Goal: Information Seeking & Learning: Understand process/instructions

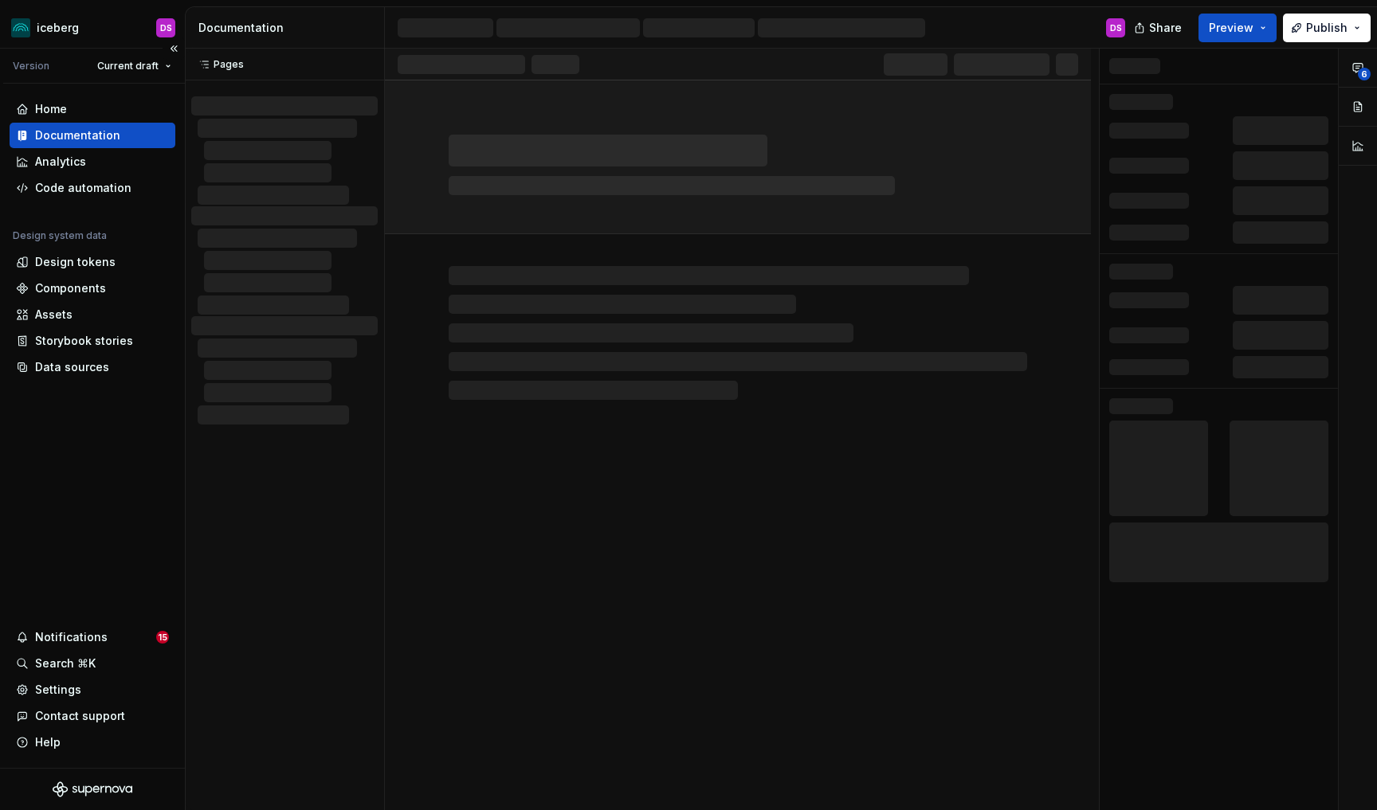
click at [67, 137] on div "Documentation" at bounding box center [77, 135] width 85 height 16
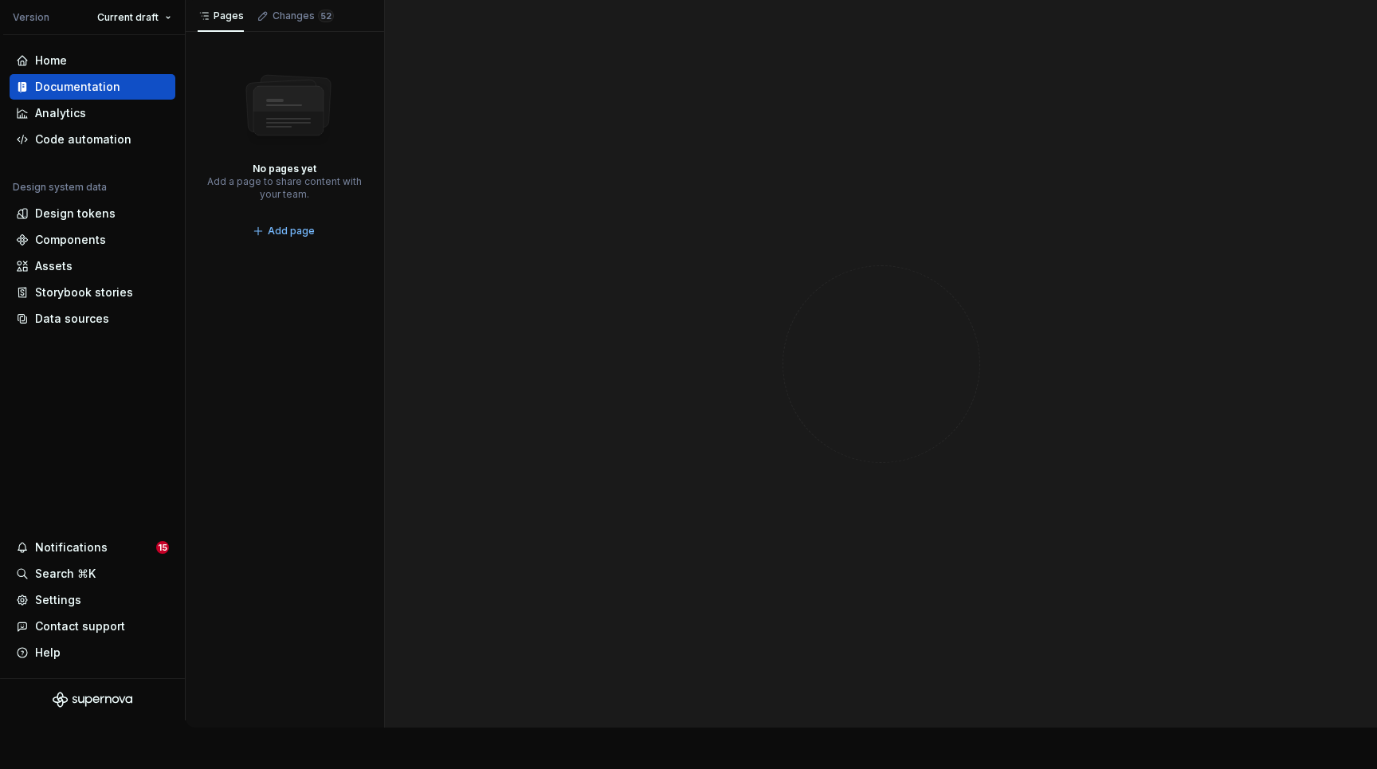
scroll to position [721, 0]
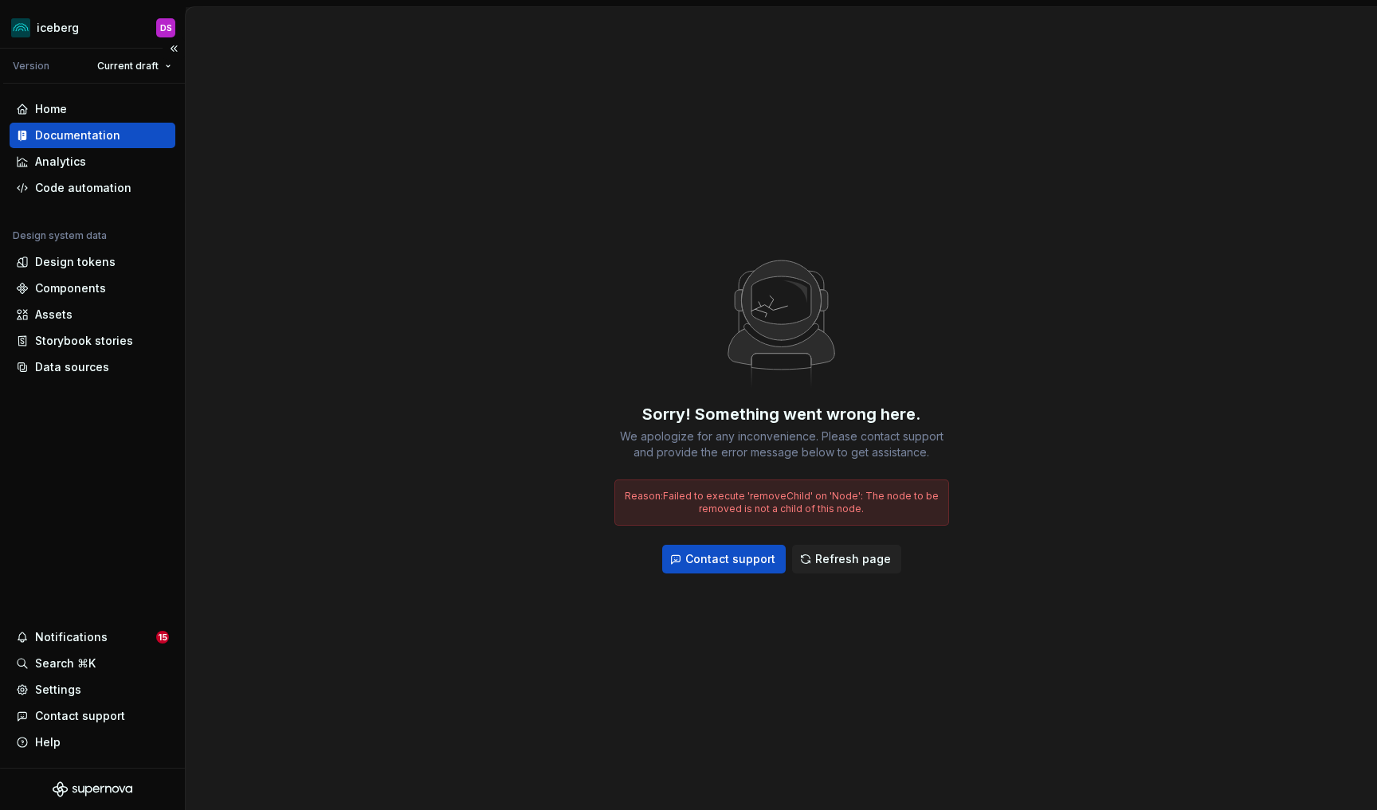
click at [75, 135] on div "Documentation" at bounding box center [77, 135] width 85 height 16
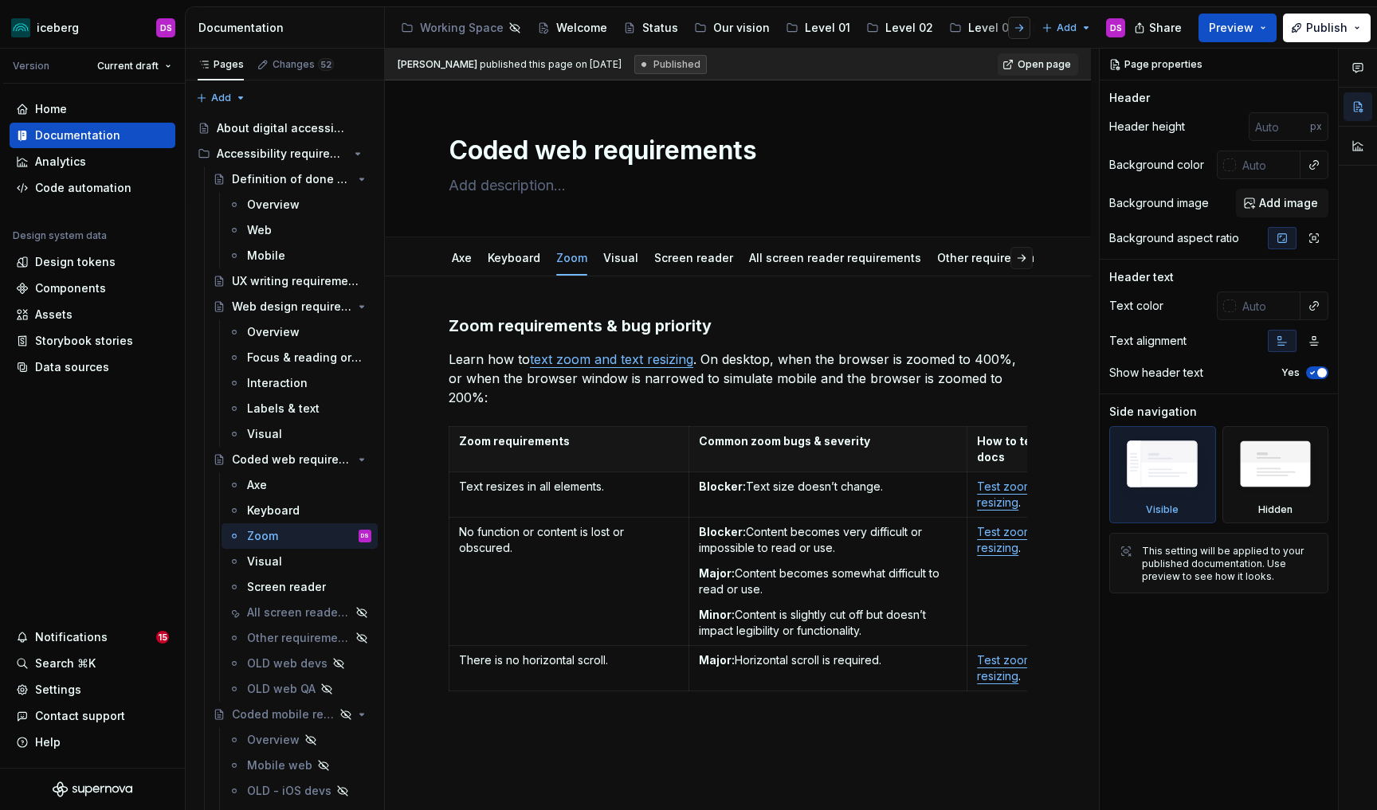
click at [1025, 27] on button "button" at bounding box center [1019, 28] width 22 height 22
click at [910, 27] on div "Accessibility" at bounding box center [926, 28] width 70 height 16
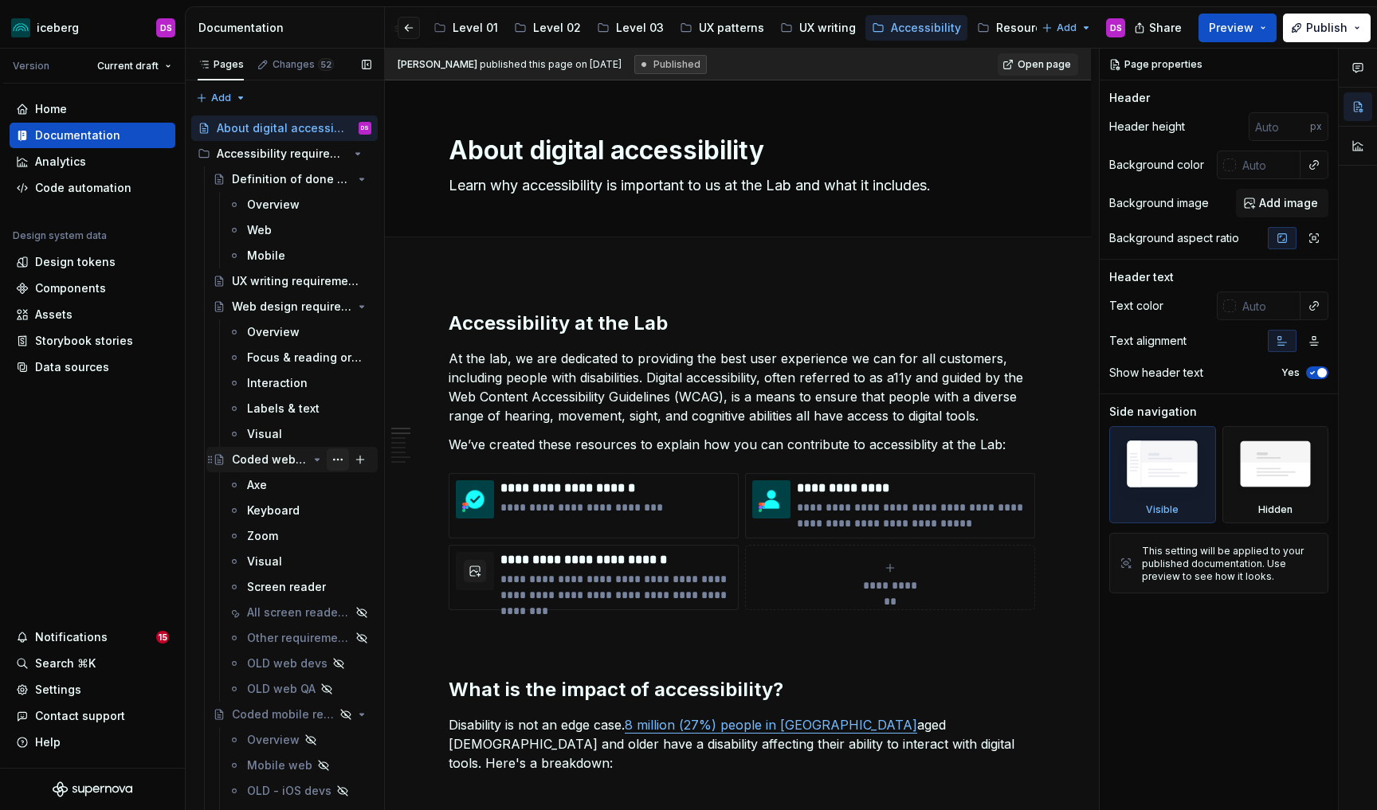
scroll to position [219, 0]
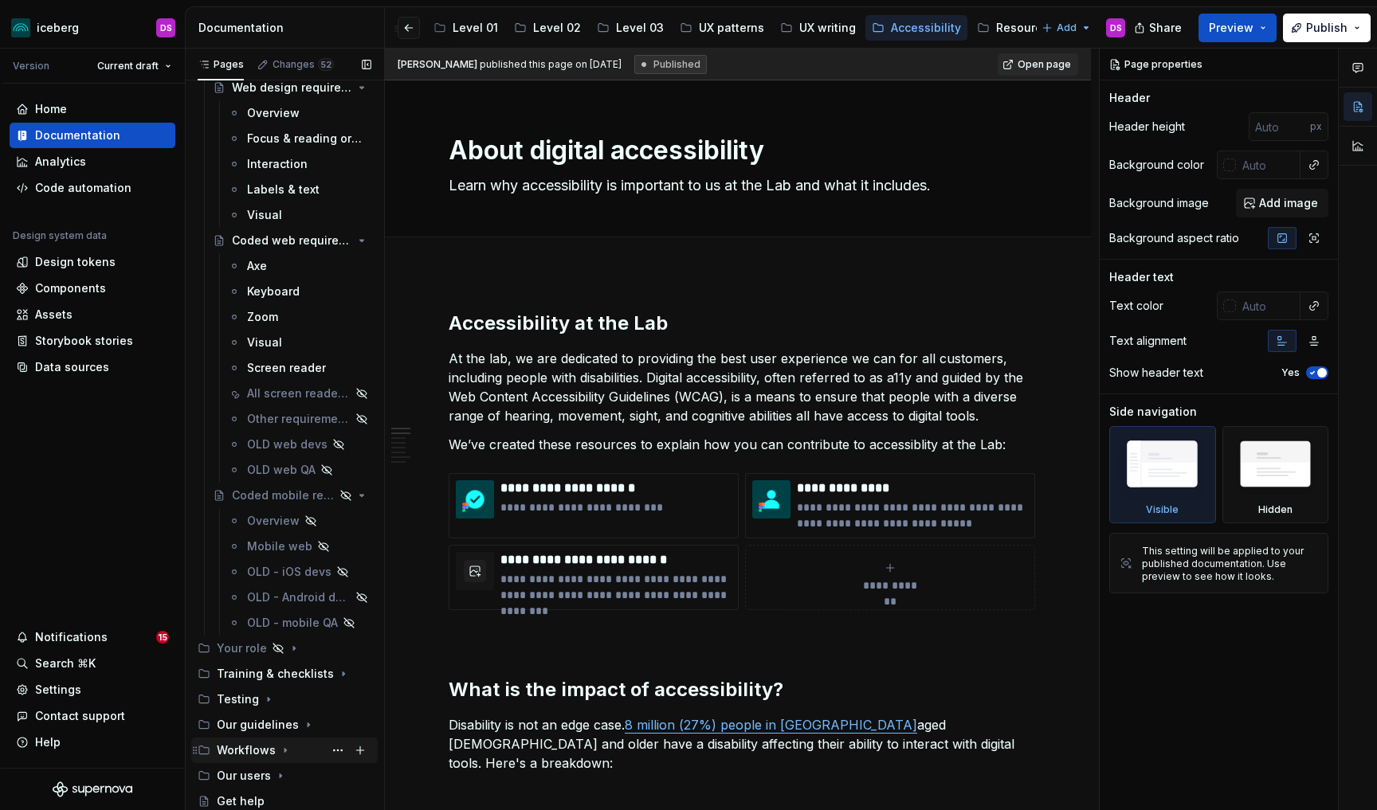
click at [284, 750] on icon "Page tree" at bounding box center [285, 751] width 2 height 4
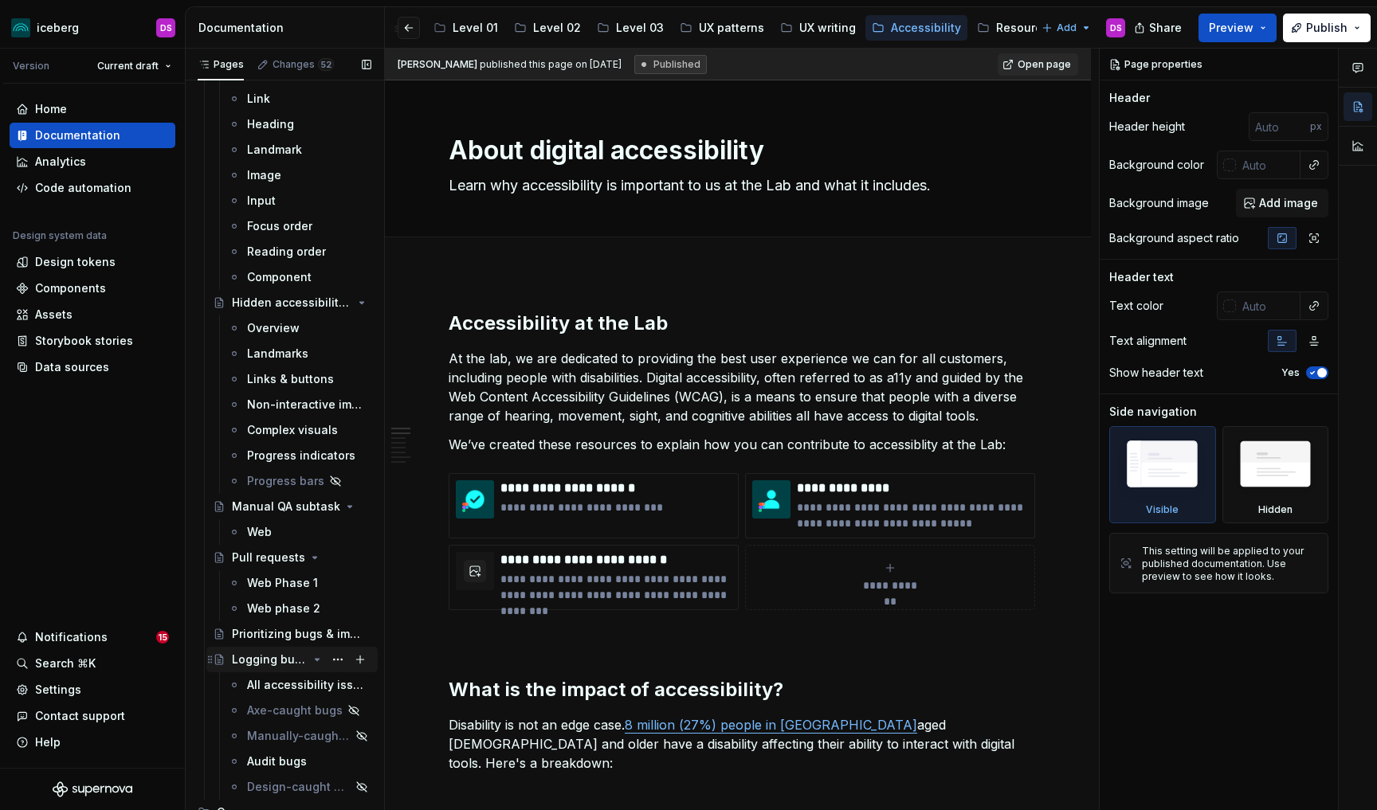
scroll to position [1035, 0]
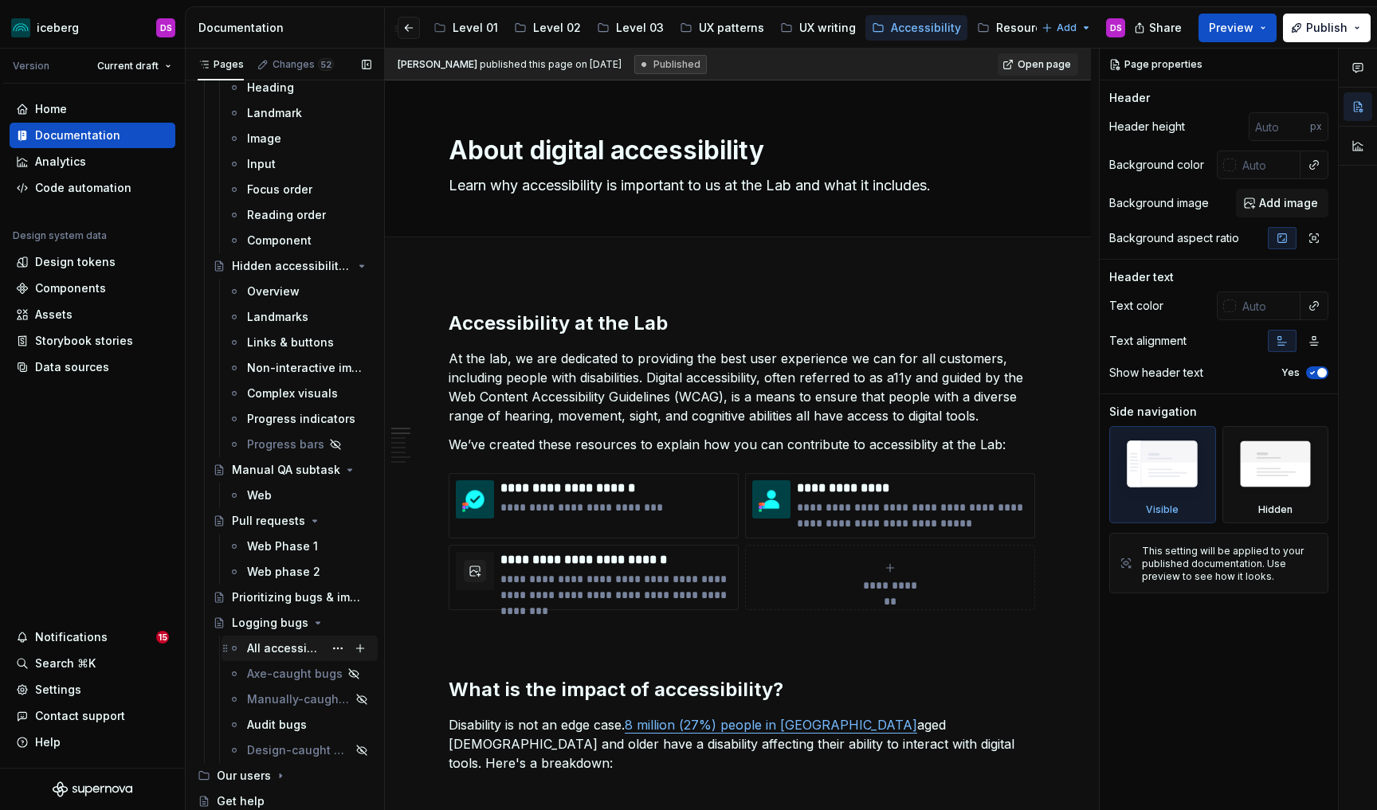
click at [279, 648] on div "All accessibility issues" at bounding box center [285, 649] width 76 height 16
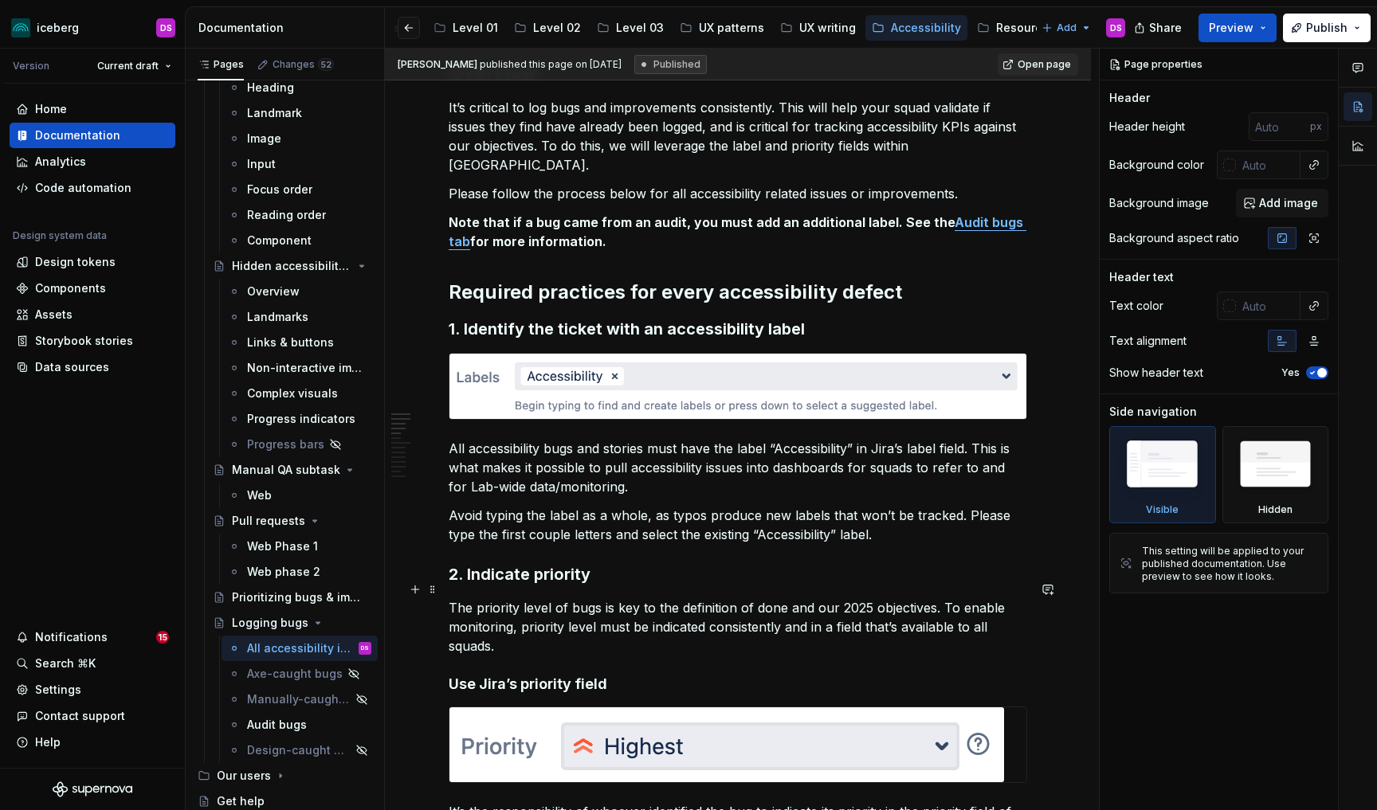
scroll to position [277, 0]
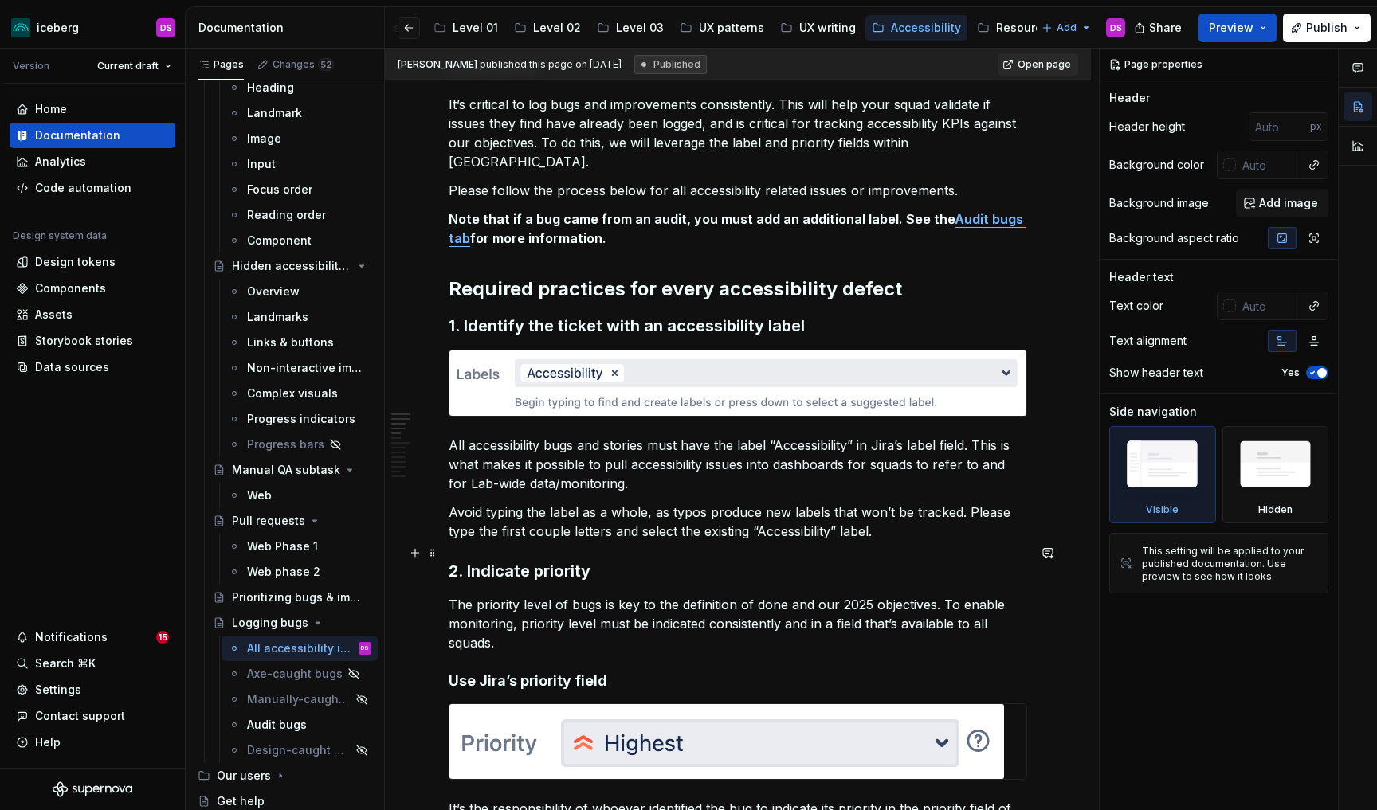
type textarea "*"
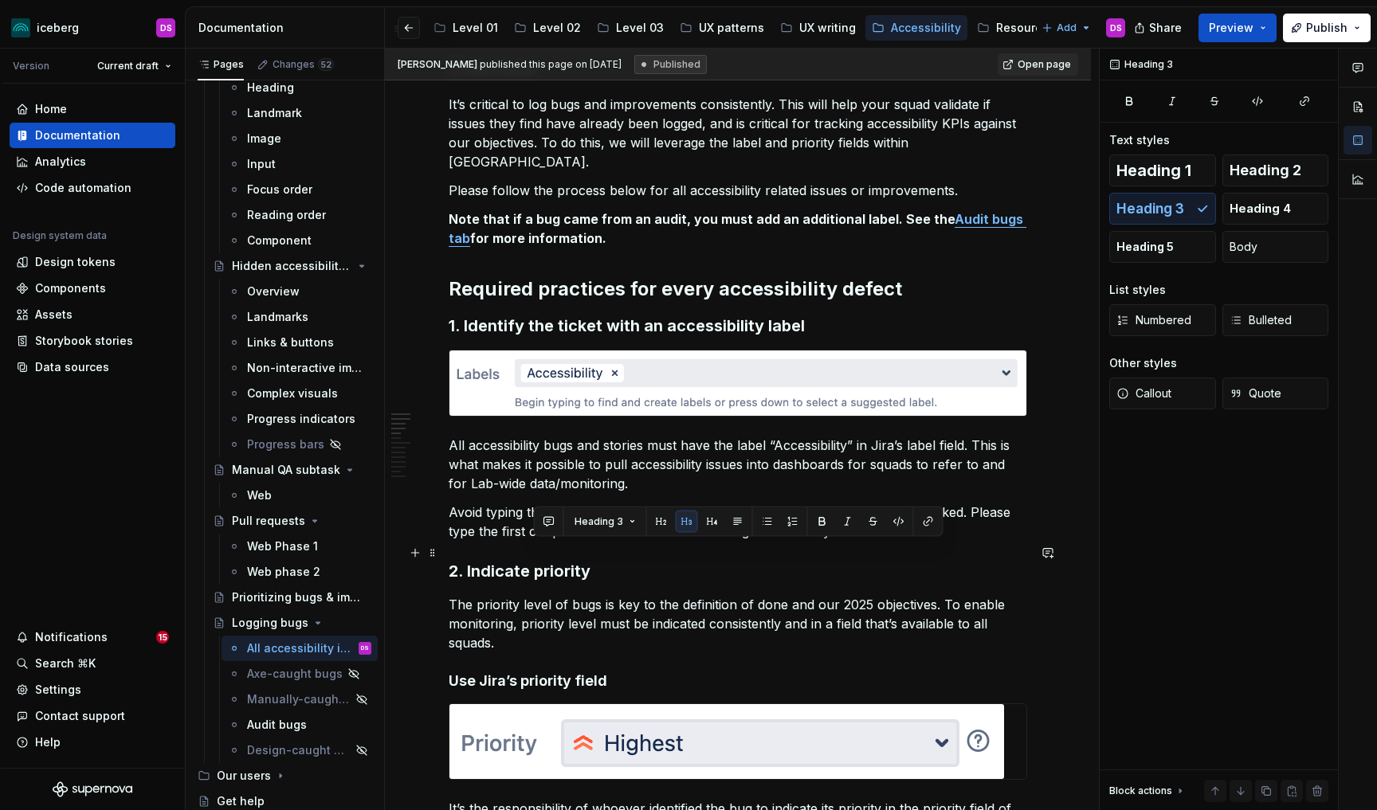
drag, startPoint x: 605, startPoint y: 554, endPoint x: 535, endPoint y: 555, distance: 70.1
click at [535, 560] on h3 "2. Indicate priority" at bounding box center [738, 571] width 578 height 22
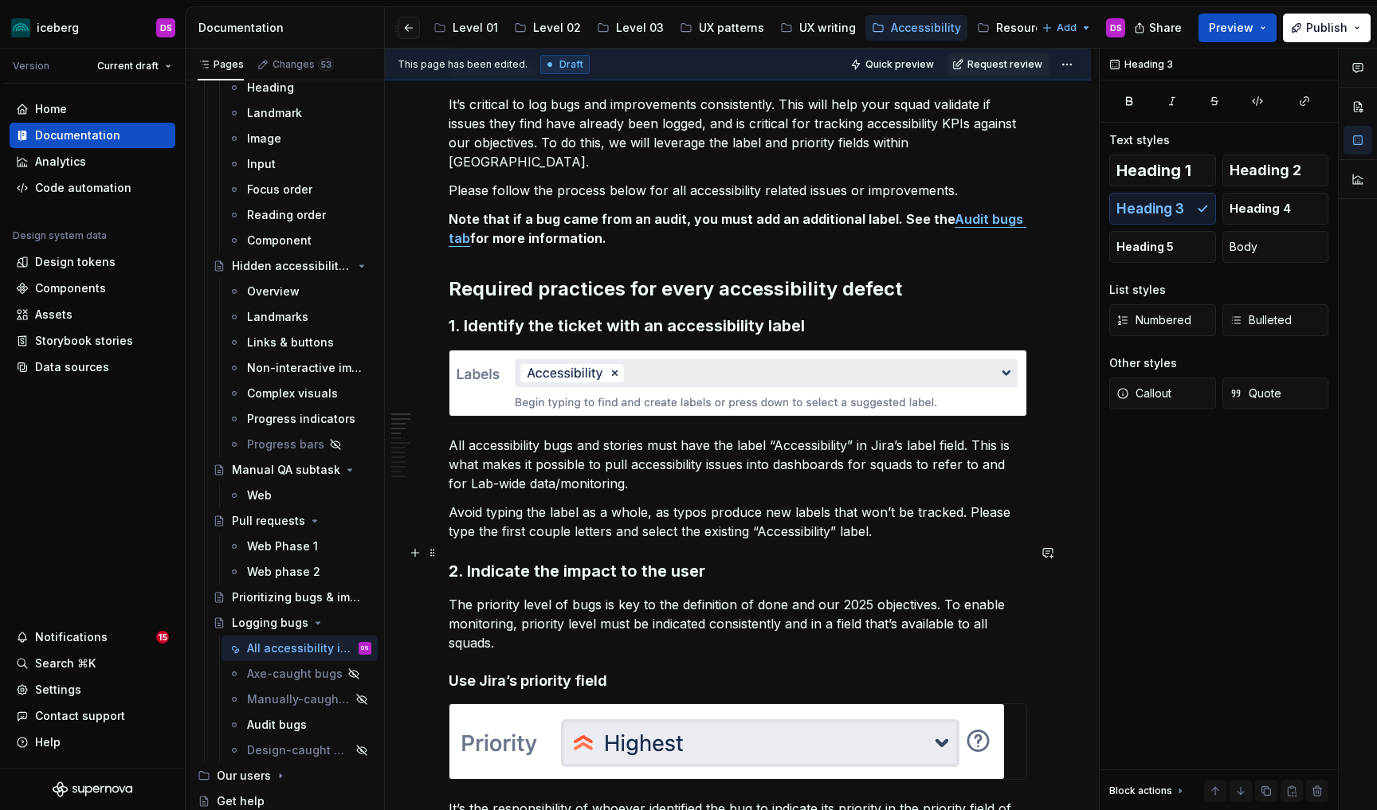
click at [563, 560] on h3 "2. Indicate the impact to the user" at bounding box center [738, 571] width 578 height 22
type textarea "*"
click at [449, 595] on p "The priority level of bugs is key to the definition of done and our 2025 object…" at bounding box center [738, 623] width 578 height 57
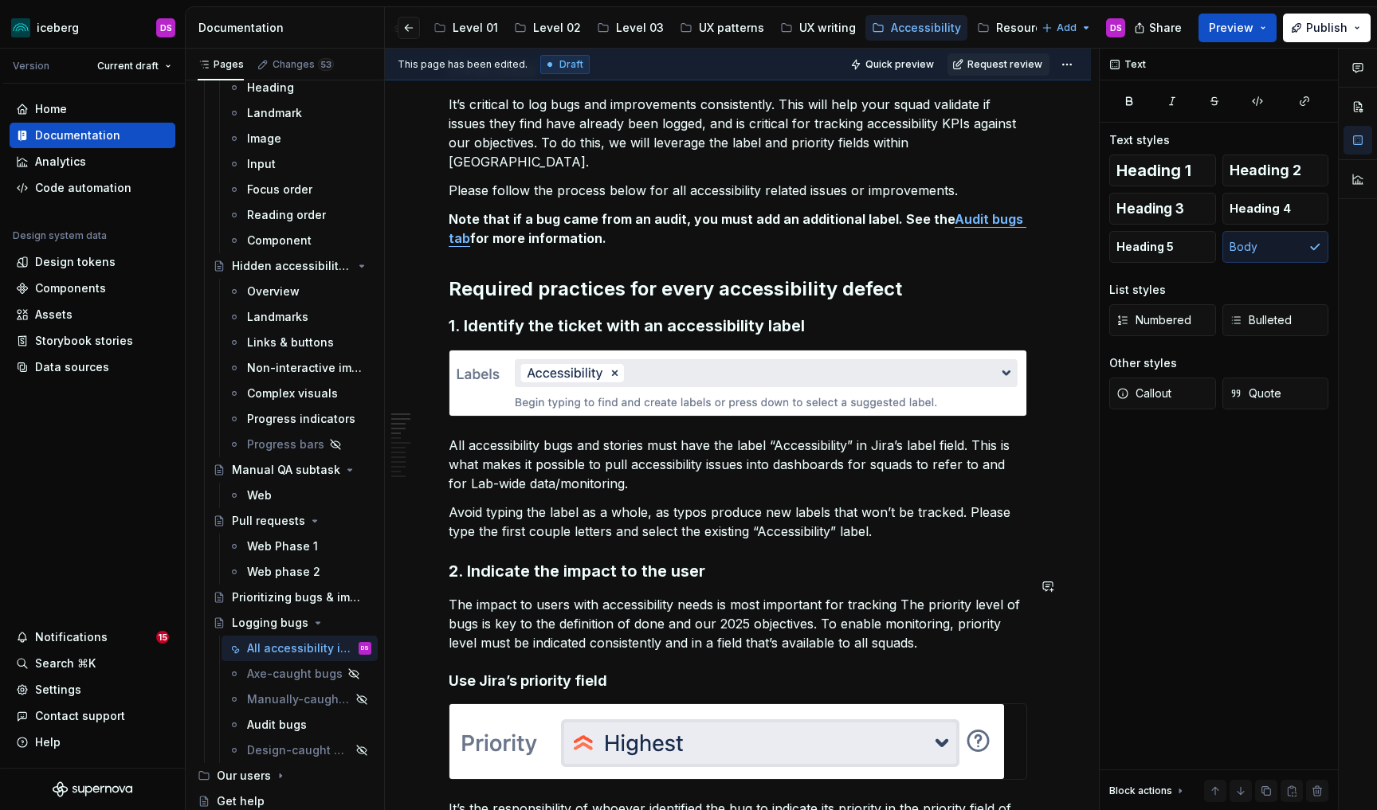
click at [720, 560] on h3 "2. Indicate the impact to the user" at bounding box center [738, 571] width 578 height 22
click at [894, 595] on p "The impact to users with accessibility needs is most important for tracking The…" at bounding box center [738, 623] width 578 height 57
drag, startPoint x: 715, startPoint y: 590, endPoint x: 718, endPoint y: 598, distance: 9.3
click at [715, 595] on p "Indicate whether the bug is a blocker, major, minor bug The priority level of b…" at bounding box center [738, 623] width 578 height 57
drag, startPoint x: 797, startPoint y: 586, endPoint x: 800, endPoint y: 610, distance: 23.3
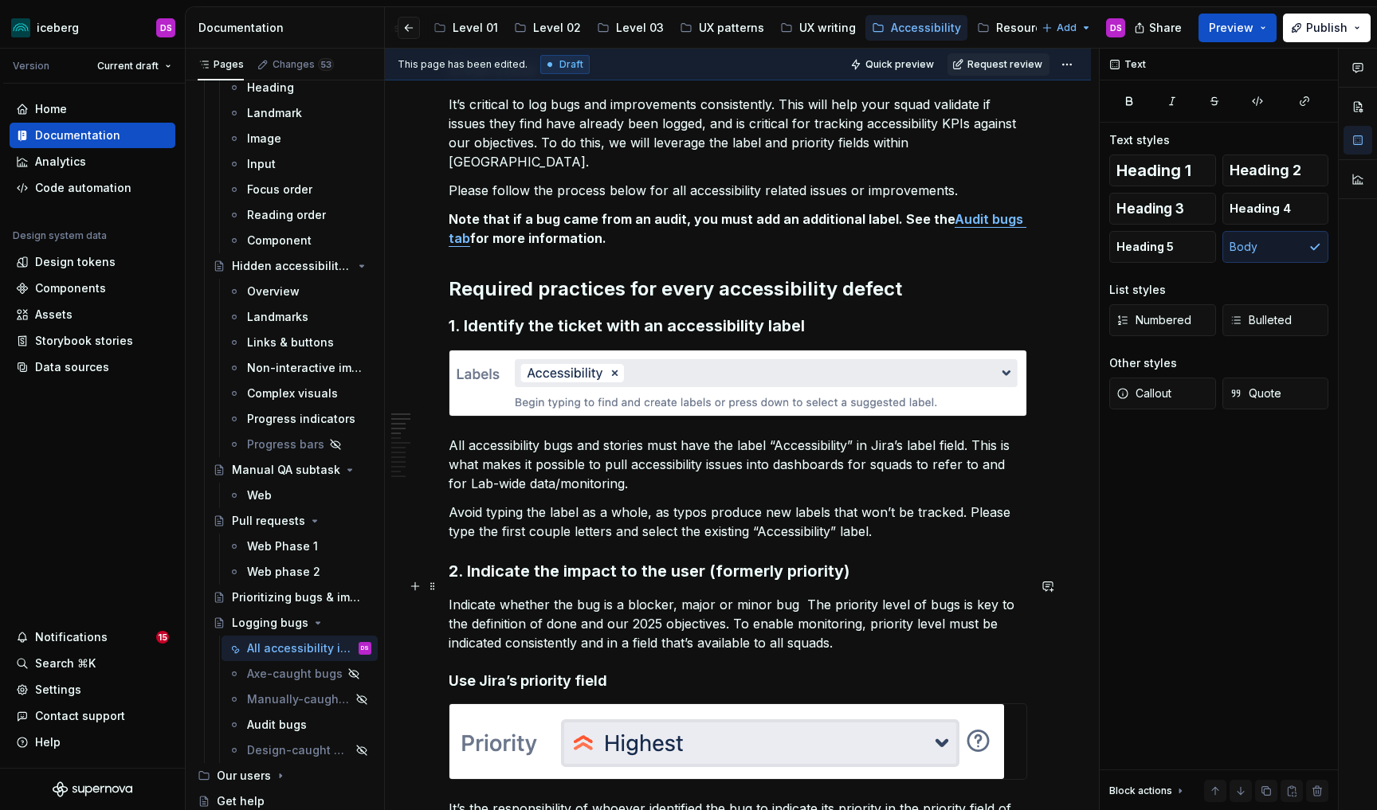
click at [797, 595] on p "Indicate whether the bug is a blocker, major or minor bug The priority level of…" at bounding box center [738, 623] width 578 height 57
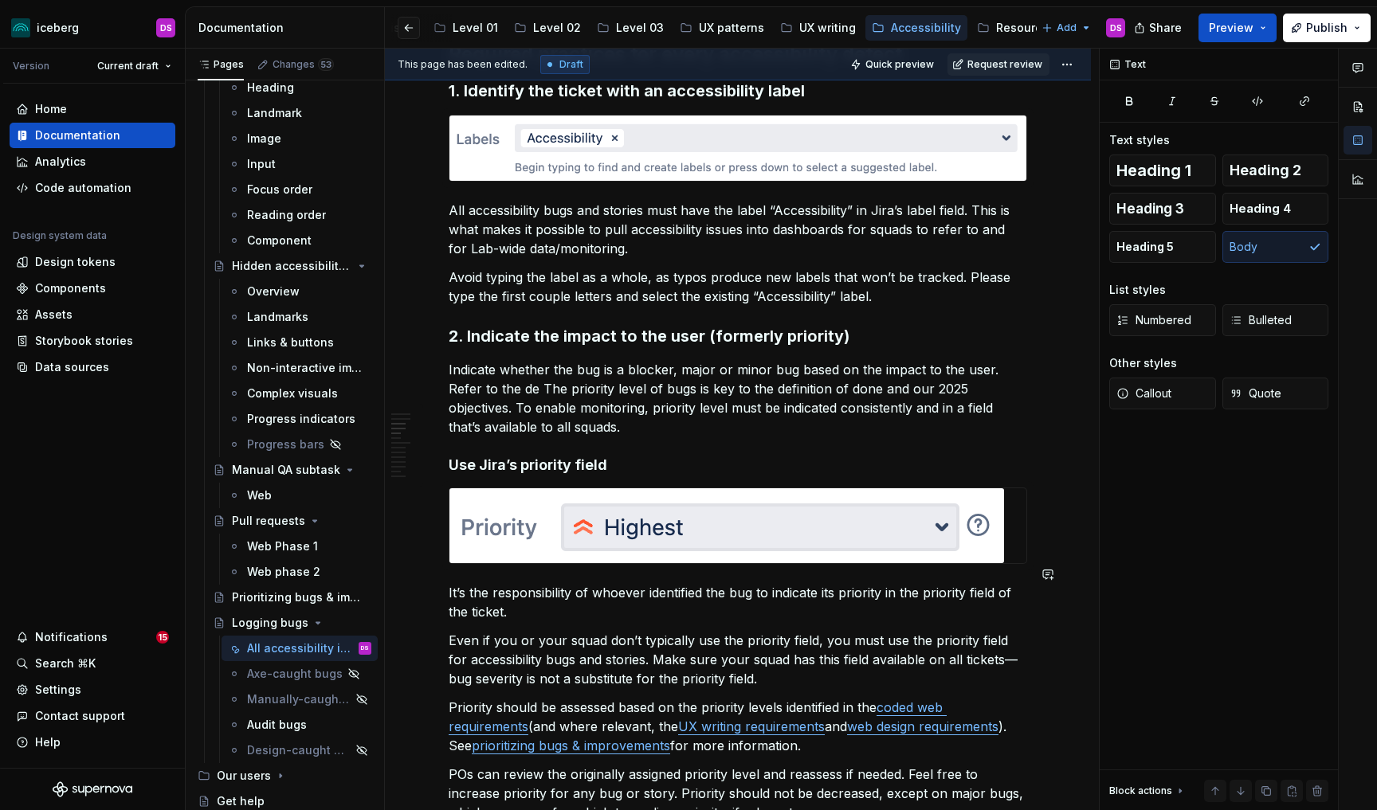
scroll to position [514, 0]
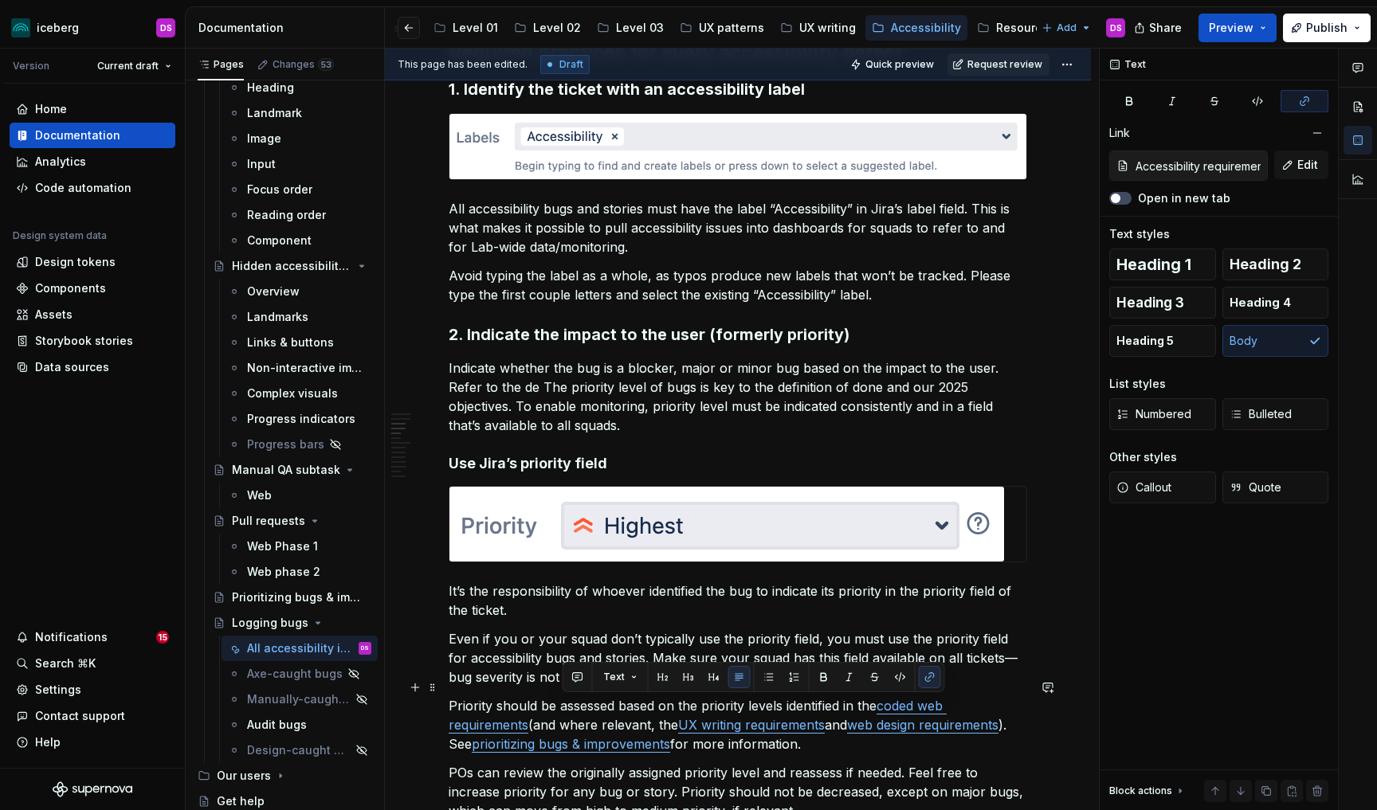
type input "Coded web requirements"
drag, startPoint x: 756, startPoint y: 724, endPoint x: 451, endPoint y: 692, distance: 306.9
click at [451, 696] on p "Priority should be assessed based on the priority levels identified in the code…" at bounding box center [738, 724] width 578 height 57
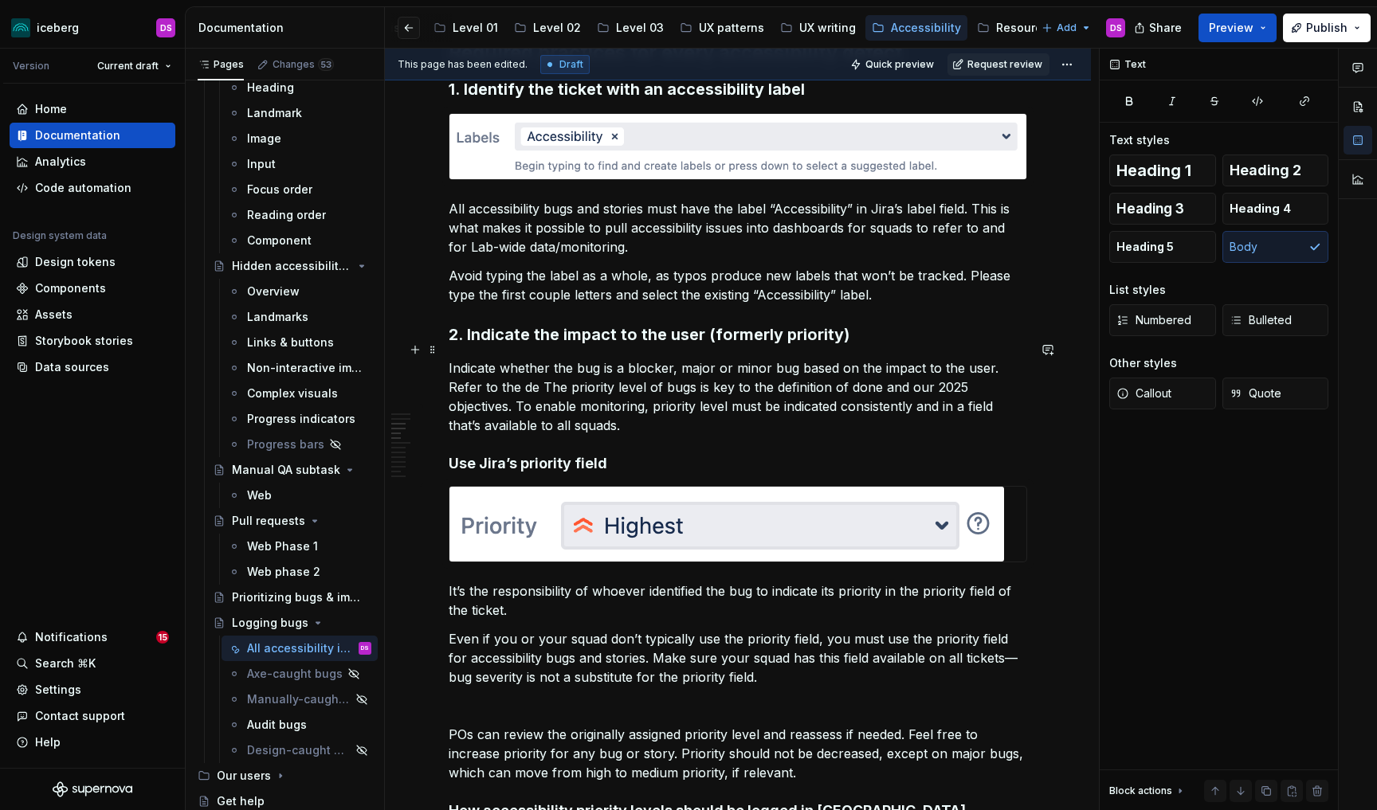
click at [992, 359] on p "Indicate whether the bug is a blocker, major or minor bug based on the impact t…" at bounding box center [738, 397] width 578 height 76
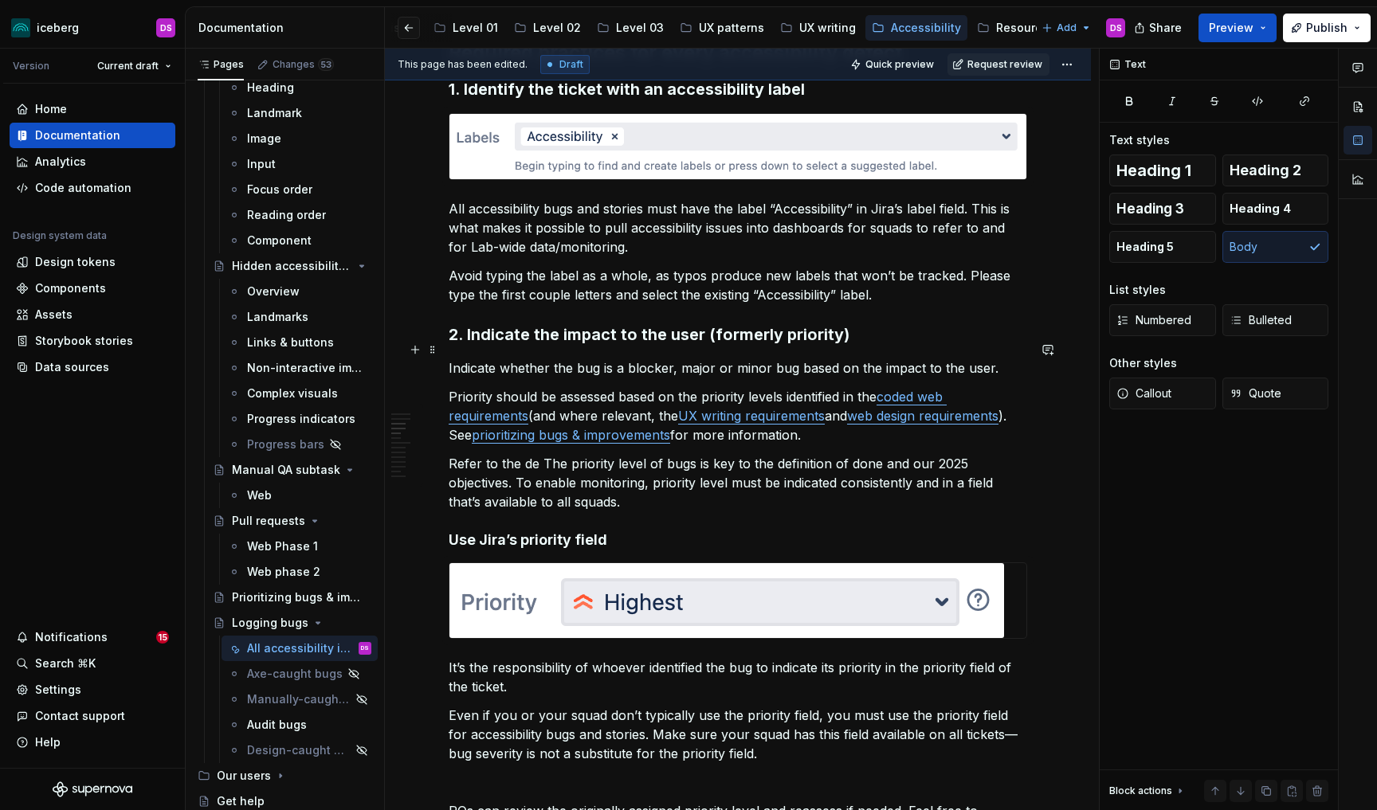
click at [994, 359] on p "Indicate whether the bug is a blocker, major or minor bug based on the impact t…" at bounding box center [738, 368] width 578 height 19
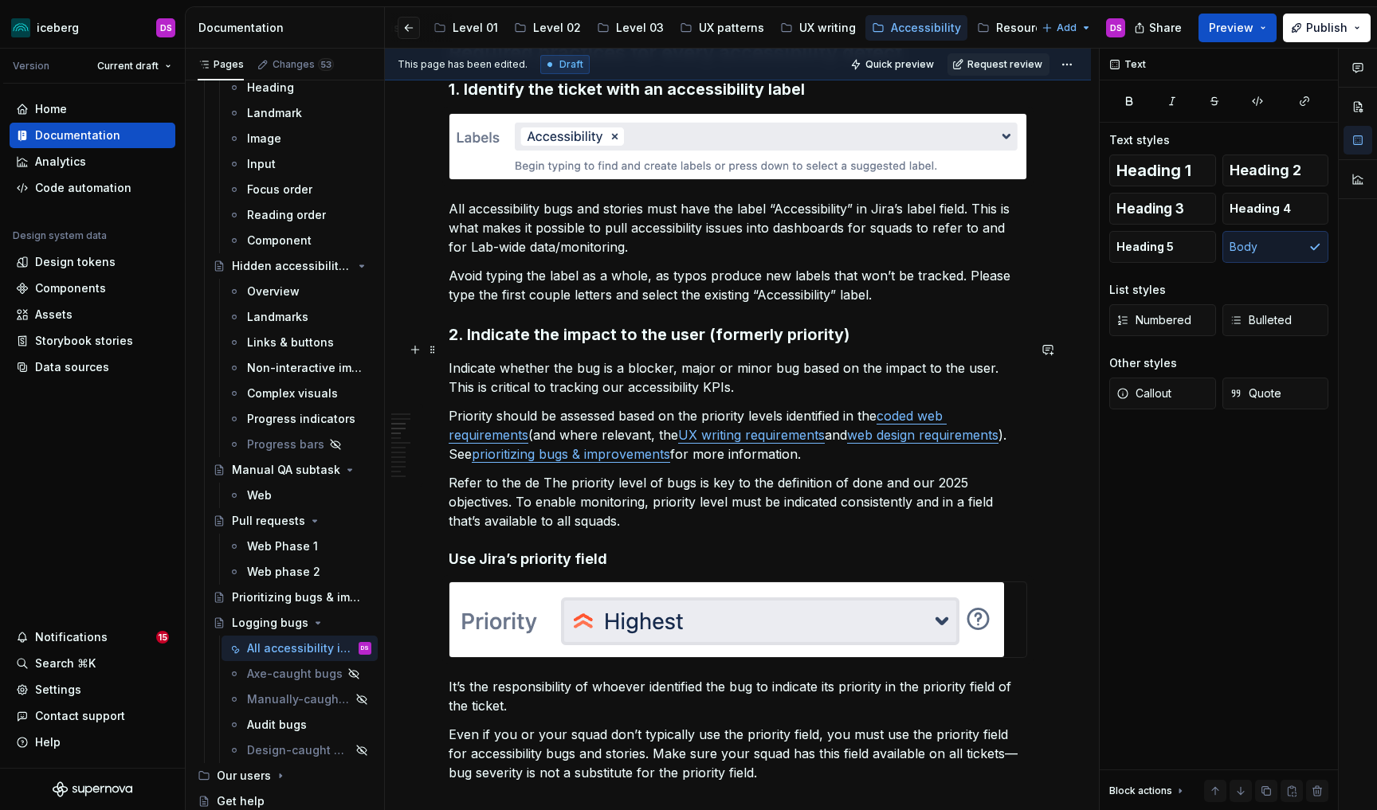
click at [572, 369] on p "Indicate whether the bug is a blocker, major or minor bug based on the impact t…" at bounding box center [738, 378] width 578 height 38
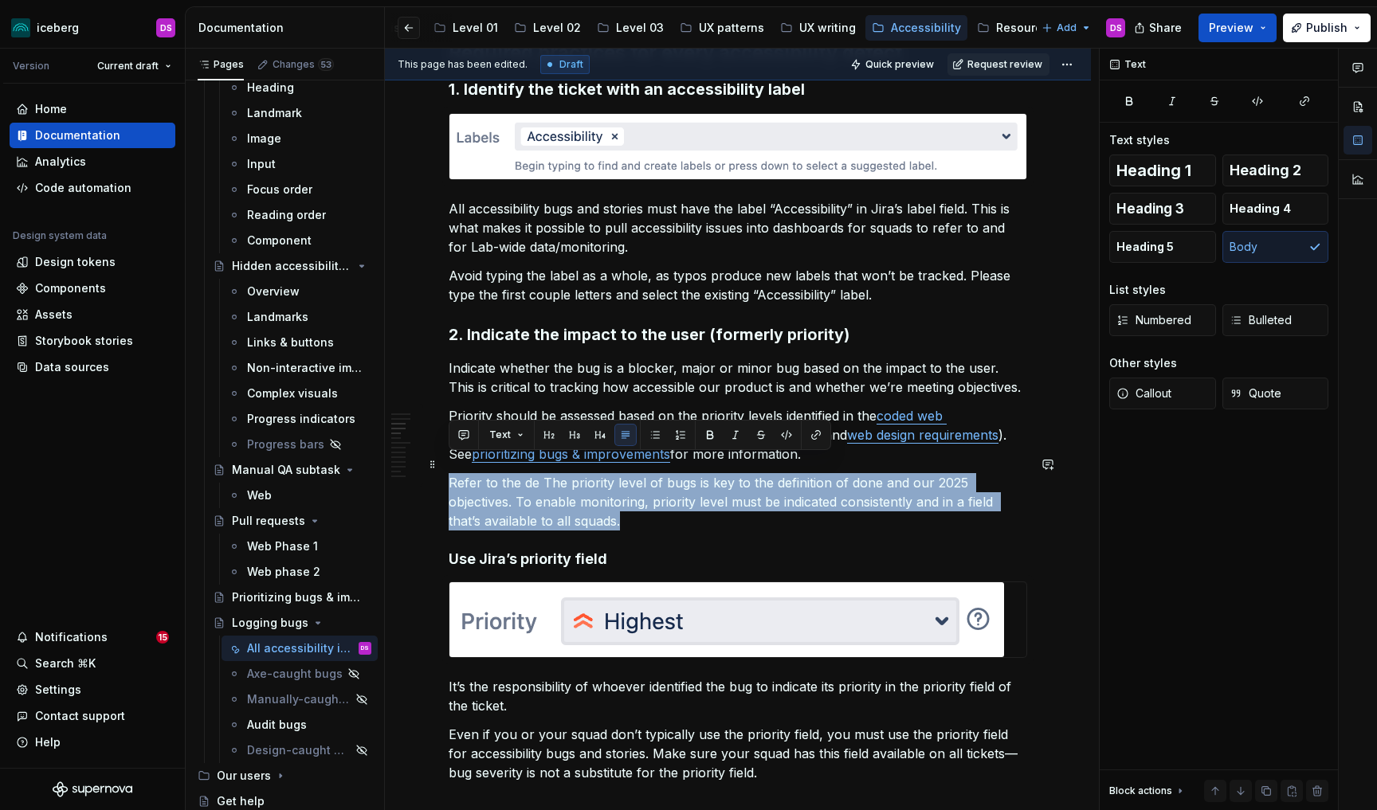
drag, startPoint x: 553, startPoint y: 499, endPoint x: 450, endPoint y: 468, distance: 107.4
click at [450, 473] on p "Refer to the de The priority level of bugs is key to the definition of done and…" at bounding box center [738, 501] width 578 height 57
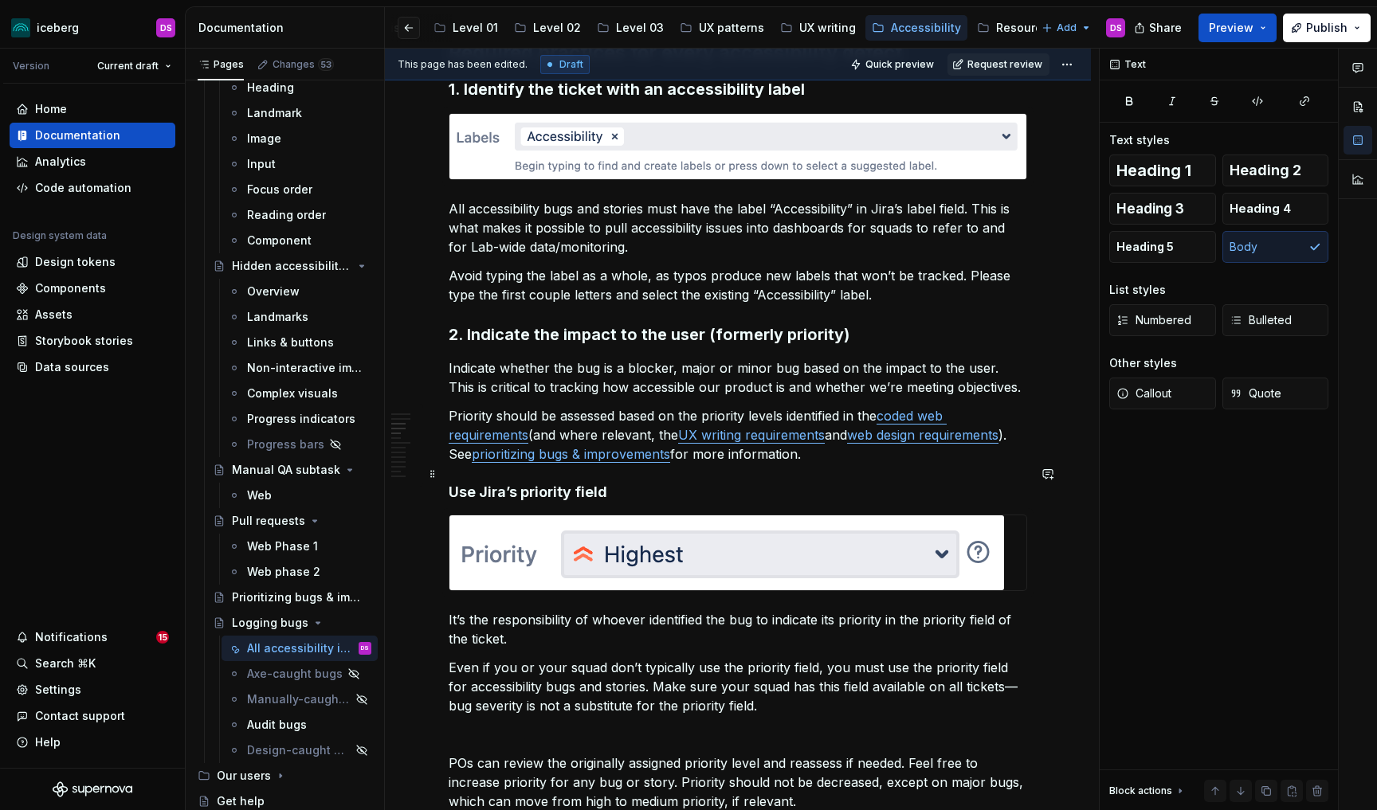
click at [606, 483] on h4 "Use Jira’s priority field" at bounding box center [738, 492] width 578 height 19
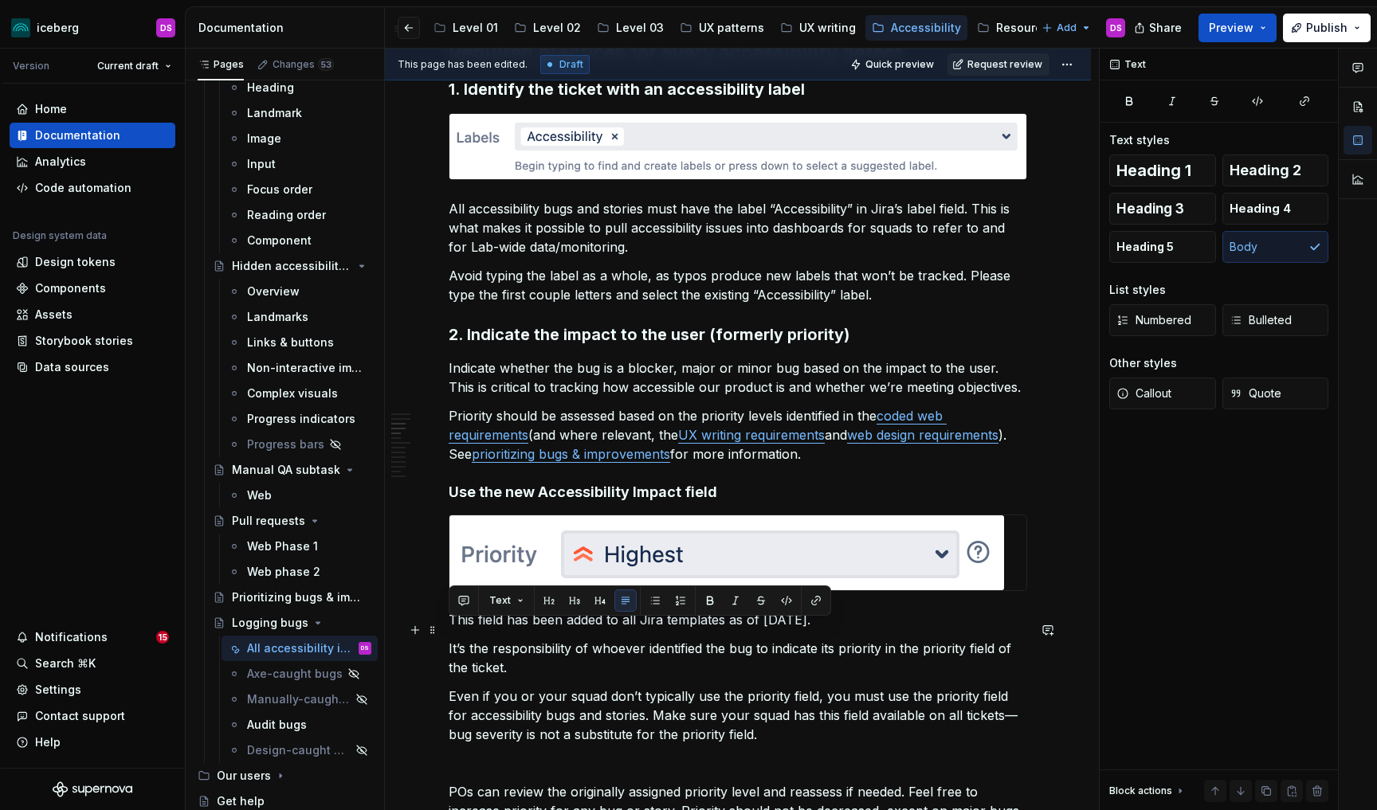
drag, startPoint x: 533, startPoint y: 650, endPoint x: 445, endPoint y: 637, distance: 88.6
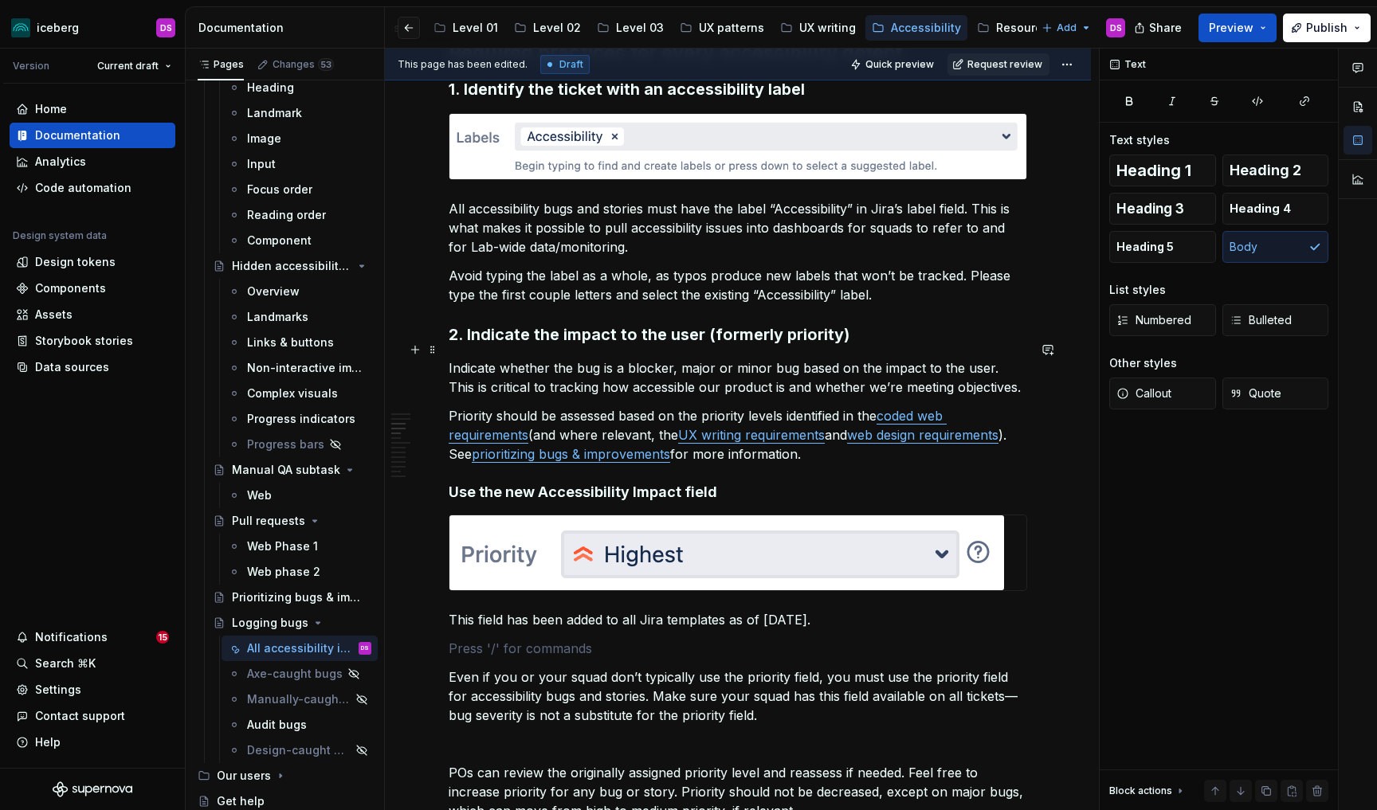
click at [998, 368] on p "Indicate whether the bug is a blocker, major or minor bug based on the impact t…" at bounding box center [738, 378] width 578 height 38
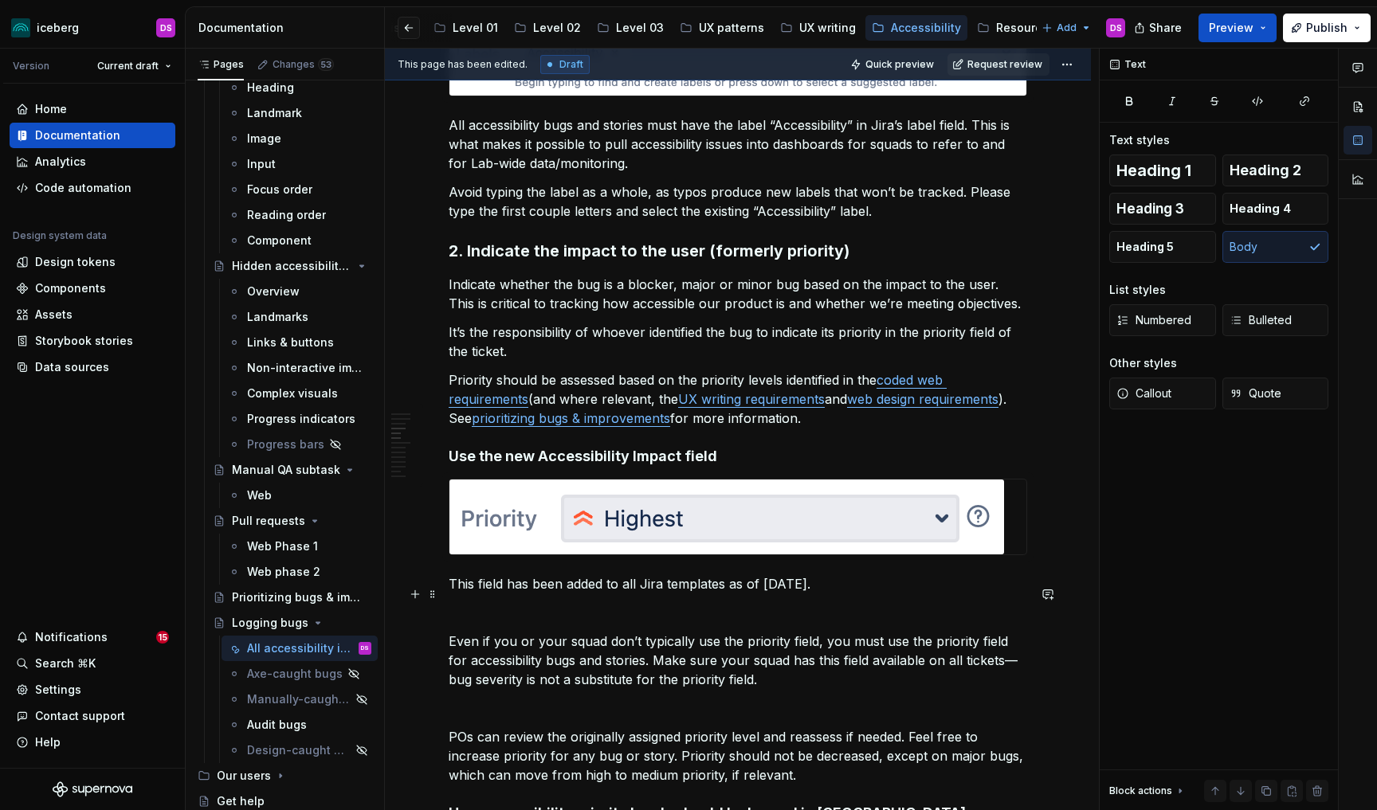
scroll to position [613, 0]
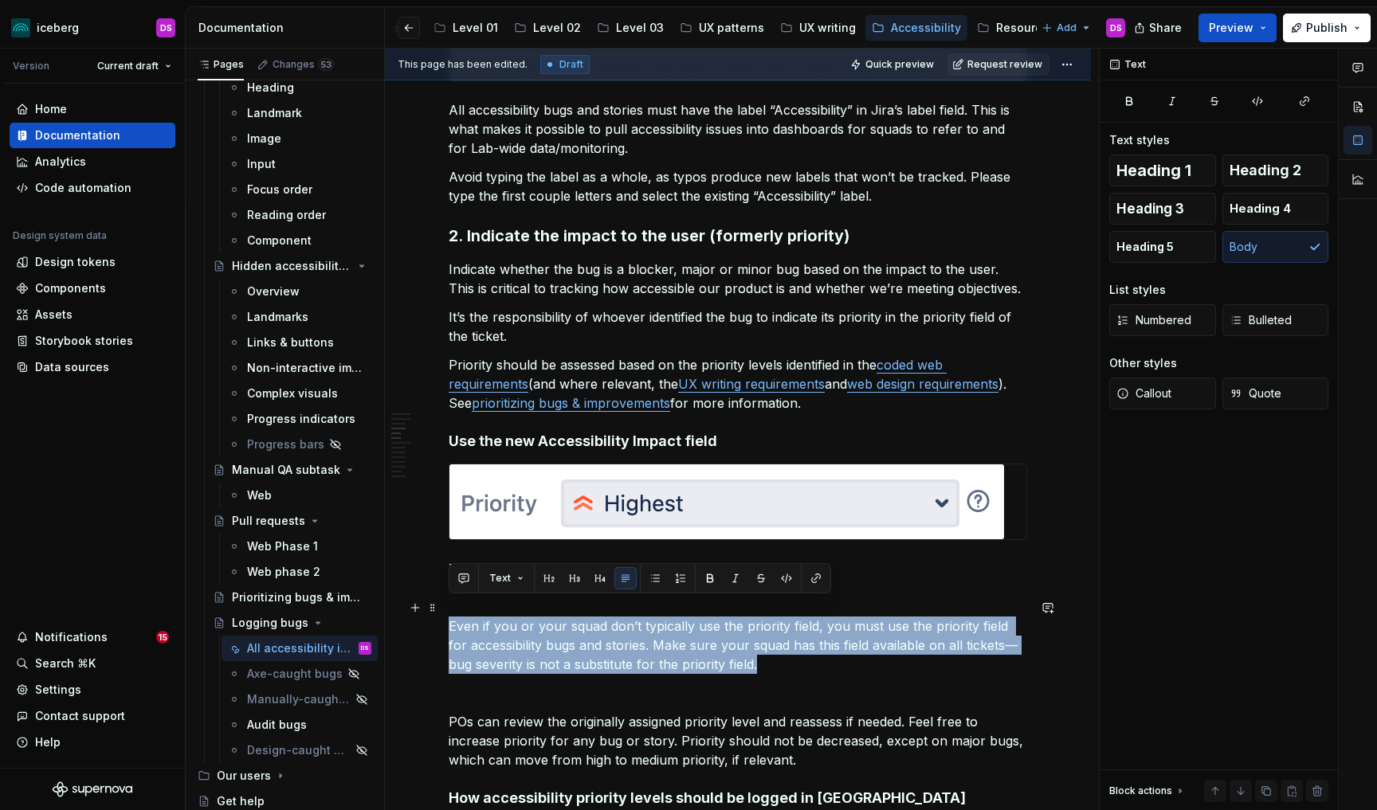
drag, startPoint x: 644, startPoint y: 629, endPoint x: 450, endPoint y: 616, distance: 194.0
click at [450, 617] on p "Even if you or your squad don’t typically use the priority field, you must use …" at bounding box center [738, 645] width 578 height 57
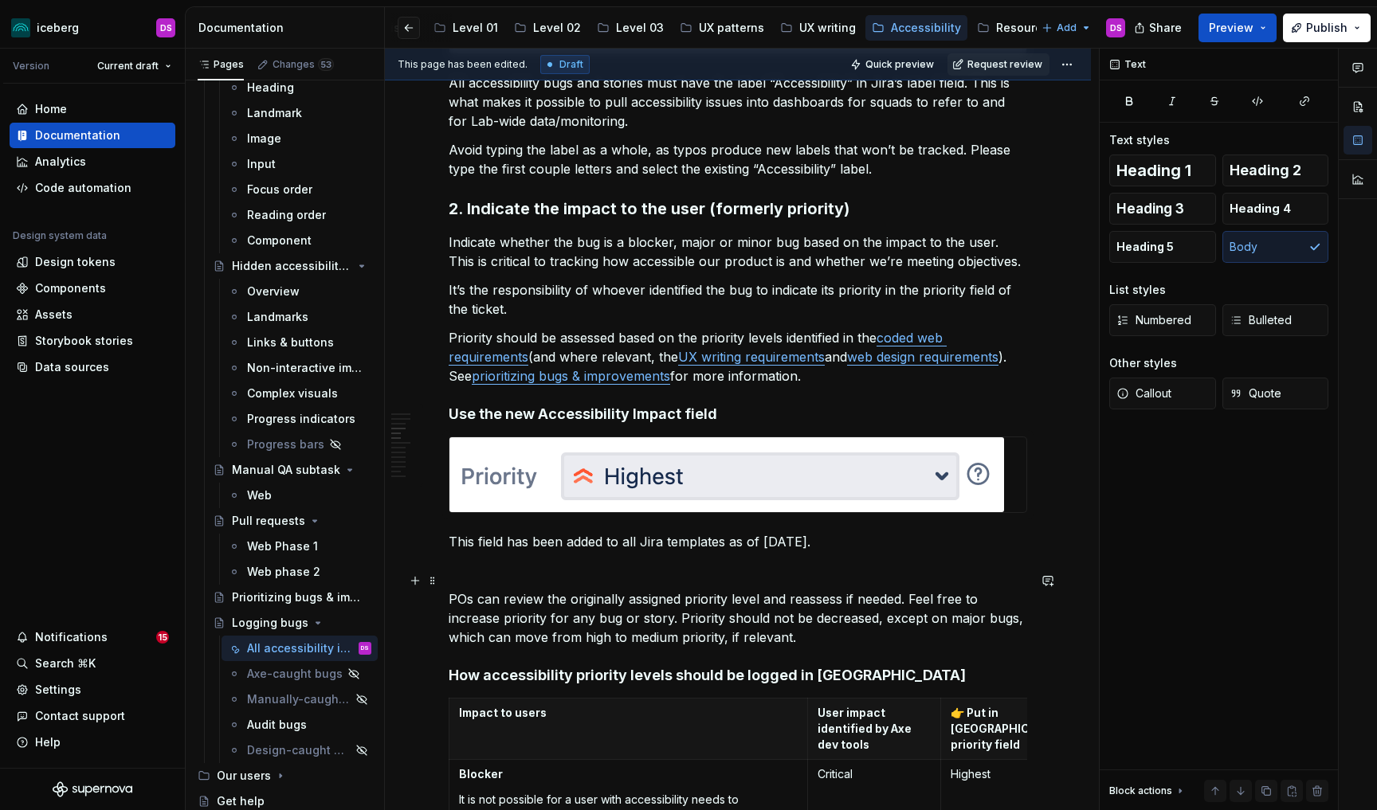
scroll to position [672, 0]
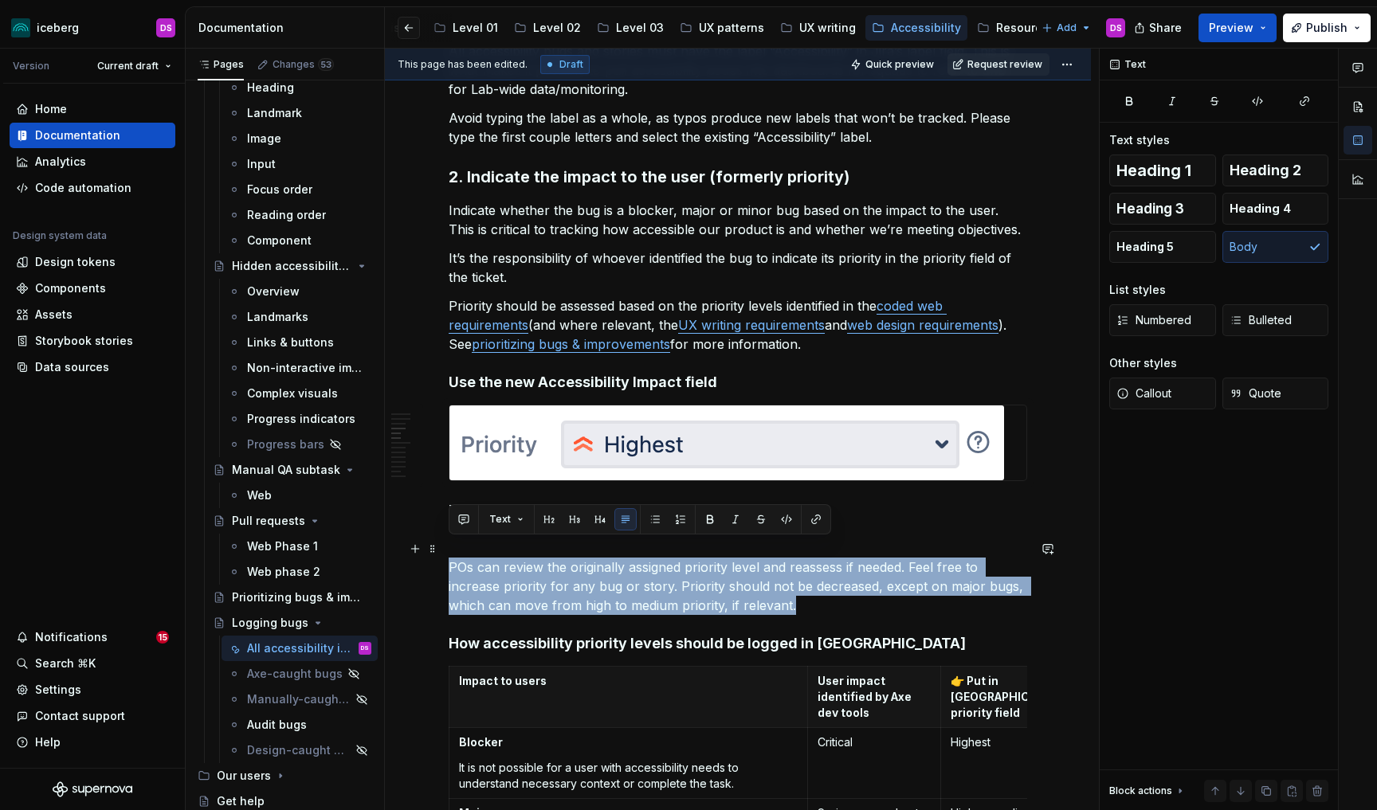
drag, startPoint x: 802, startPoint y: 586, endPoint x: 445, endPoint y: 552, distance: 357.8
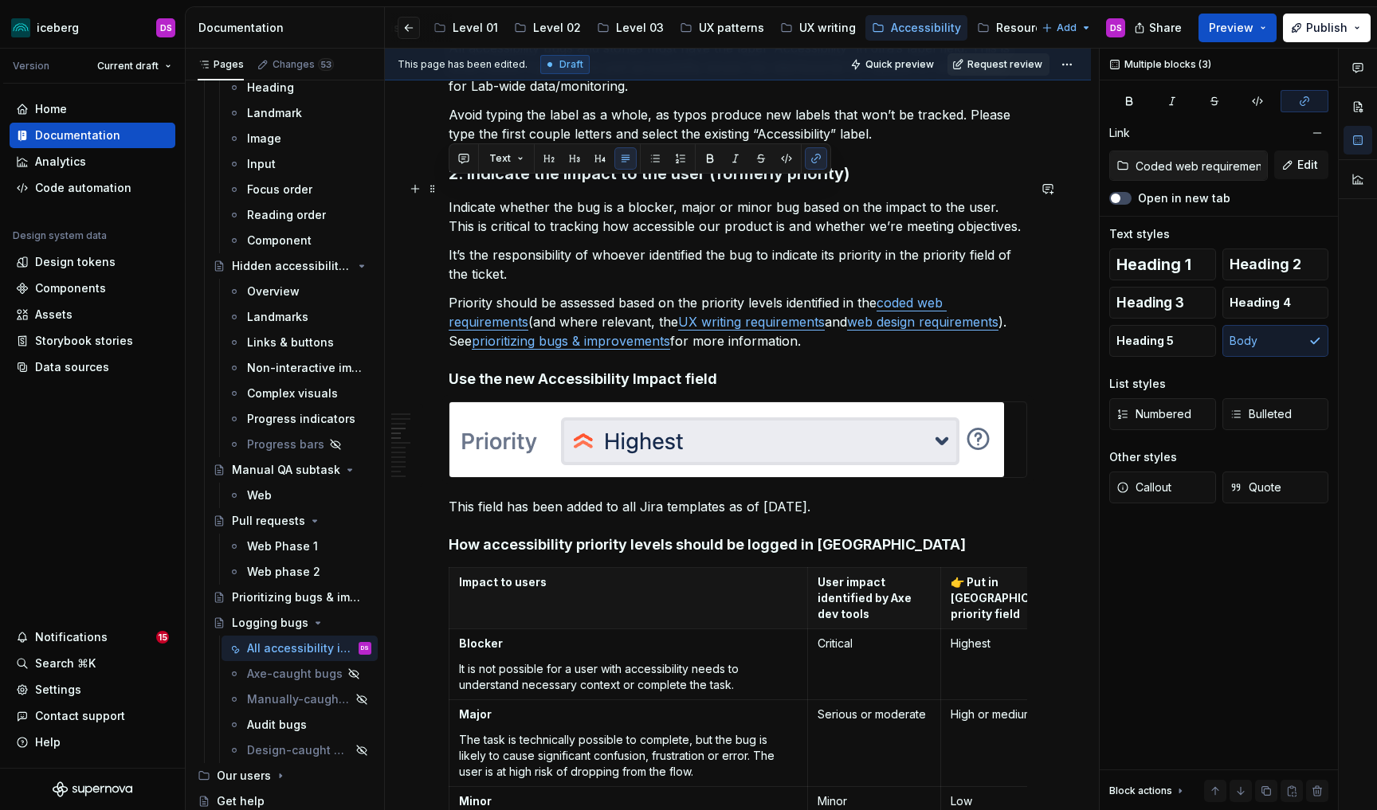
scroll to position [676, 0]
drag, startPoint x: 810, startPoint y: 327, endPoint x: 446, endPoint y: 192, distance: 388.5
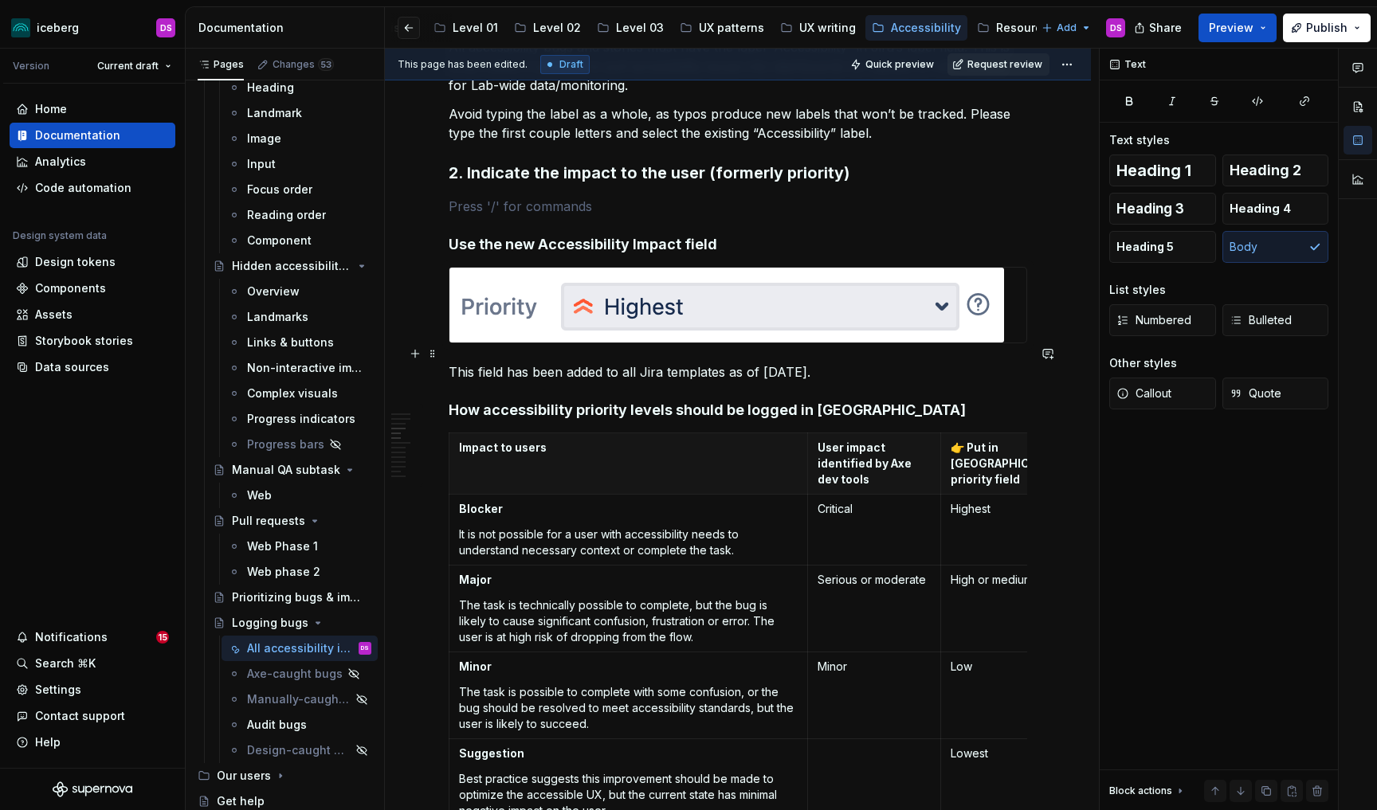
click at [872, 363] on p "This field has been added to all Jira templates as of [DATE]." at bounding box center [738, 372] width 578 height 19
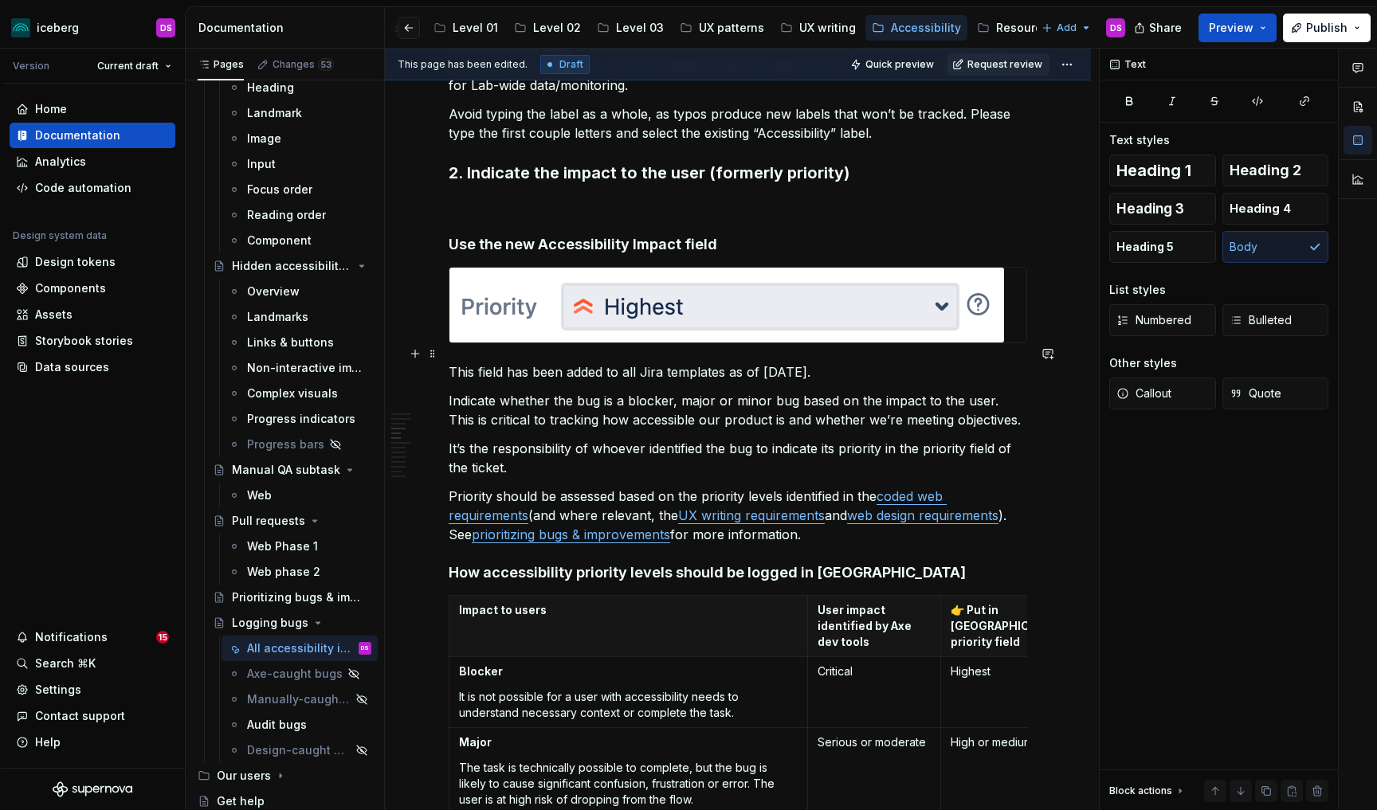
click at [449, 363] on p "This field has been added to all Jira templates as of [DATE]." at bounding box center [738, 372] width 578 height 19
click at [1171, 392] on span "Callout" at bounding box center [1143, 394] width 55 height 16
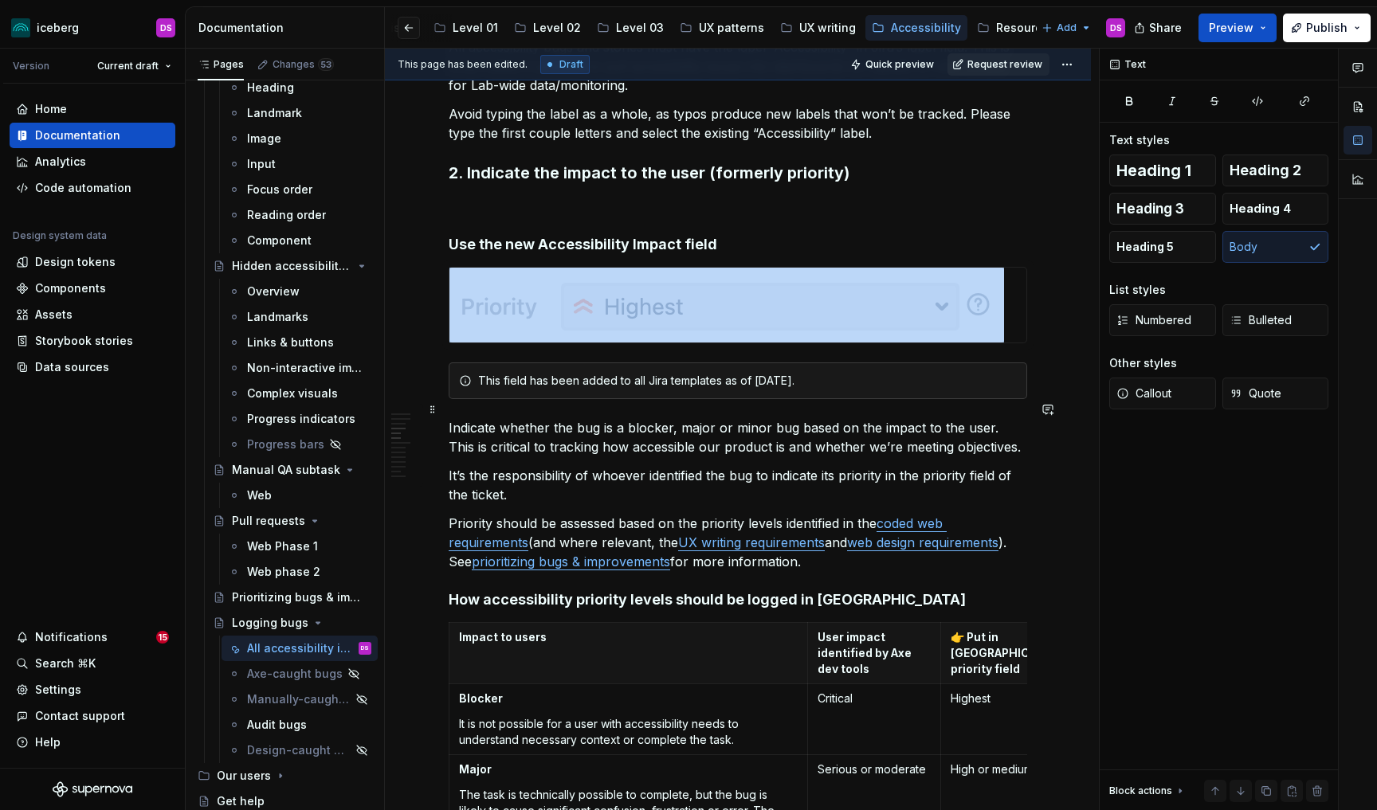
click at [808, 418] on p "Indicate whether the bug is a blocker, major or minor bug based on the impact t…" at bounding box center [738, 437] width 578 height 38
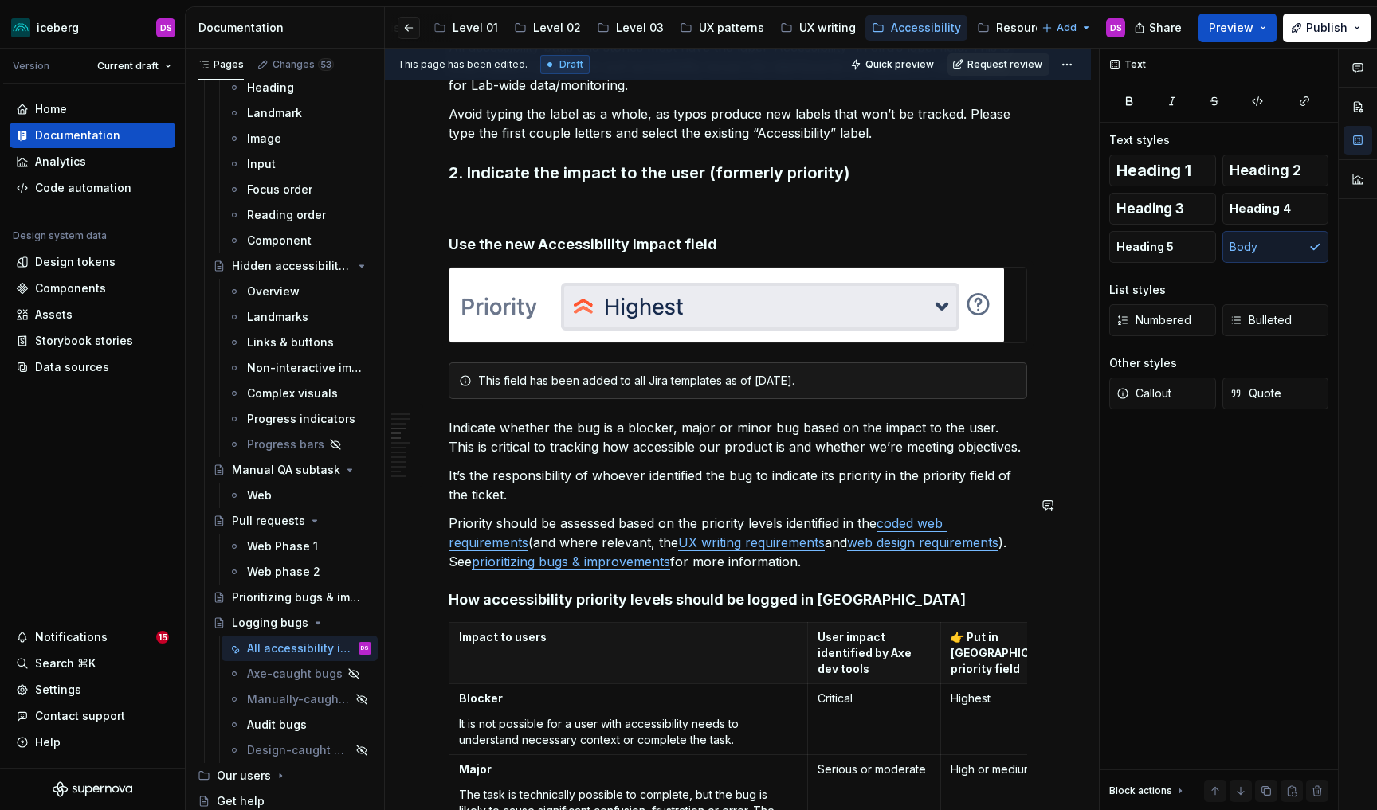
scroll to position [788, 0]
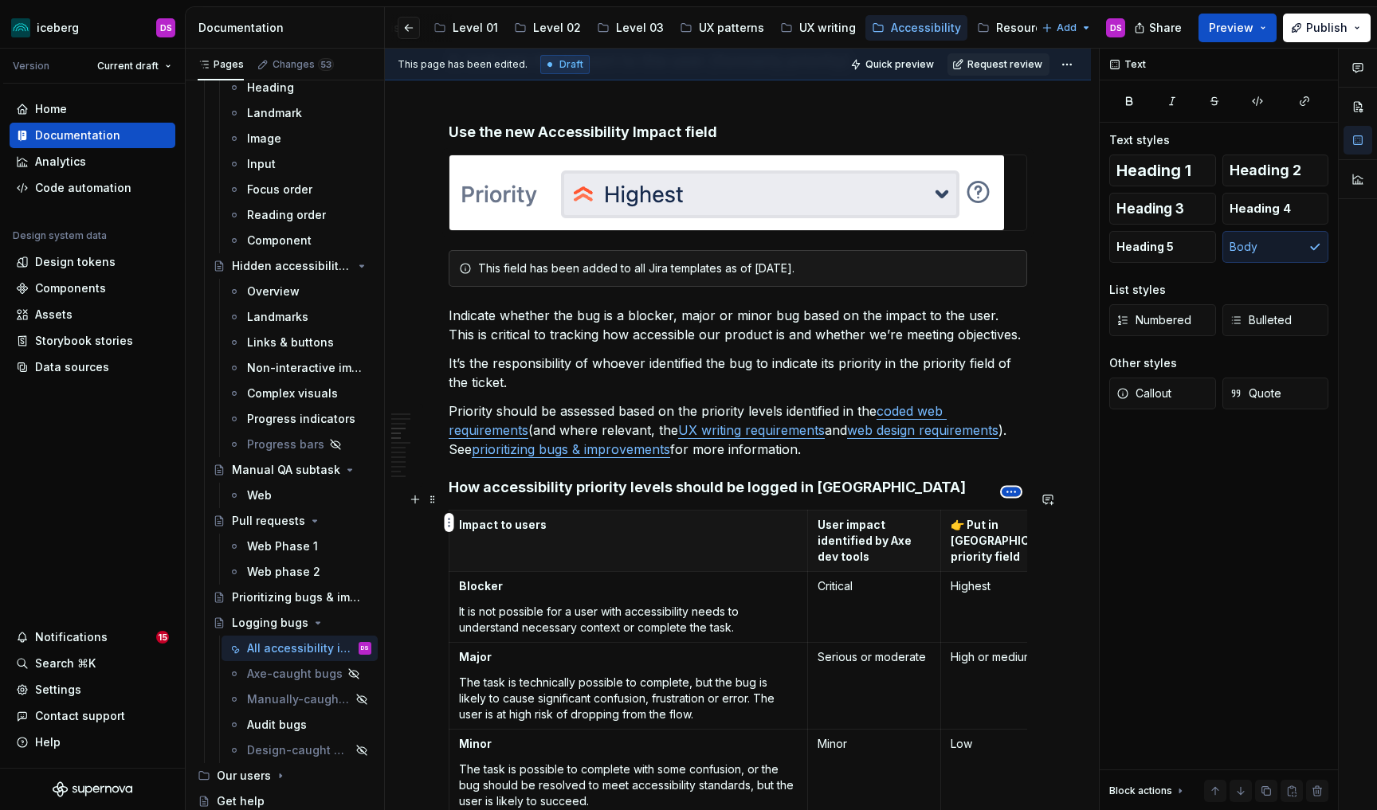
click at [1014, 492] on html "iceberg DS Version Current draft Home Documentation Analytics Code automation D…" at bounding box center [688, 405] width 1377 height 810
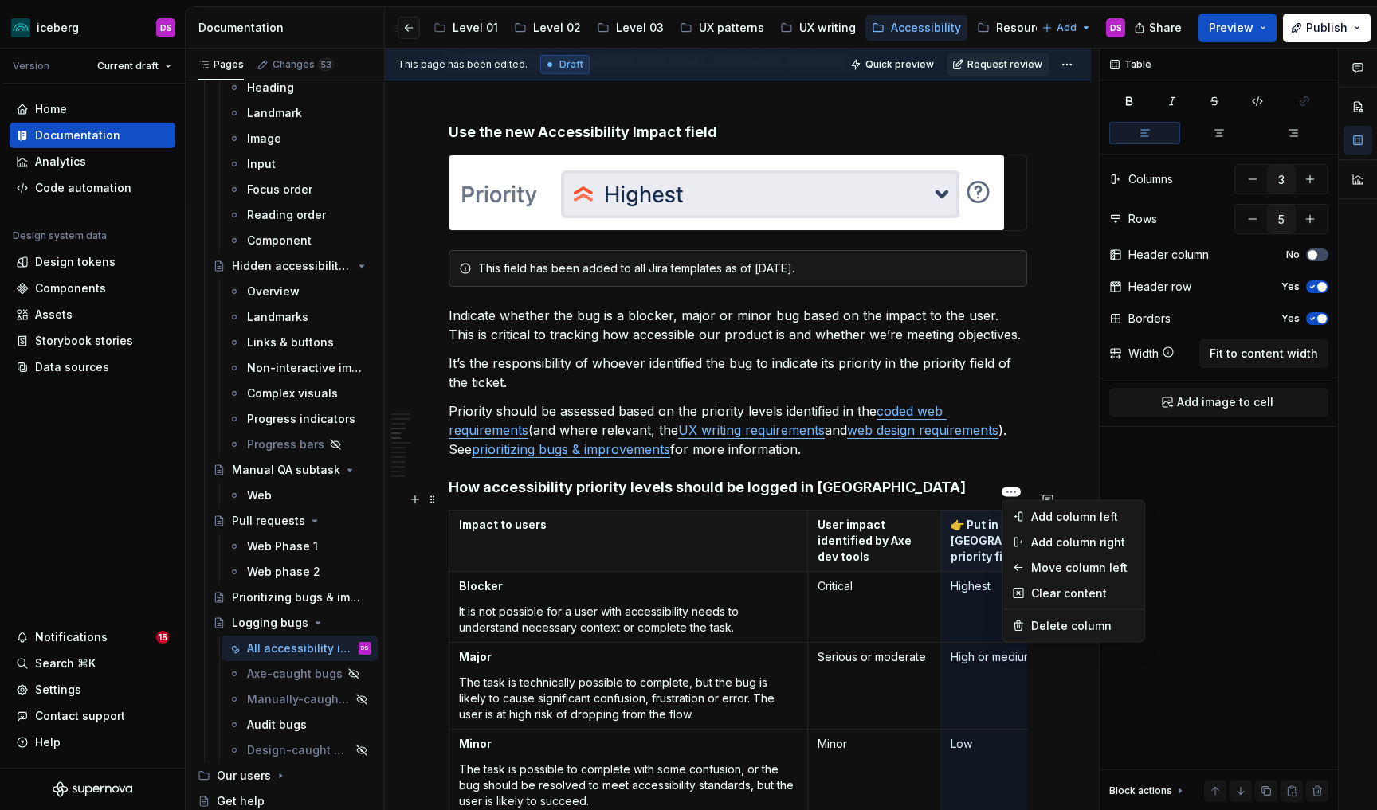
click at [704, 513] on html "iceberg DS Version Current draft Home Documentation Analytics Code automation D…" at bounding box center [688, 405] width 1377 height 810
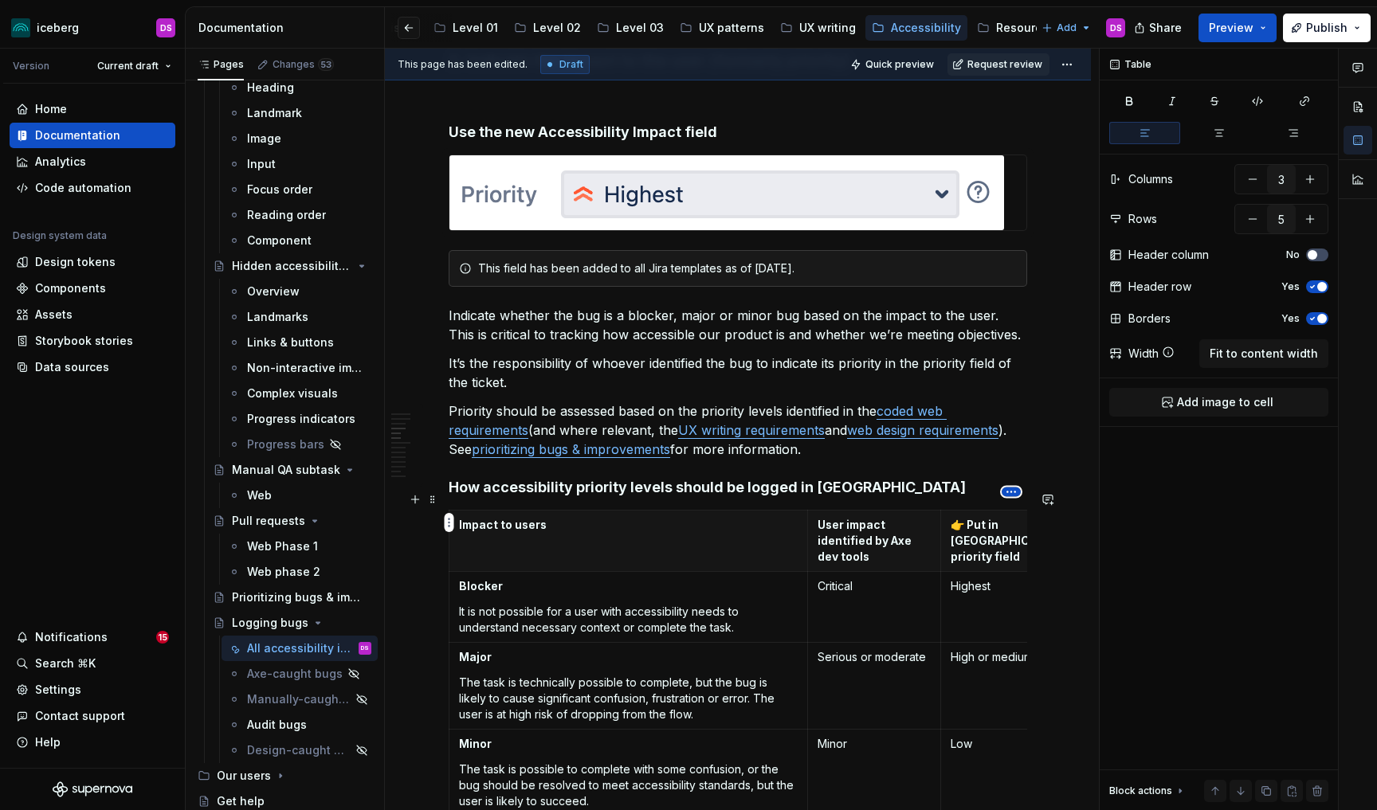
click at [1009, 492] on html "iceberg DS Version Current draft Home Documentation Analytics Code automation D…" at bounding box center [688, 405] width 1377 height 810
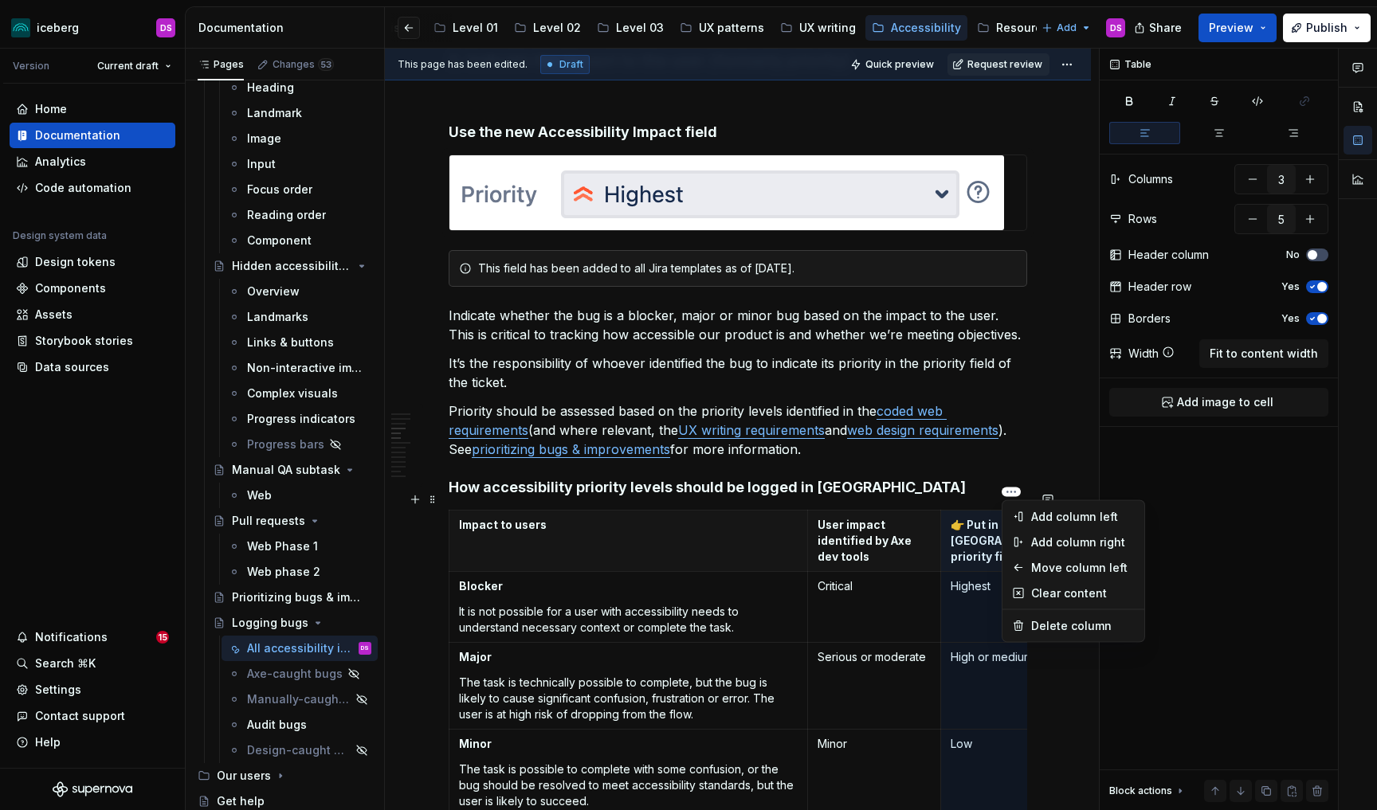
click at [914, 461] on html "iceberg DS Version Current draft Home Documentation Analytics Code automation D…" at bounding box center [688, 405] width 1377 height 810
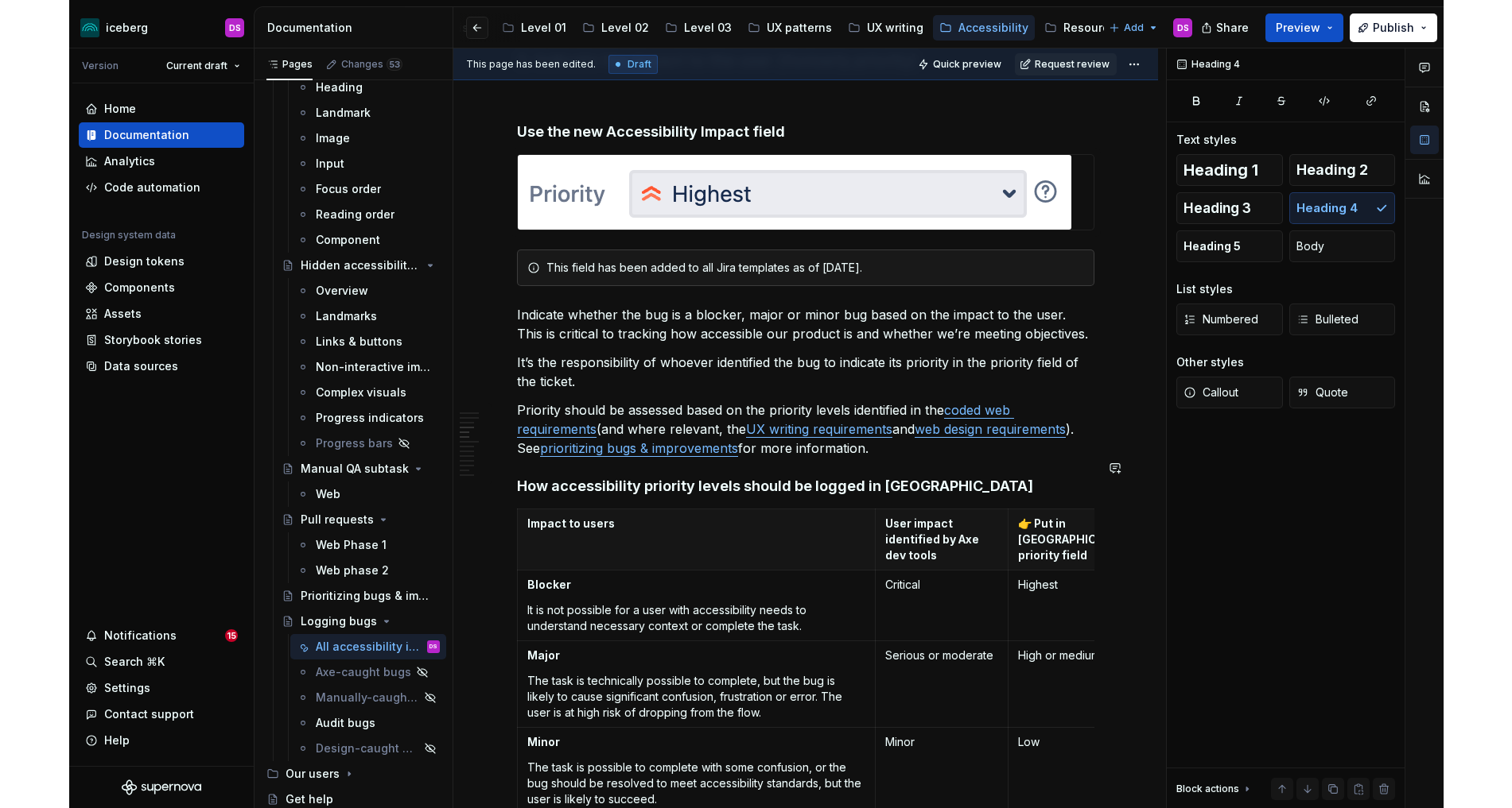
scroll to position [914, 0]
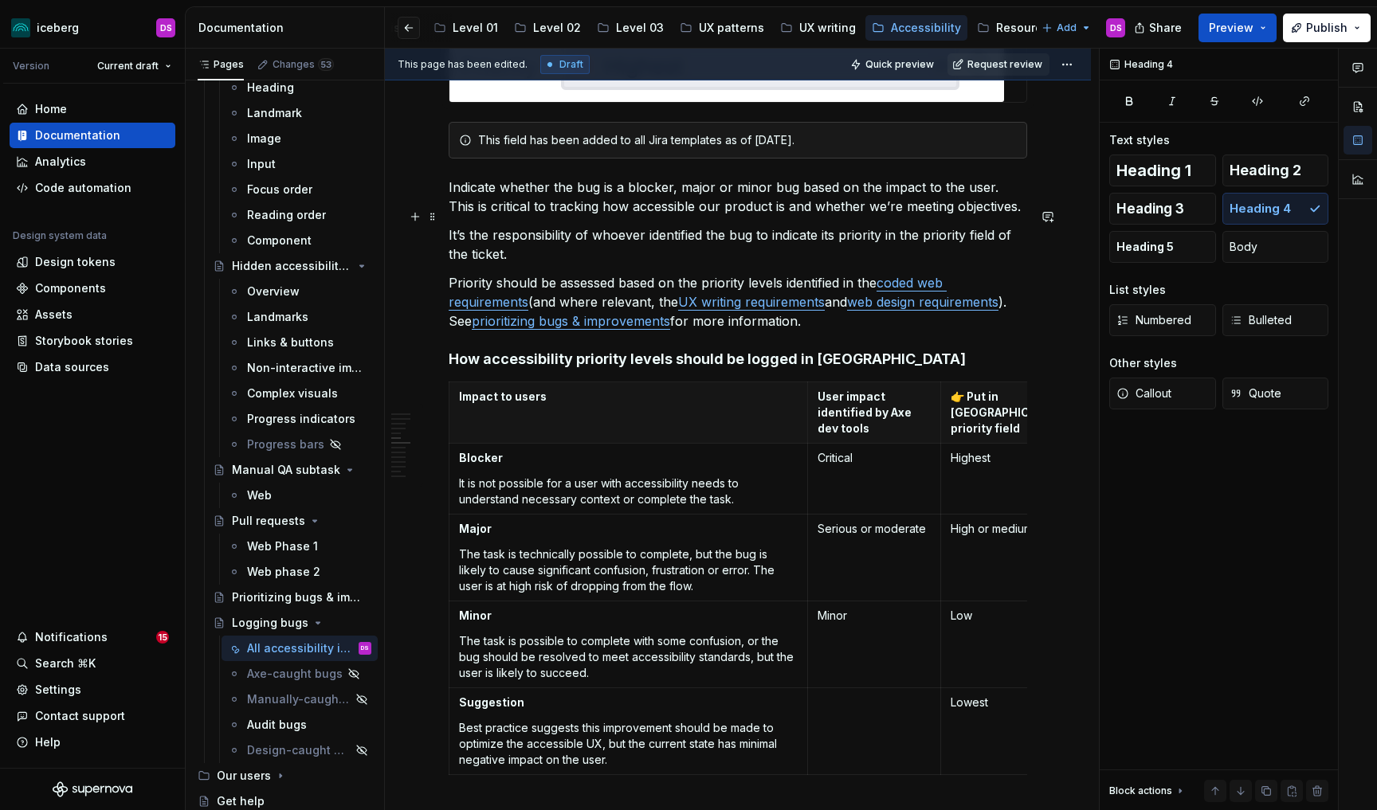
click at [824, 225] on p "It’s the responsibility of whoever identified the bug to indicate its priority …" at bounding box center [738, 244] width 578 height 38
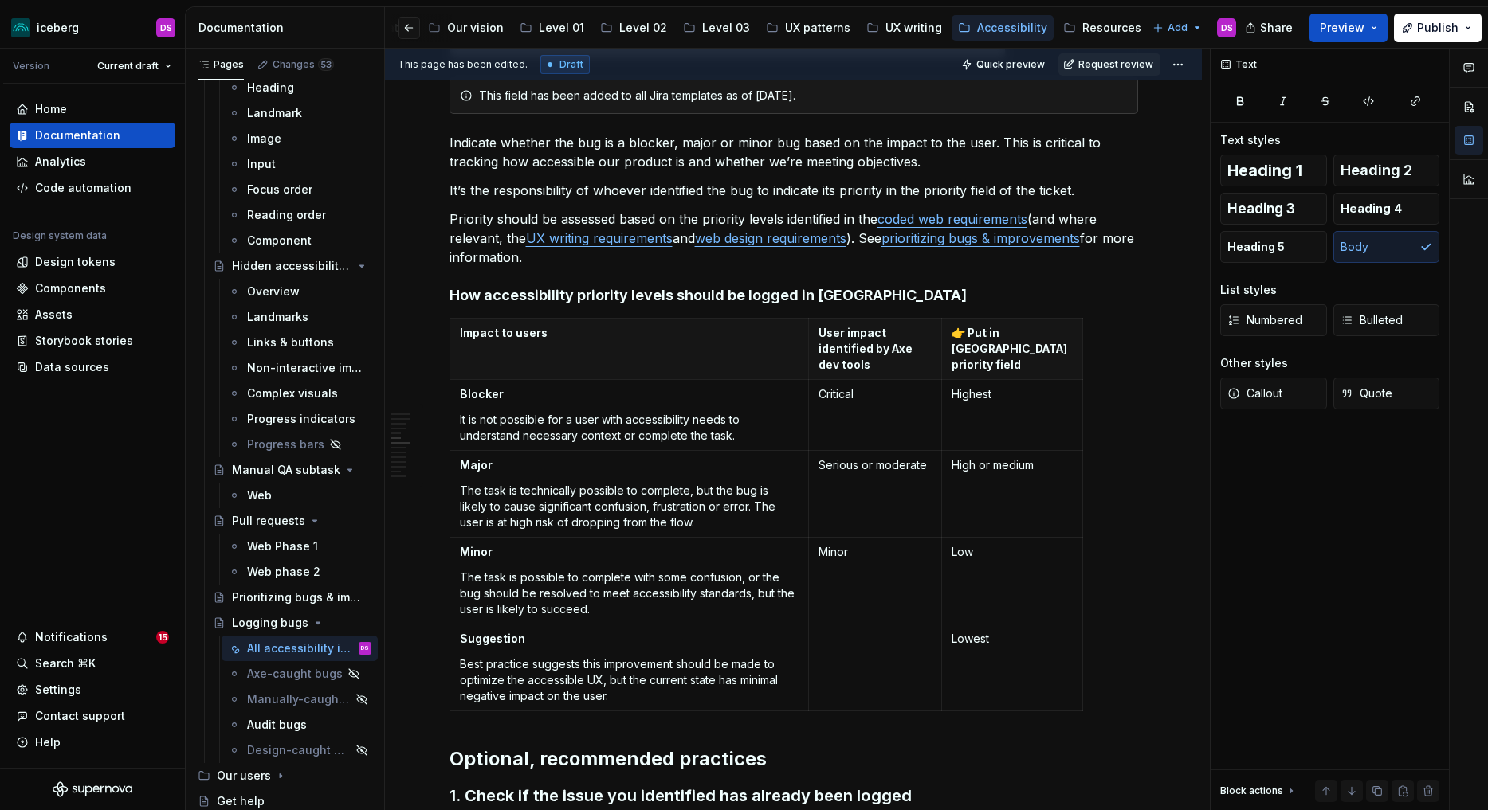
type textarea "*"
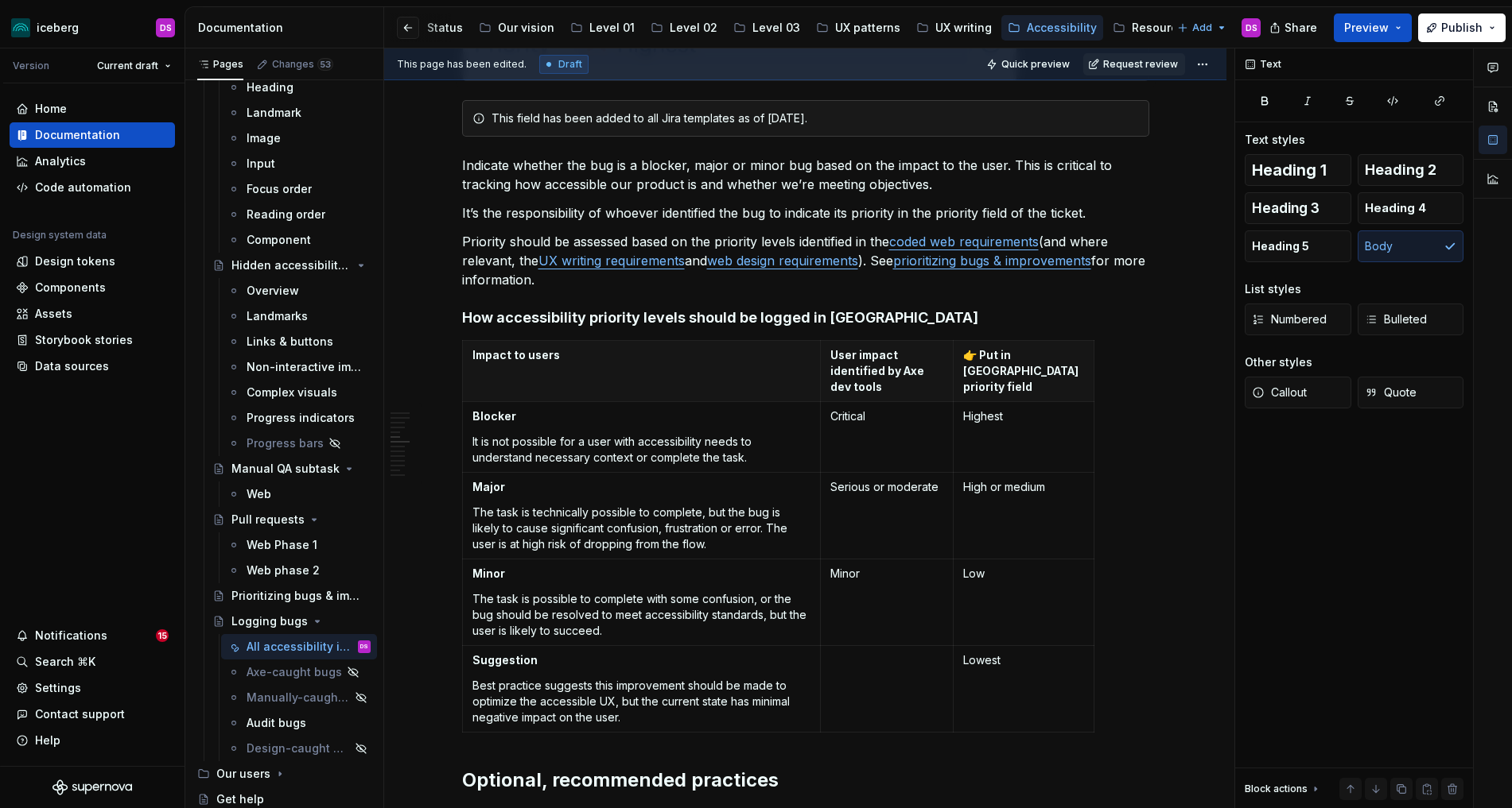
scroll to position [887, 0]
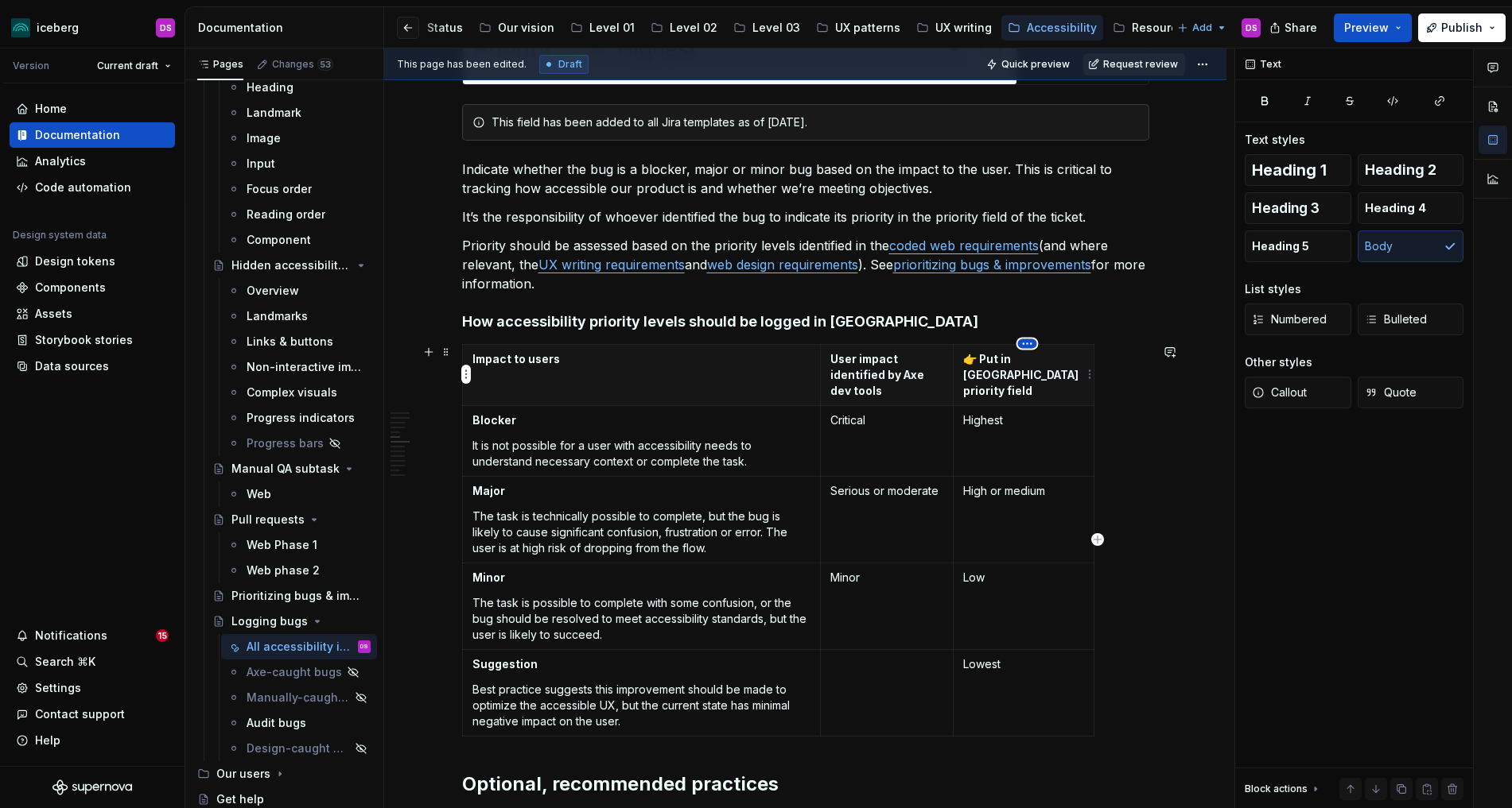
click at [1028, 344] on html "iceberg DS Version Current draft Home Documentation Analytics Code automation D…" at bounding box center [756, 404] width 1512 height 808
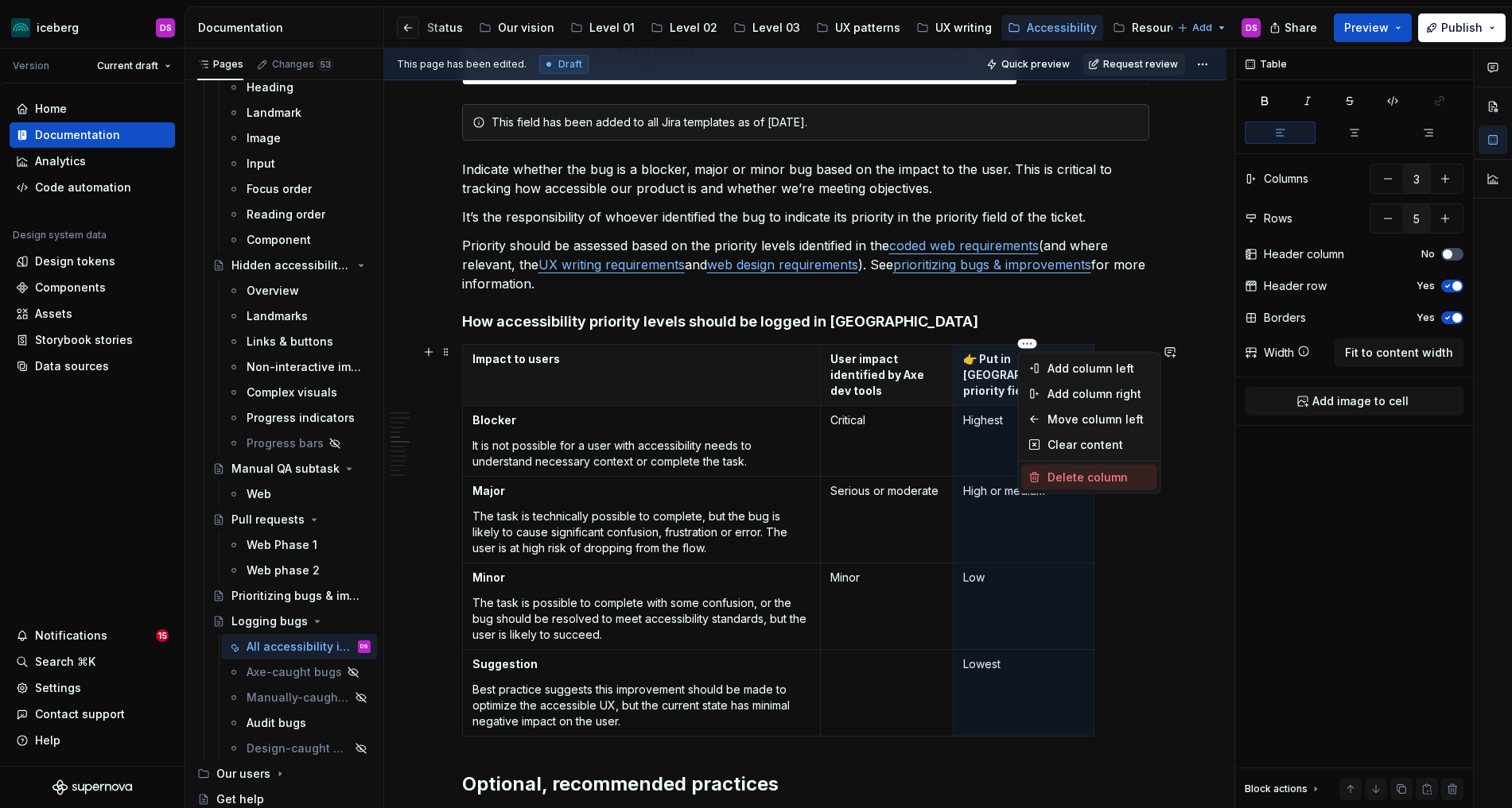
click at [1085, 472] on div "Delete column" at bounding box center [1099, 478] width 104 height 16
type input "2"
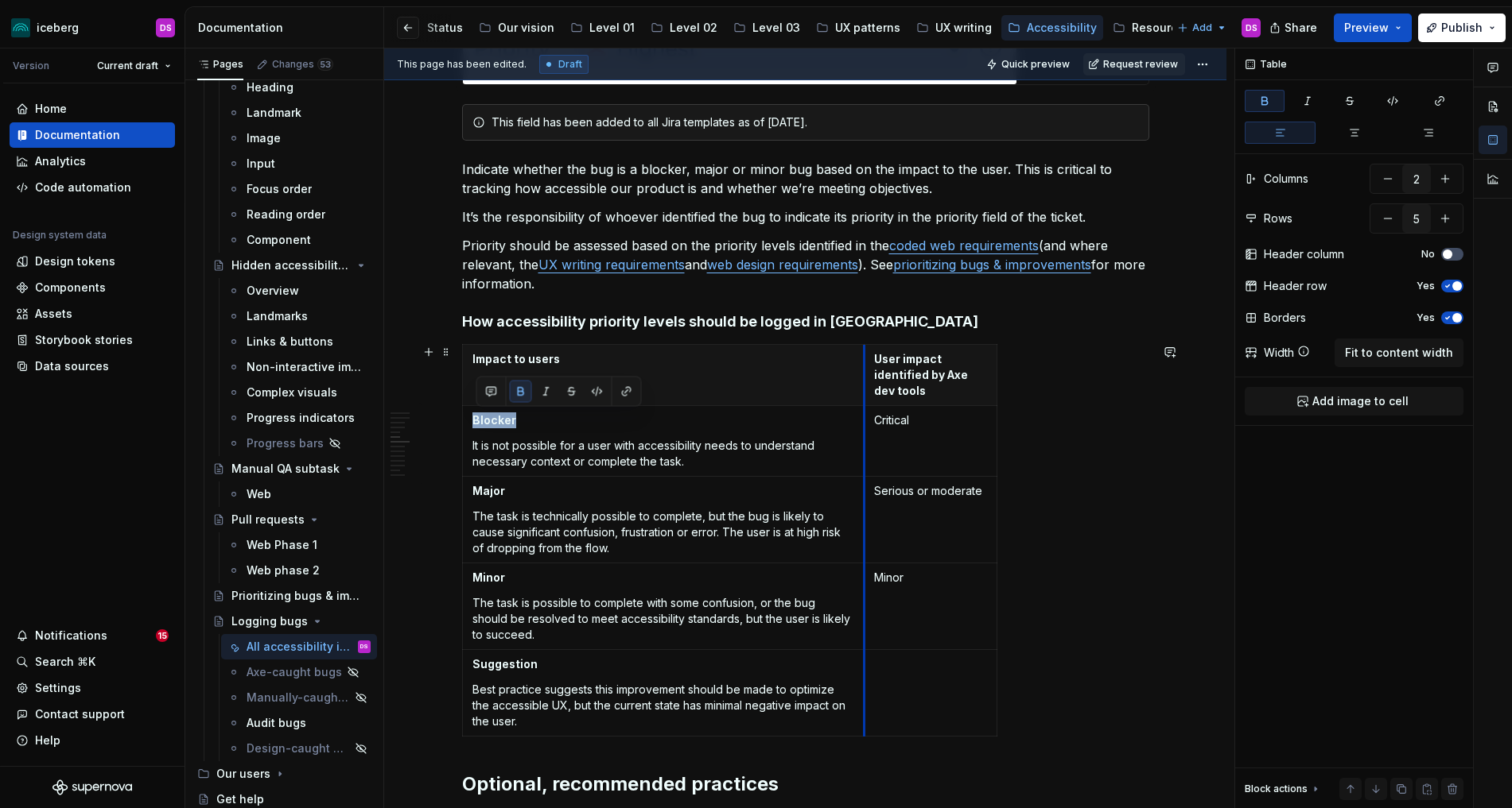
drag, startPoint x: 824, startPoint y: 381, endPoint x: 868, endPoint y: 381, distance: 44.0
click at [868, 381] on th "User impact identified by Axe dev tools" at bounding box center [929, 374] width 133 height 61
click at [1000, 397] on div "Impact to users User impact identified by Axe dev tools Blocker It is not possi…" at bounding box center [805, 544] width 687 height 399
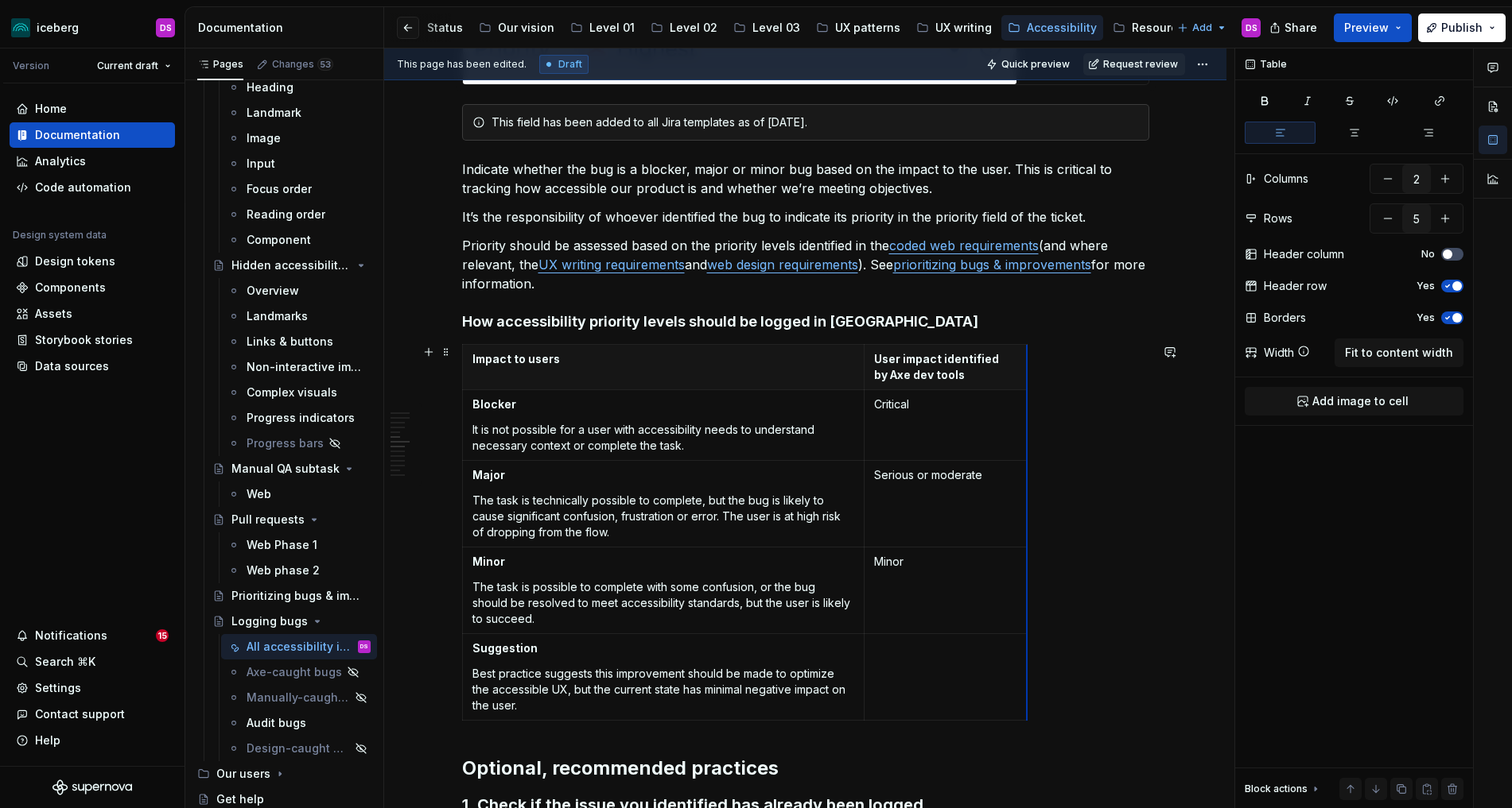
drag, startPoint x: 1000, startPoint y: 398, endPoint x: 1030, endPoint y: 397, distance: 30.0
click at [956, 650] on p at bounding box center [945, 648] width 143 height 16
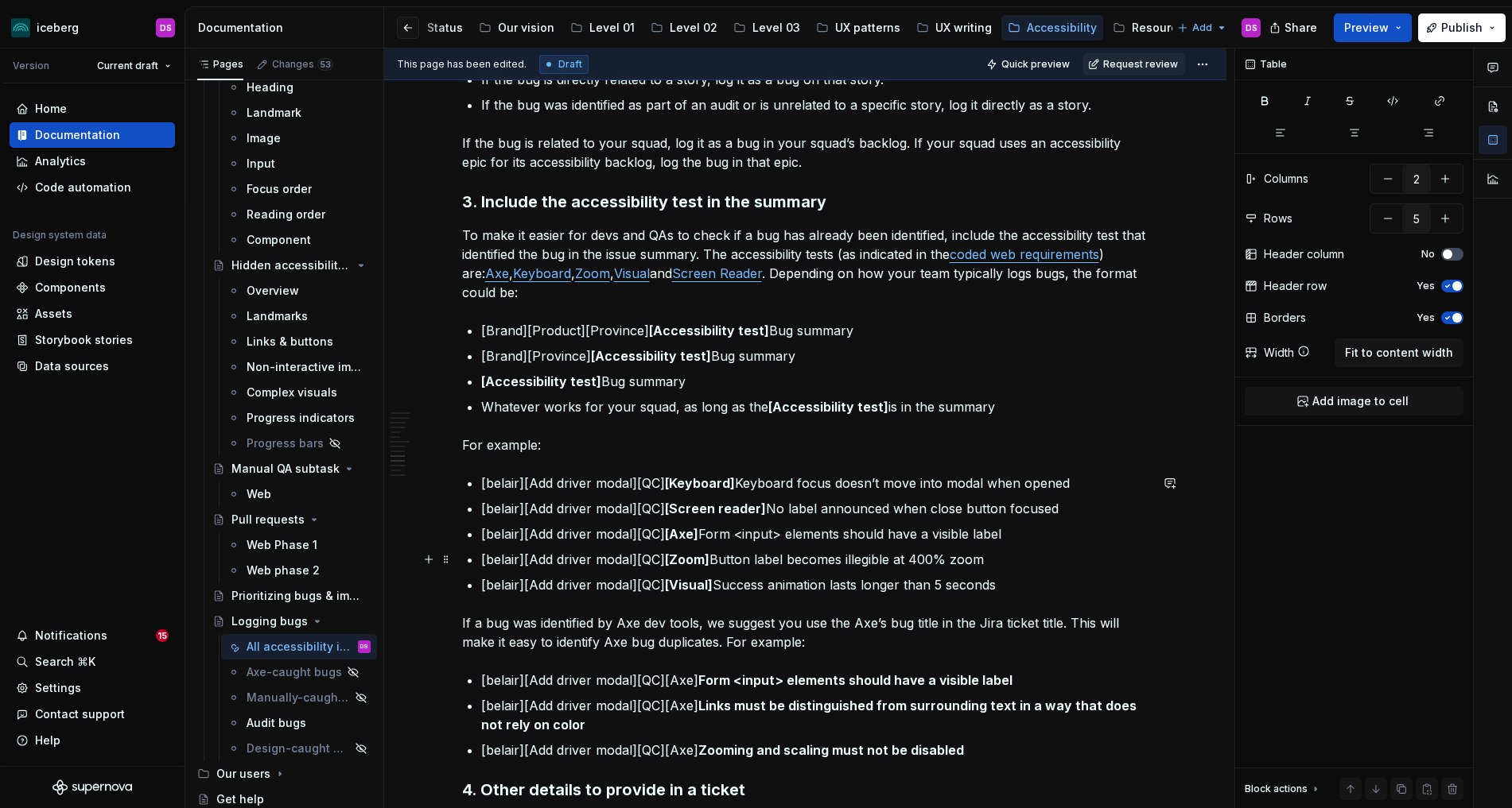
scroll to position [2028, 0]
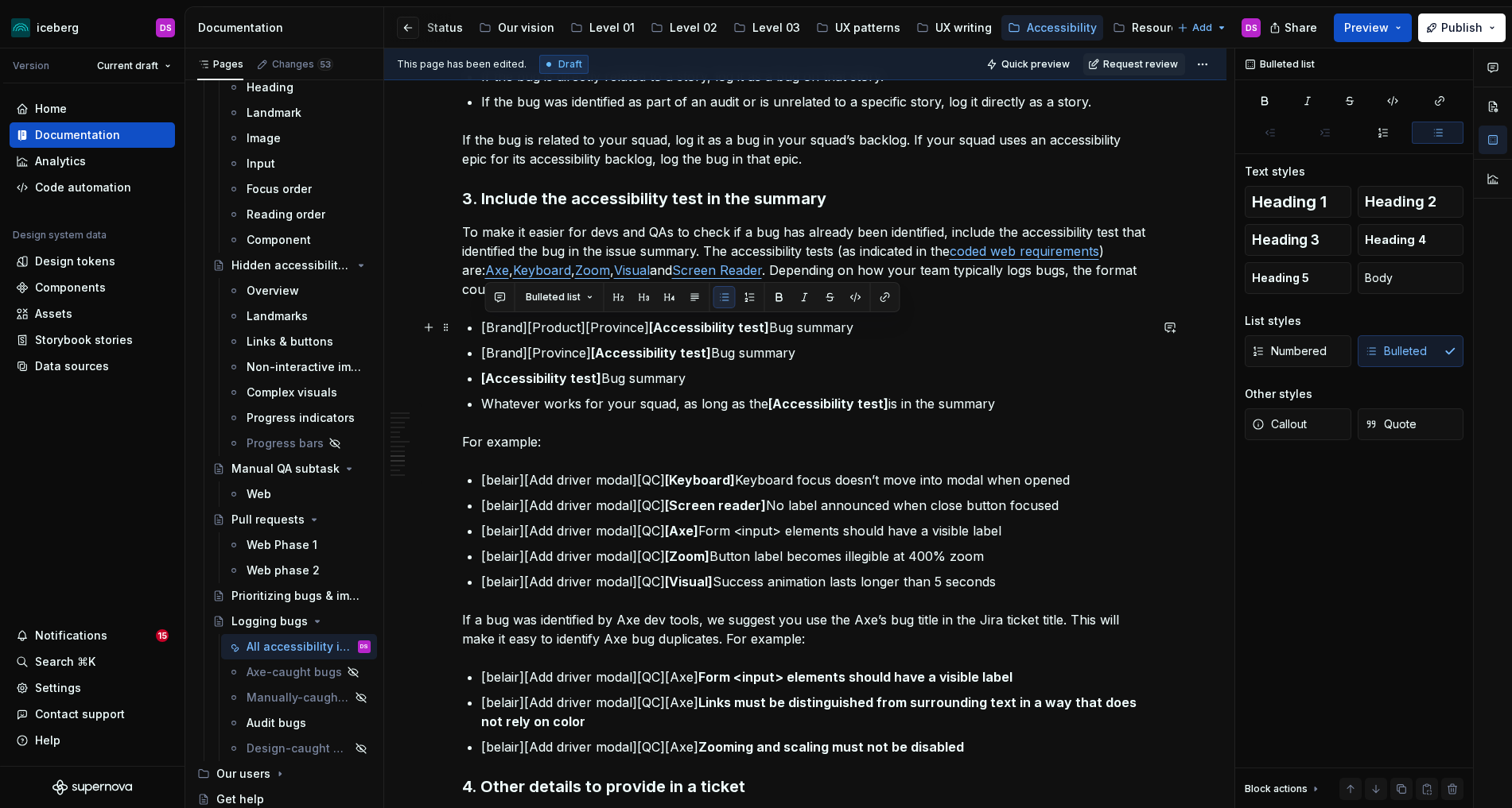
drag, startPoint x: 924, startPoint y: 394, endPoint x: 475, endPoint y: 330, distance: 453.5
click at [481, 330] on ul "[Brand][Product][Province] [Accessibility test] Bug summary [Brand][Province] […" at bounding box center [814, 366] width 668 height 96
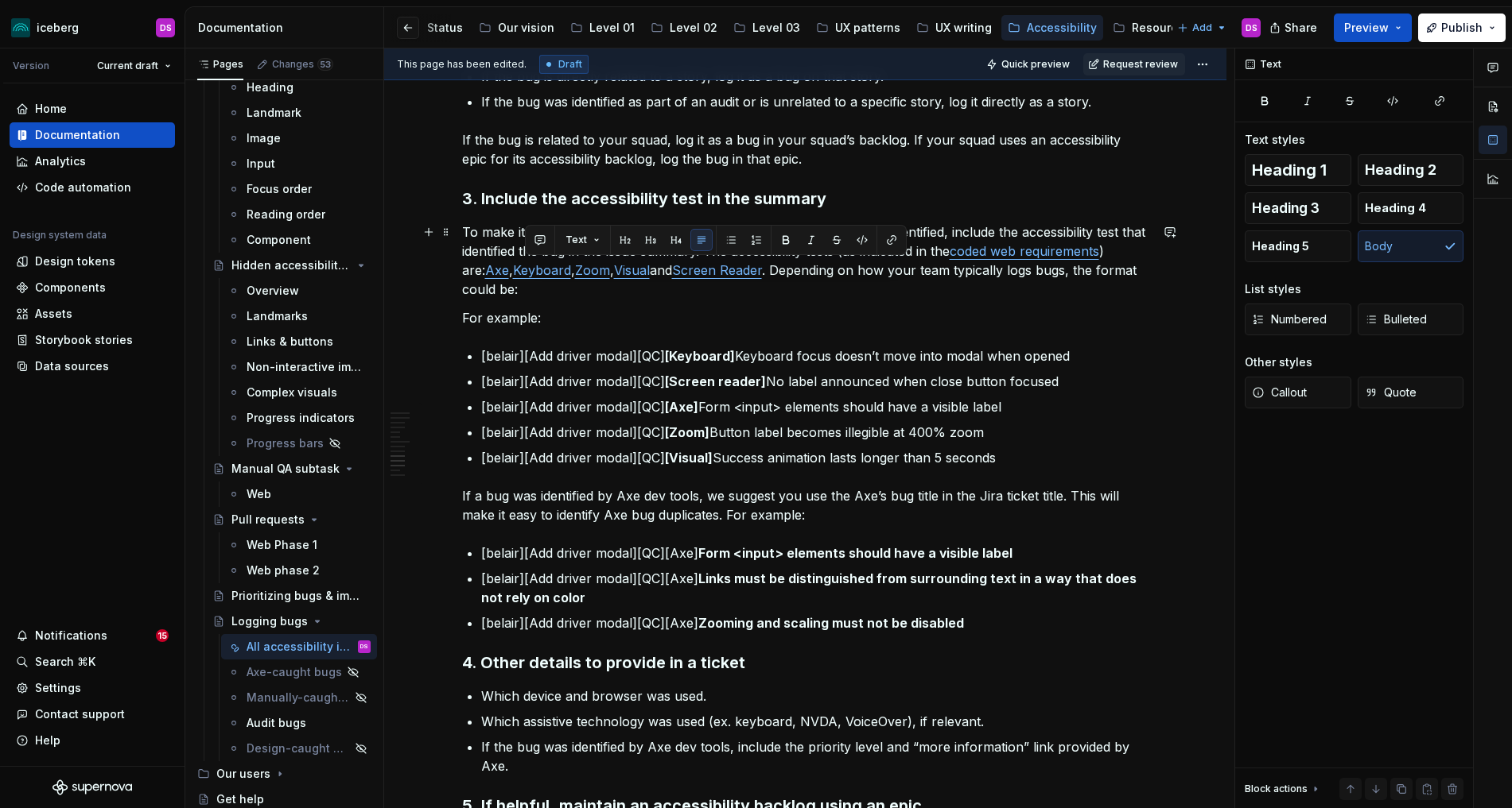
click at [1074, 276] on p "To make it easier for devs and QAs to check if a bug has already been identifie…" at bounding box center [805, 260] width 687 height 76
click at [607, 317] on p "For example:" at bounding box center [805, 317] width 687 height 19
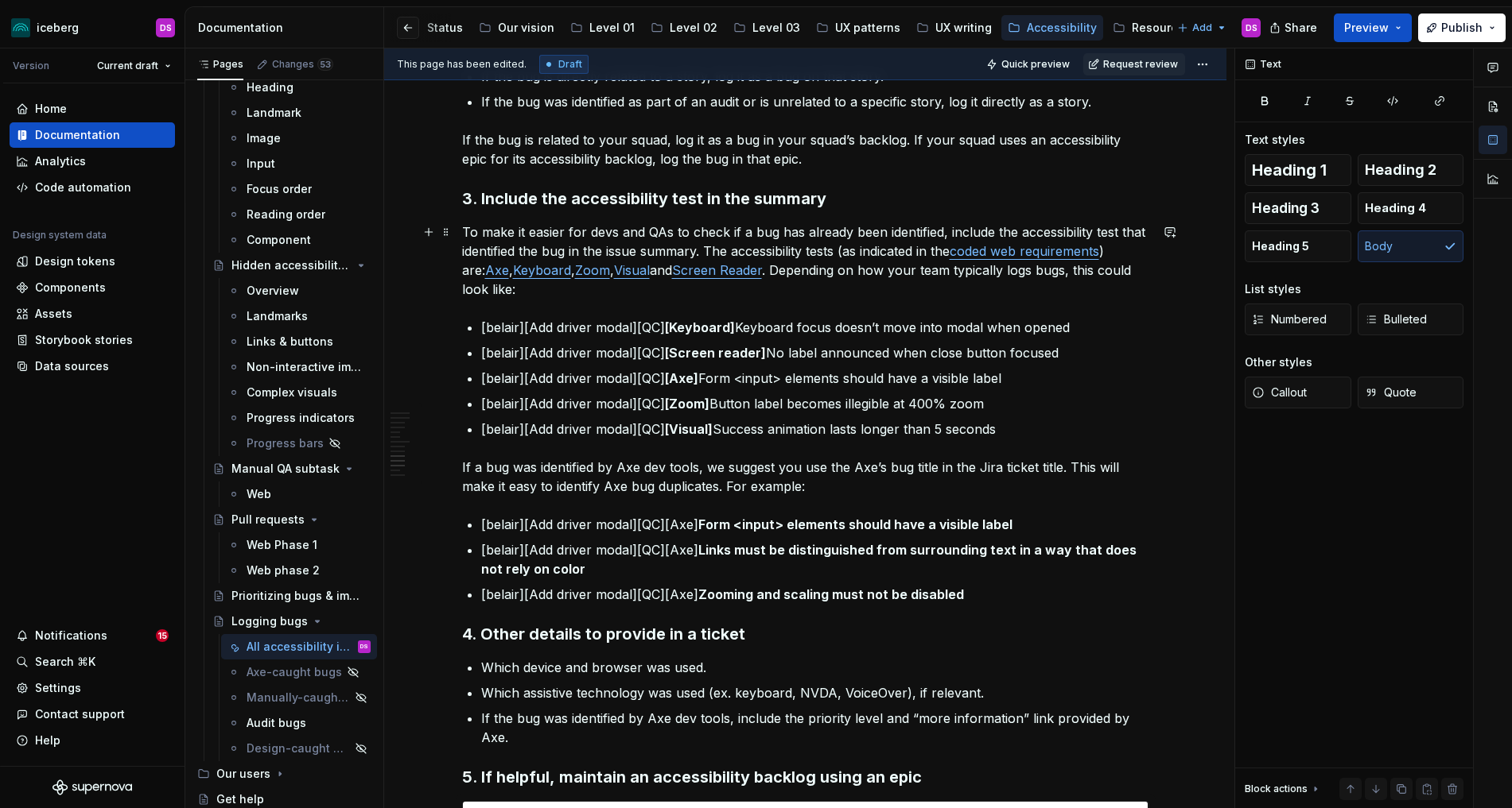
click at [766, 272] on p "To make it easier for devs and QAs to check if a bug has already been identifie…" at bounding box center [805, 260] width 687 height 76
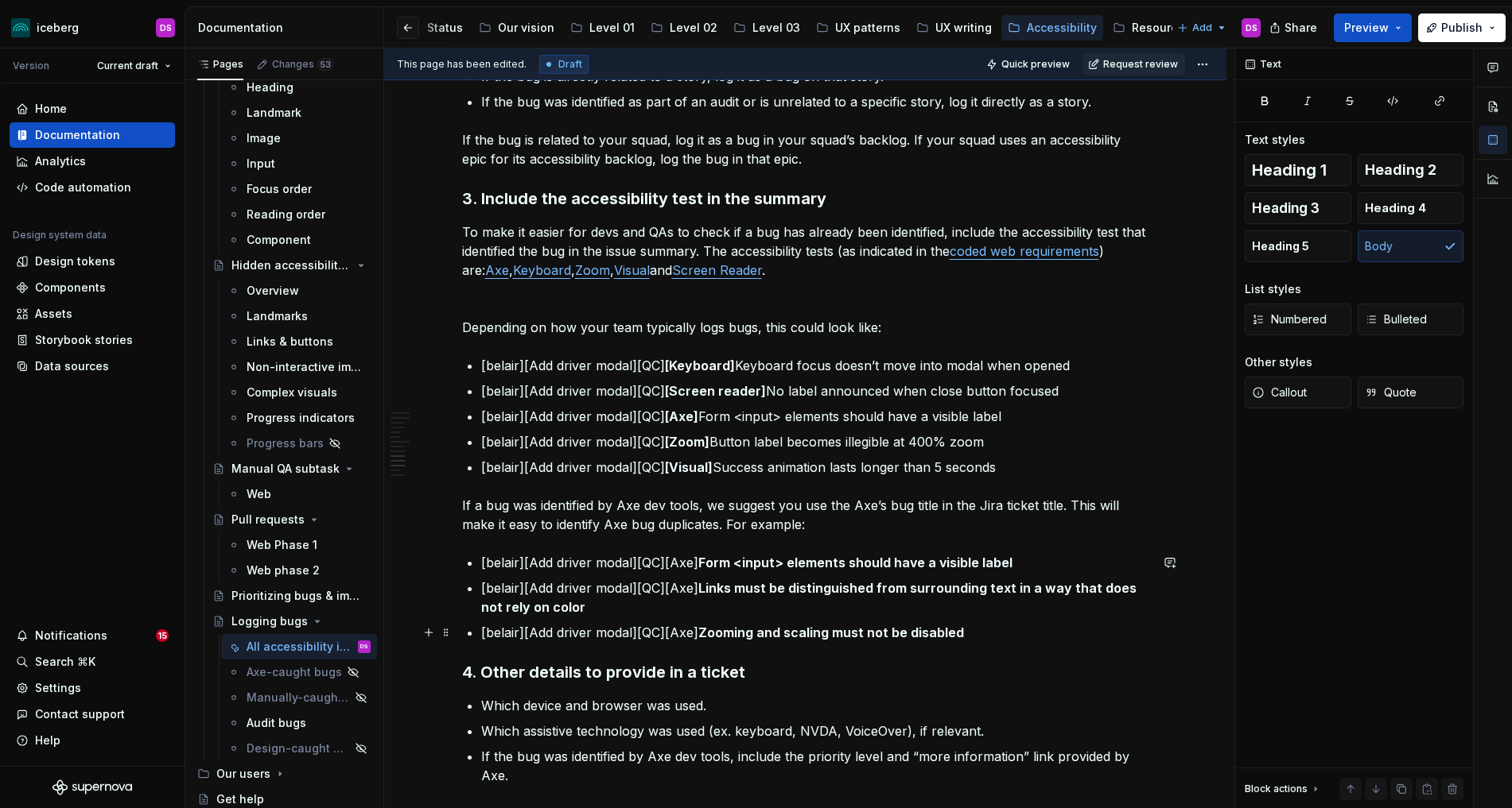
click at [981, 631] on p "[belair][Add driver modal][QC][Axe] Zooming and scaling must not be disabled" at bounding box center [814, 632] width 668 height 19
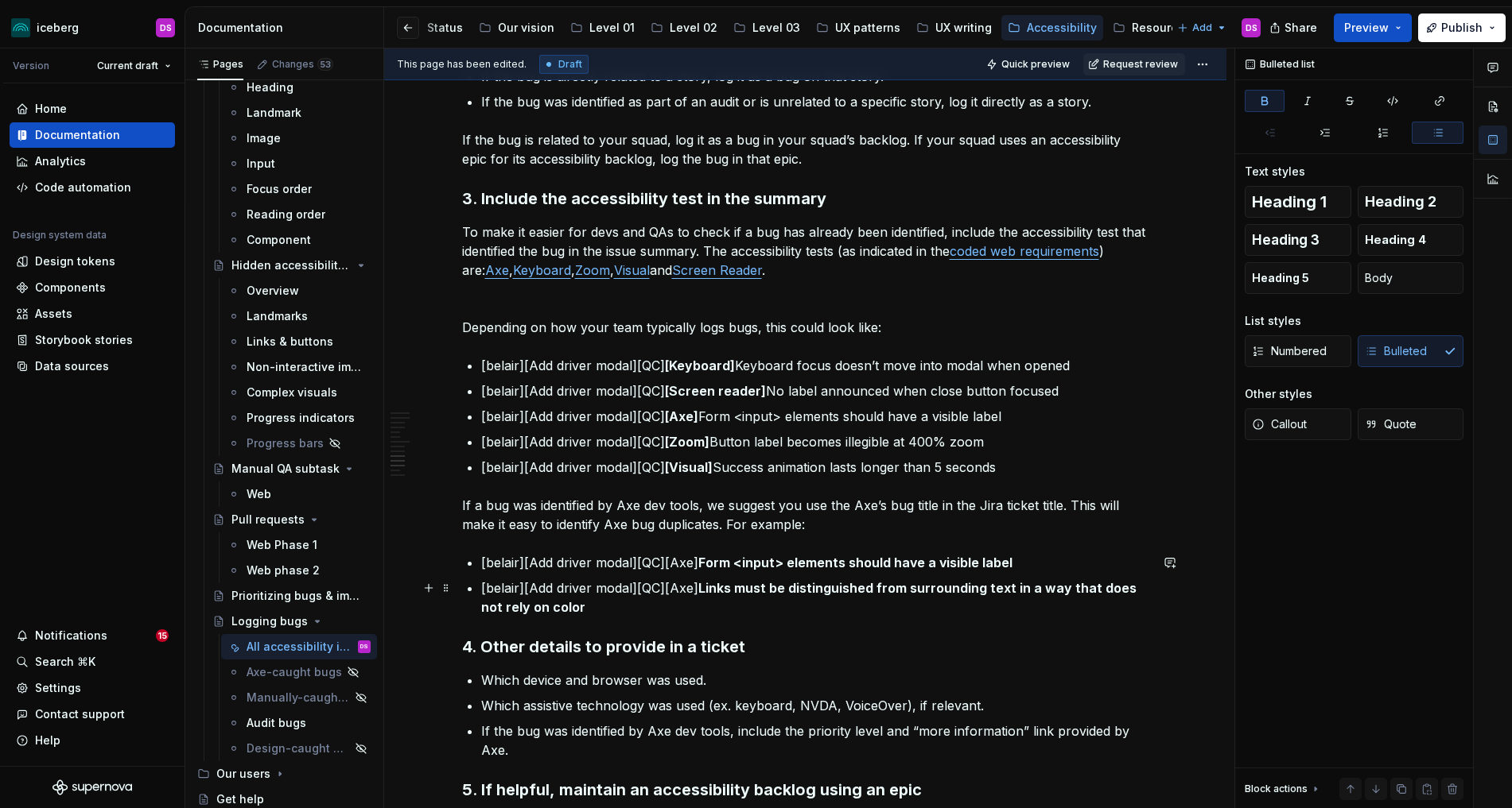
click at [706, 593] on strong "Links must be distinguished from surrounding text in a way that does not rely o…" at bounding box center [810, 598] width 659 height 35
click at [669, 585] on p "[belair][Add driver modal][QC][Axe] Links must be distinguished from surroundin…" at bounding box center [814, 598] width 668 height 38
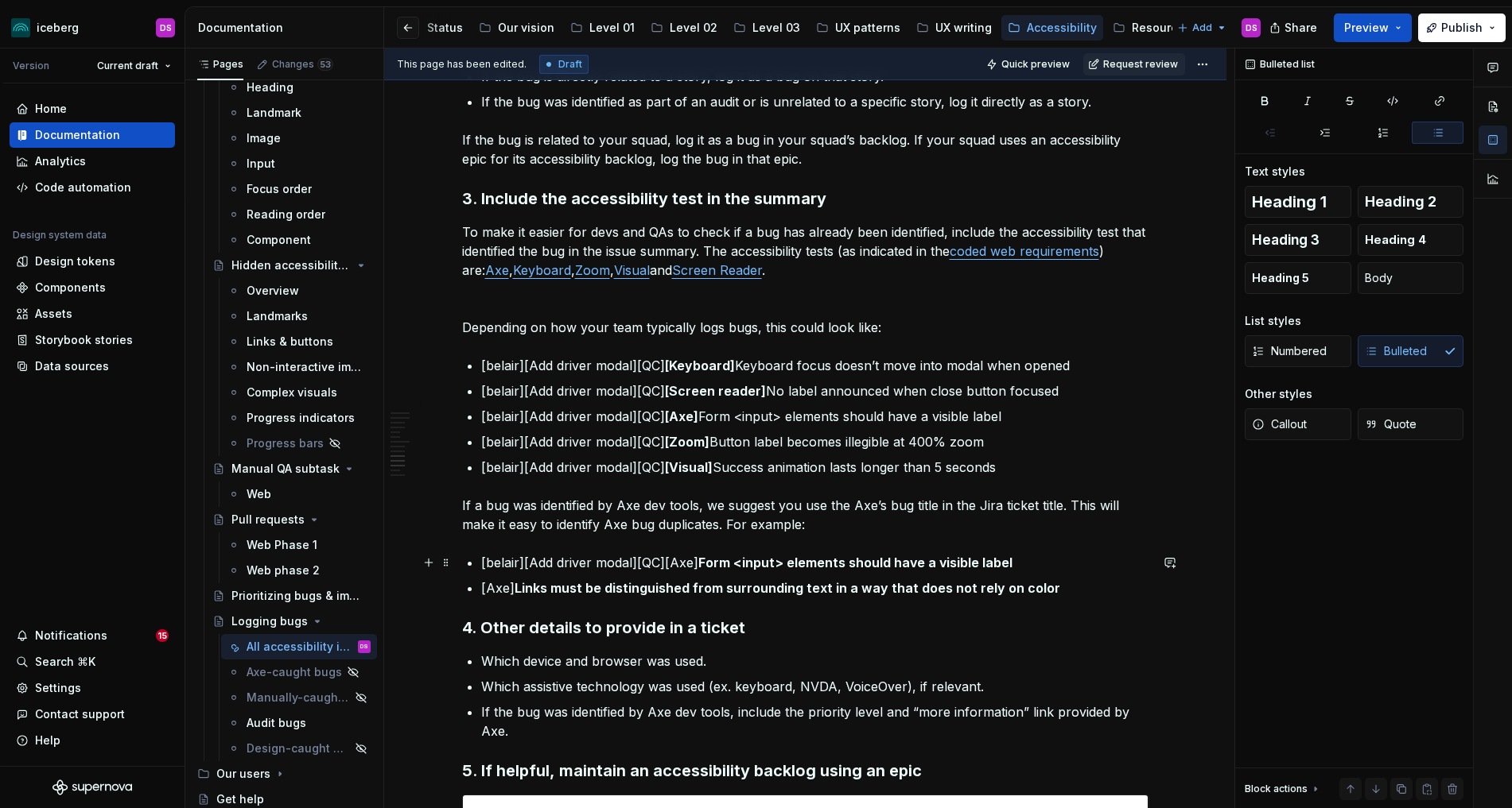
click at [1028, 565] on p "[belair][Add driver modal][QC][Axe] Form <input> elements should have a visible…" at bounding box center [814, 563] width 668 height 19
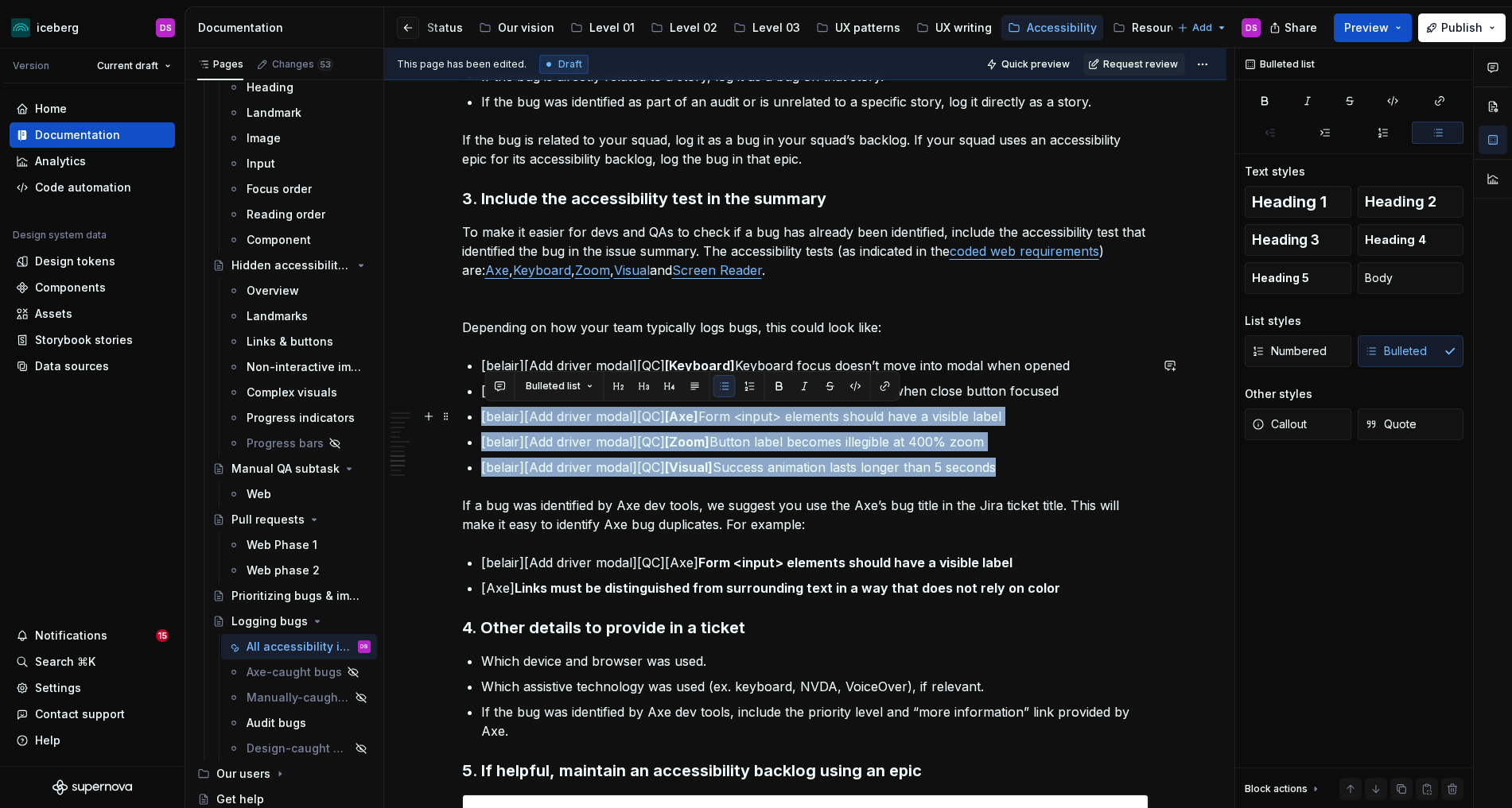
drag, startPoint x: 1022, startPoint y: 467, endPoint x: 476, endPoint y: 416, distance: 548.4
click at [481, 416] on ul "[belair][Add driver modal][QC] [Keyboard] Keyboard focus doesn’t move into moda…" at bounding box center [814, 416] width 668 height 121
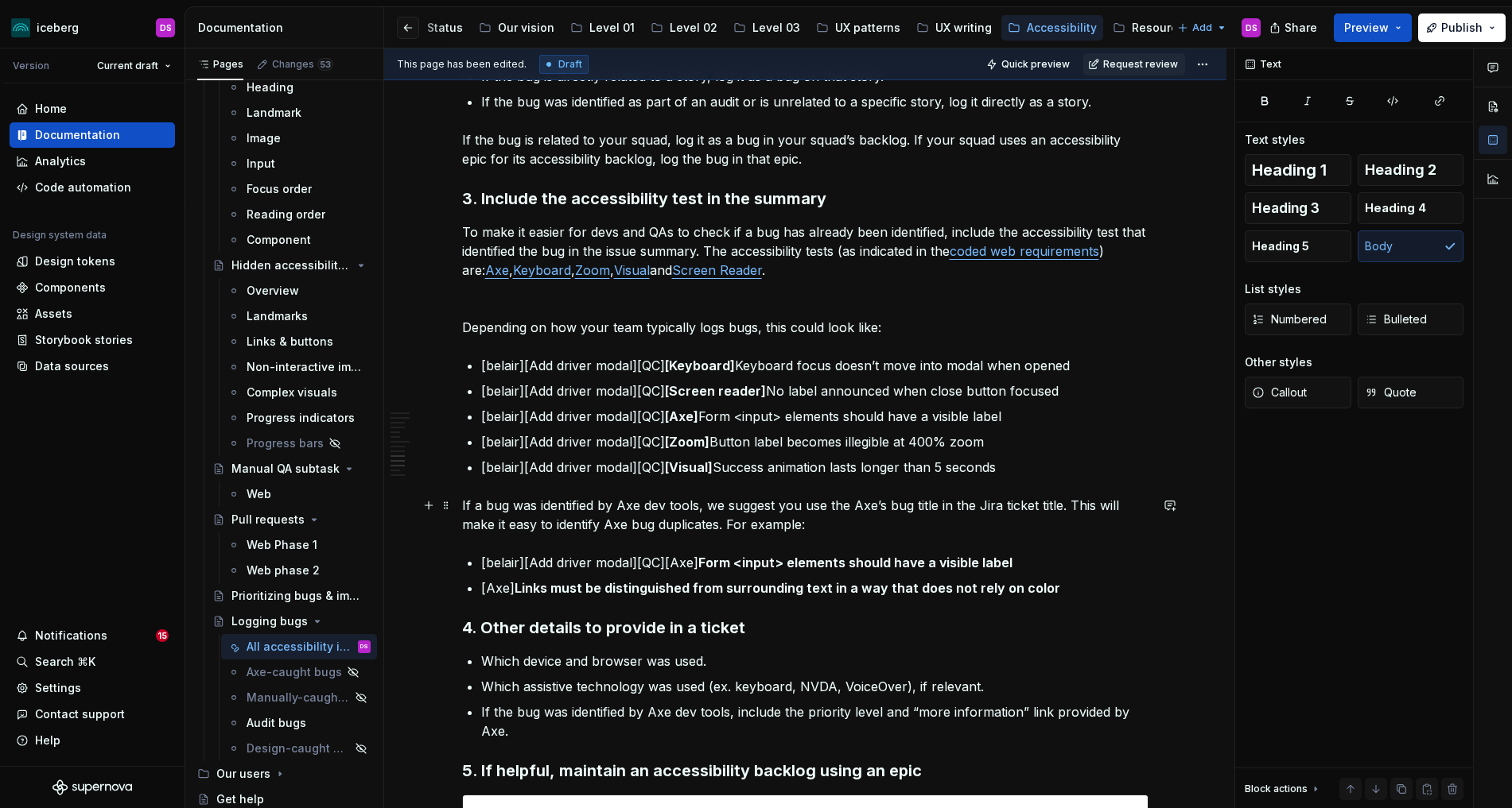
click at [771, 528] on p "If a bug was identified by Axe dev tools, we suggest you use the Axe’s bug titl…" at bounding box center [805, 515] width 687 height 38
click at [669, 366] on strong "[Keyboard]" at bounding box center [700, 366] width 70 height 16
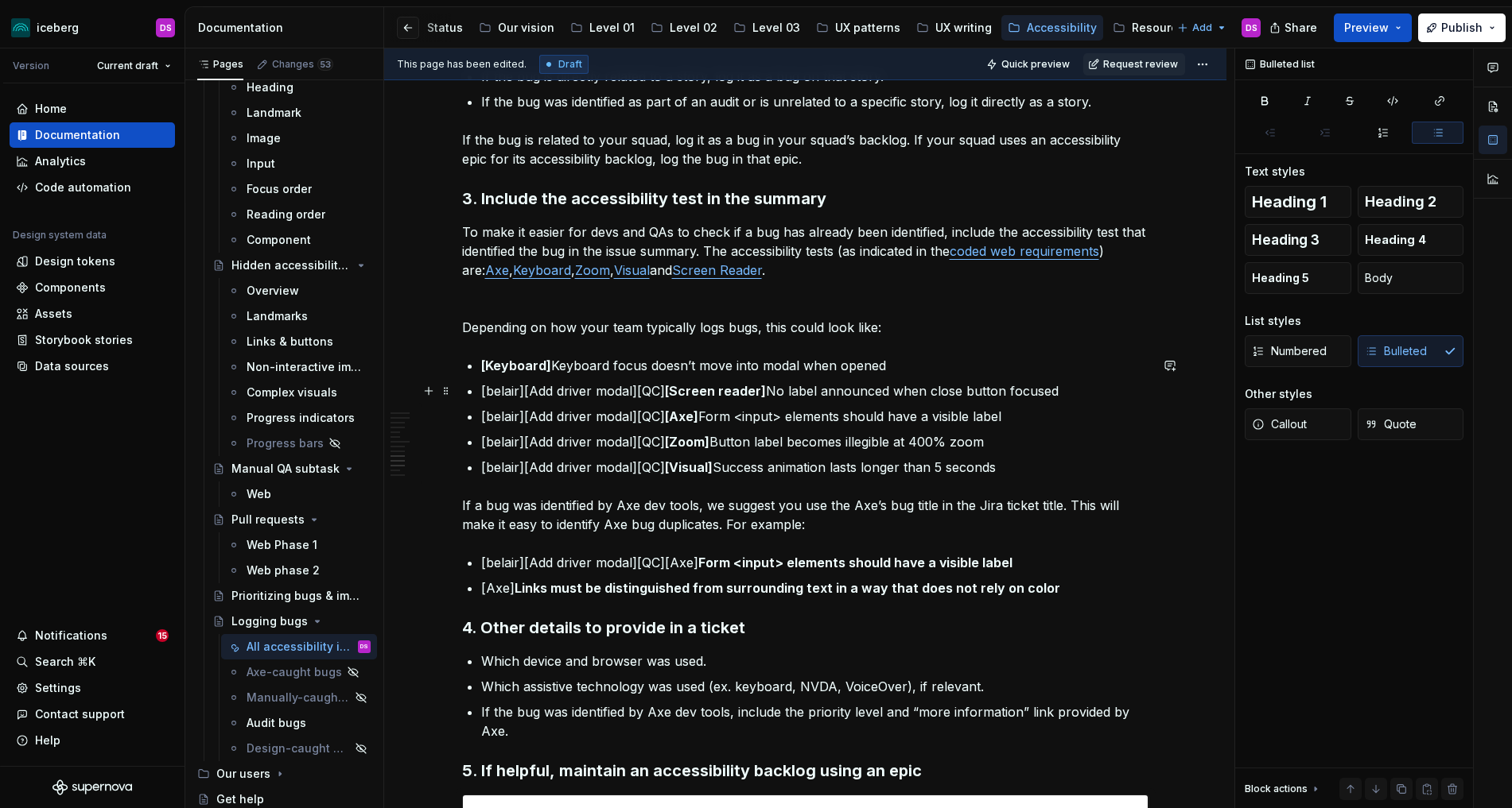
click at [668, 389] on strong "[Screen reader]" at bounding box center [715, 391] width 101 height 16
click at [667, 414] on strong "[Axe]" at bounding box center [681, 417] width 33 height 16
click at [667, 442] on p "[belair][Add driver modal][QC] [Zoom] Button label becomes illegible at 400% zo…" at bounding box center [814, 441] width 668 height 19
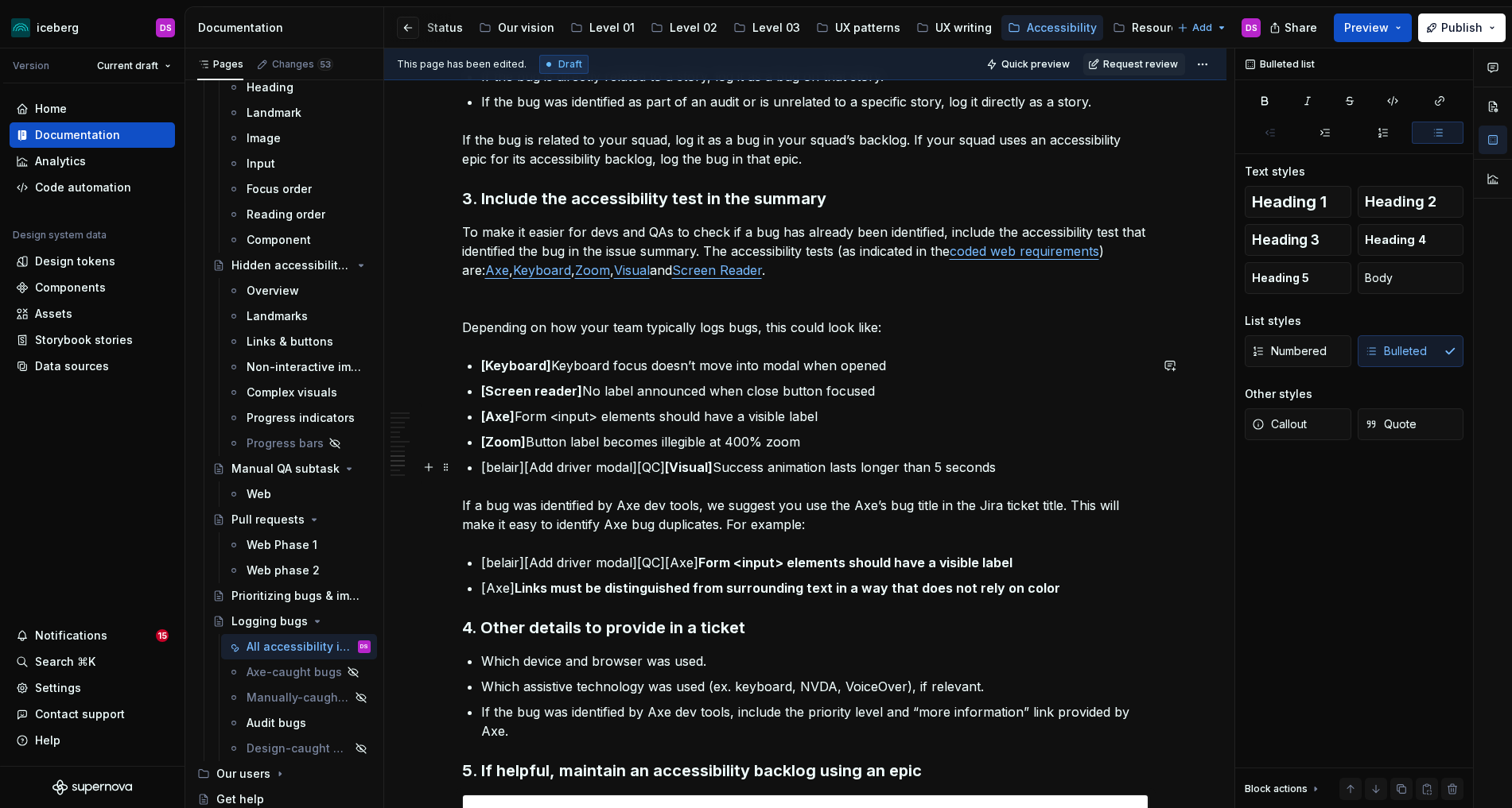
click at [668, 465] on strong "[Visual]" at bounding box center [689, 468] width 48 height 16
click at [769, 329] on p "Depending on how your team typically logs bugs, this could look like:" at bounding box center [805, 327] width 687 height 19
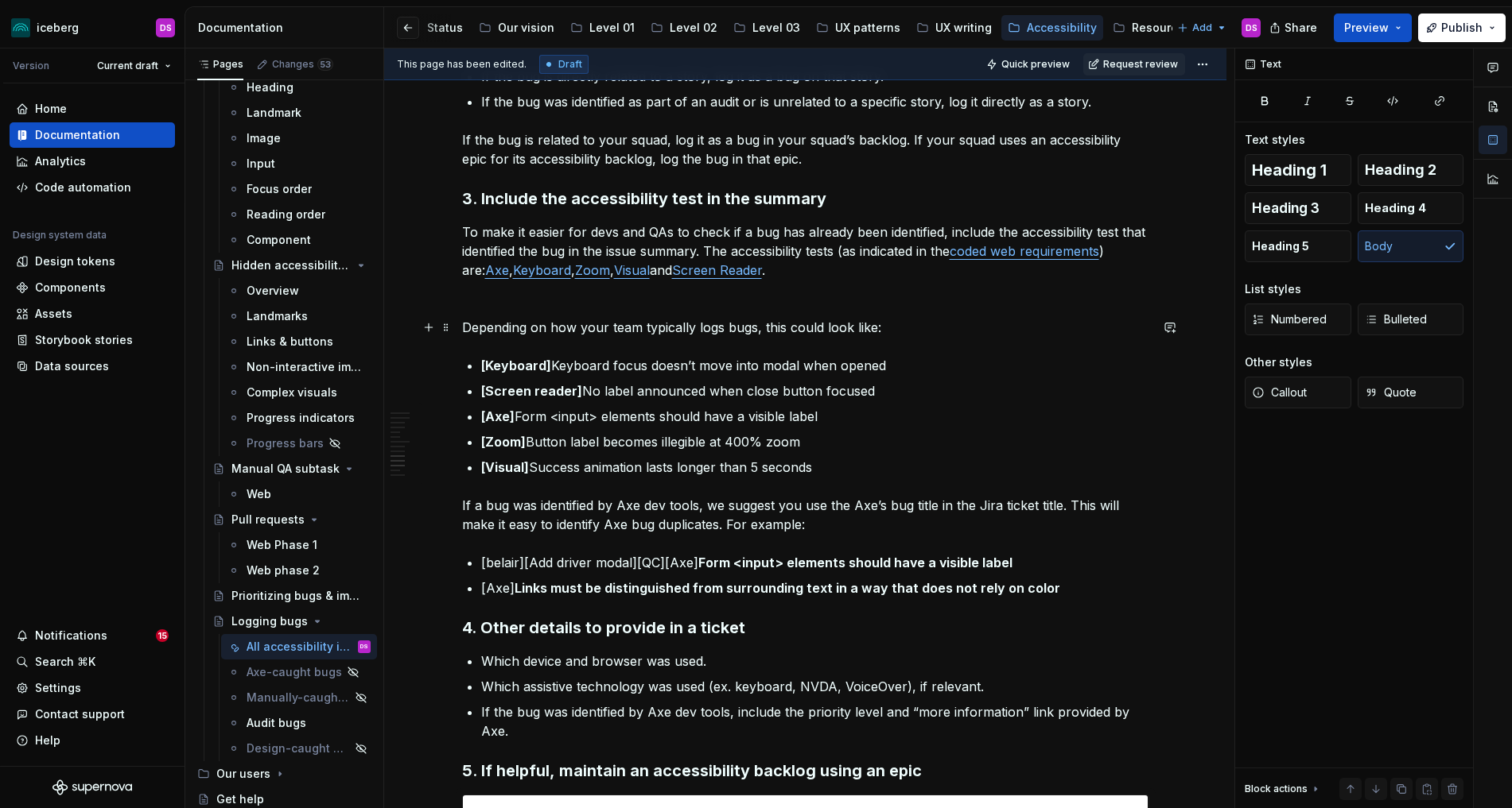
click at [888, 326] on p "Depending on how your team typically logs bugs, this could look like:" at bounding box center [805, 327] width 687 height 19
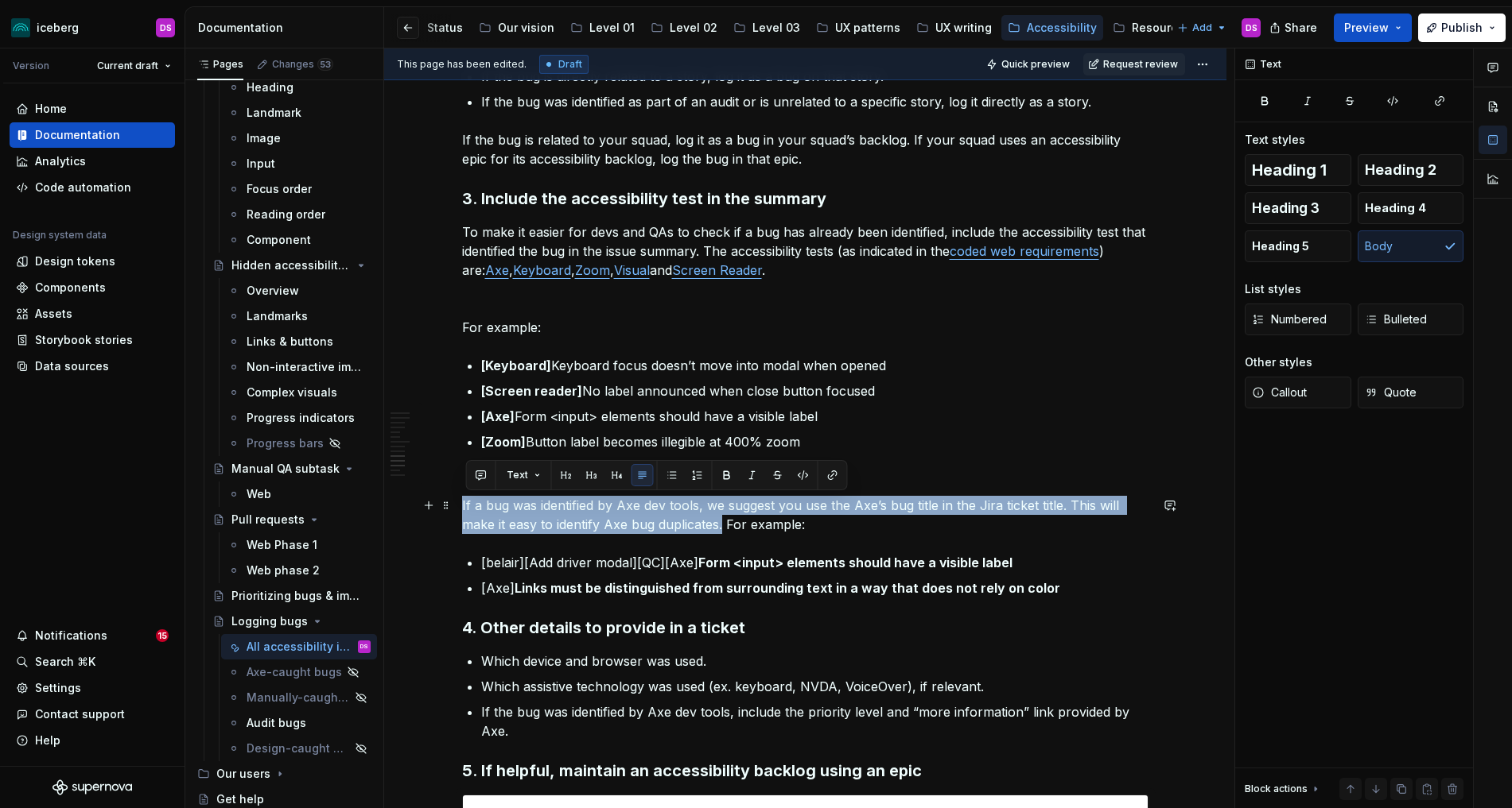
drag, startPoint x: 726, startPoint y: 525, endPoint x: 465, endPoint y: 509, distance: 261.5
click at [465, 509] on p "If a bug was identified by Axe dev tools, we suggest you use the Axe’s bug titl…" at bounding box center [805, 515] width 687 height 38
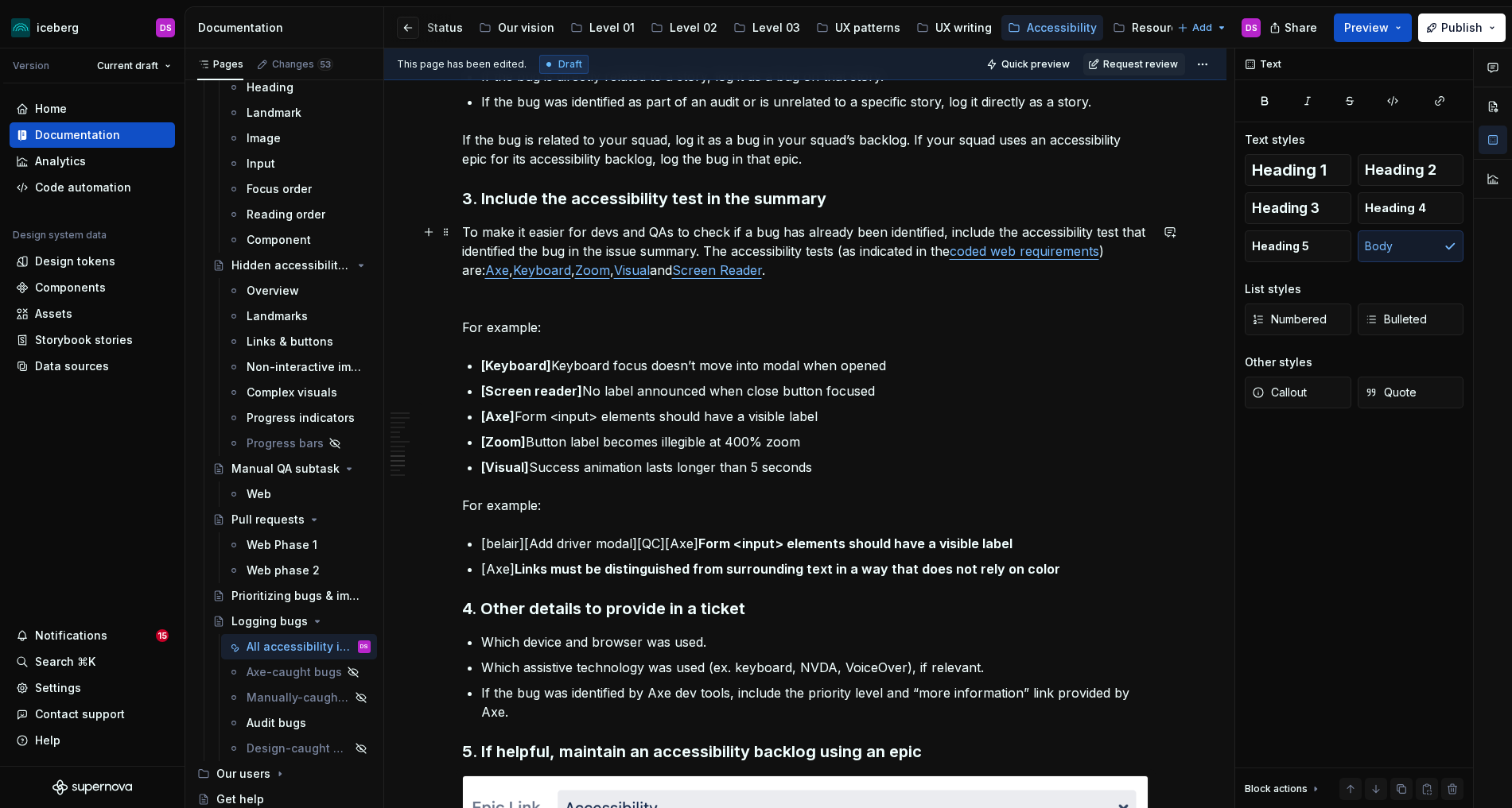
click at [779, 271] on p "To make it easier for devs and QAs to check if a bug has already been identifie…" at bounding box center [805, 250] width 687 height 57
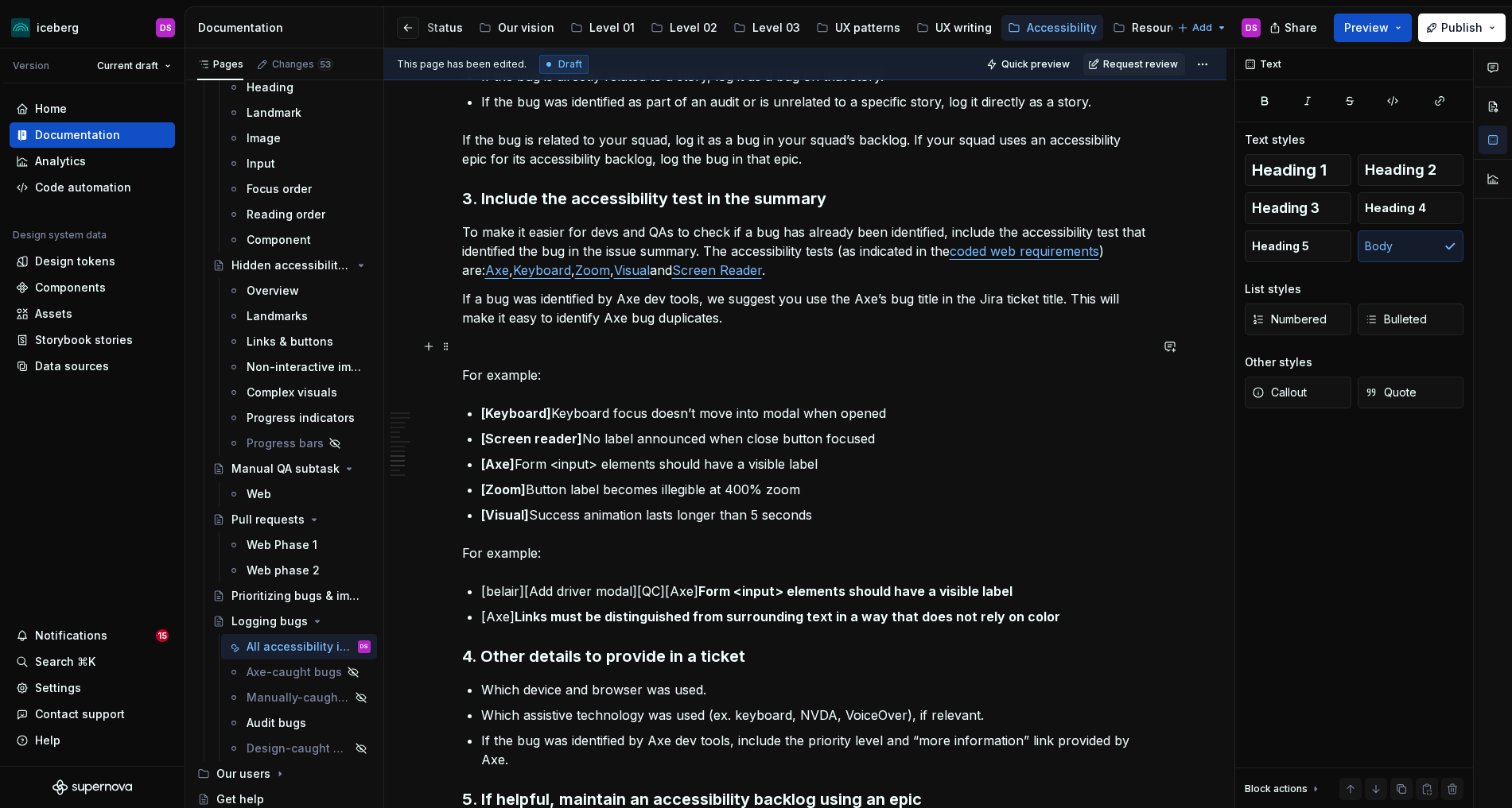
click at [654, 337] on p at bounding box center [805, 346] width 687 height 19
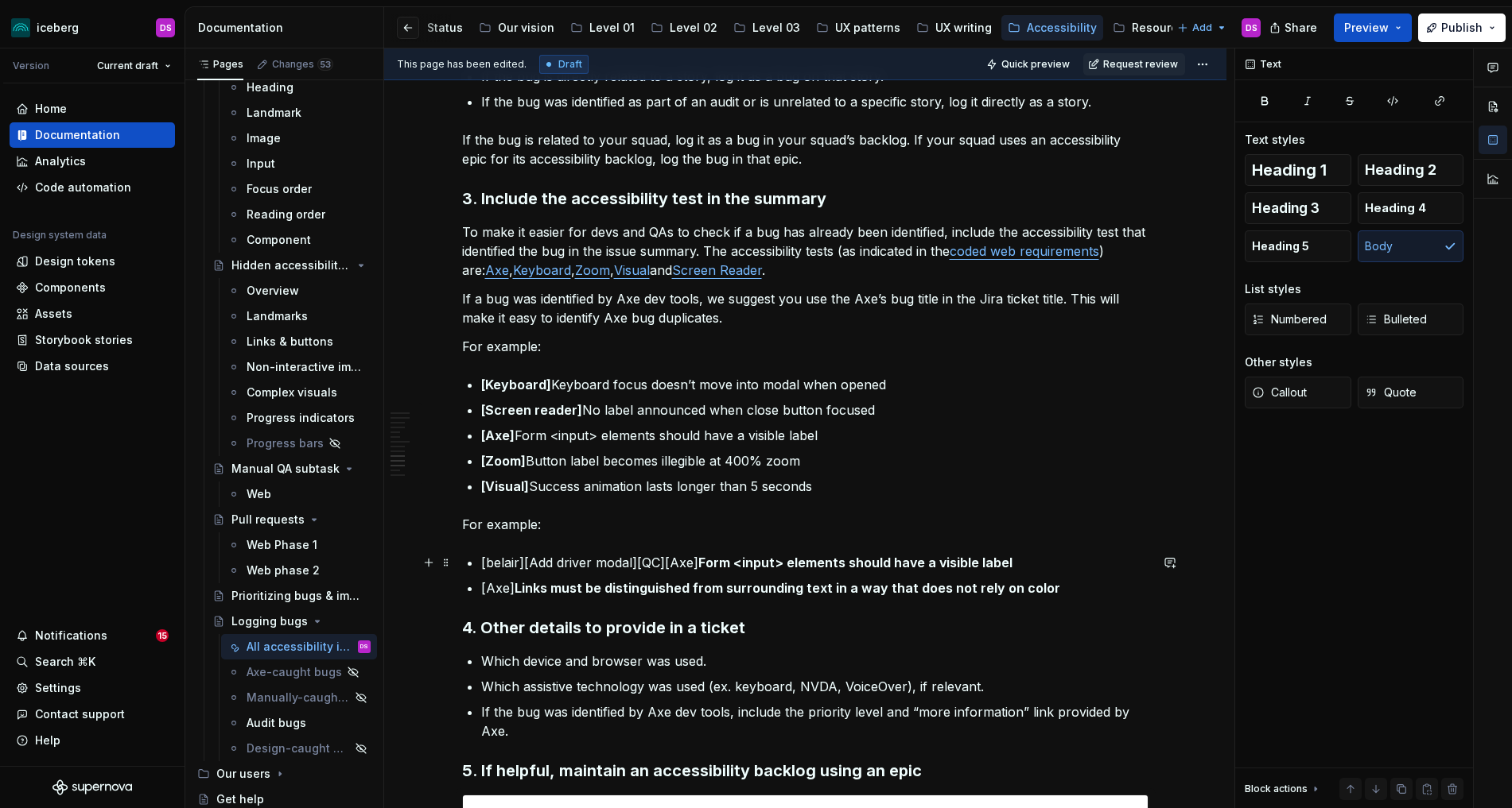
click at [669, 565] on p "[belair][Add driver modal][QC][Axe] Form <input> elements should have a visible…" at bounding box center [814, 563] width 668 height 19
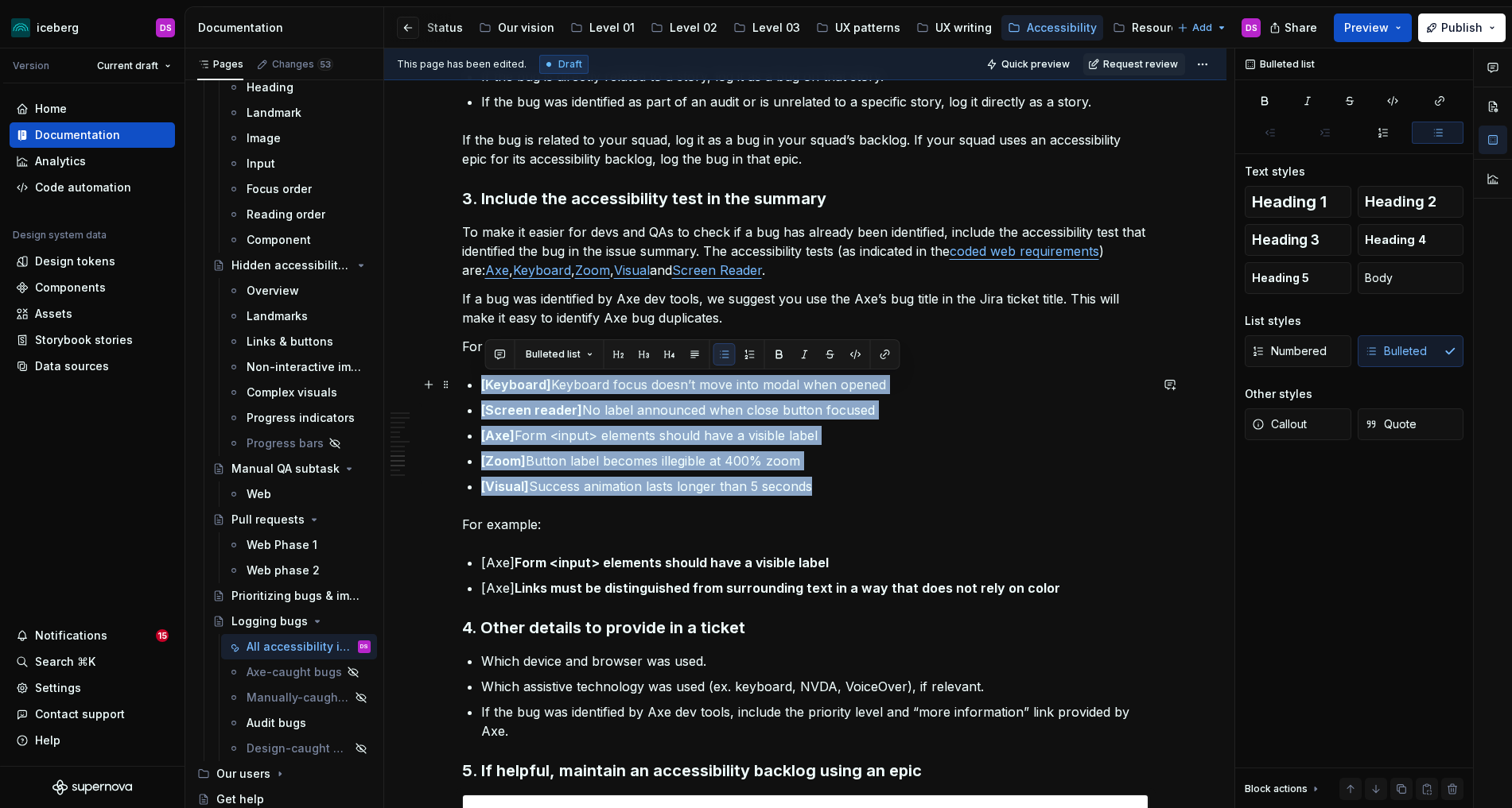
drag, startPoint x: 746, startPoint y: 474, endPoint x: 478, endPoint y: 389, distance: 281.2
click at [481, 389] on ul "[Keyboard] Keyboard focus doesn’t move into modal when opened [Screen reader] N…" at bounding box center [814, 435] width 668 height 121
click at [731, 464] on p "[Zoom] Button label becomes illegible at 400% zoom" at bounding box center [814, 461] width 668 height 19
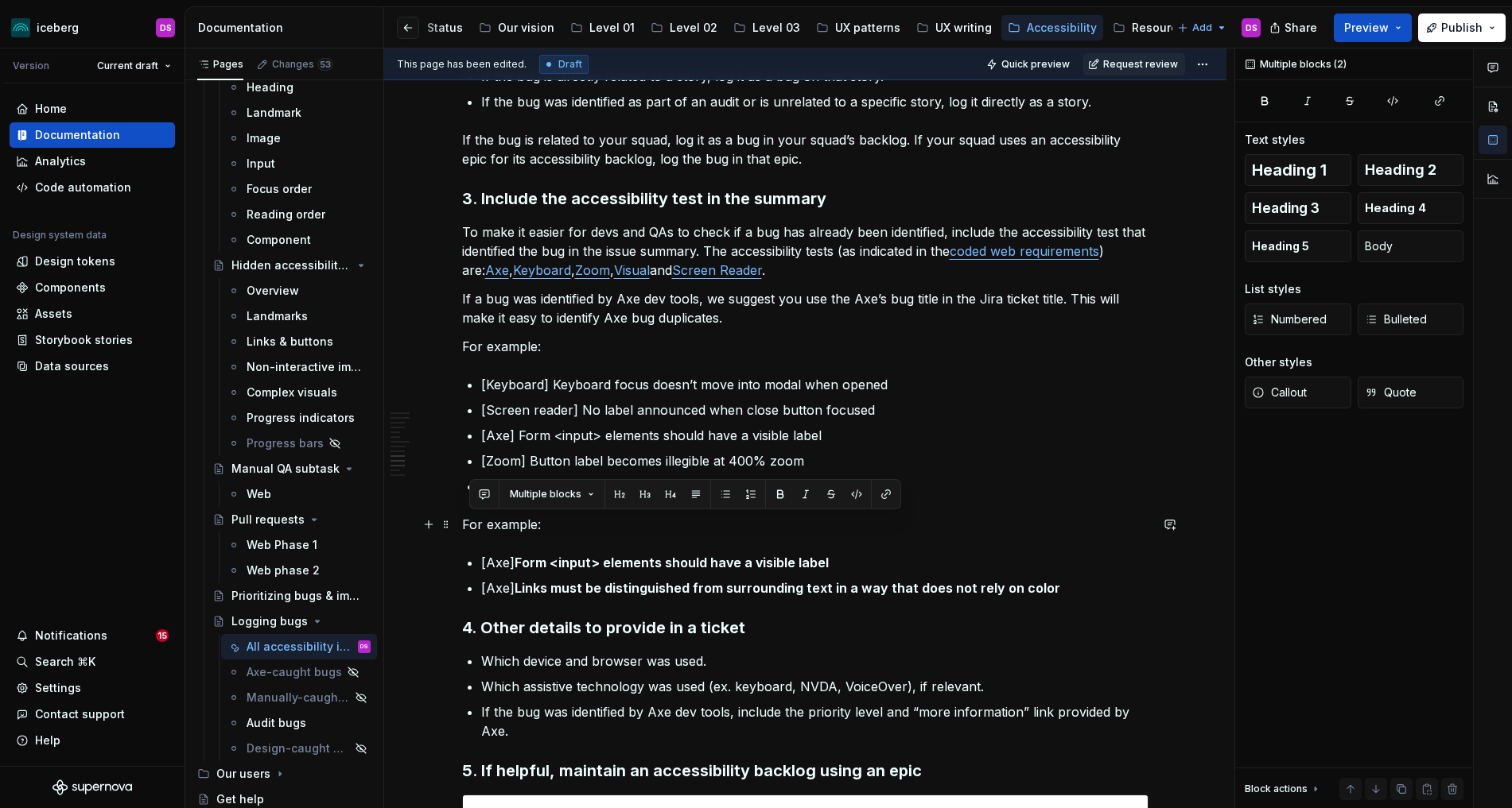
drag, startPoint x: 1060, startPoint y: 588, endPoint x: 470, endPoint y: 522, distance: 593.7
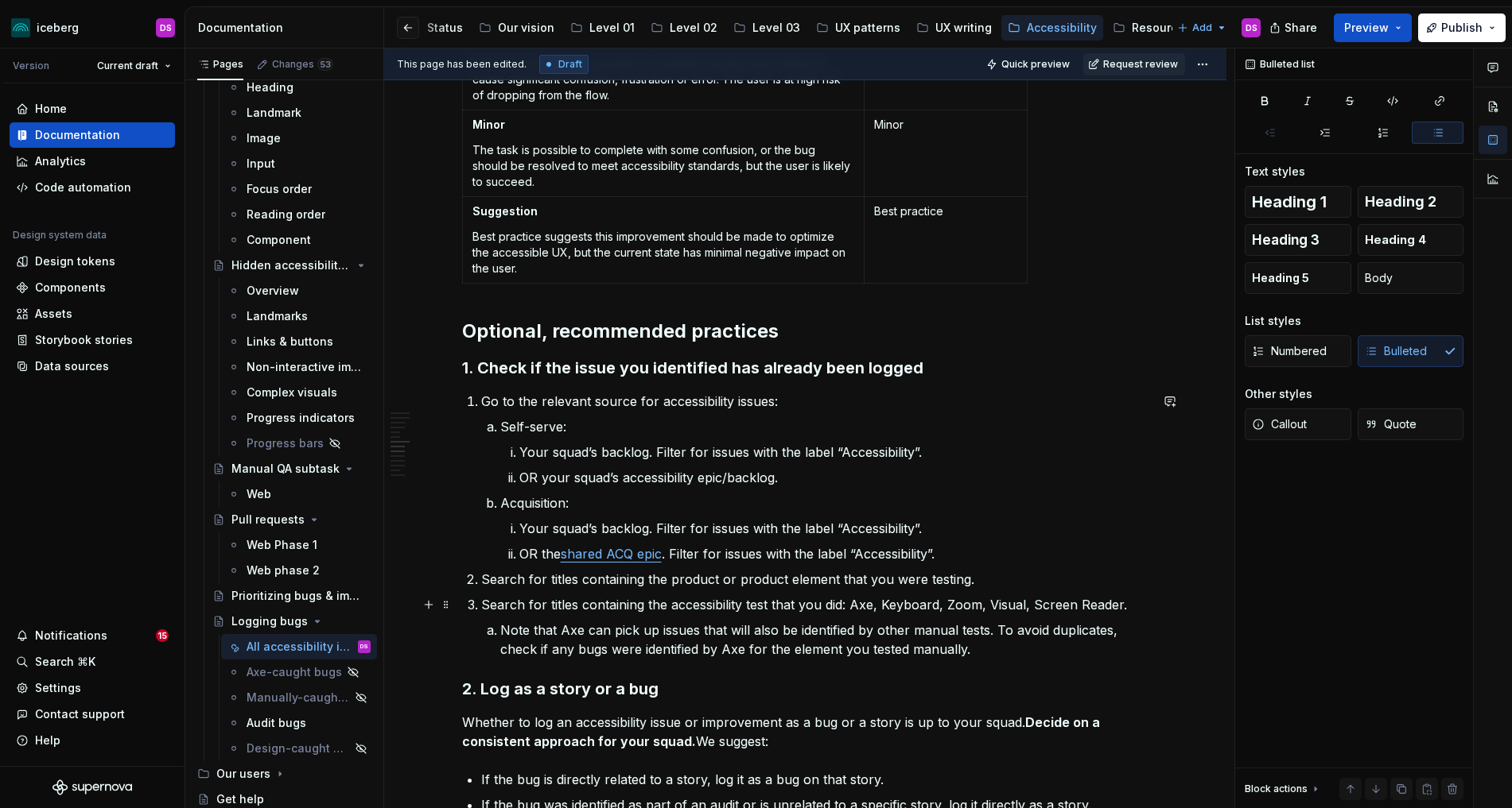
scroll to position [1320, 0]
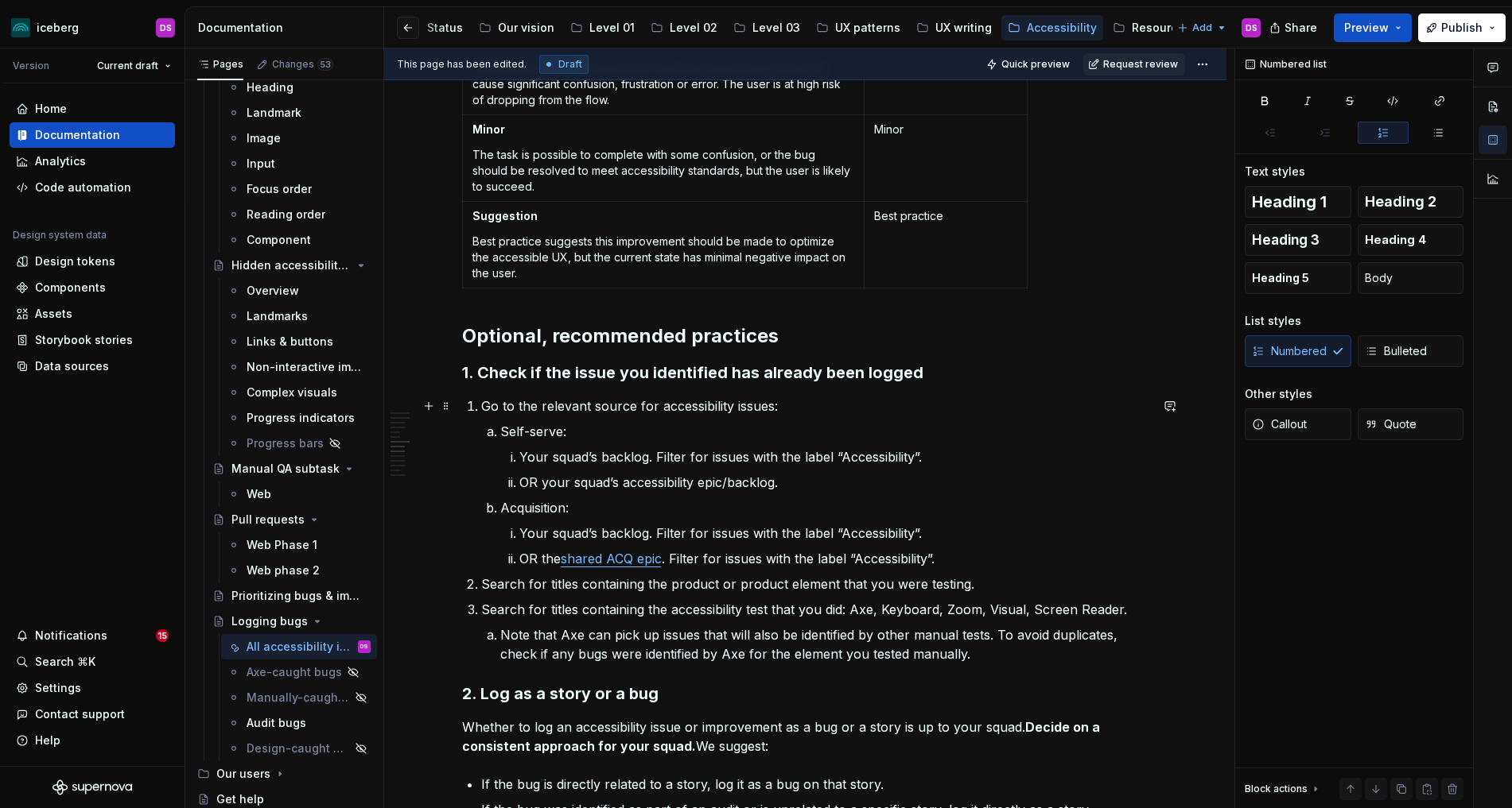
click at [481, 407] on li "Go to the relevant source for accessibility issues: Self-serve: Your squad’s ba…" at bounding box center [814, 483] width 668 height 172
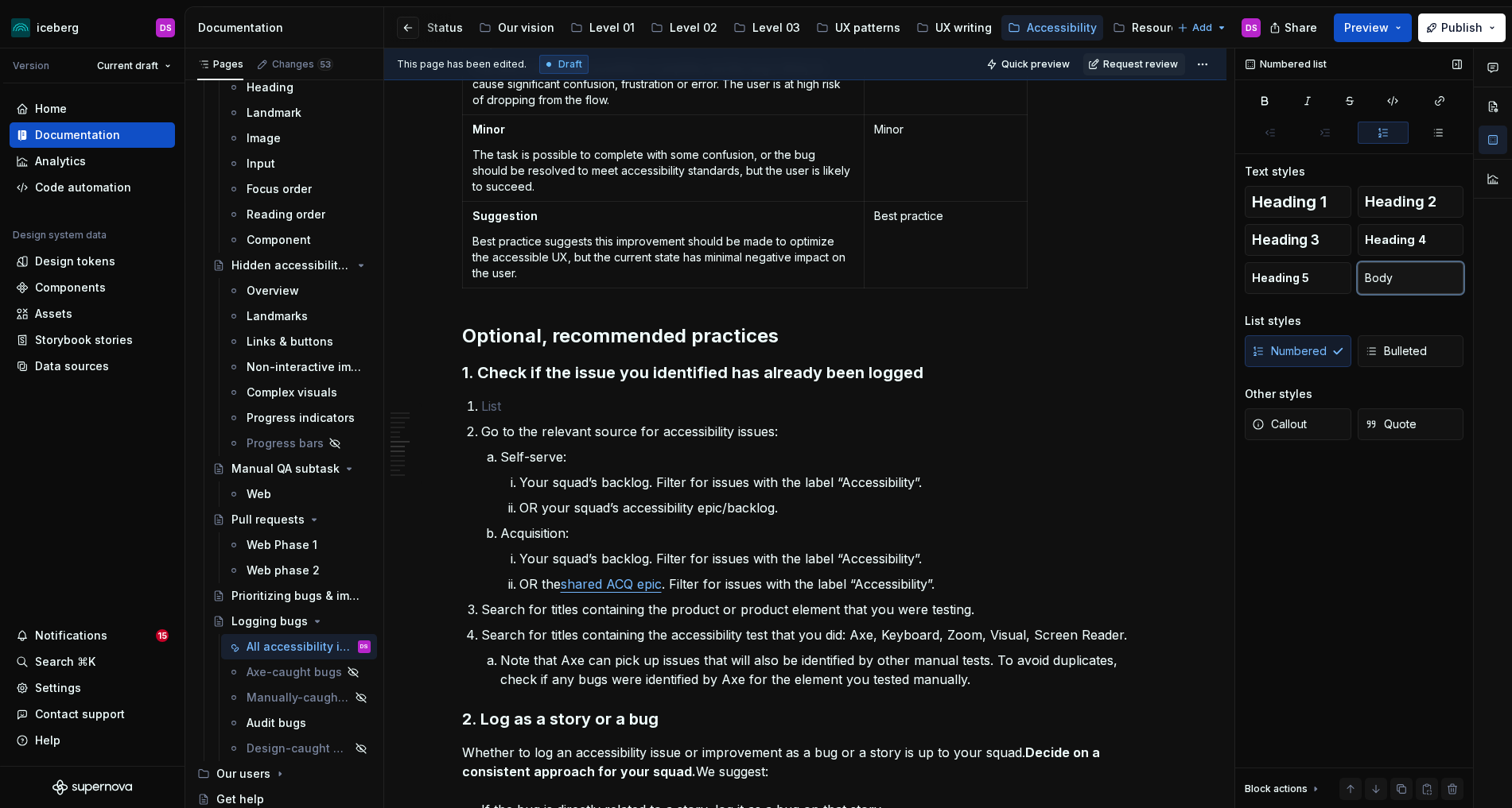
click at [1373, 278] on button "Body" at bounding box center [1410, 278] width 107 height 32
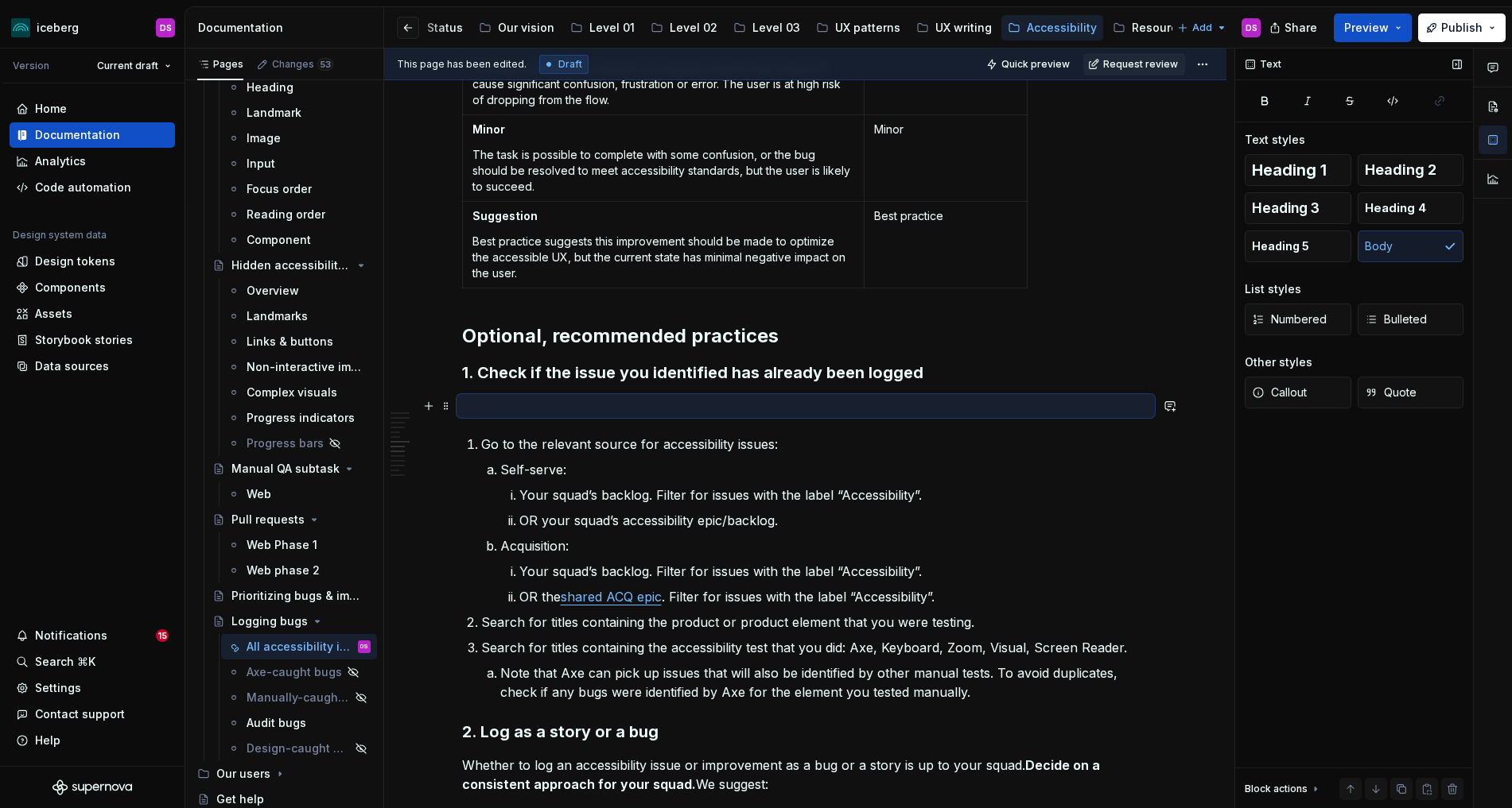
click at [597, 409] on p at bounding box center [805, 406] width 687 height 19
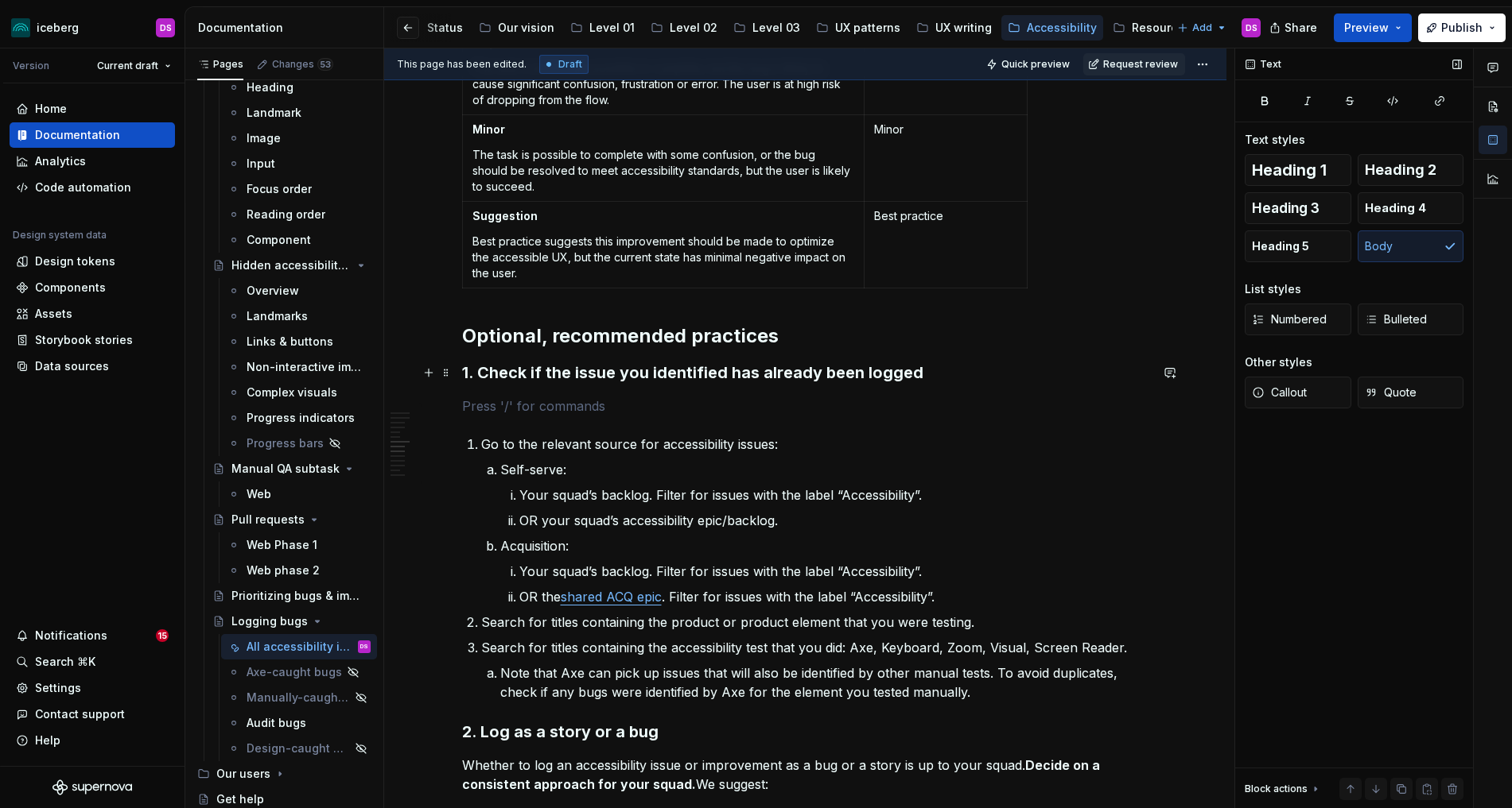
click at [543, 373] on h3 "1. Check if the issue you identified has already been logged" at bounding box center [805, 373] width 687 height 22
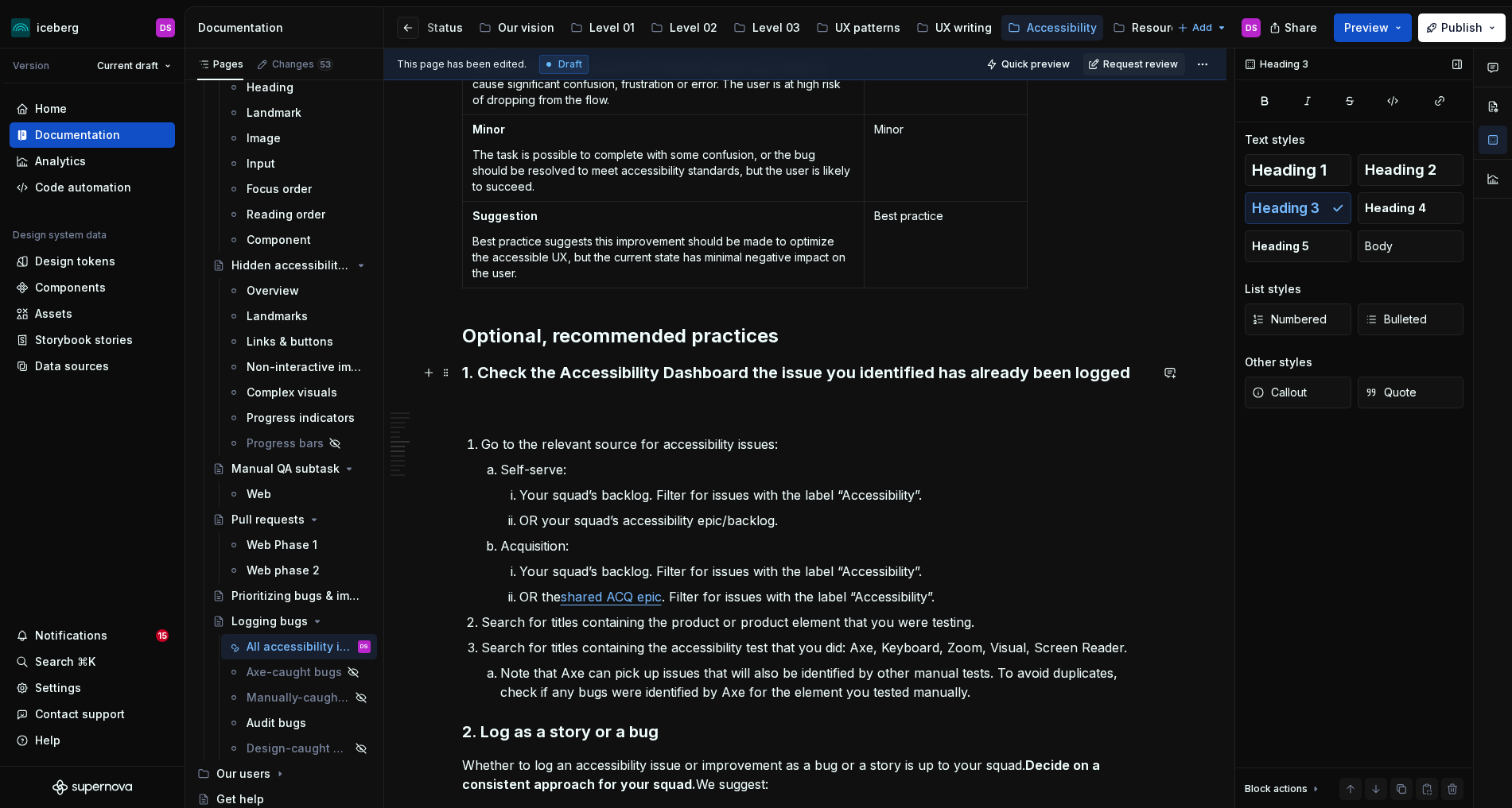
click at [562, 373] on h3 "1. Check the Accessibility Dashboard the issue you identified has already been …" at bounding box center [805, 373] width 687 height 22
click at [555, 400] on p at bounding box center [805, 406] width 687 height 19
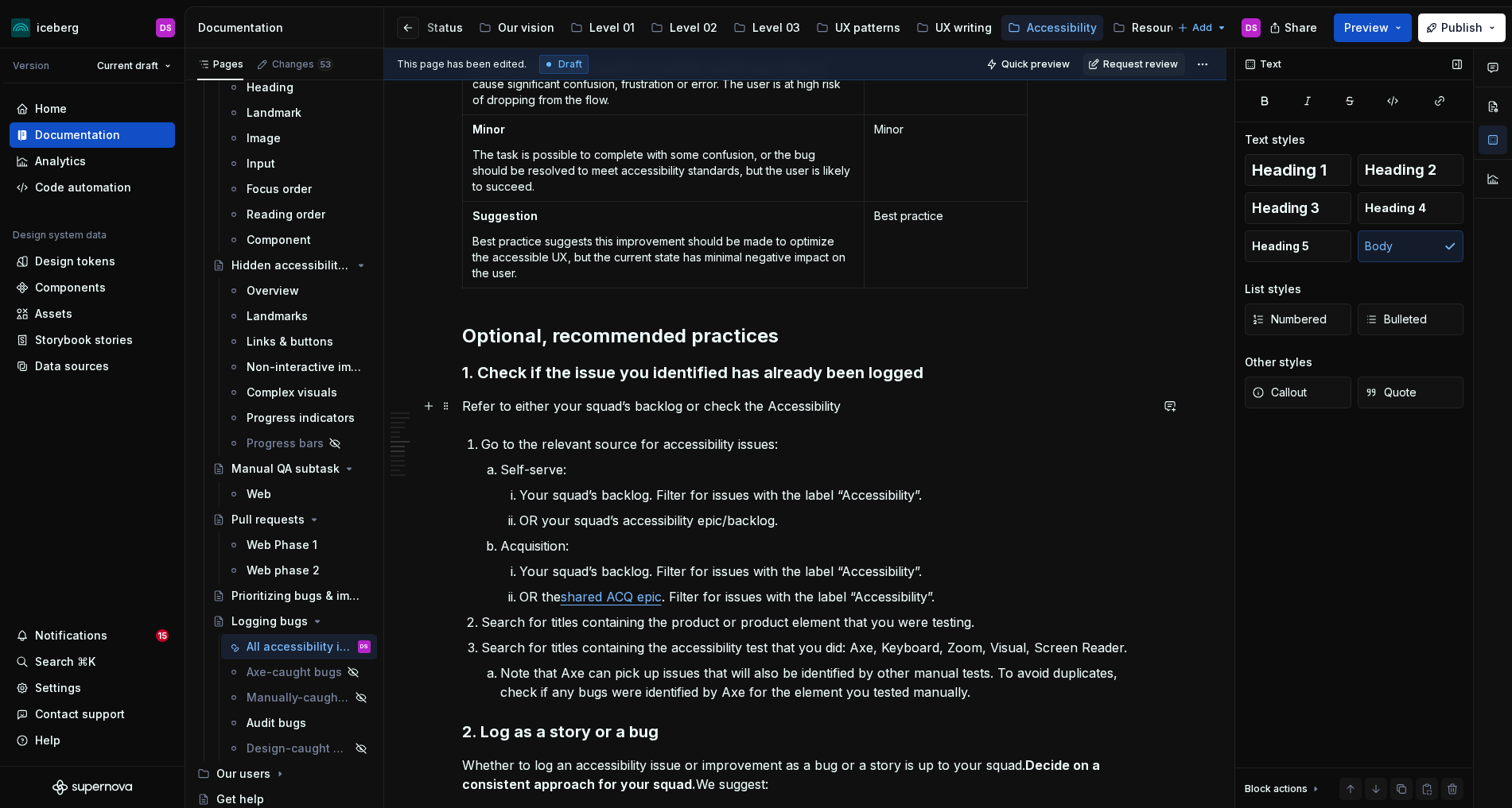
drag, startPoint x: 762, startPoint y: 407, endPoint x: 798, endPoint y: 488, distance: 88.6
click at [762, 408] on p "Refer to either your squad’s backlog or check the Accessibility" at bounding box center [805, 406] width 687 height 19
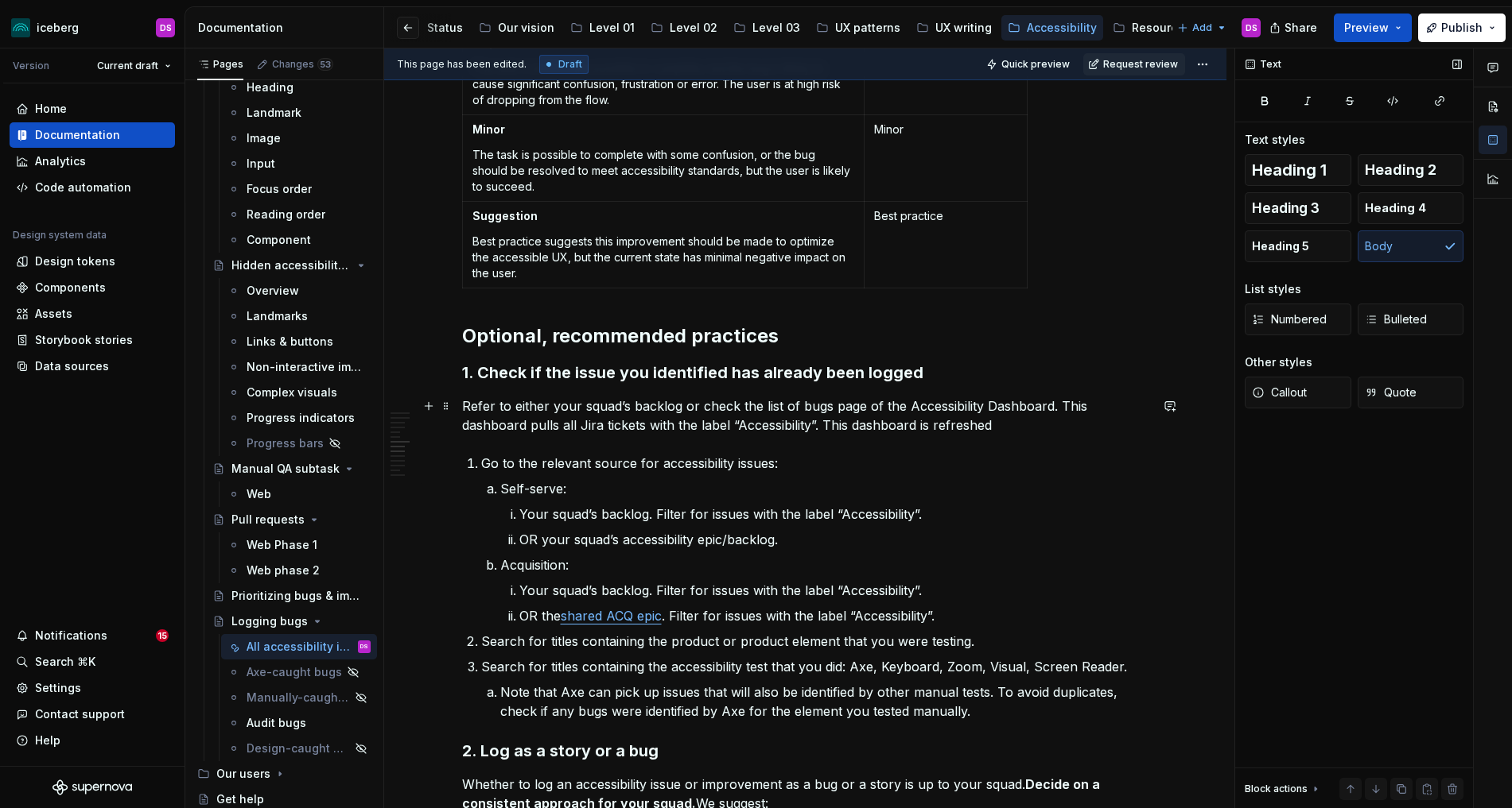
click at [851, 422] on p "Refer to either your squad’s backlog or check the list of bugs page of the Acce…" at bounding box center [805, 416] width 687 height 38
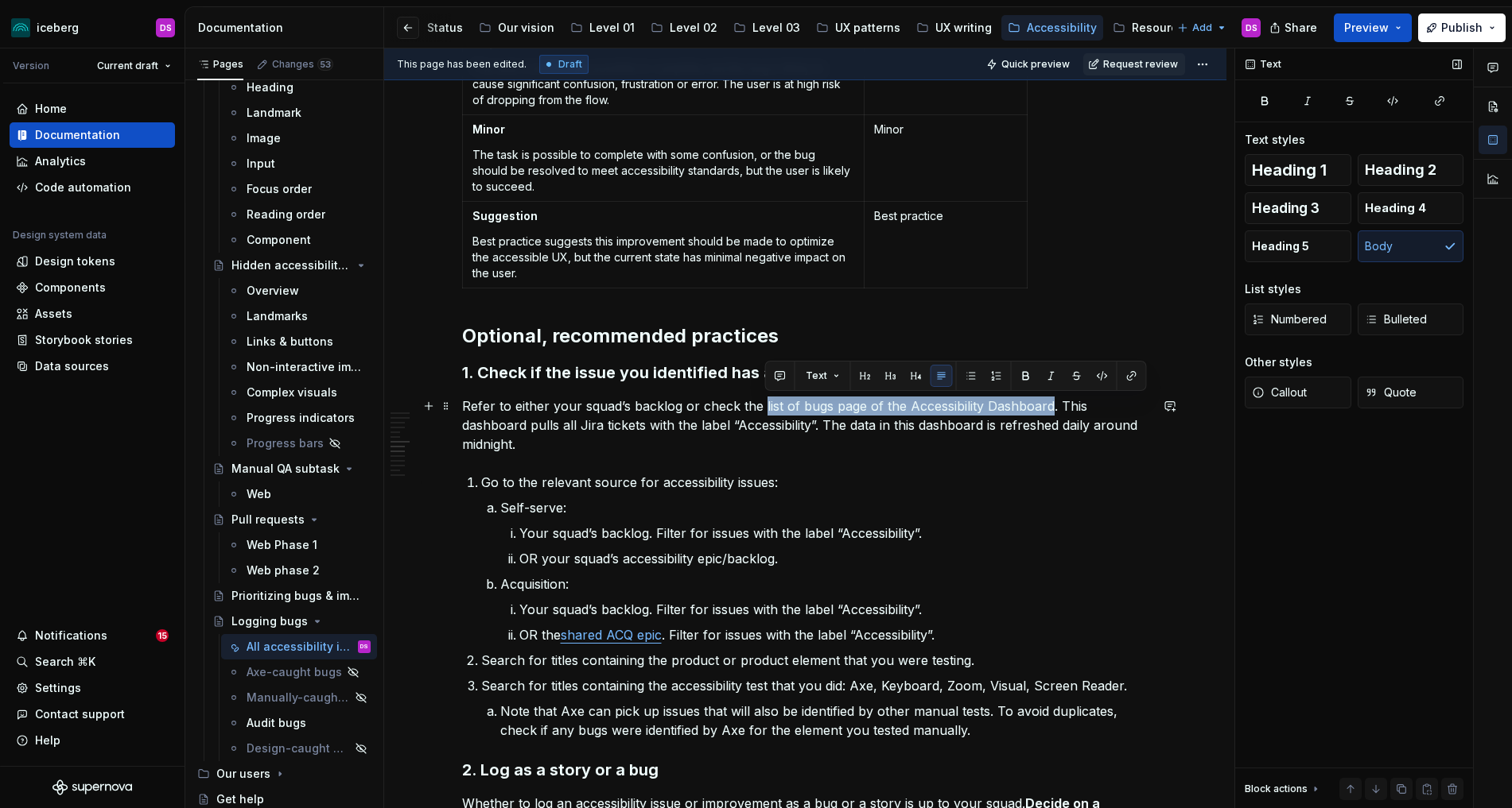
drag, startPoint x: 1052, startPoint y: 408, endPoint x: 762, endPoint y: 409, distance: 290.0
click at [762, 409] on p "Refer to either your squad’s backlog or check the list of bugs page of the Acce…" at bounding box center [805, 425] width 687 height 57
click at [1131, 382] on button "button" at bounding box center [1132, 376] width 22 height 22
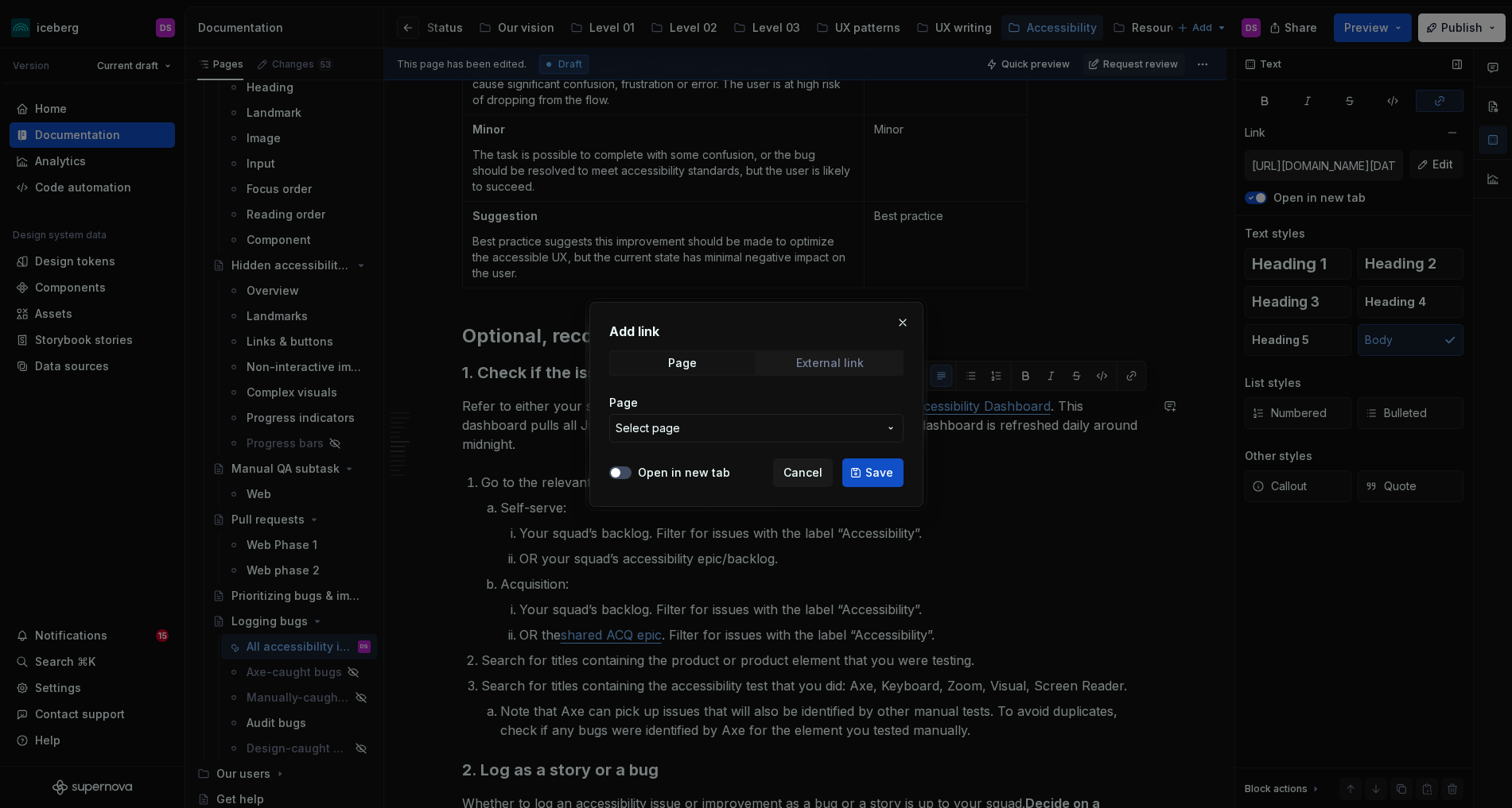
click at [844, 366] on div "External link" at bounding box center [830, 363] width 68 height 13
drag, startPoint x: 796, startPoint y: 427, endPoint x: 784, endPoint y: 430, distance: 12.4
click at [796, 427] on input "URL" at bounding box center [756, 428] width 294 height 29
paste input "[URL][DOMAIN_NAME][DATE]"
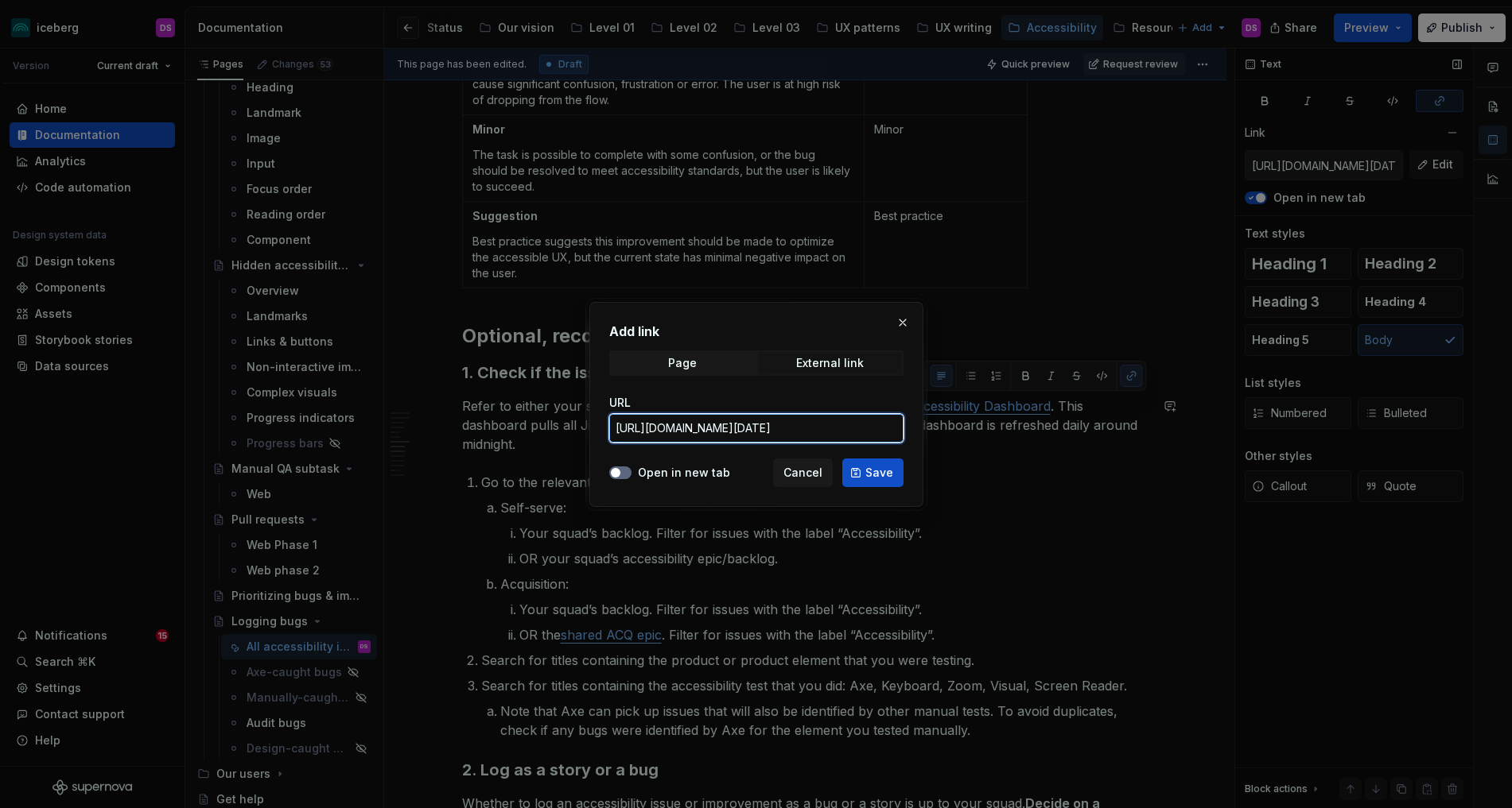
scroll to position [0, 1524]
type input "[URL][DOMAIN_NAME][DATE]"
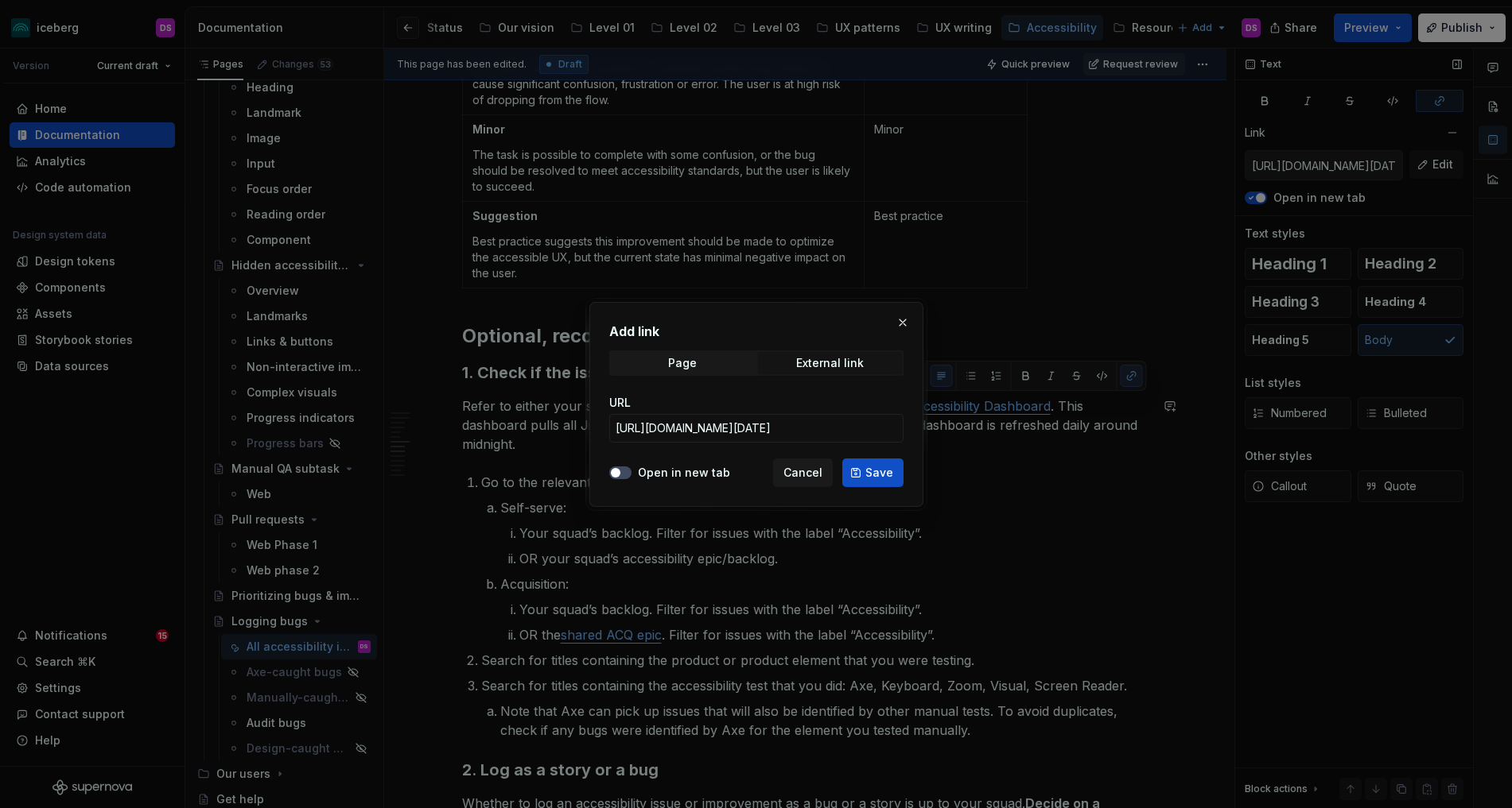
drag, startPoint x: 616, startPoint y: 471, endPoint x: 668, endPoint y: 471, distance: 52.0
click at [616, 471] on span "button" at bounding box center [616, 473] width 10 height 10
click at [868, 477] on span "Save" at bounding box center [879, 473] width 28 height 16
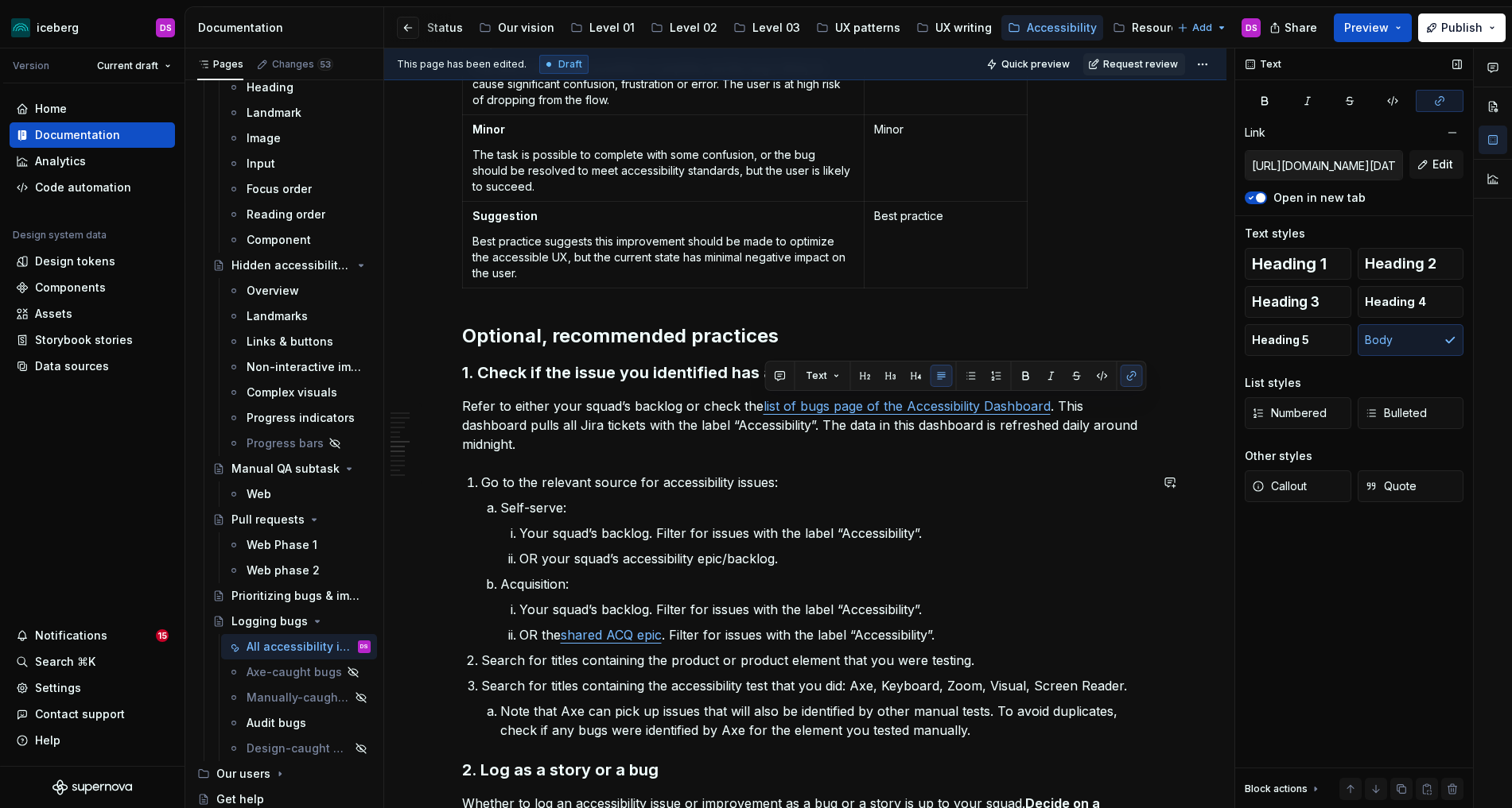
click at [975, 454] on div "Overview It’s critical to log bugs and improvements consistently. This will hel…" at bounding box center [805, 525] width 687 height 3061
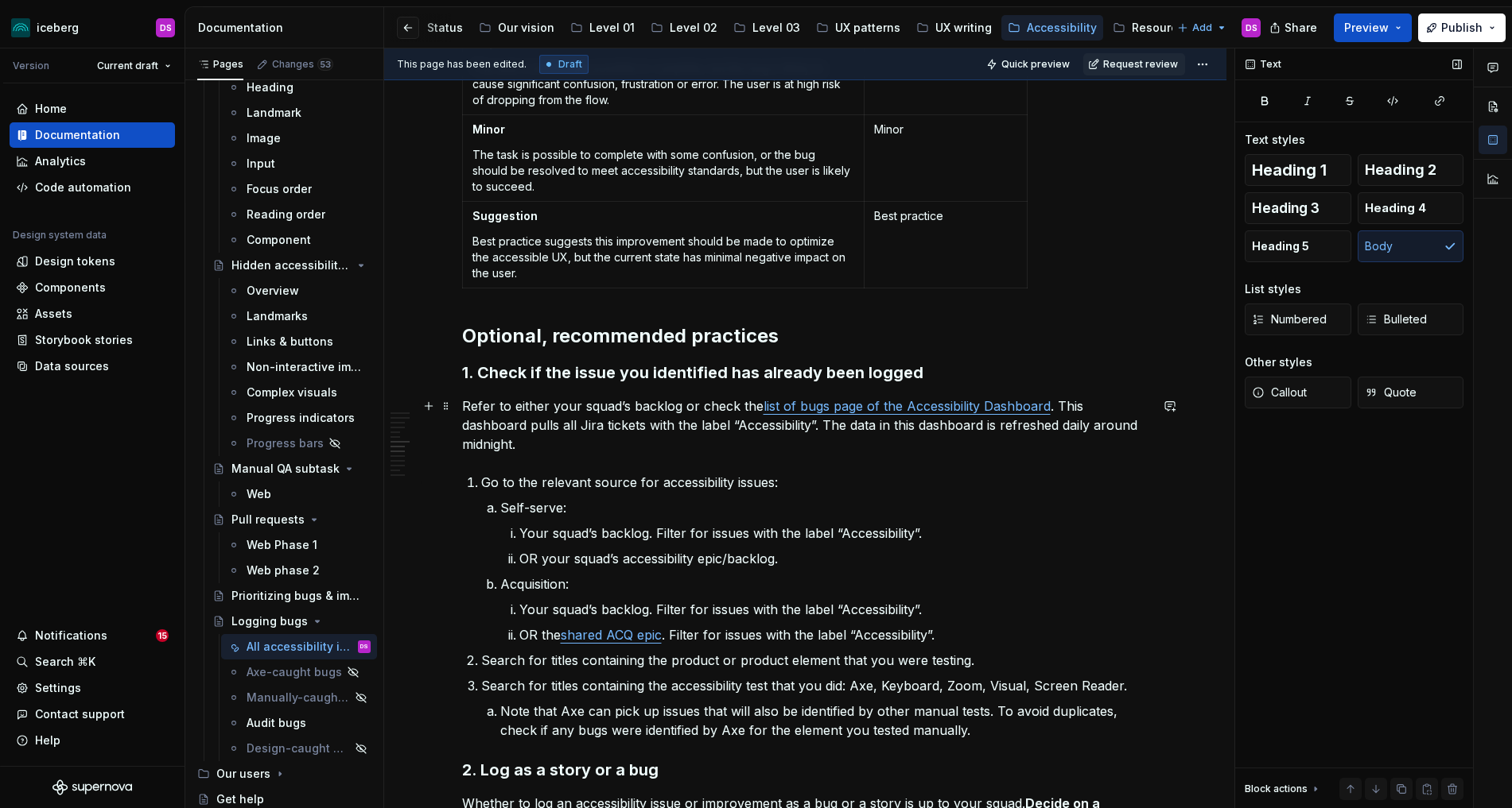
click at [758, 409] on p "Refer to either your squad’s backlog or check the list of bugs page of the Acce…" at bounding box center [805, 425] width 687 height 57
click at [708, 409] on p "Refer to either your squad’s backlog or check the list of bugs page of the Acce…" at bounding box center [805, 425] width 687 height 57
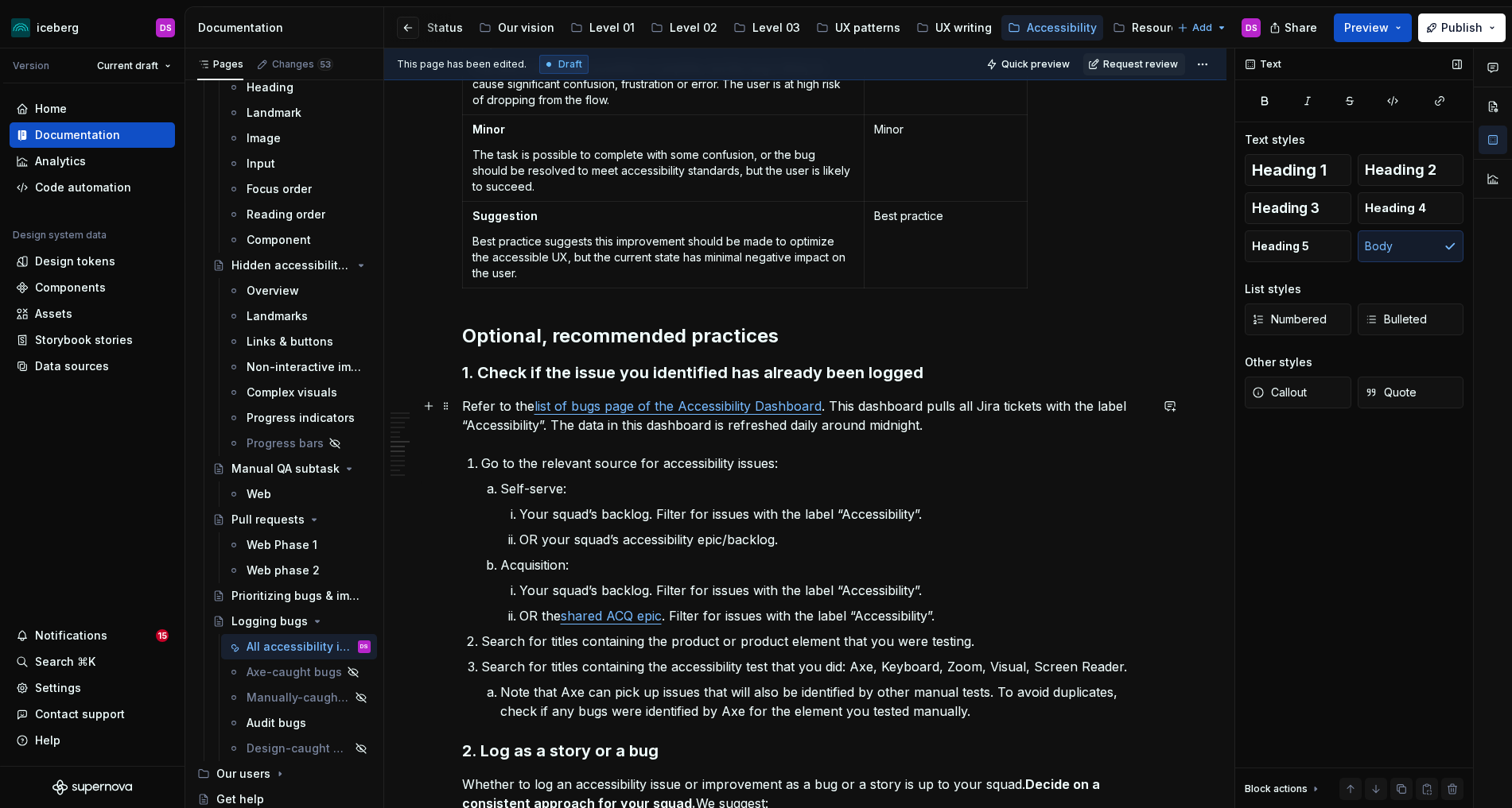
click at [831, 407] on p "Refer to the list of bugs page of the Accessibility Dashboard . This dashboard …" at bounding box center [805, 416] width 687 height 38
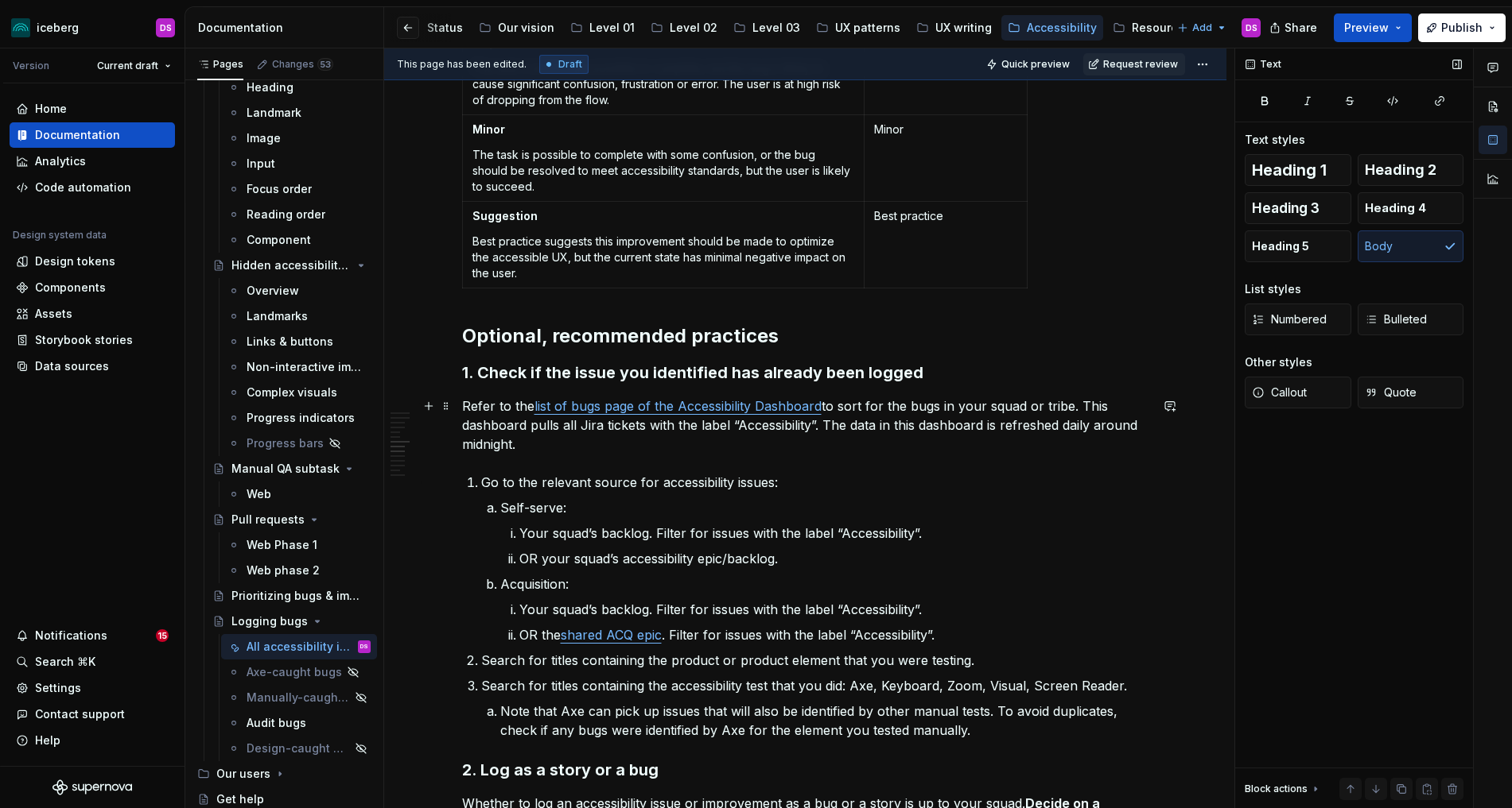
click at [910, 410] on p "Refer to the list of bugs page of the Accessibility Dashboard to sort for the b…" at bounding box center [805, 425] width 687 height 57
click at [573, 452] on p "Refer to the list of bugs page of the Accessibility Dashboard to sort for exist…" at bounding box center [805, 425] width 687 height 57
click at [466, 408] on p "Refer to the list of bugs page of the Accessibility Dashboard to sort for exist…" at bounding box center [805, 425] width 687 height 57
click at [697, 445] on p "To avoid duplicating bugs, refer to the list of bugs page of the Accessibility …" at bounding box center [805, 425] width 687 height 57
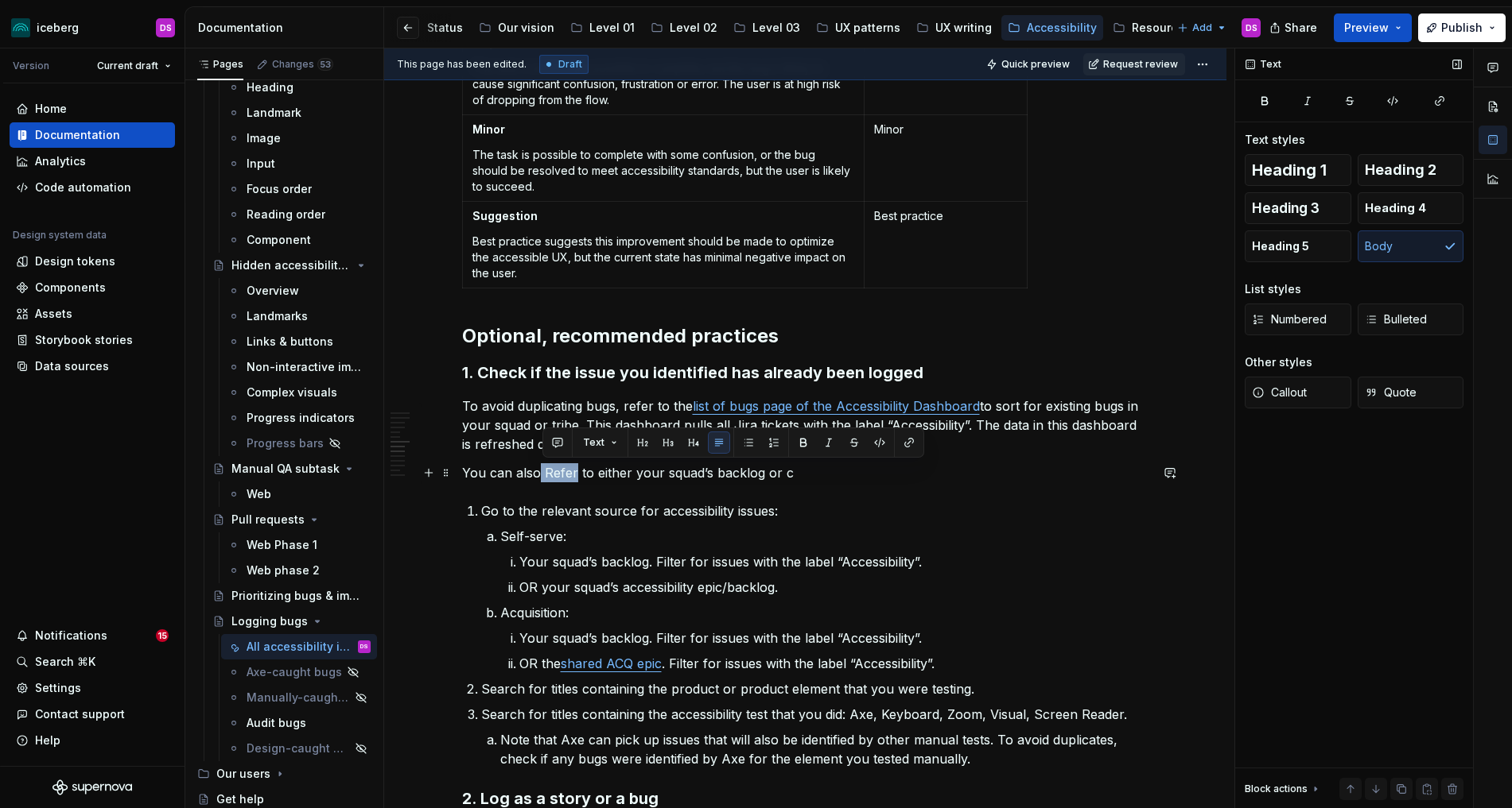
drag, startPoint x: 558, startPoint y: 471, endPoint x: 539, endPoint y: 472, distance: 19.0
click at [539, 472] on p "You can also Refer to either your squad’s backlog or c" at bounding box center [805, 473] width 687 height 19
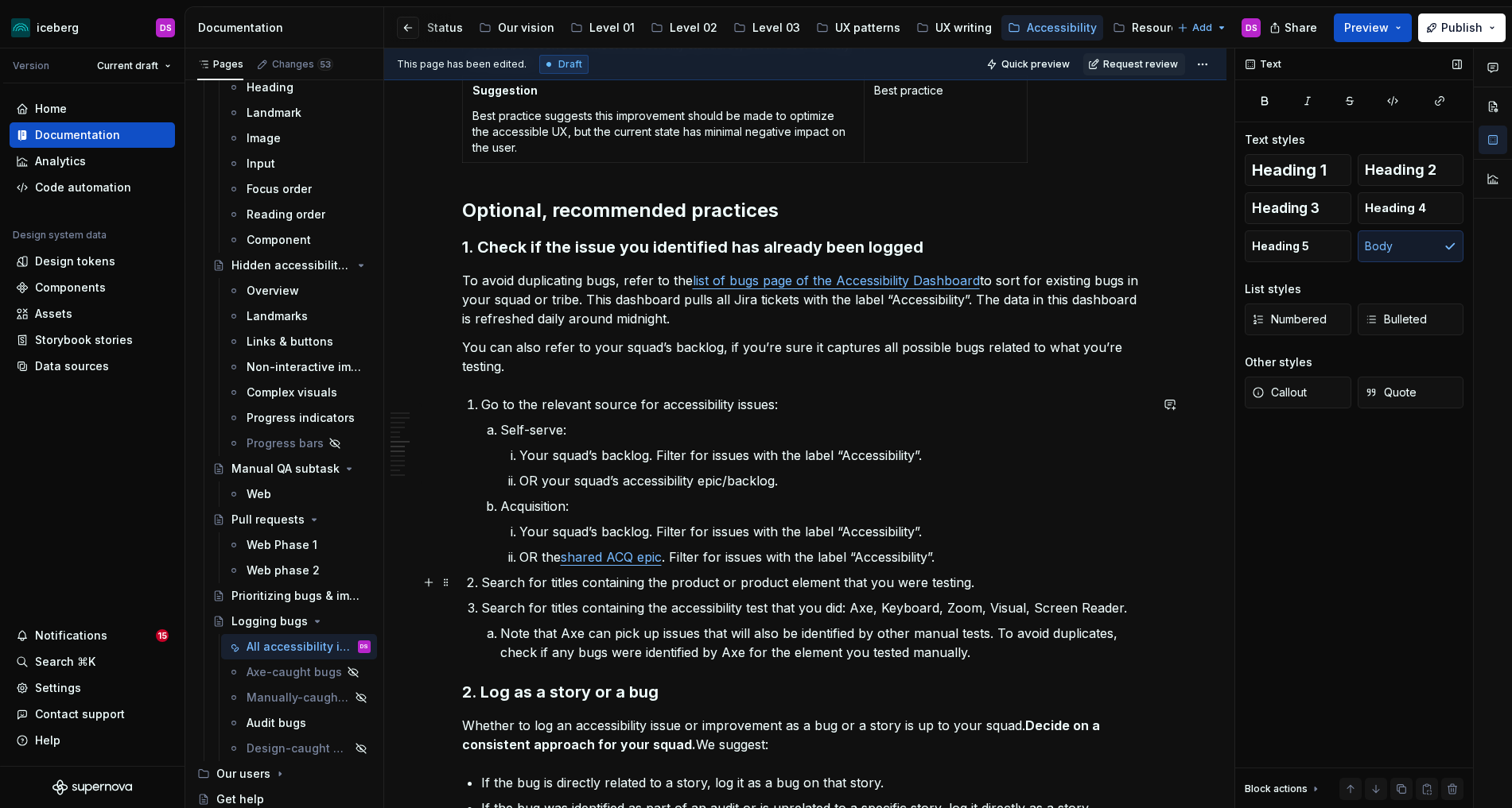
scroll to position [1456, 0]
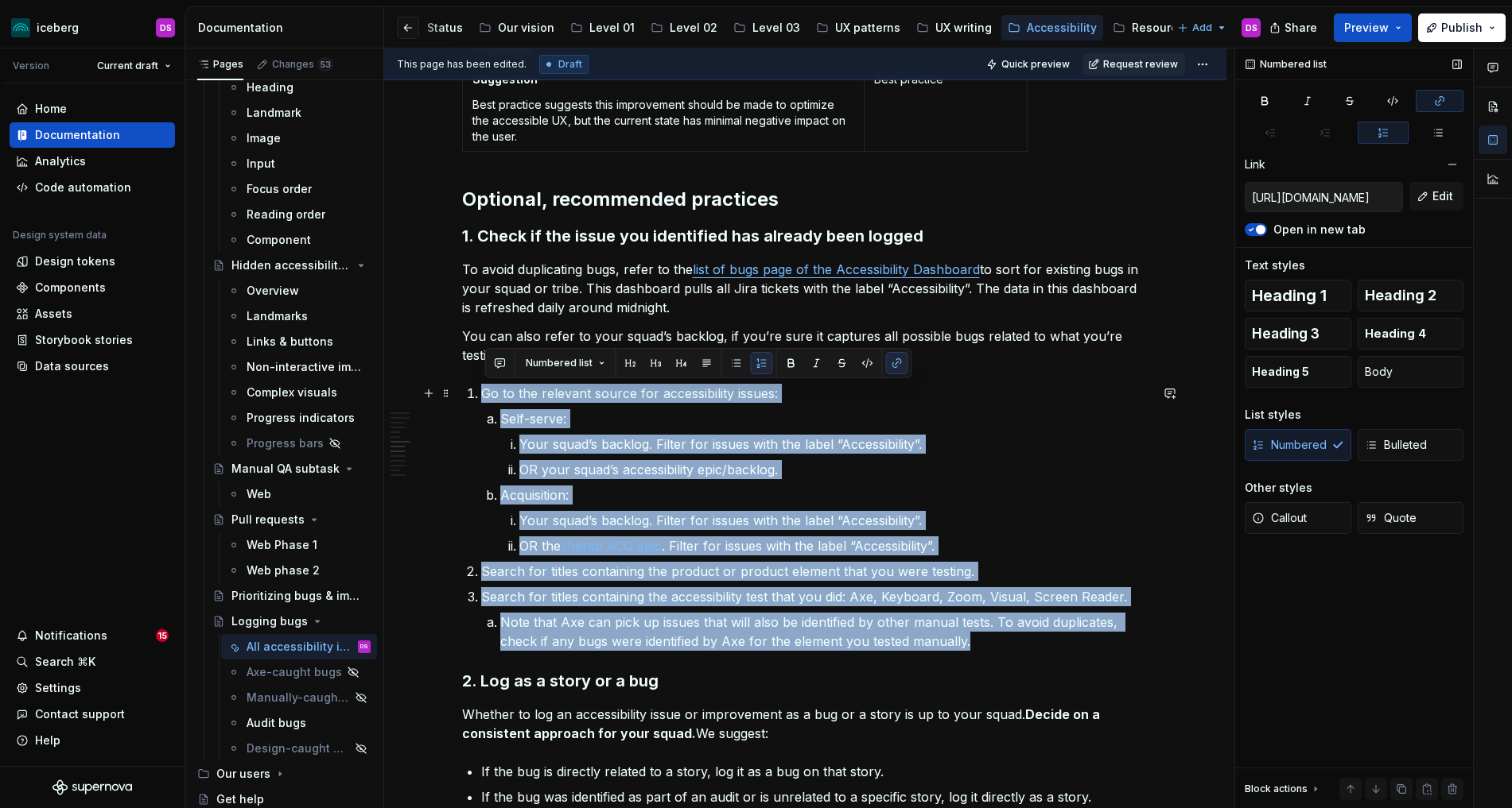
drag, startPoint x: 992, startPoint y: 642, endPoint x: 468, endPoint y: 399, distance: 577.6
click at [468, 399] on div "Overview It’s critical to log bugs and improvements consistently. This will hel…" at bounding box center [805, 412] width 687 height 3109
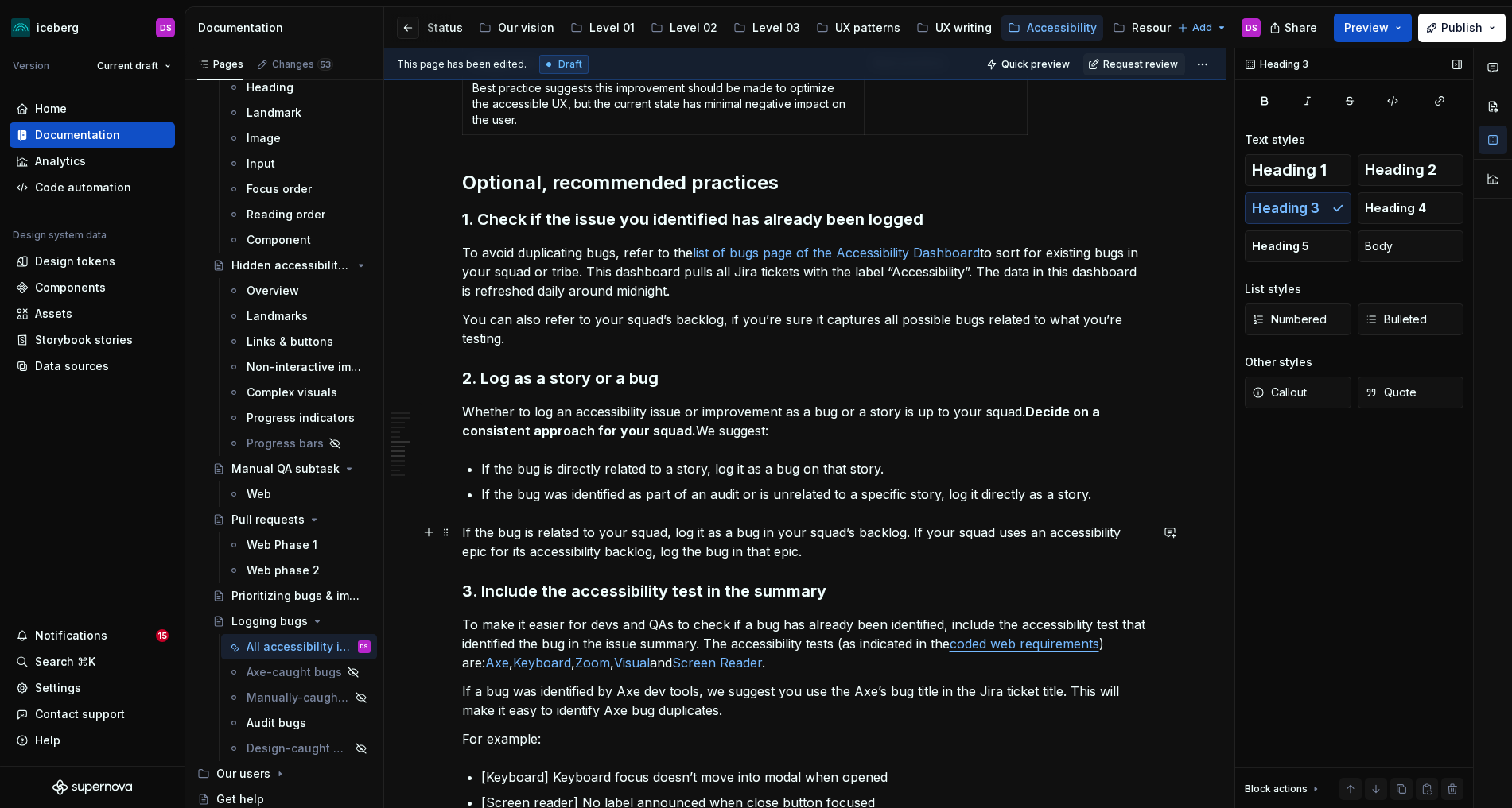
scroll to position [1484, 0]
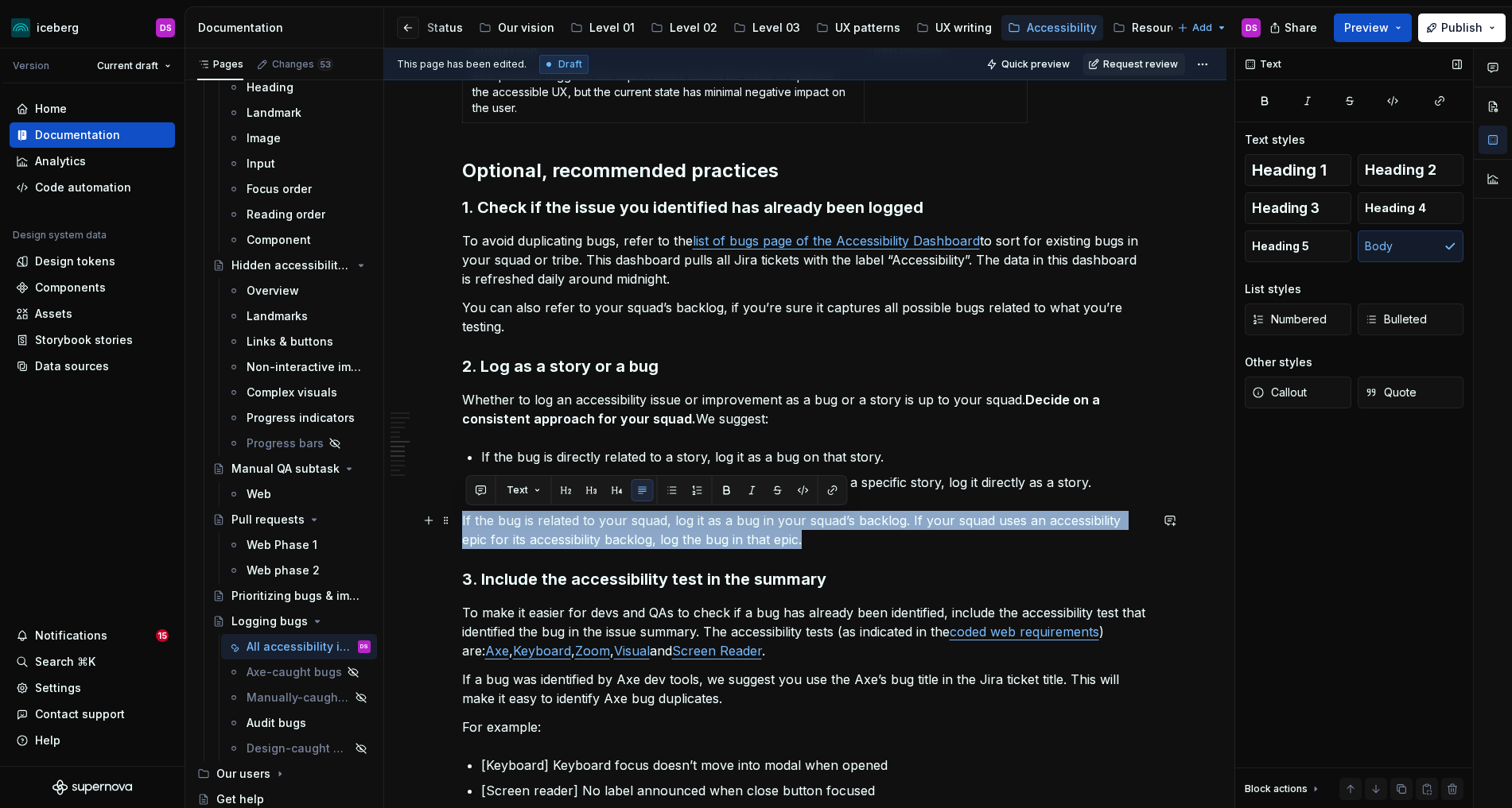
drag, startPoint x: 808, startPoint y: 536, endPoint x: 466, endPoint y: 522, distance: 342.3
click at [466, 522] on p "If the bug is related to your squad, log it as a bug in your squad’s backlog. I…" at bounding box center [805, 530] width 687 height 38
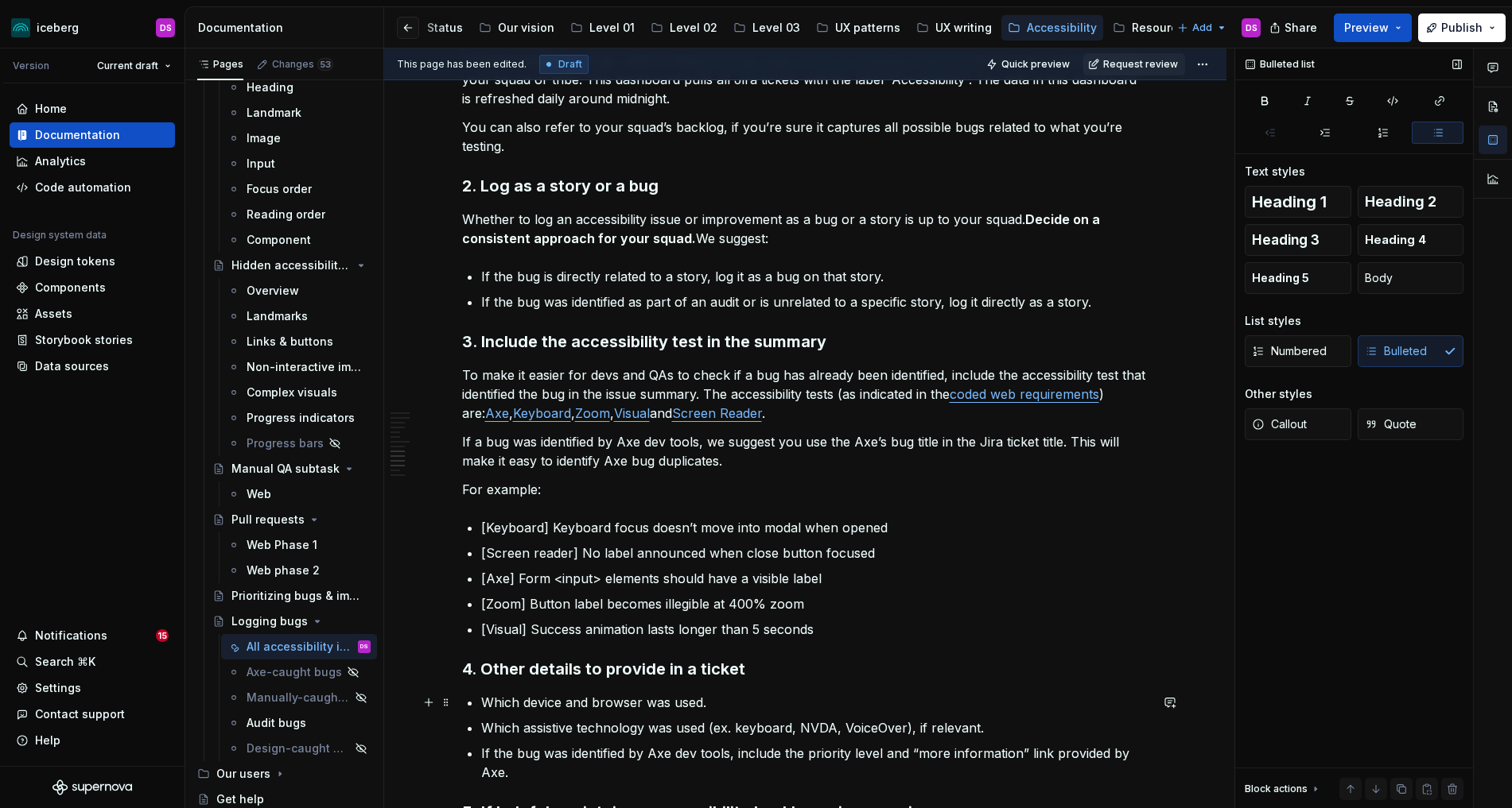
scroll to position [1660, 0]
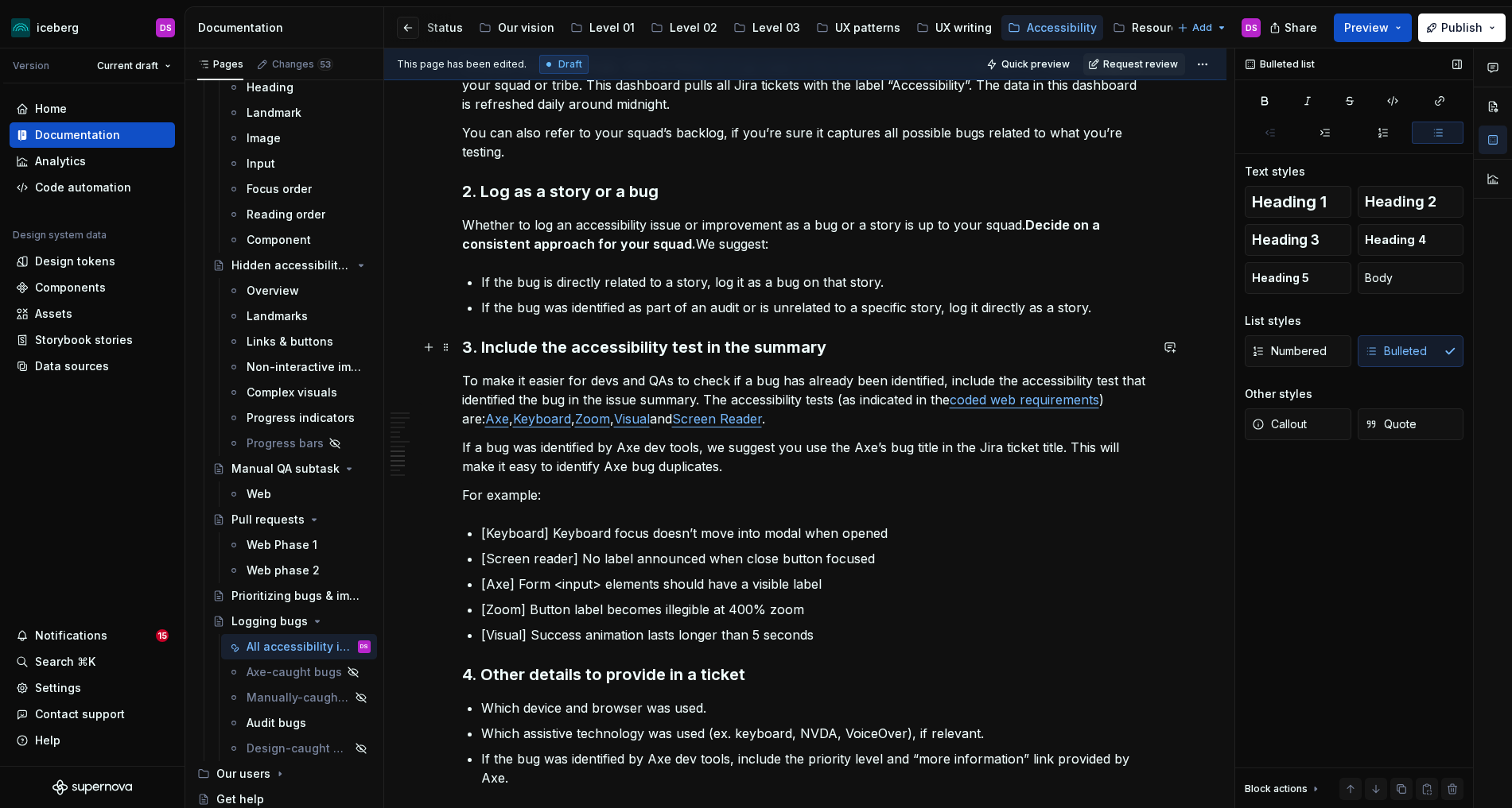
click at [710, 350] on h3 "3. Include the accessibility test in the summary" at bounding box center [805, 347] width 687 height 22
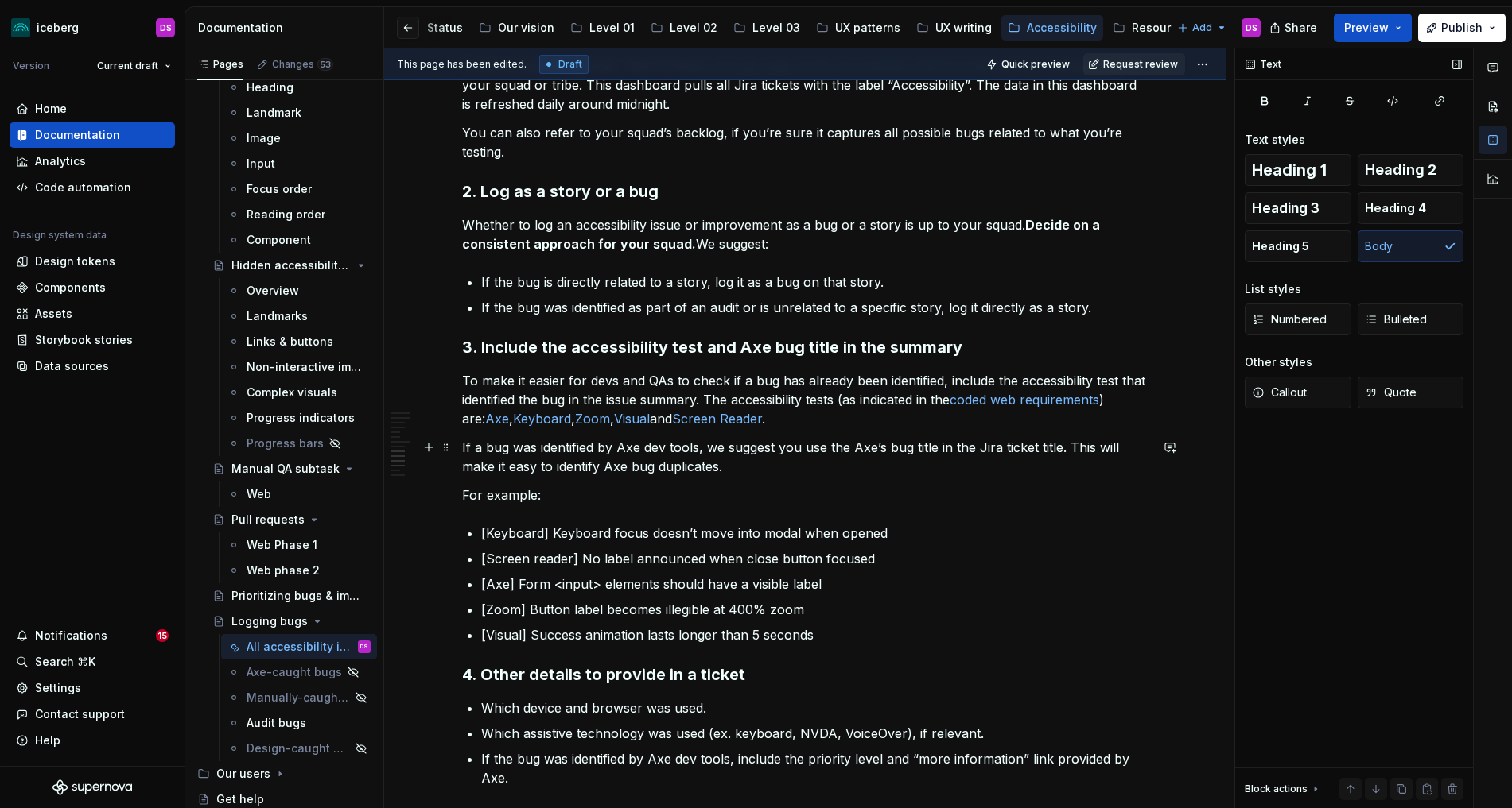
click at [781, 450] on p "If a bug was identified by Axe dev tools, we suggest you use the Axe’s bug titl…" at bounding box center [805, 457] width 687 height 38
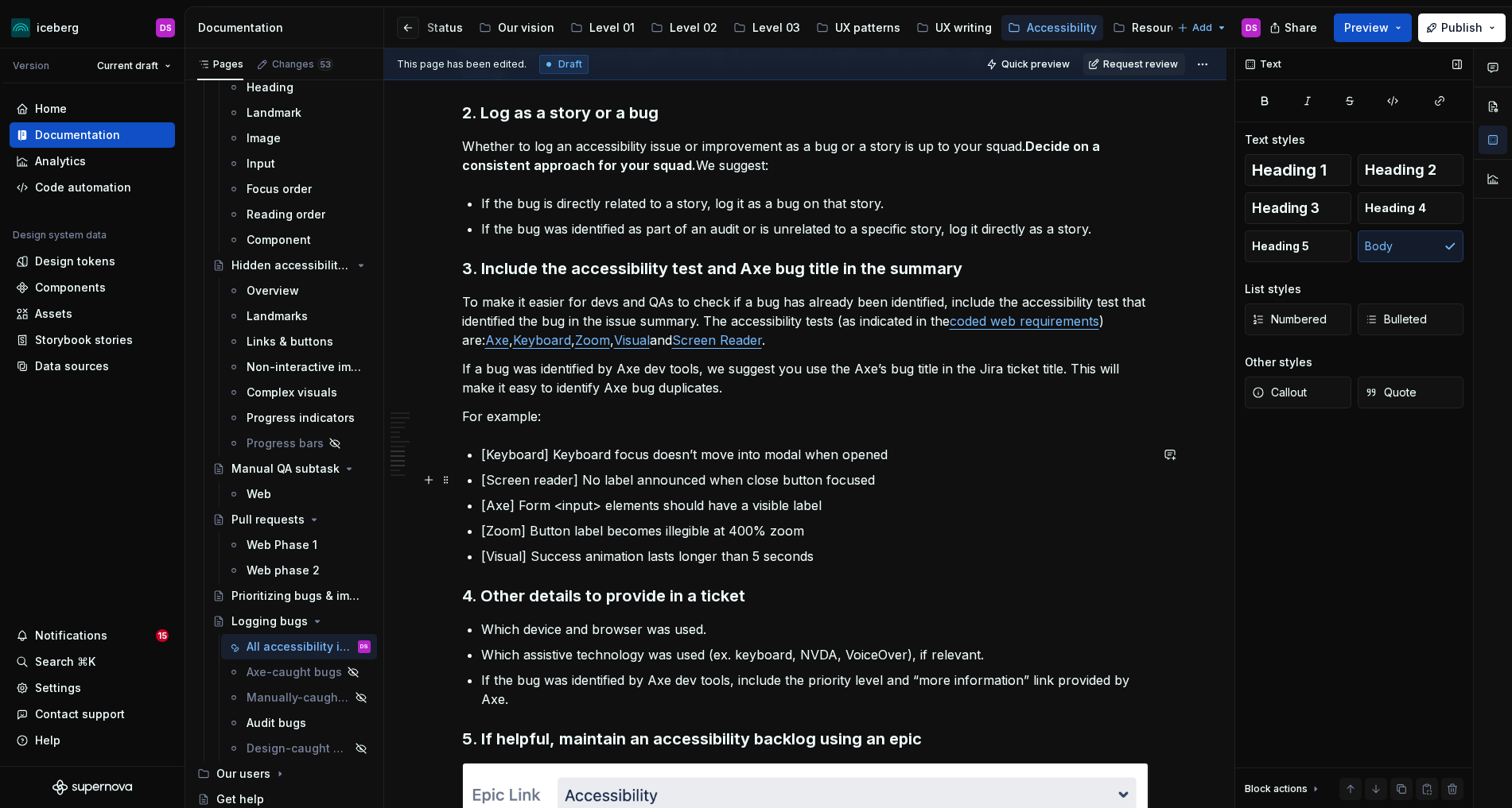
scroll to position [1740, 0]
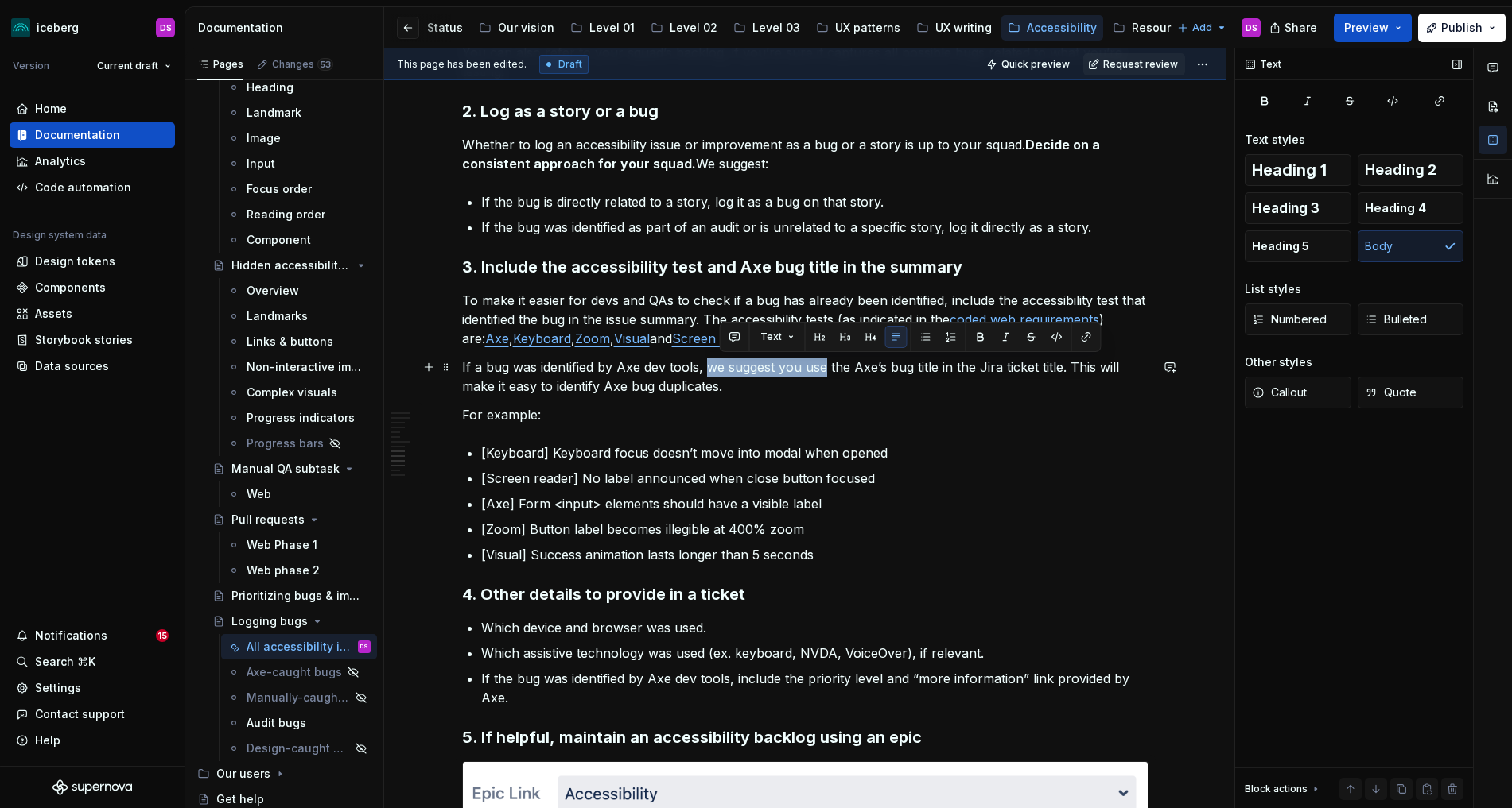
drag, startPoint x: 828, startPoint y: 368, endPoint x: 712, endPoint y: 369, distance: 116.0
click at [712, 369] on p "If a bug was identified by Axe dev tools, we suggest you use the Axe’s bug titl…" at bounding box center [805, 377] width 687 height 38
drag, startPoint x: 808, startPoint y: 366, endPoint x: 862, endPoint y: 411, distance: 70.3
click at [779, 367] on p "If a bug was identified by Axe dev tools, include the Axe’s bug title in the Ji…" at bounding box center [805, 377] width 687 height 38
click at [831, 365] on p "If a bug was identified by Axe dev tools, include the bug title in the Jira tic…" at bounding box center [805, 377] width 687 height 38
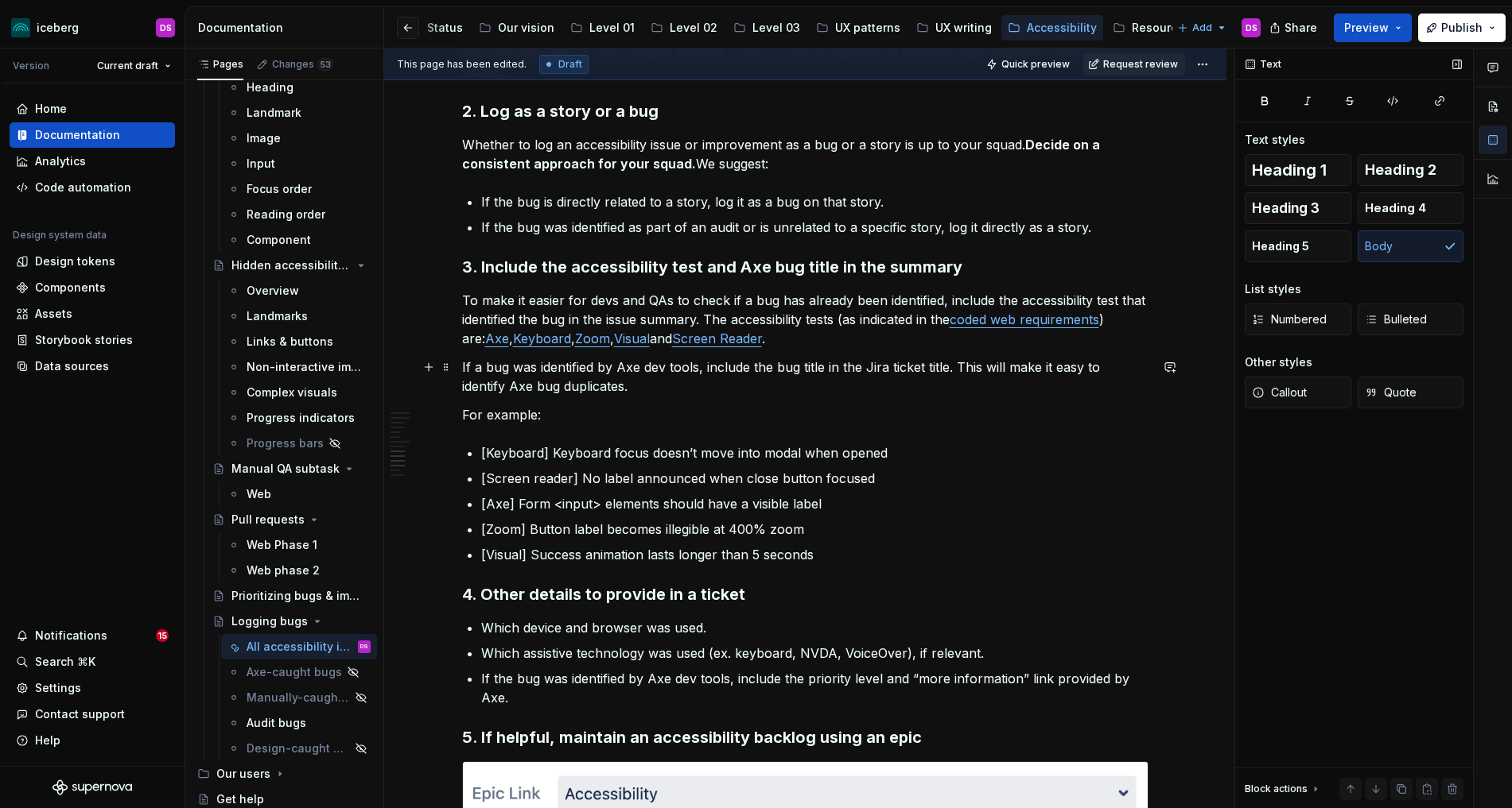
click at [944, 369] on p "If a bug was identified by Axe dev tools, include the bug title in the Jira tic…" at bounding box center [805, 377] width 687 height 38
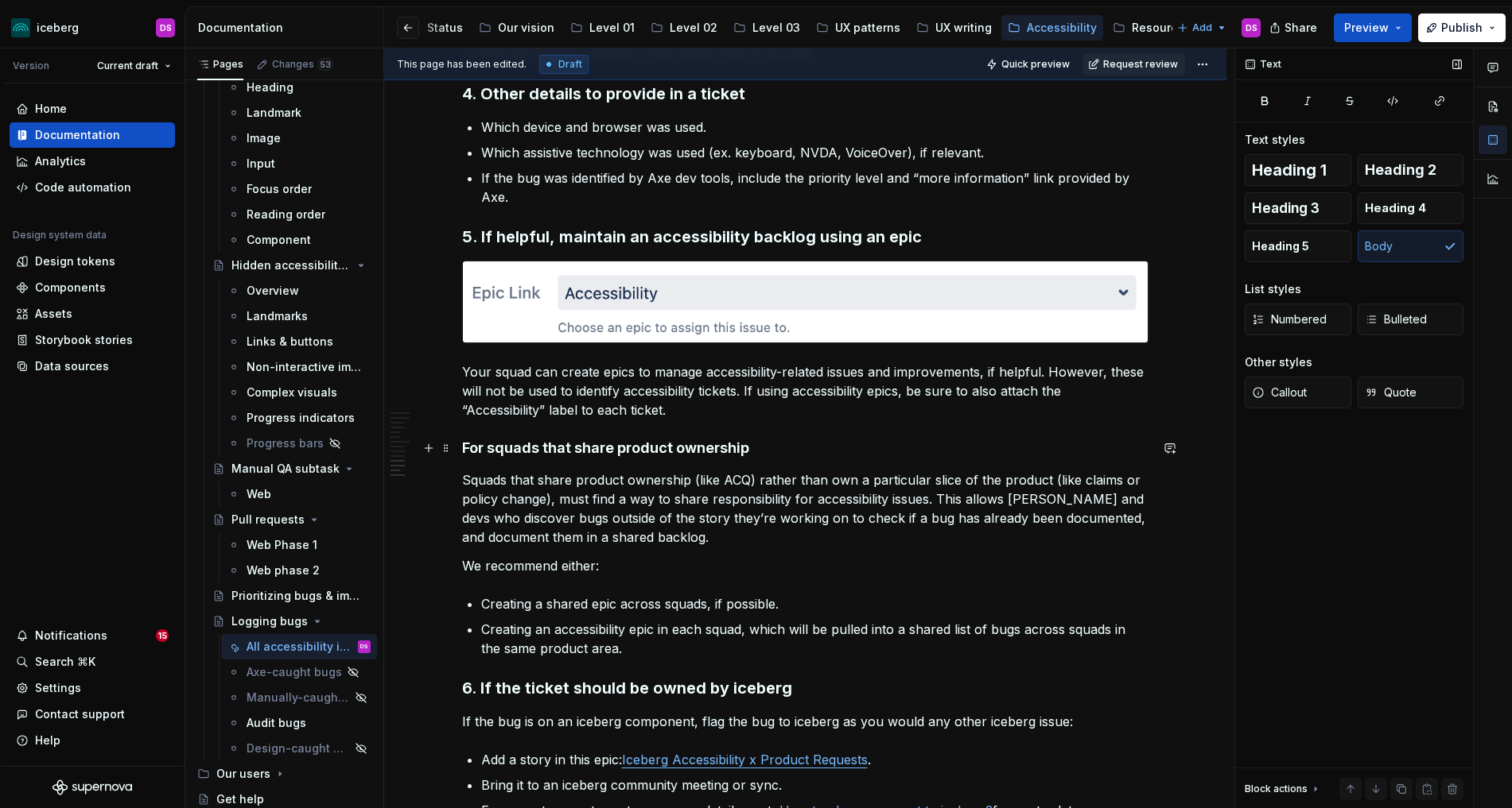
scroll to position [2241, 0]
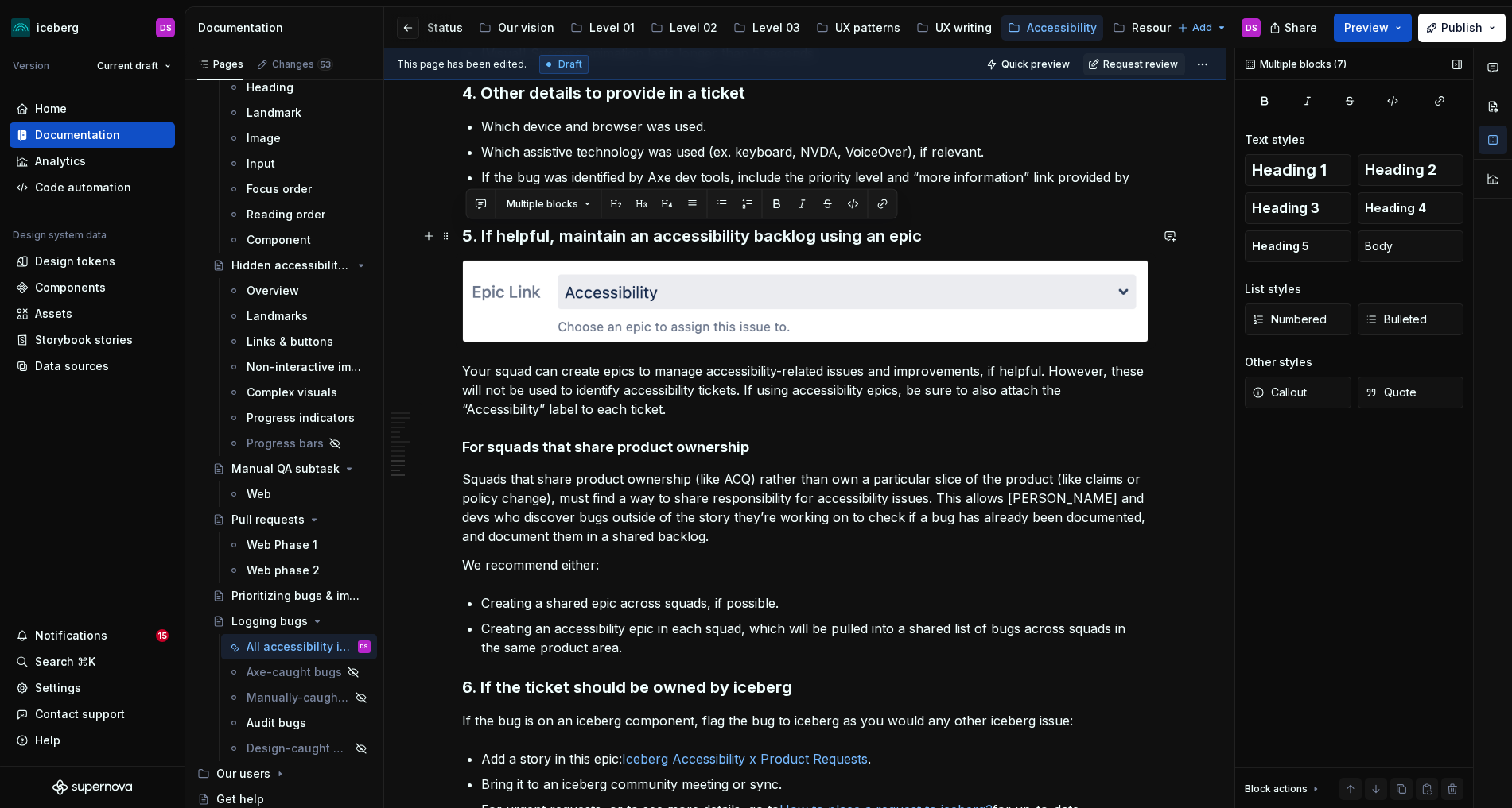
drag, startPoint x: 695, startPoint y: 641, endPoint x: 467, endPoint y: 233, distance: 467.4
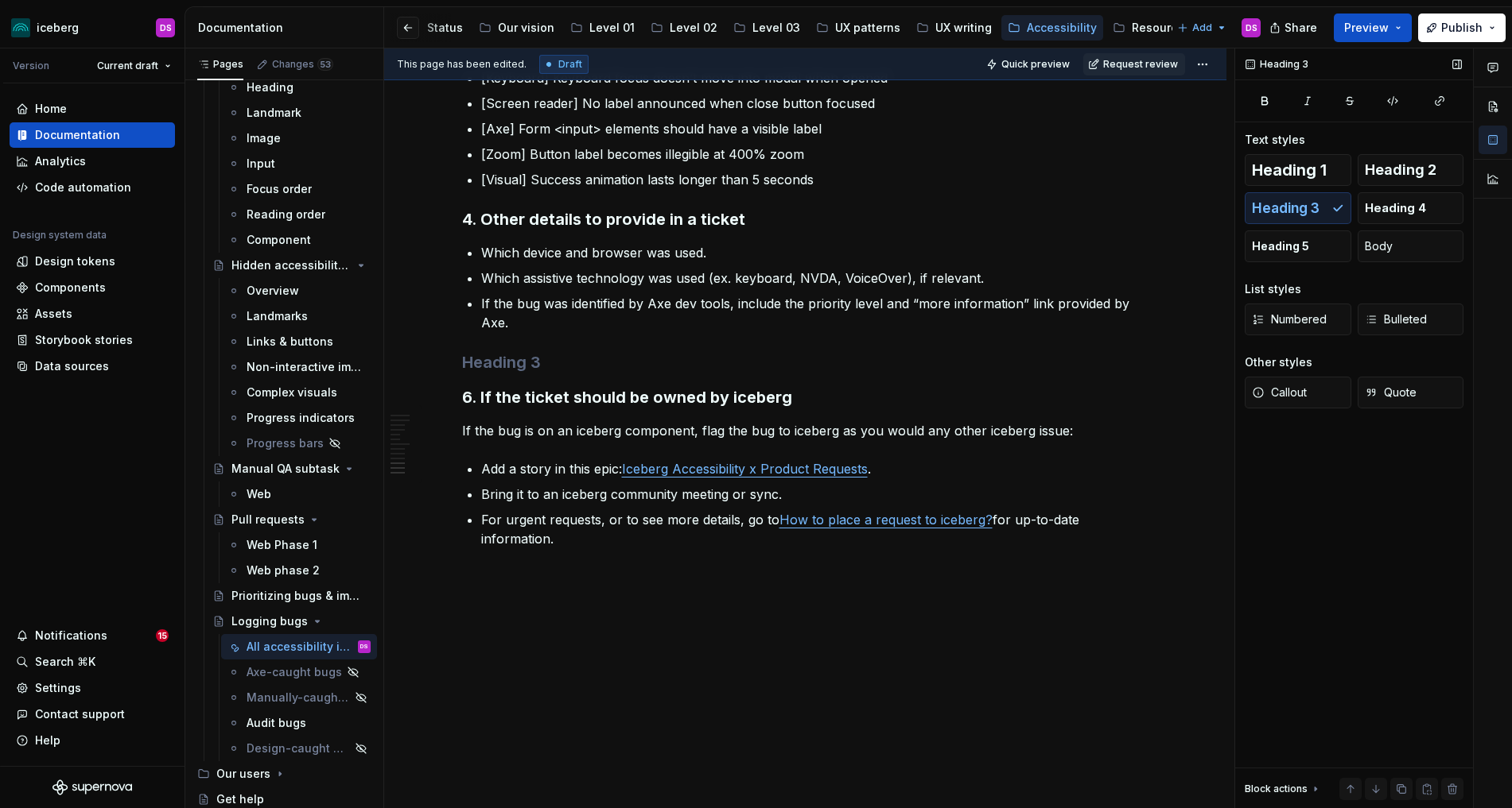
scroll to position [2080, 0]
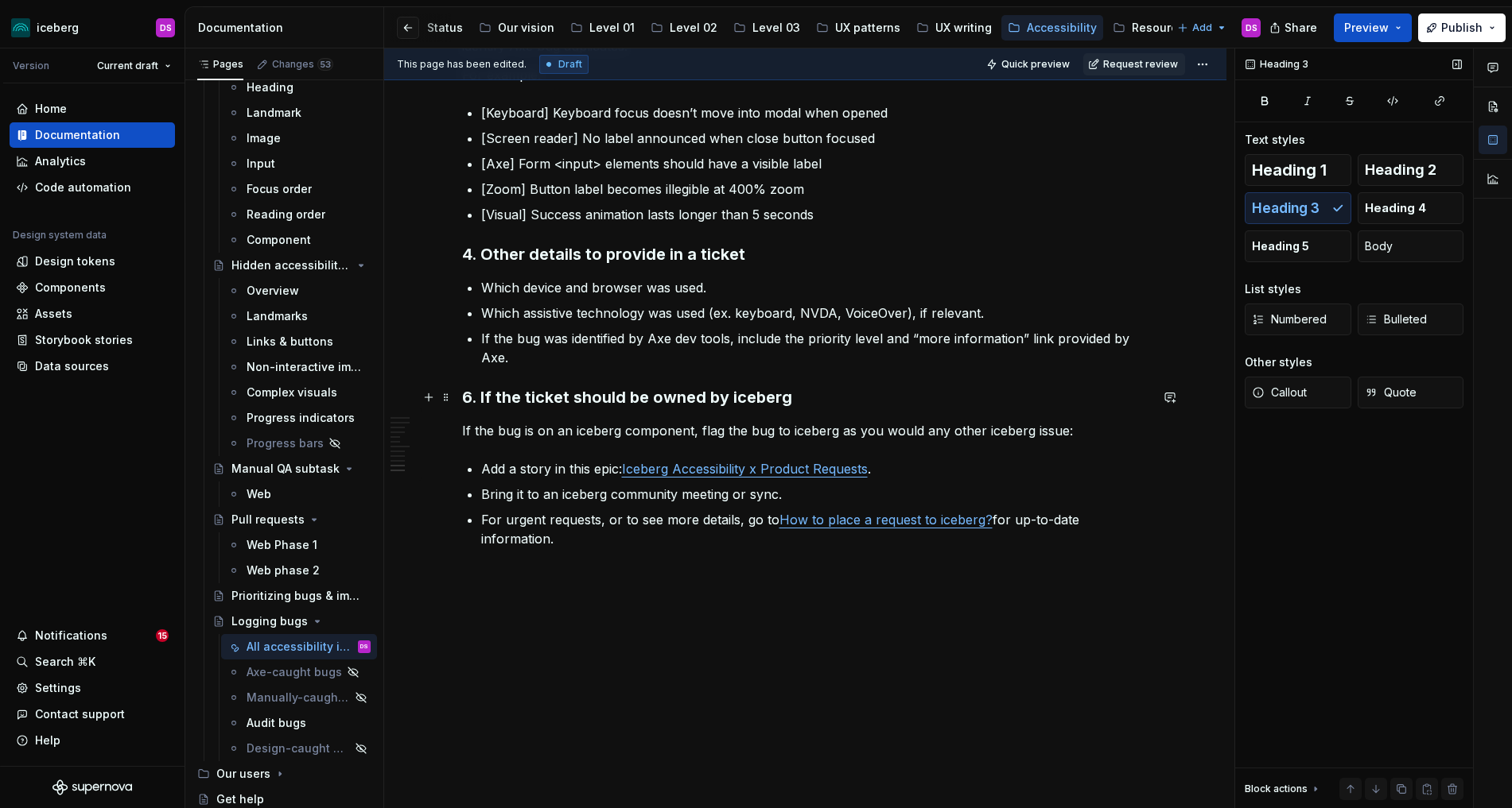
click at [474, 395] on h3 "6. If the ticket should be owned by iceberg" at bounding box center [805, 397] width 687 height 22
click at [630, 540] on p "For urgent requests, or to see more details, go to How to place a request to ic…" at bounding box center [814, 530] width 668 height 38
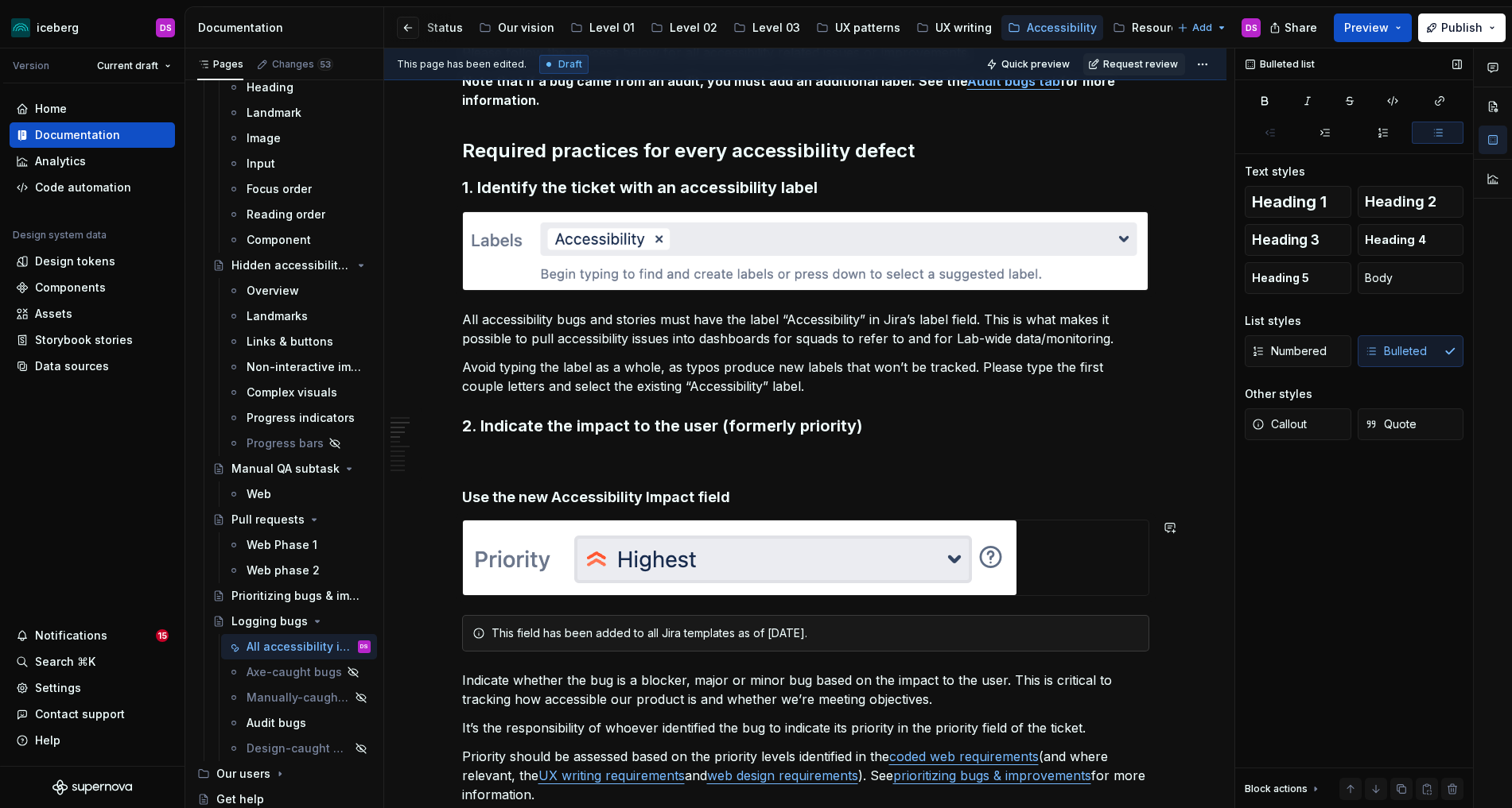
scroll to position [362, 0]
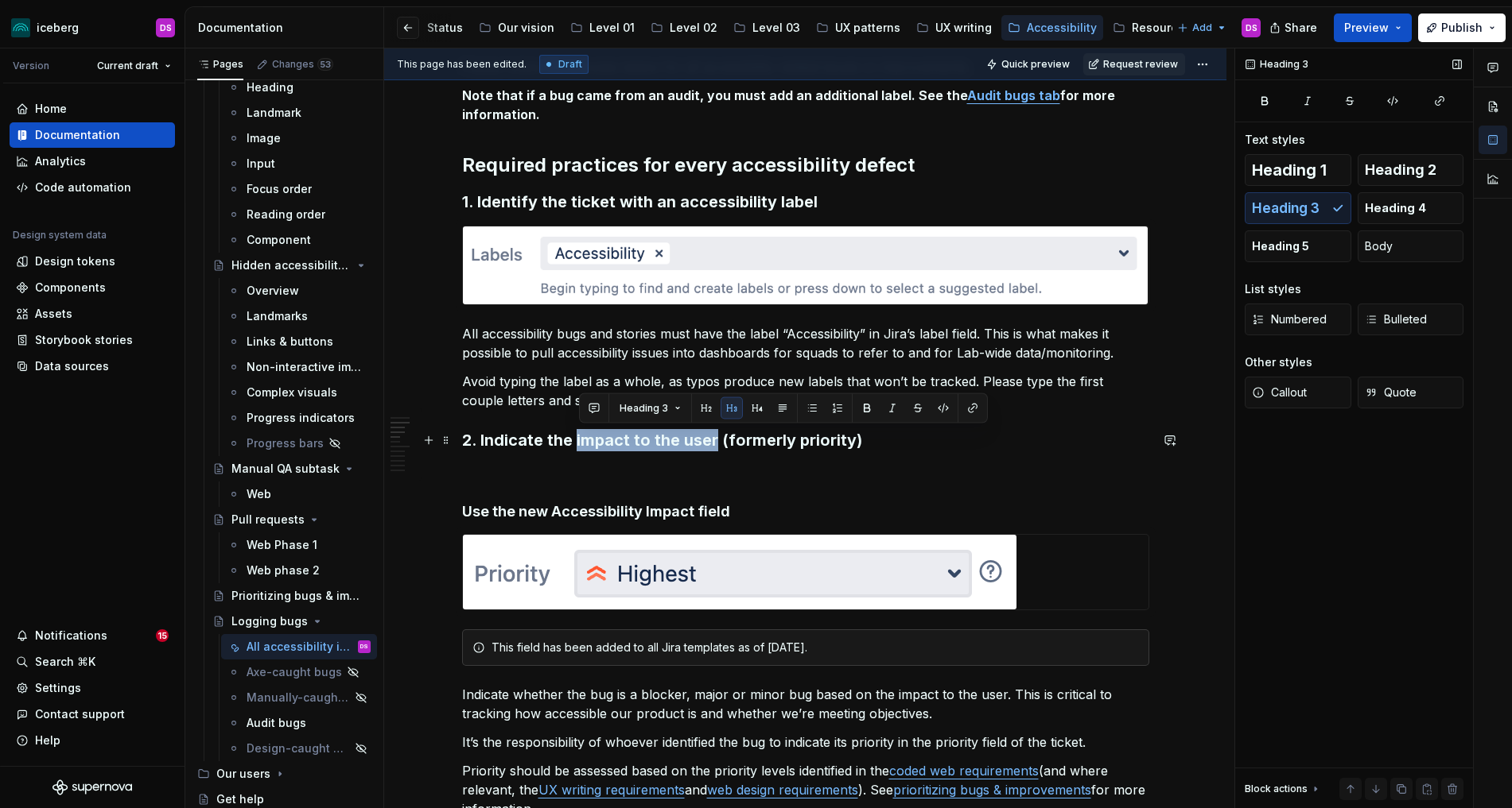
drag, startPoint x: 695, startPoint y: 439, endPoint x: 580, endPoint y: 444, distance: 115.1
click at [580, 444] on h3 "2. Indicate the impact to the user (formerly priority)" at bounding box center [805, 440] width 687 height 22
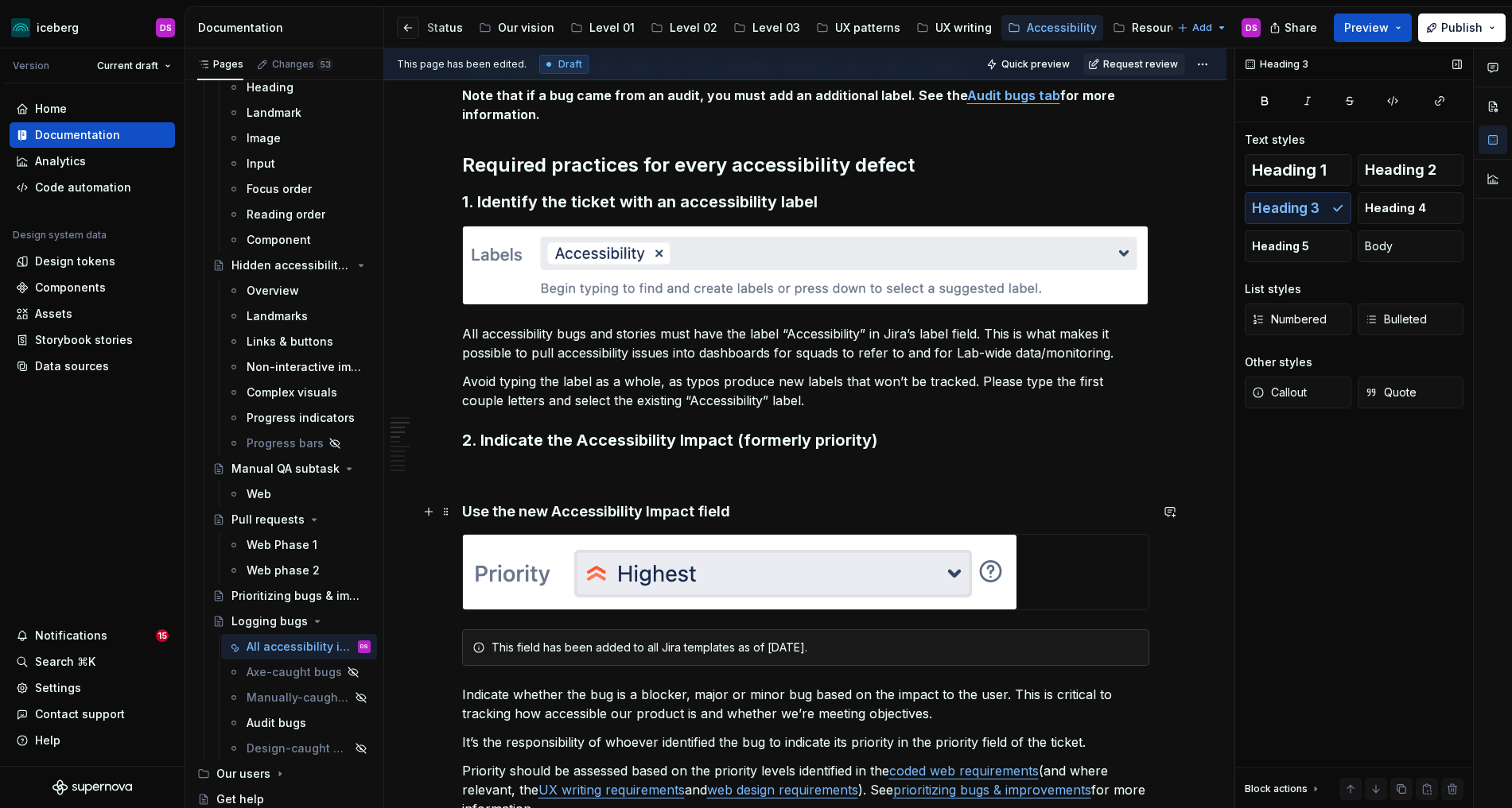
click at [751, 511] on h4 "Use the new Accessibility Impact field" at bounding box center [805, 512] width 687 height 19
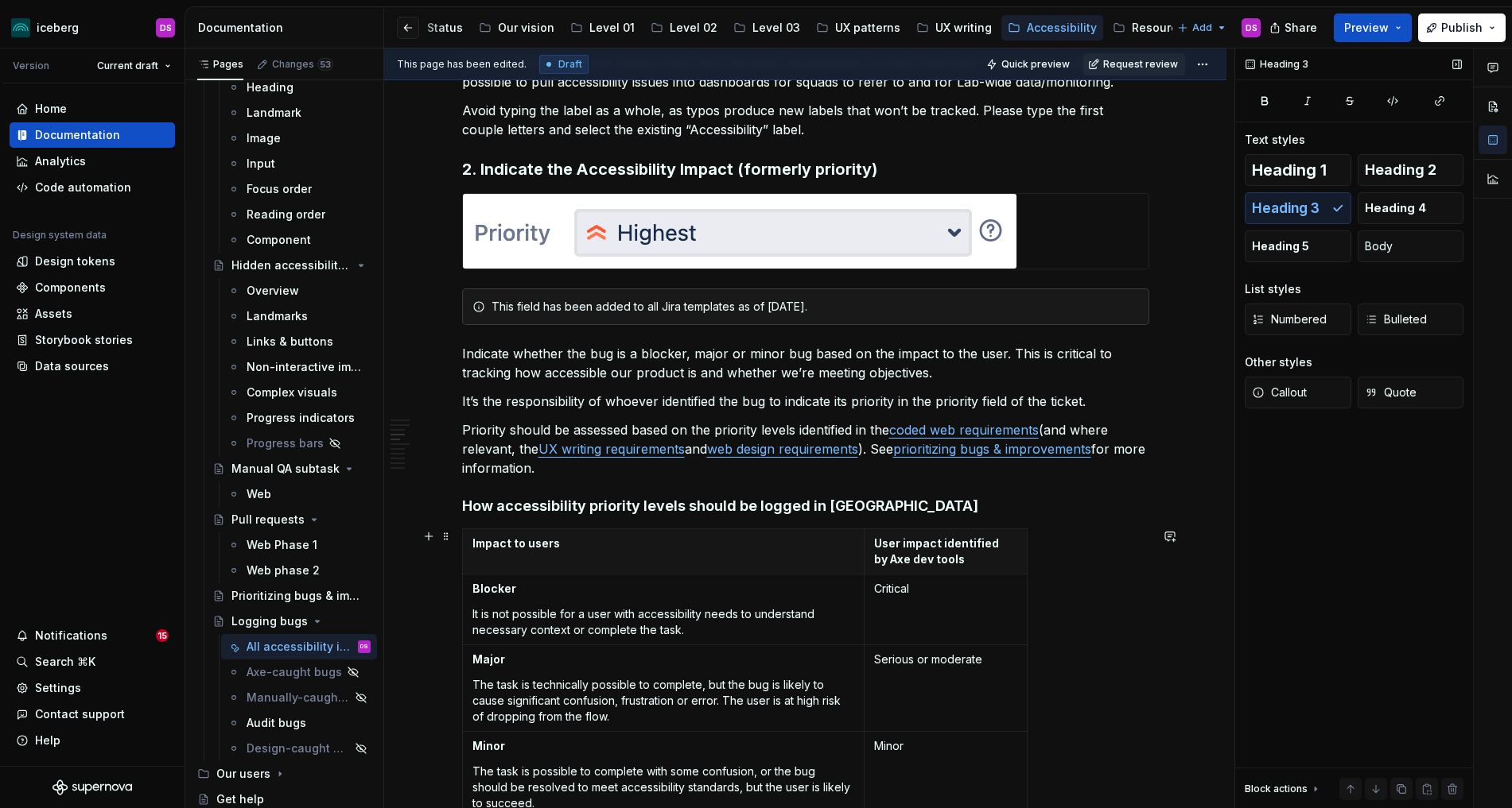
scroll to position [633, 0]
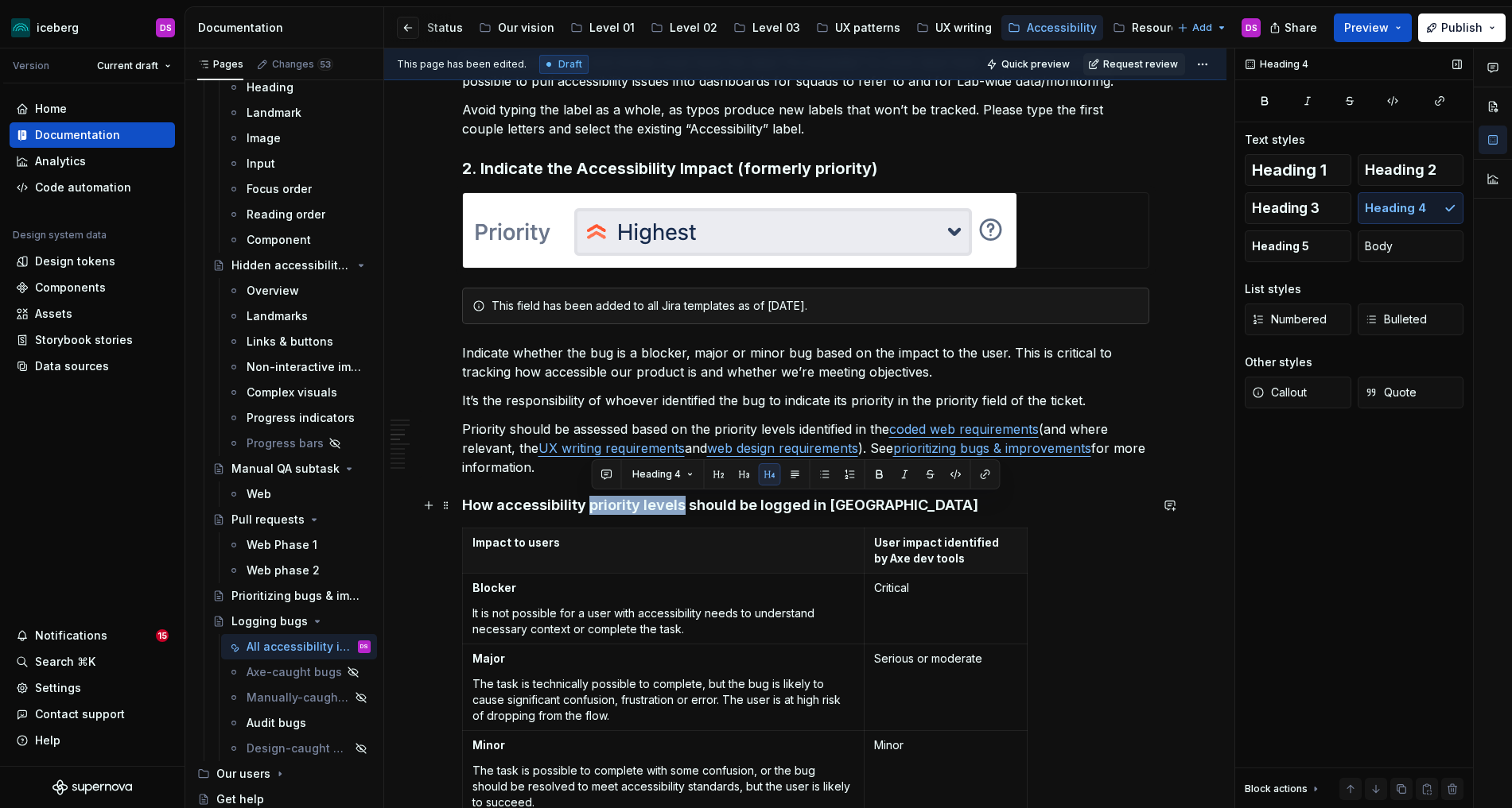
drag, startPoint x: 593, startPoint y: 505, endPoint x: 684, endPoint y: 503, distance: 91.0
click at [684, 503] on h4 "How accessibility priority levels should be logged in [GEOGRAPHIC_DATA]" at bounding box center [805, 505] width 687 height 19
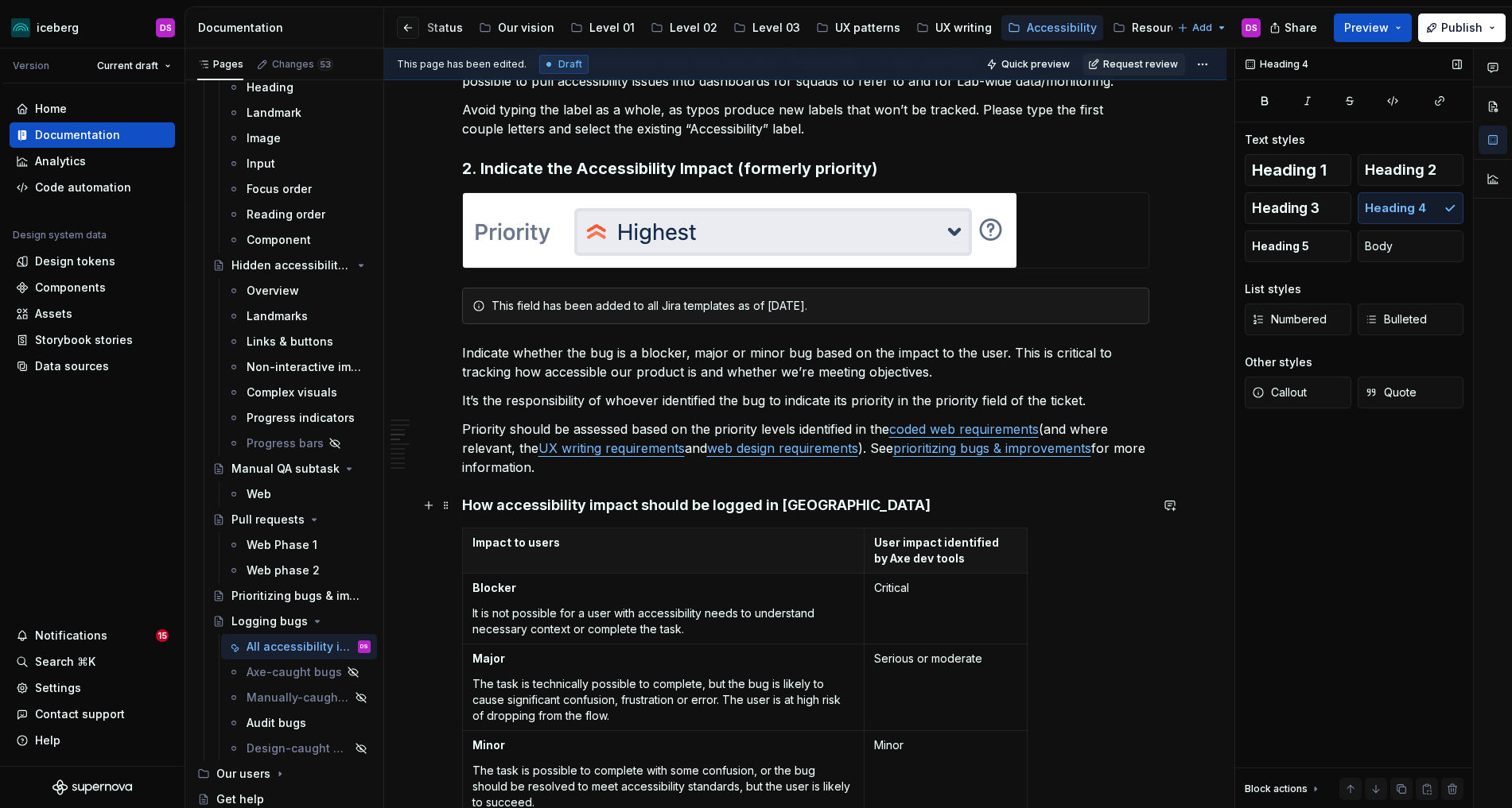
click at [508, 504] on h4 "How accessibility impact should be logged in [GEOGRAPHIC_DATA]" at bounding box center [805, 505] width 687 height 19
click at [596, 504] on h4 "How Accessibility impact should be logged in [GEOGRAPHIC_DATA]" at bounding box center [805, 505] width 687 height 19
click at [509, 431] on p "Priority should be assessed based on the priority levels identified in the code…" at bounding box center [805, 448] width 687 height 57
click at [511, 503] on h4 "How Accessibility Impact should be logged in [GEOGRAPHIC_DATA]" at bounding box center [805, 505] width 687 height 19
click at [597, 510] on h4 "How accessibility Impact should be logged in [GEOGRAPHIC_DATA]" at bounding box center [805, 505] width 687 height 19
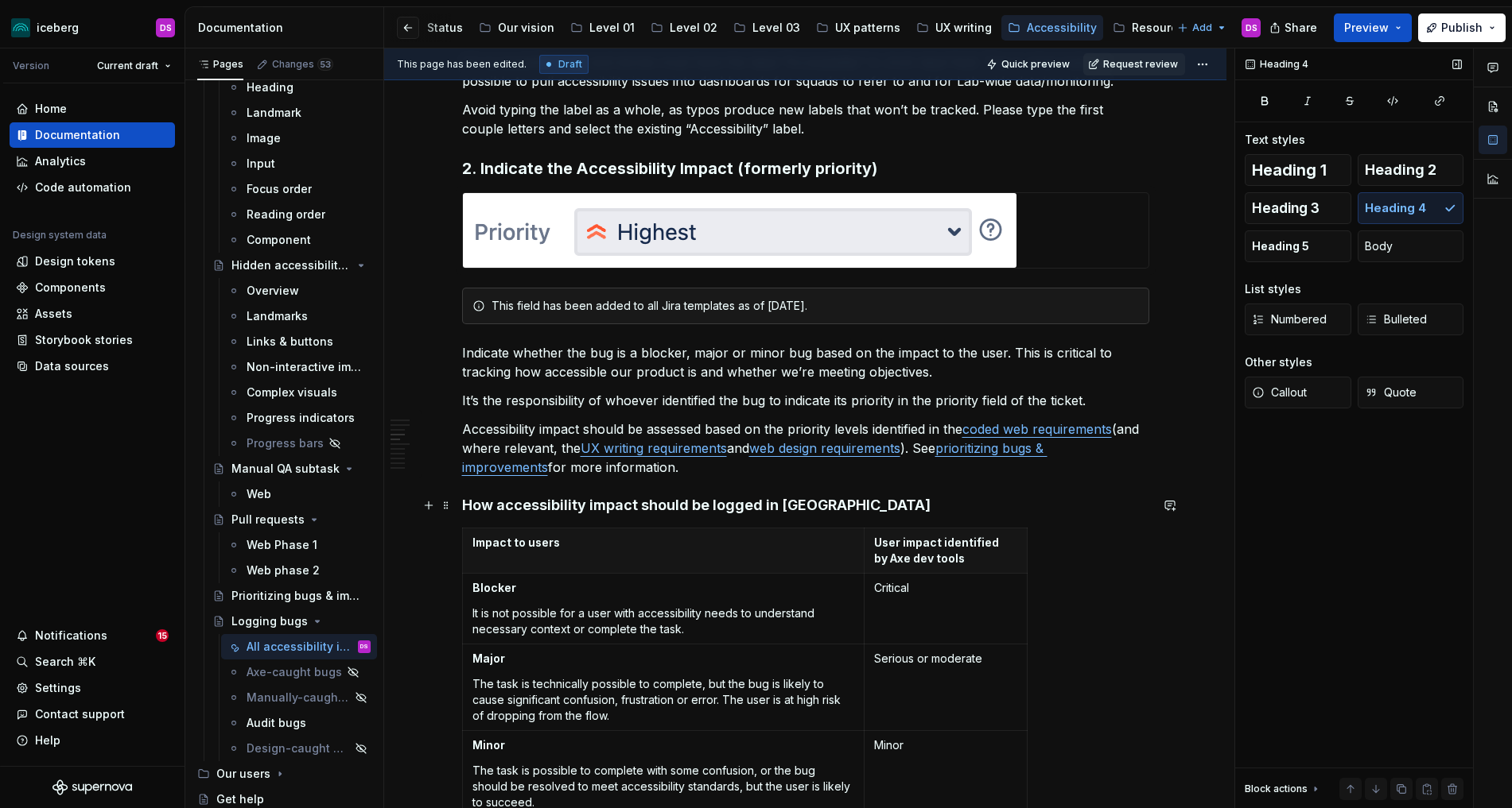
click at [778, 499] on h4 "How accessibility impact should be logged in [GEOGRAPHIC_DATA]" at bounding box center [805, 505] width 687 height 19
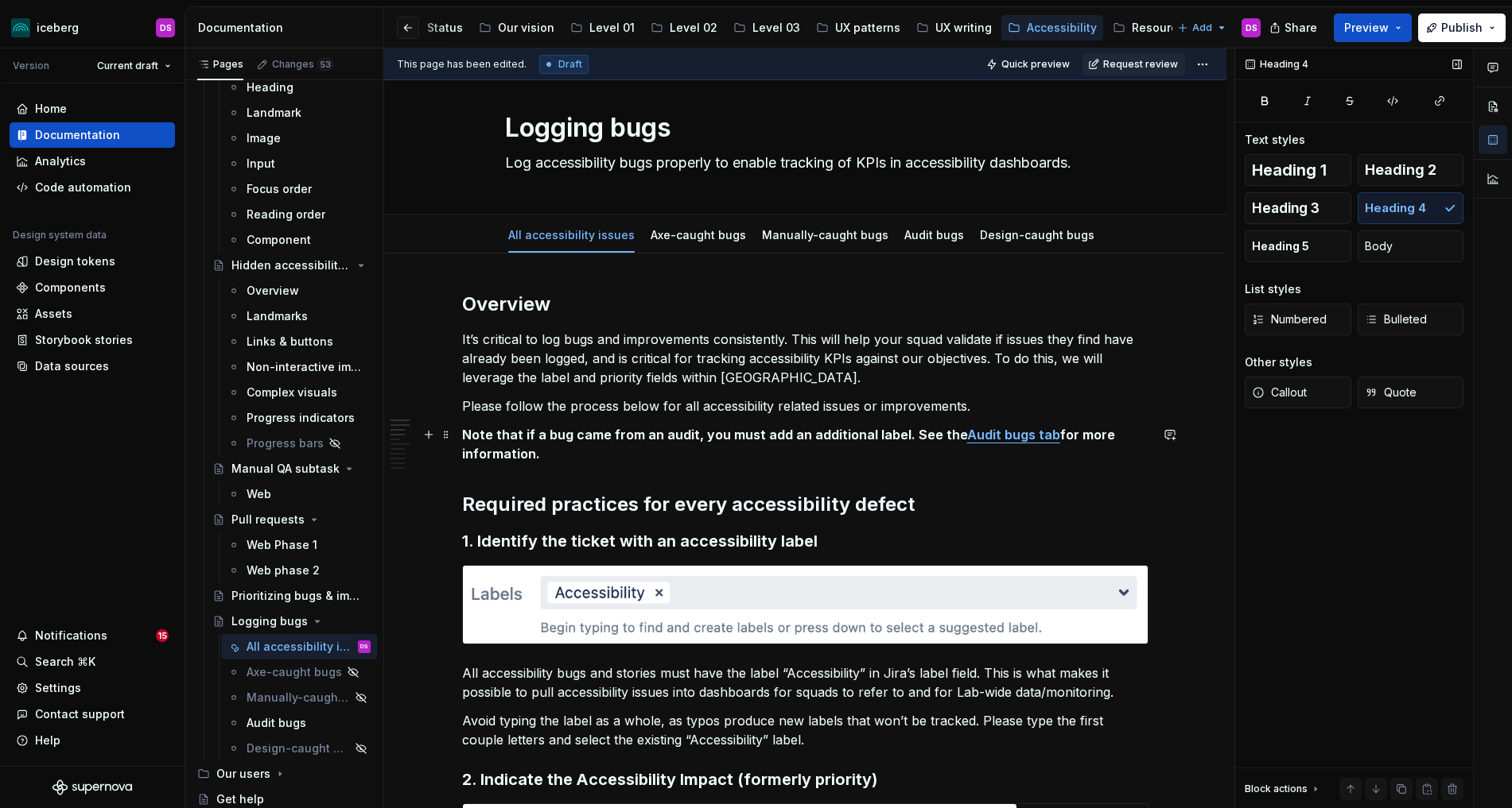
scroll to position [22, 0]
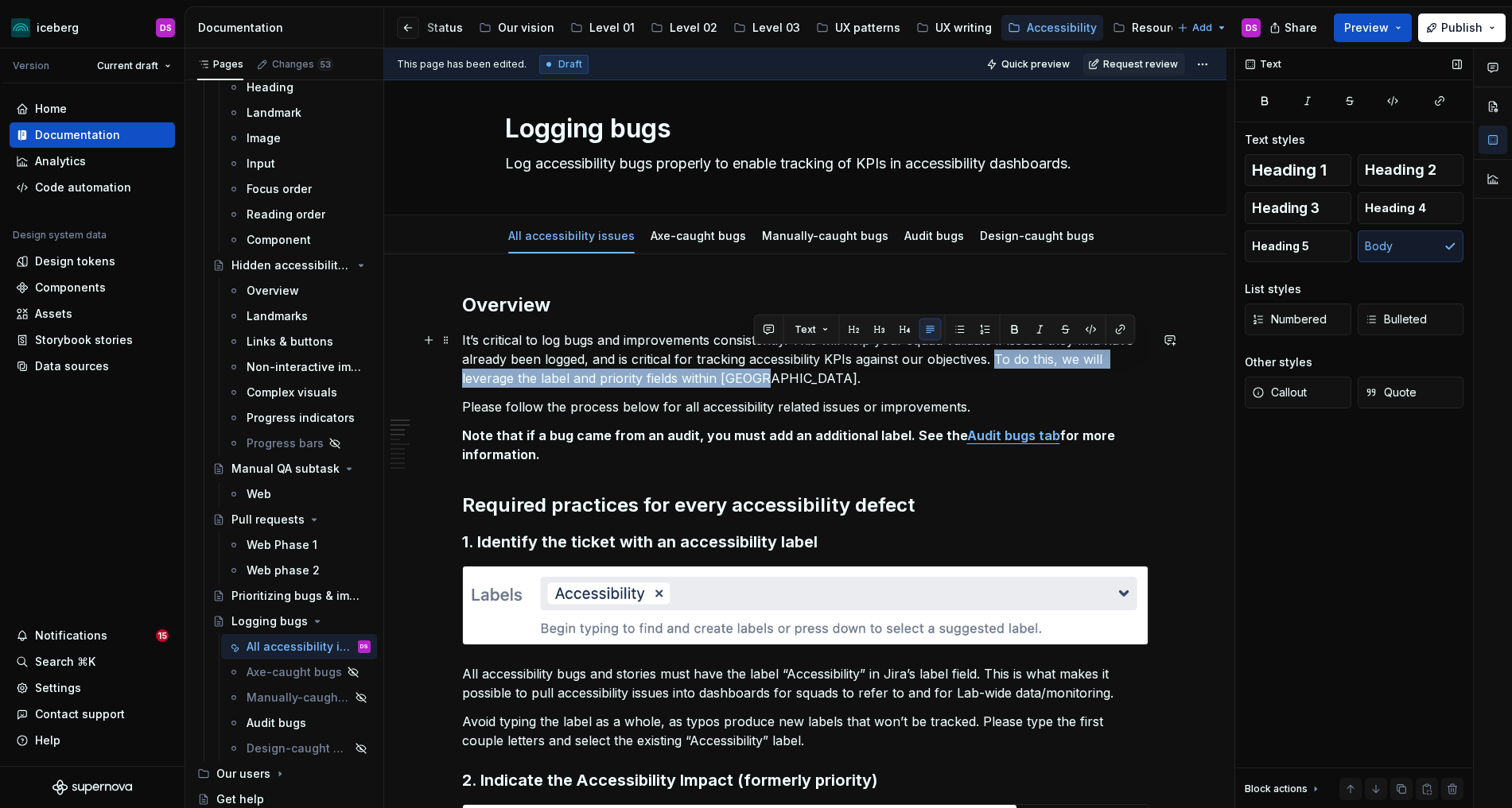
drag, startPoint x: 984, startPoint y: 375, endPoint x: 1001, endPoint y: 365, distance: 19.7
click at [1001, 365] on p "It’s critical to log bugs and improvements consistently. This will help your sq…" at bounding box center [805, 358] width 687 height 57
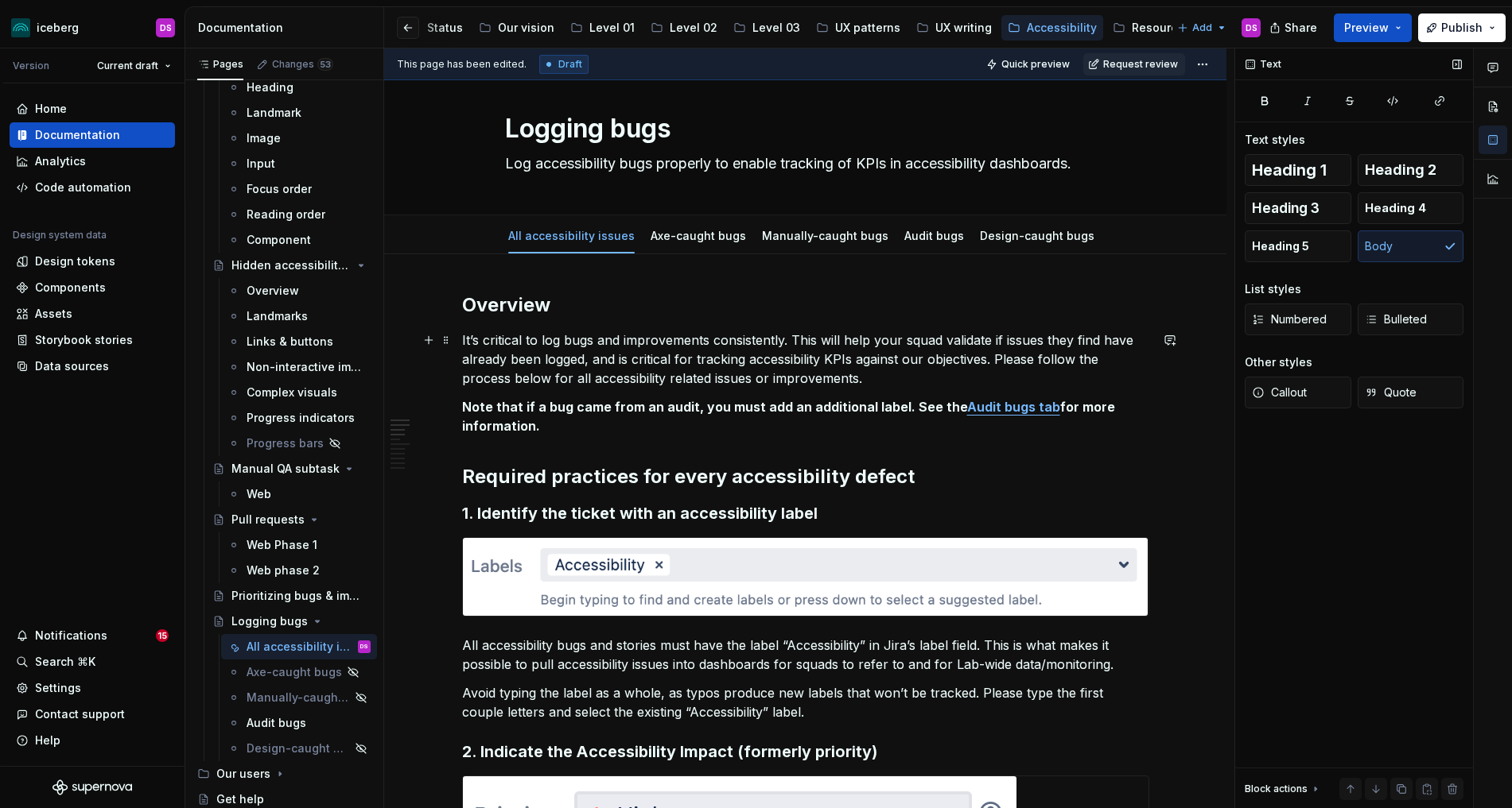
click at [516, 377] on p "It’s critical to log bugs and improvements consistently. This will help your sq…" at bounding box center [805, 358] width 687 height 57
click at [733, 380] on p "It’s critical to log bugs and improvements consistently. This will help your sq…" at bounding box center [805, 358] width 687 height 57
click at [760, 424] on p "Note that if a bug came from an audit, you must add an additional label. See th…" at bounding box center [805, 416] width 687 height 38
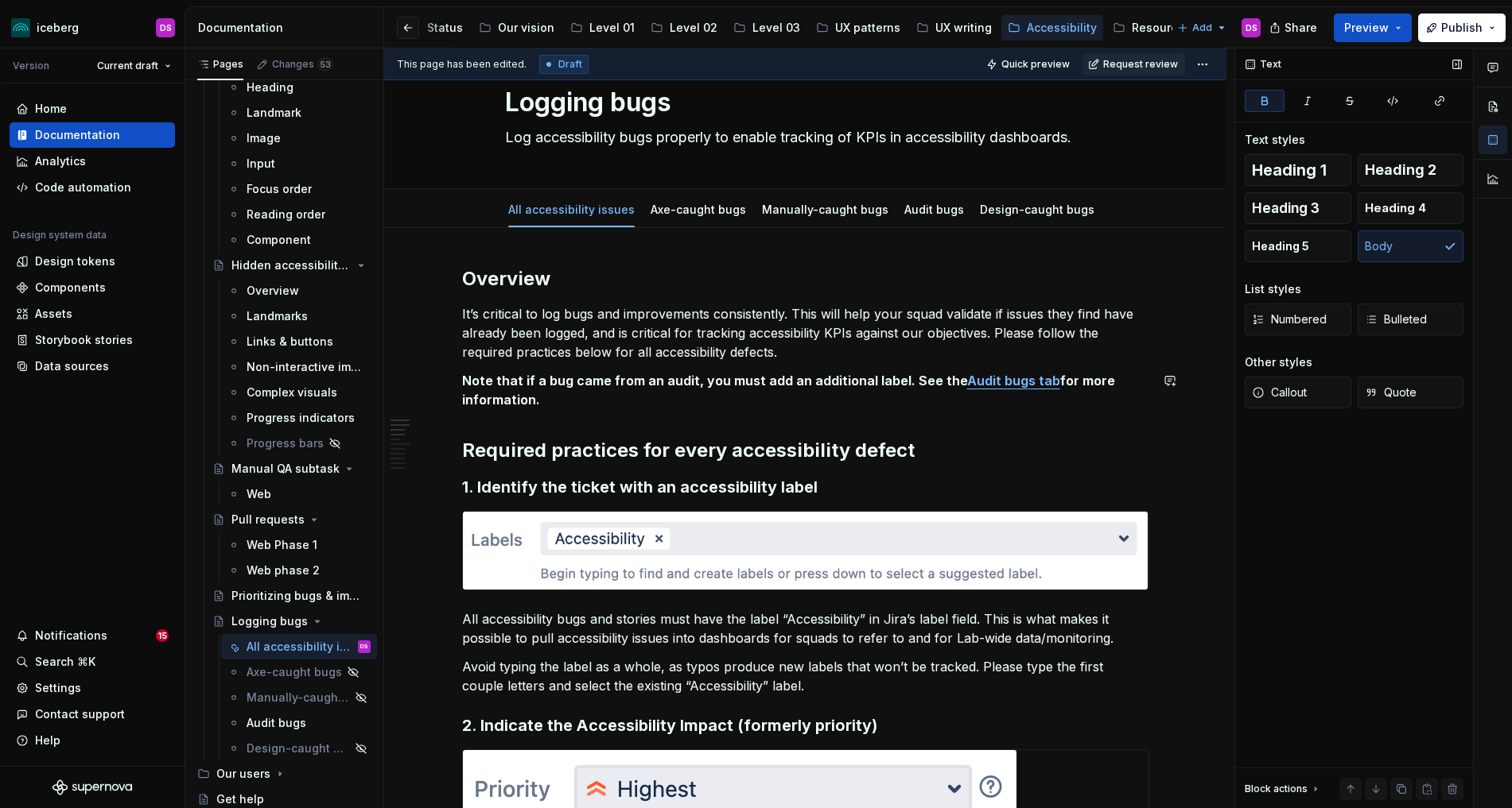
scroll to position [57, 0]
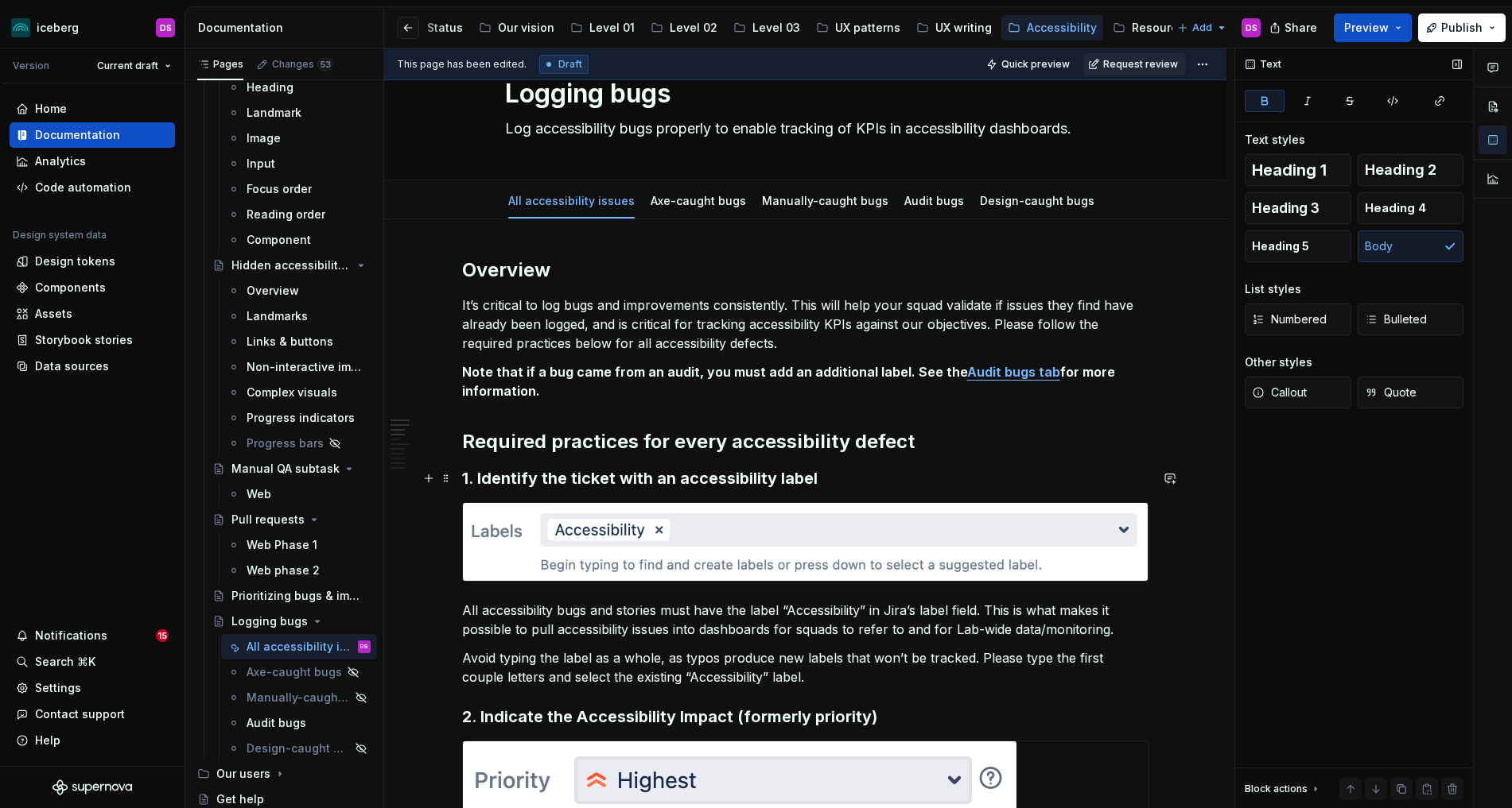
click at [822, 472] on h3 "1. Identify the ticket with an accessibility label" at bounding box center [805, 478] width 687 height 22
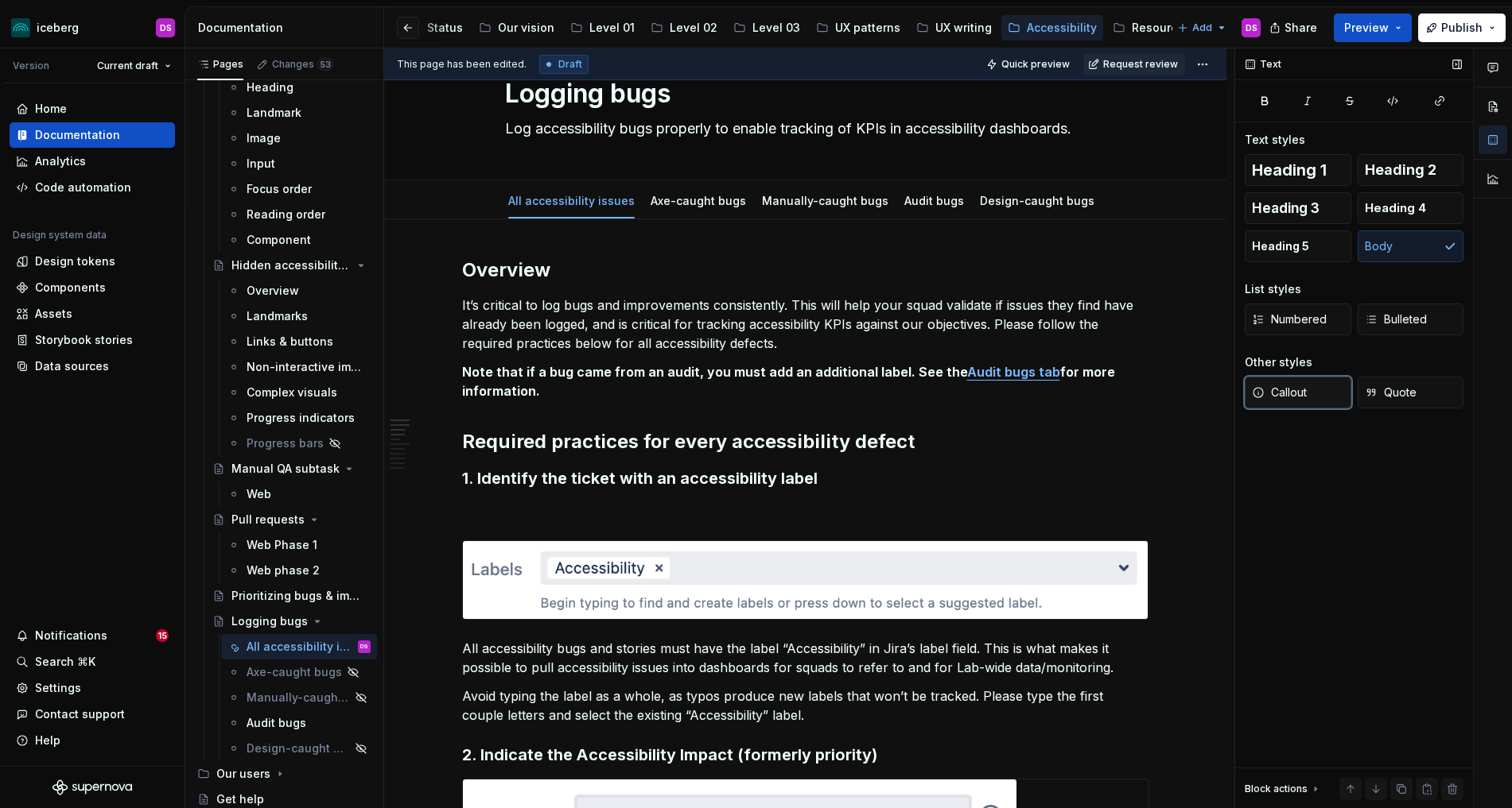
click at [1315, 393] on button "Callout" at bounding box center [1297, 393] width 107 height 32
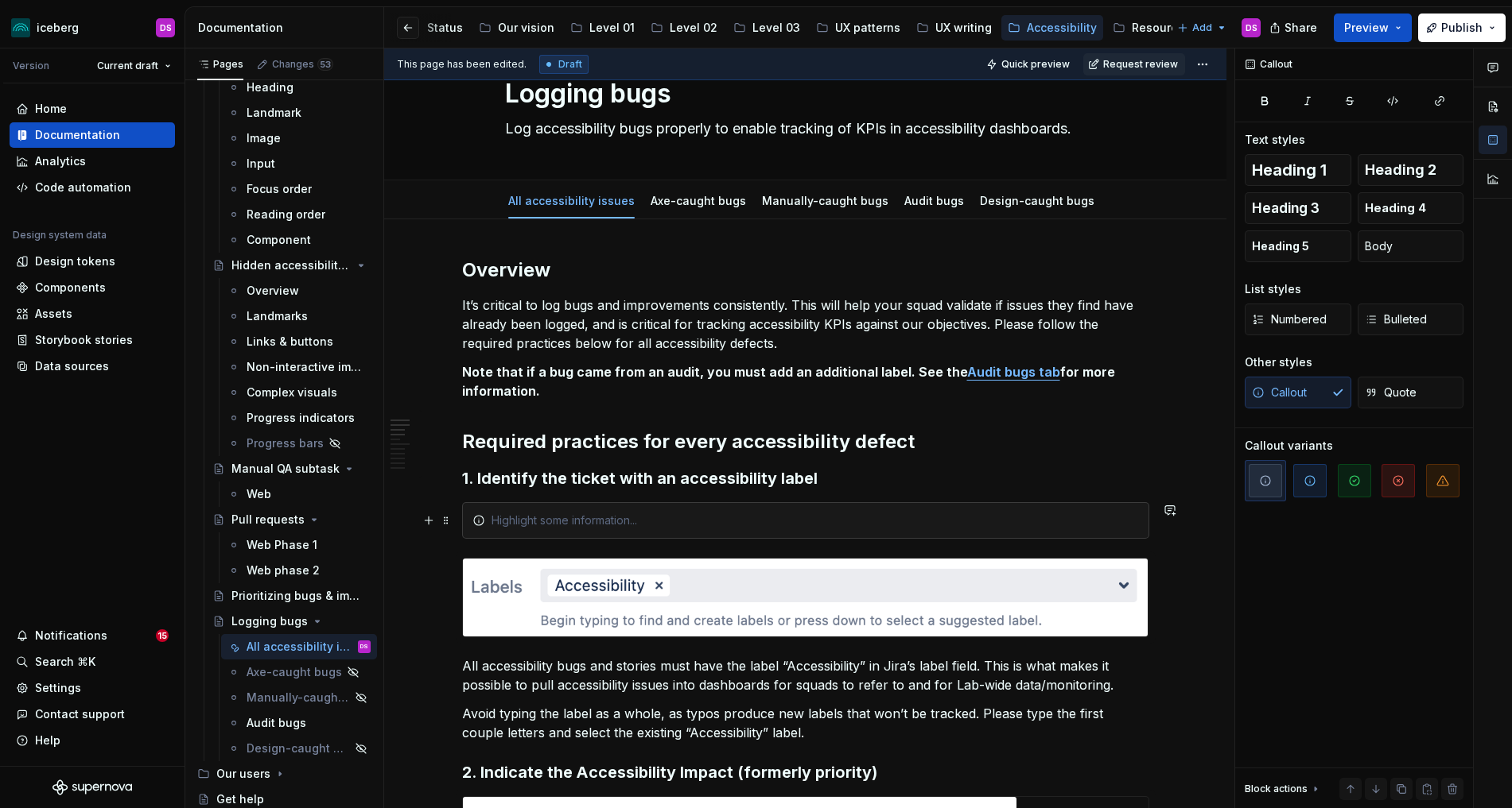
click at [907, 526] on div at bounding box center [814, 521] width 648 height 16
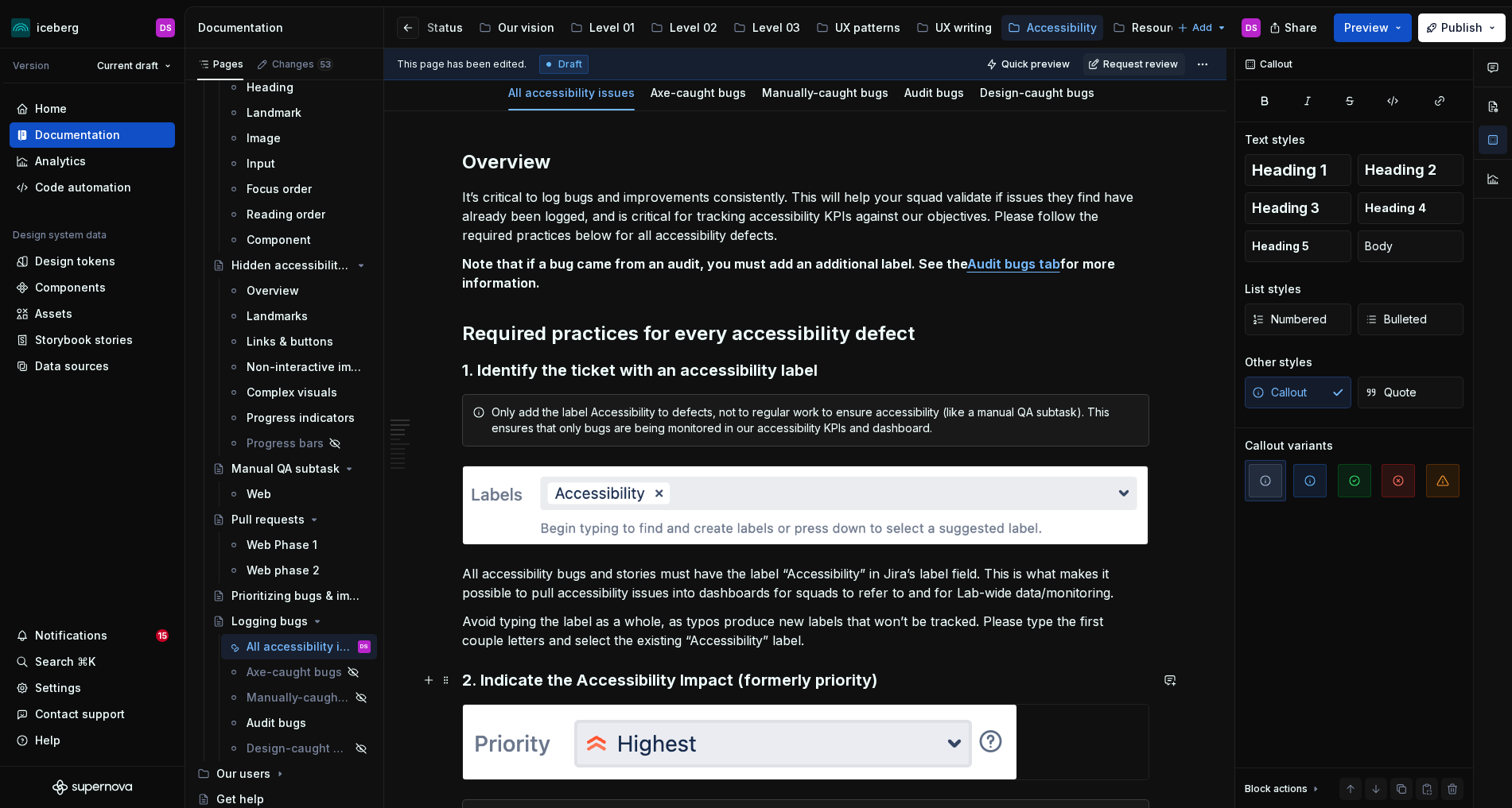
scroll to position [169, 0]
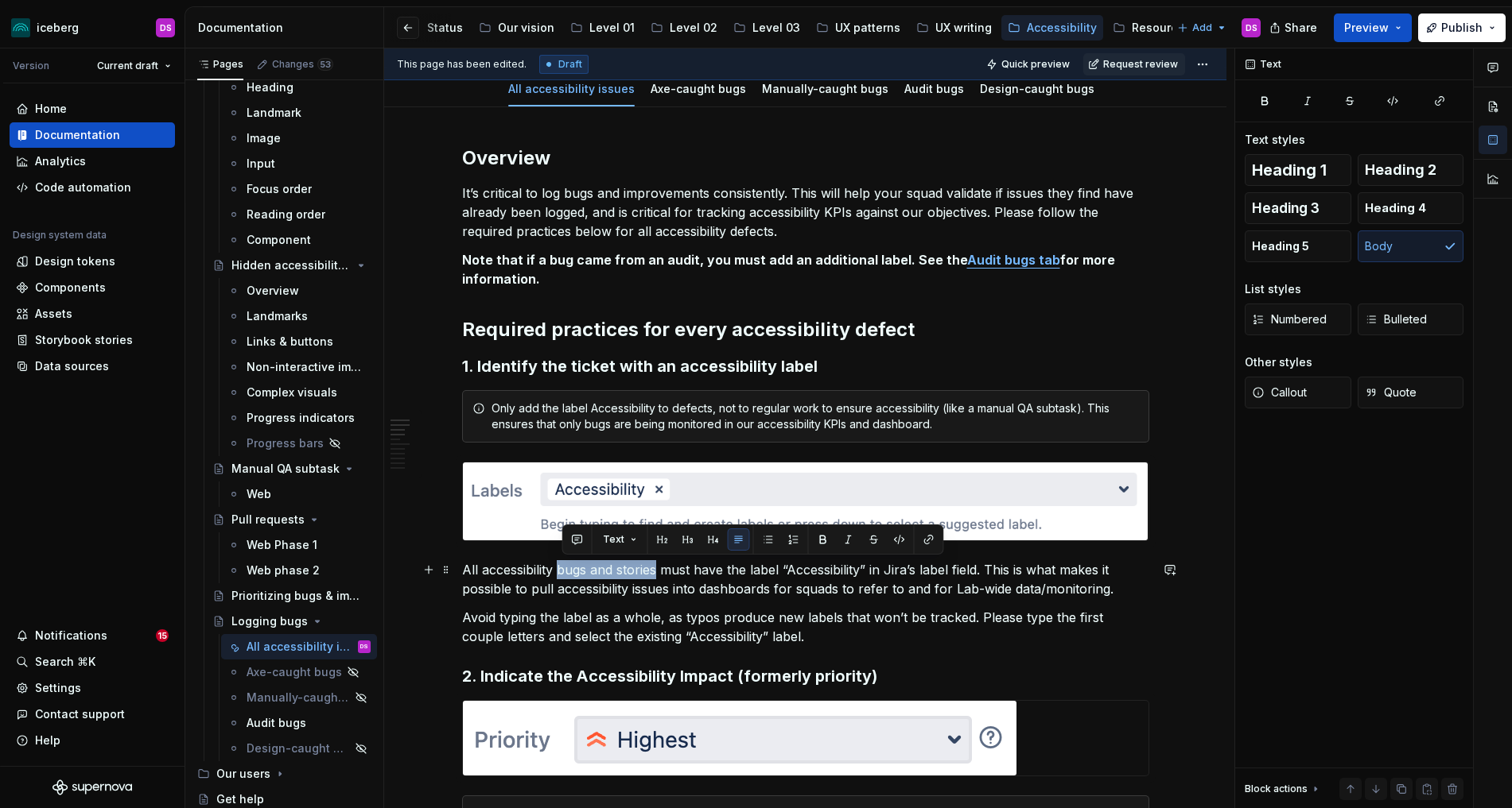
drag, startPoint x: 661, startPoint y: 567, endPoint x: 565, endPoint y: 571, distance: 96.1
click at [565, 571] on p "All accessibility bugs and stories must have the label “Accessibility” in Jira’…" at bounding box center [805, 580] width 687 height 38
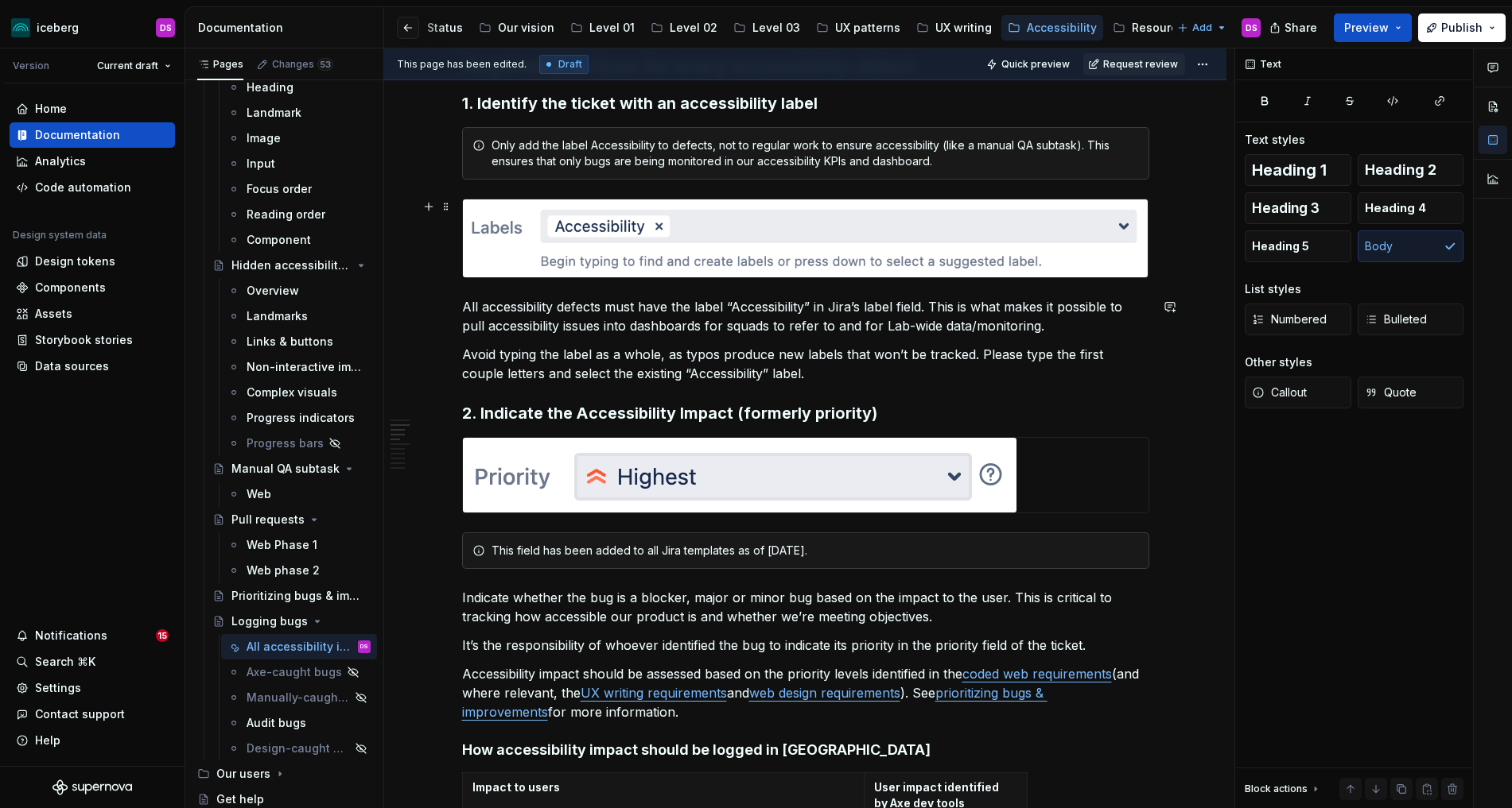
scroll to position [374, 0]
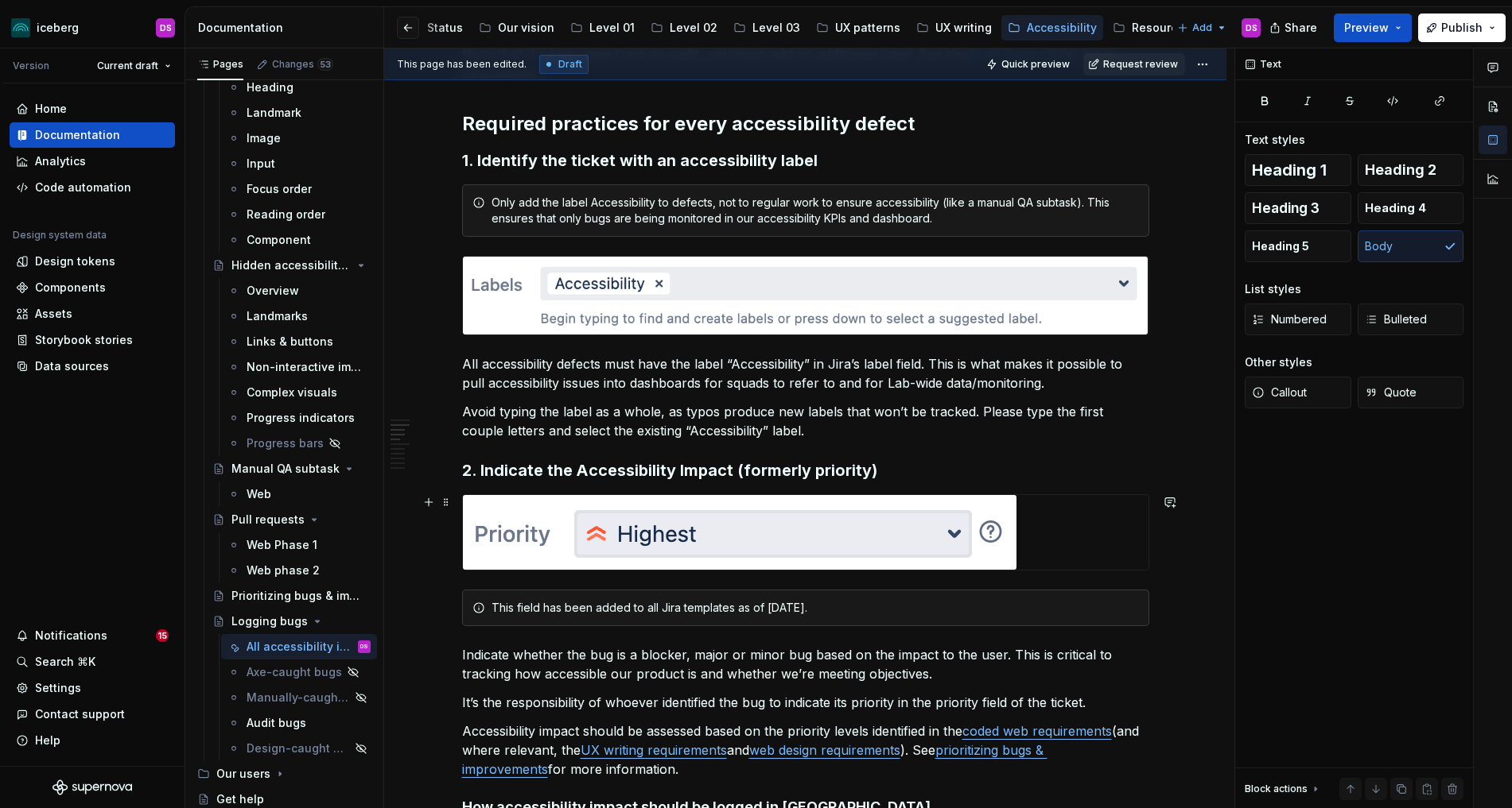
click at [1028, 543] on div at bounding box center [805, 532] width 686 height 75
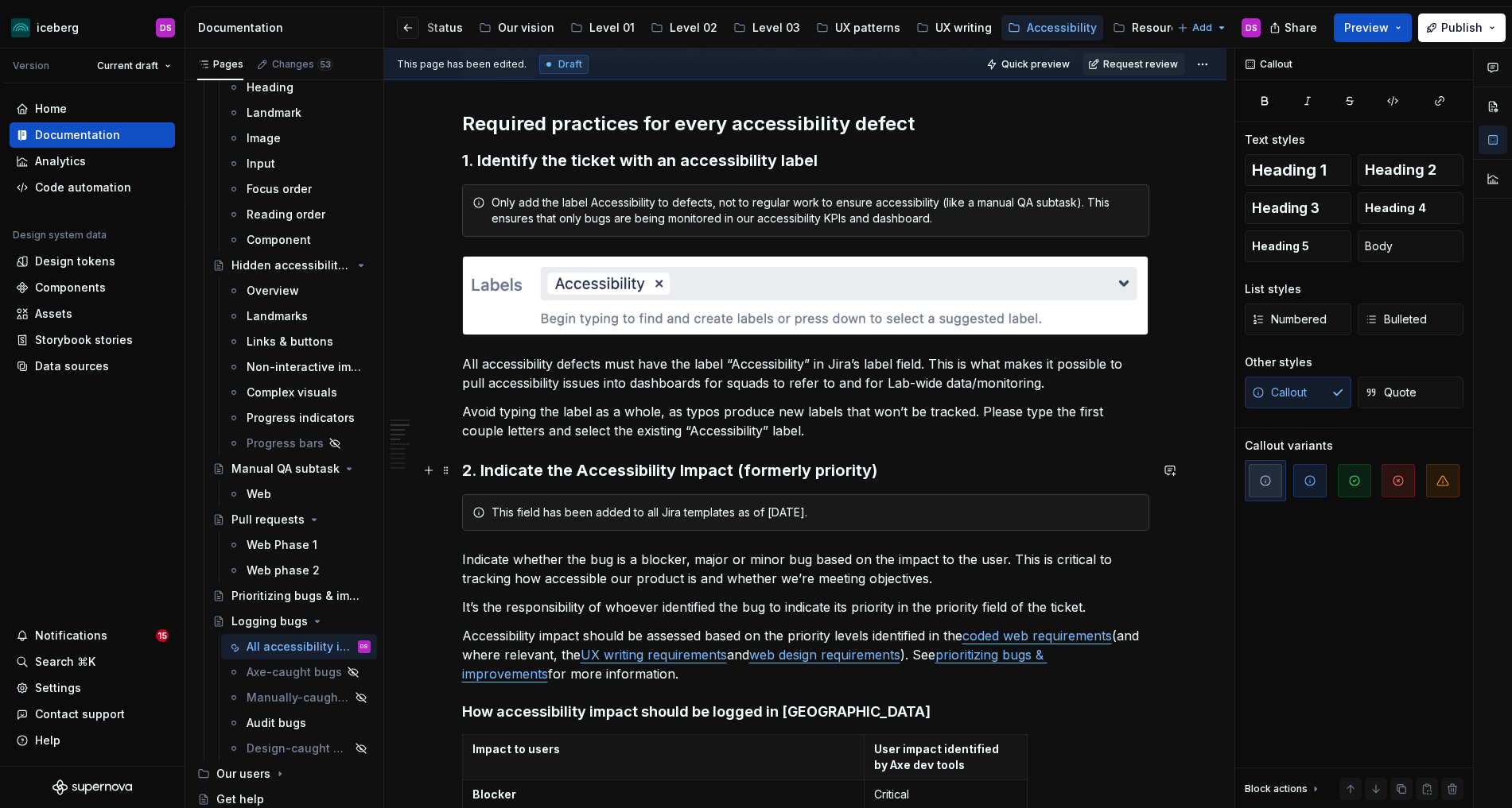
click at [916, 464] on h3 "2. Indicate the Accessibility Impact (formerly priority)" at bounding box center [805, 471] width 687 height 22
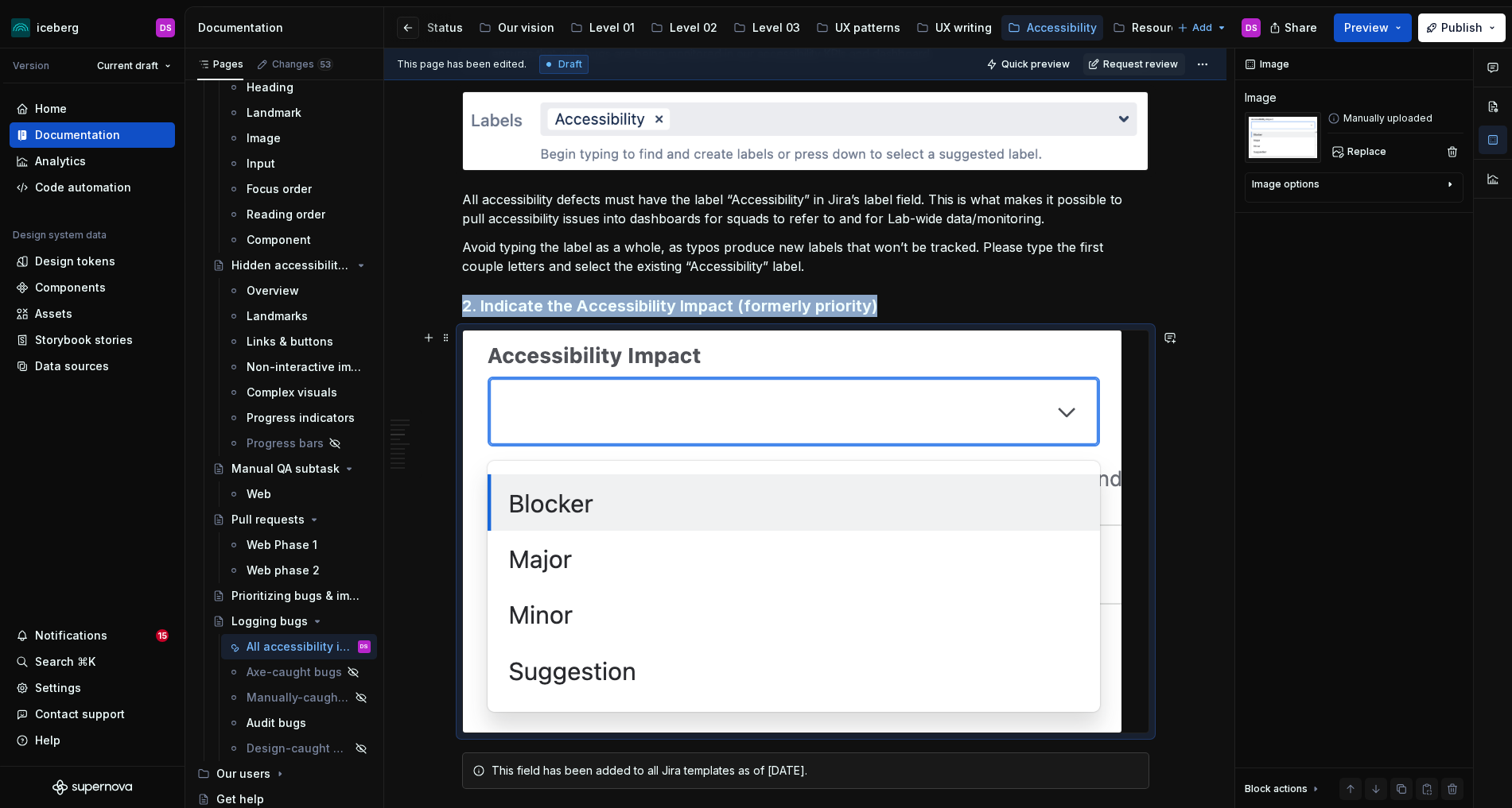
scroll to position [542, 0]
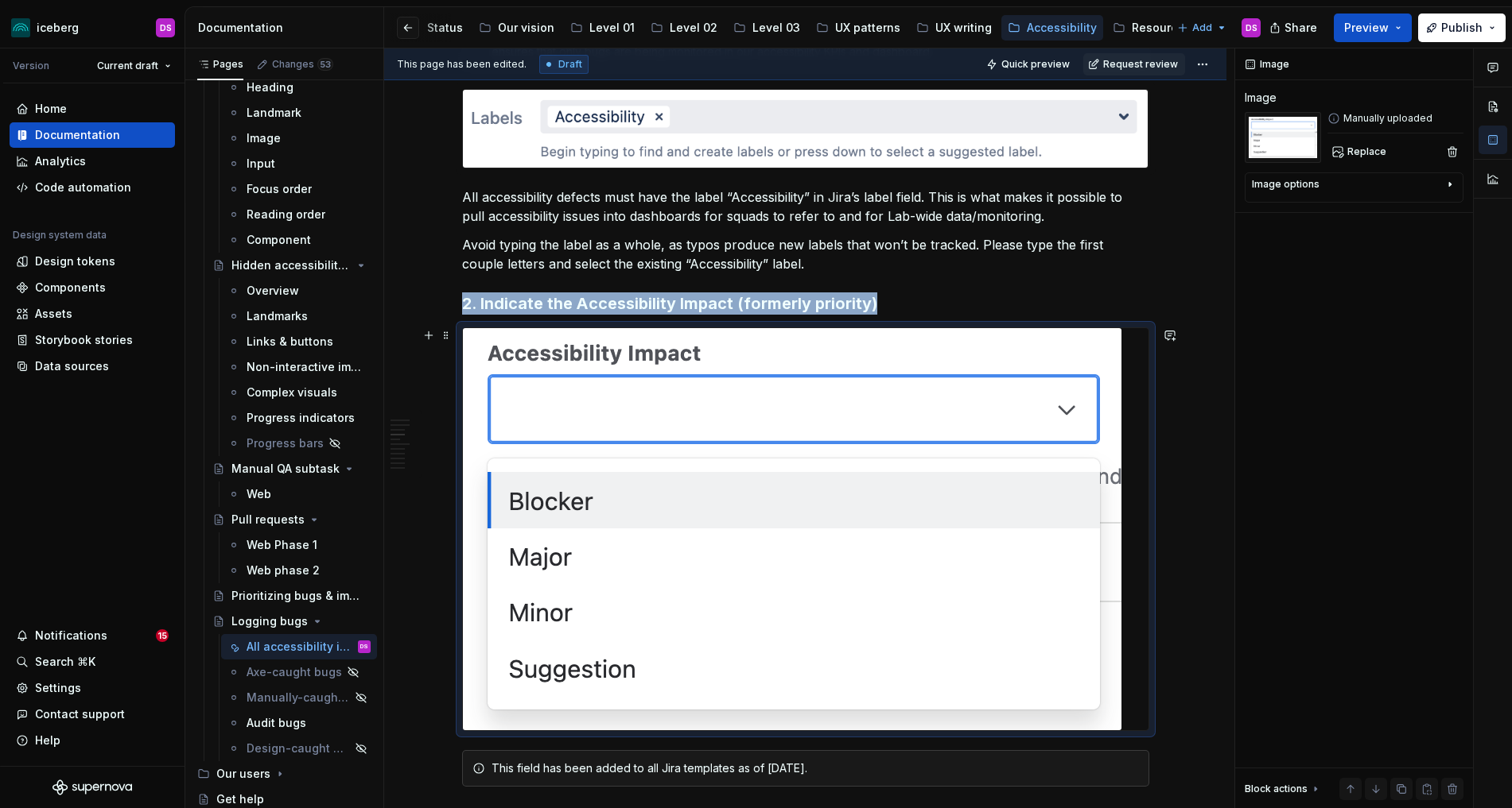
click at [956, 419] on img at bounding box center [792, 529] width 659 height 402
click at [1100, 392] on img at bounding box center [792, 529] width 659 height 402
click at [1346, 182] on div "Image options" at bounding box center [1347, 187] width 192 height 19
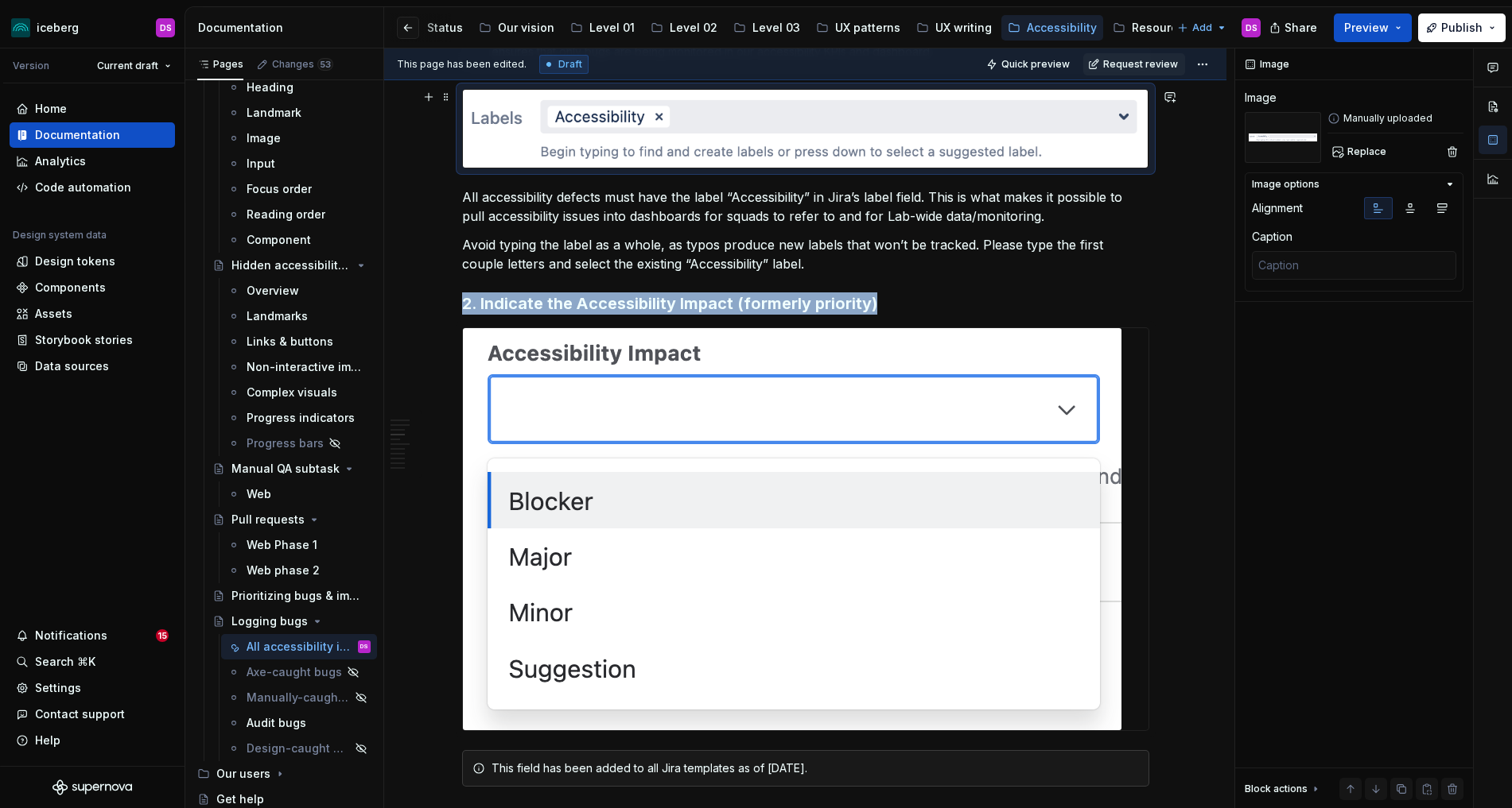
click at [1039, 145] on img at bounding box center [805, 129] width 686 height 78
click at [954, 411] on img at bounding box center [792, 529] width 659 height 402
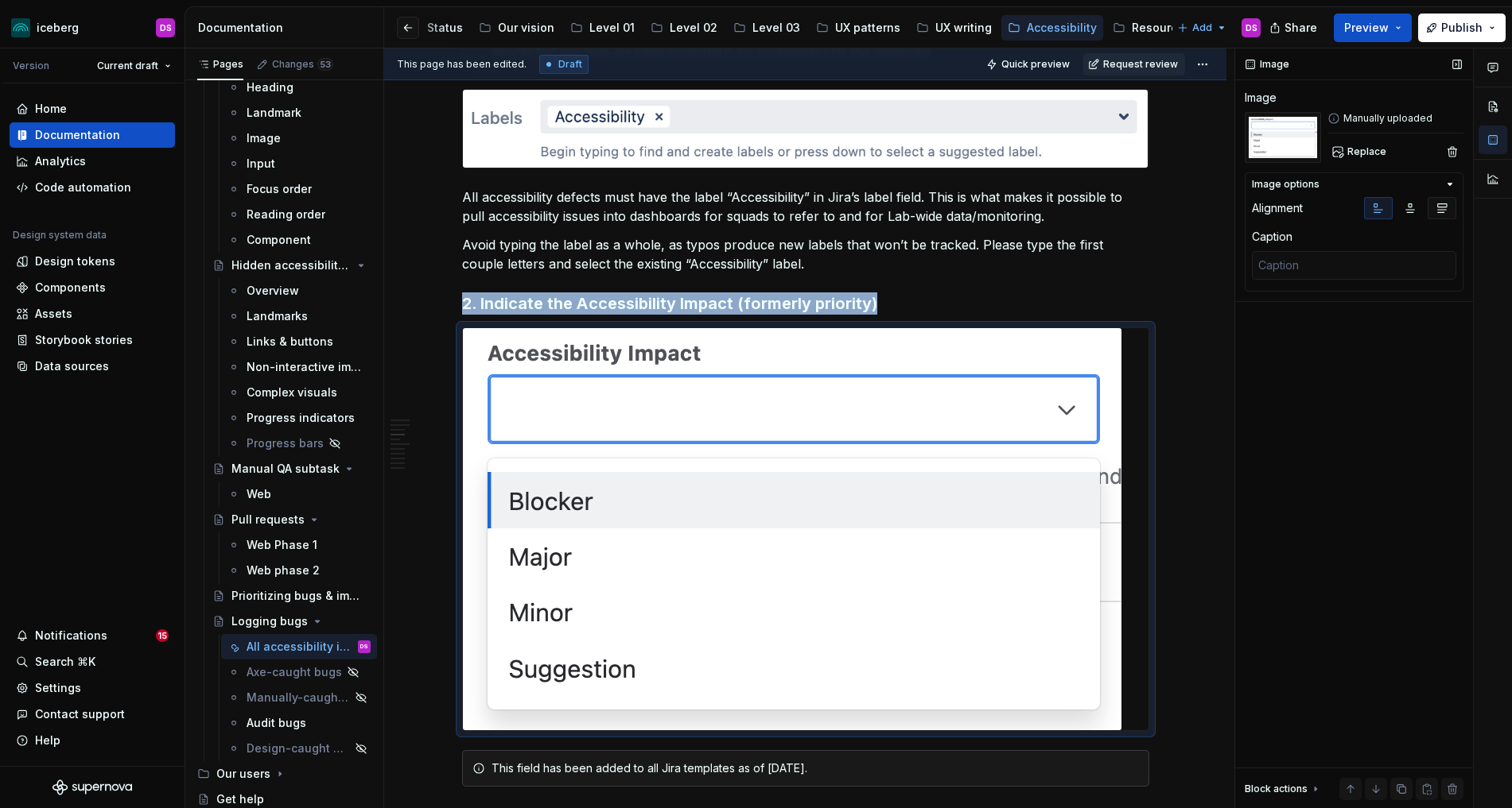
click at [1373, 210] on icon "button" at bounding box center [1441, 207] width 13 height 13
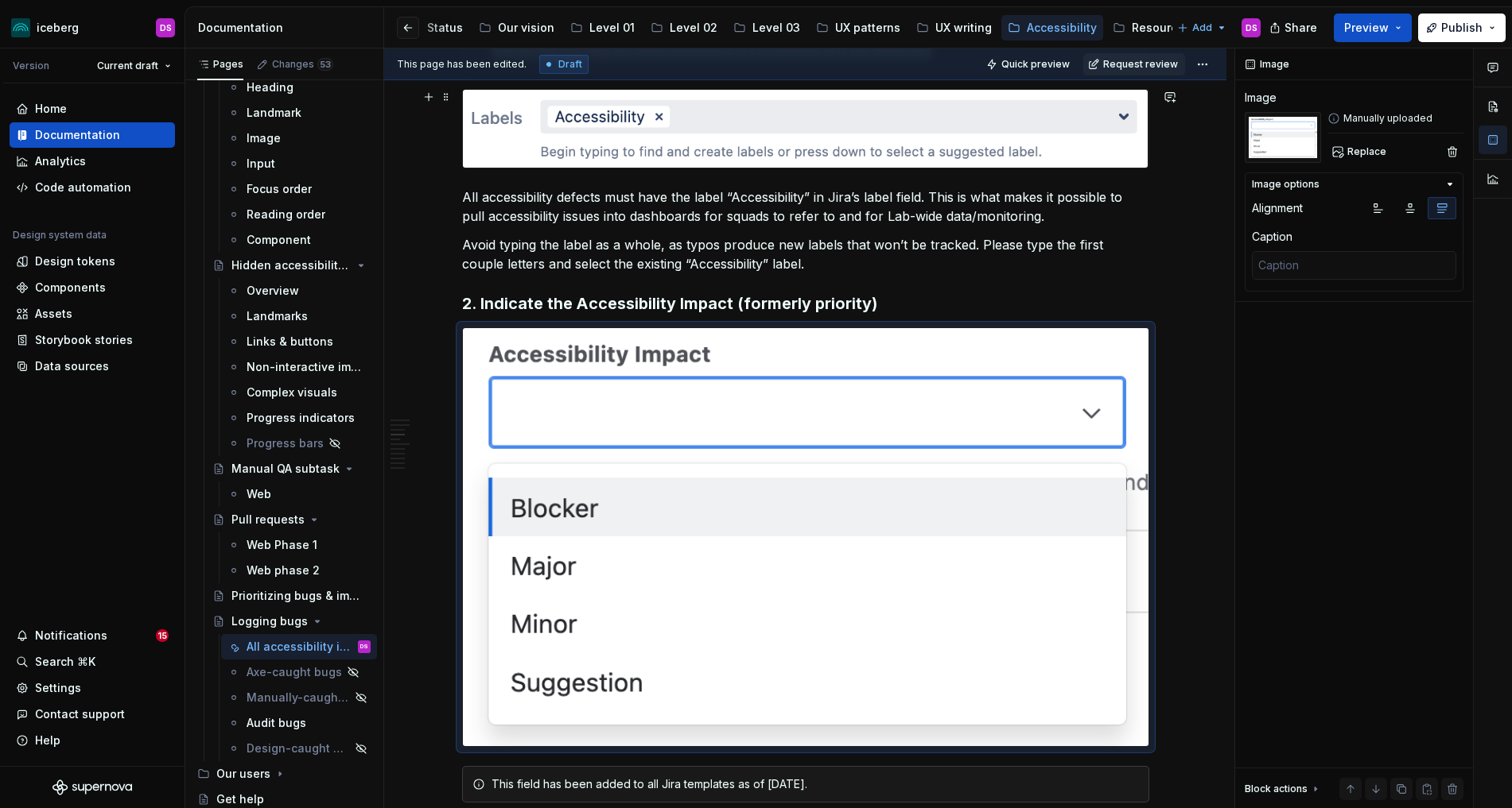
click at [1083, 144] on img at bounding box center [805, 129] width 686 height 78
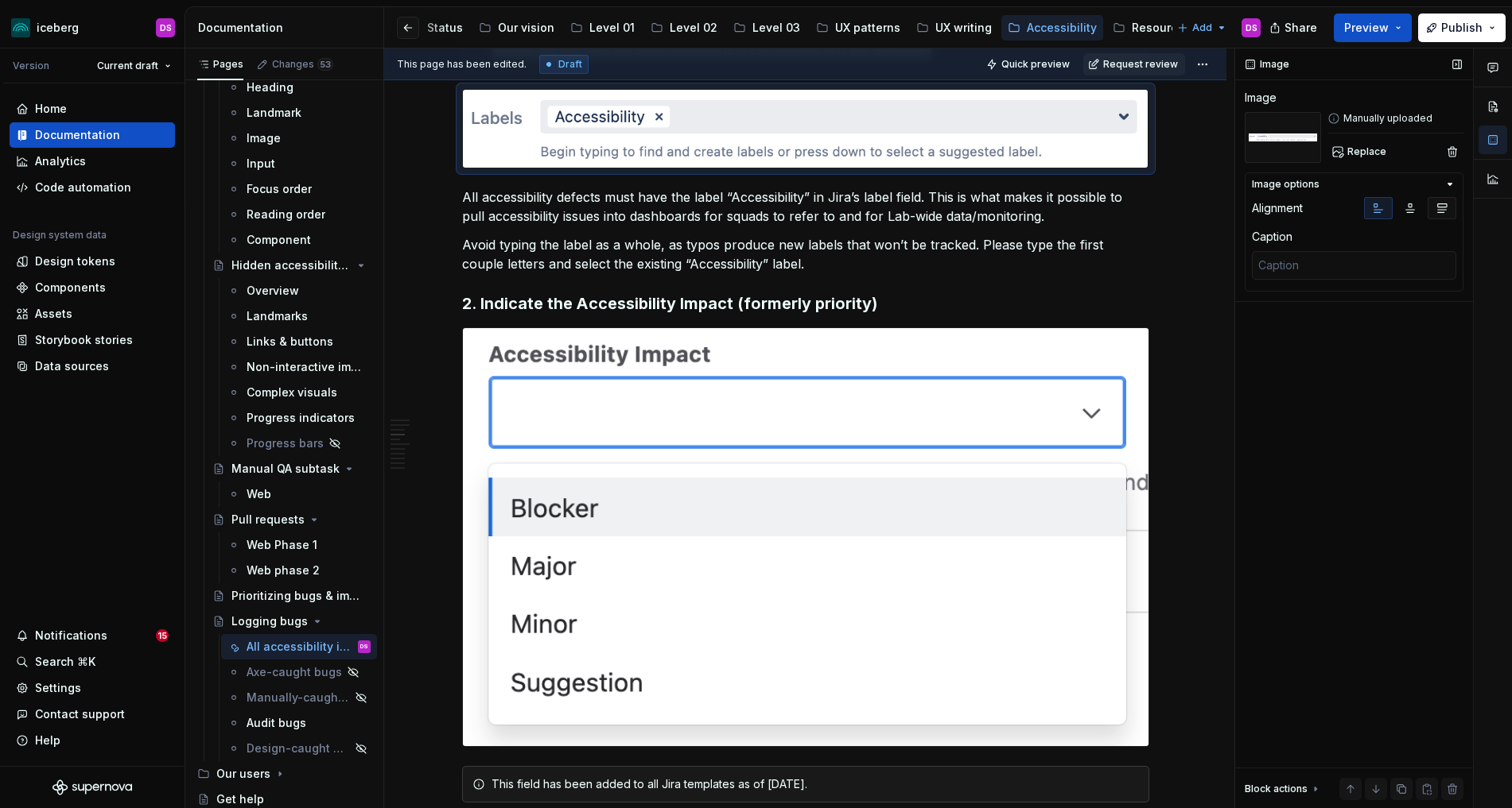
click at [1373, 209] on icon "button" at bounding box center [1442, 208] width 9 height 9
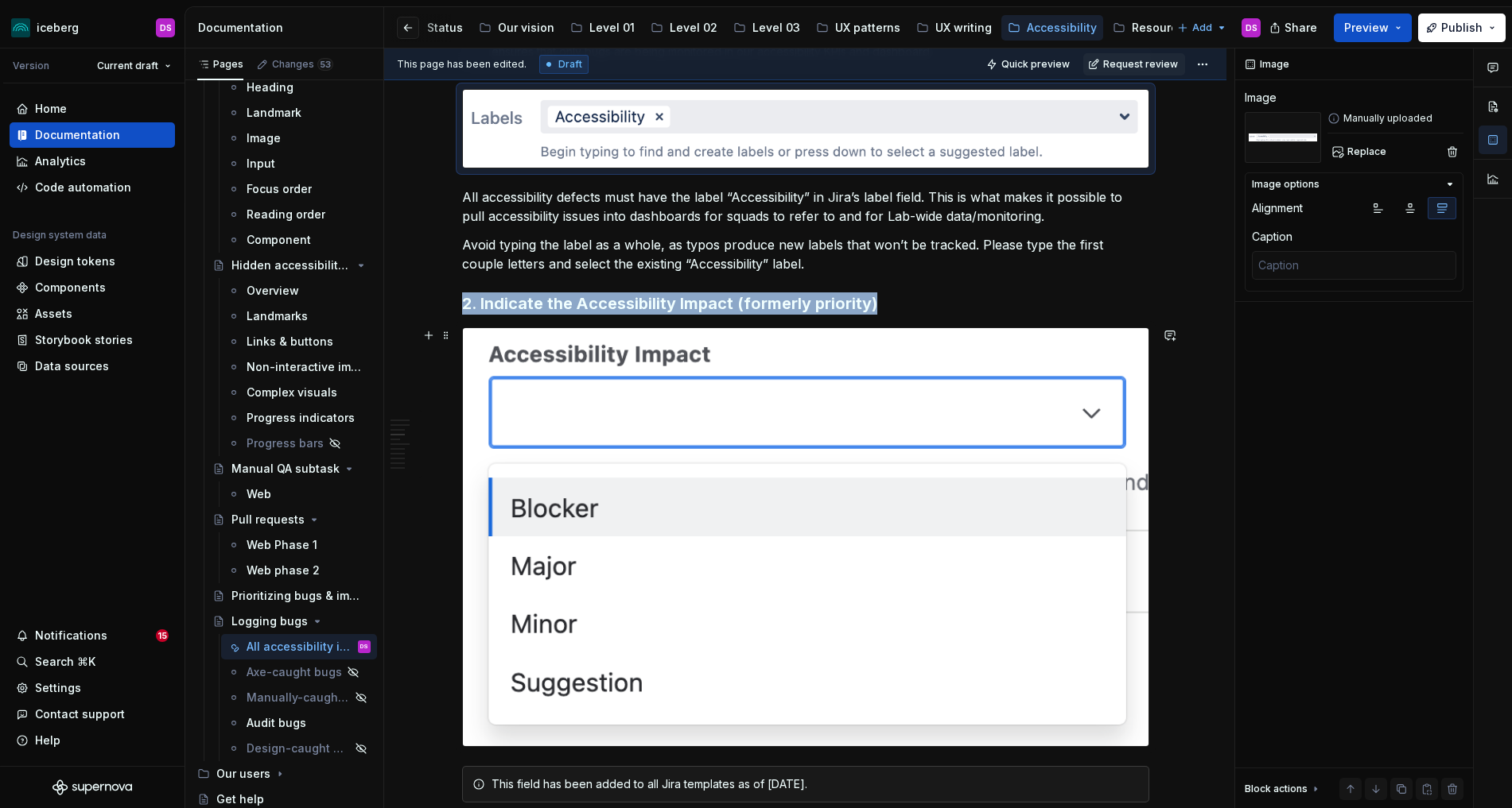
click at [975, 385] on img at bounding box center [805, 538] width 686 height 419
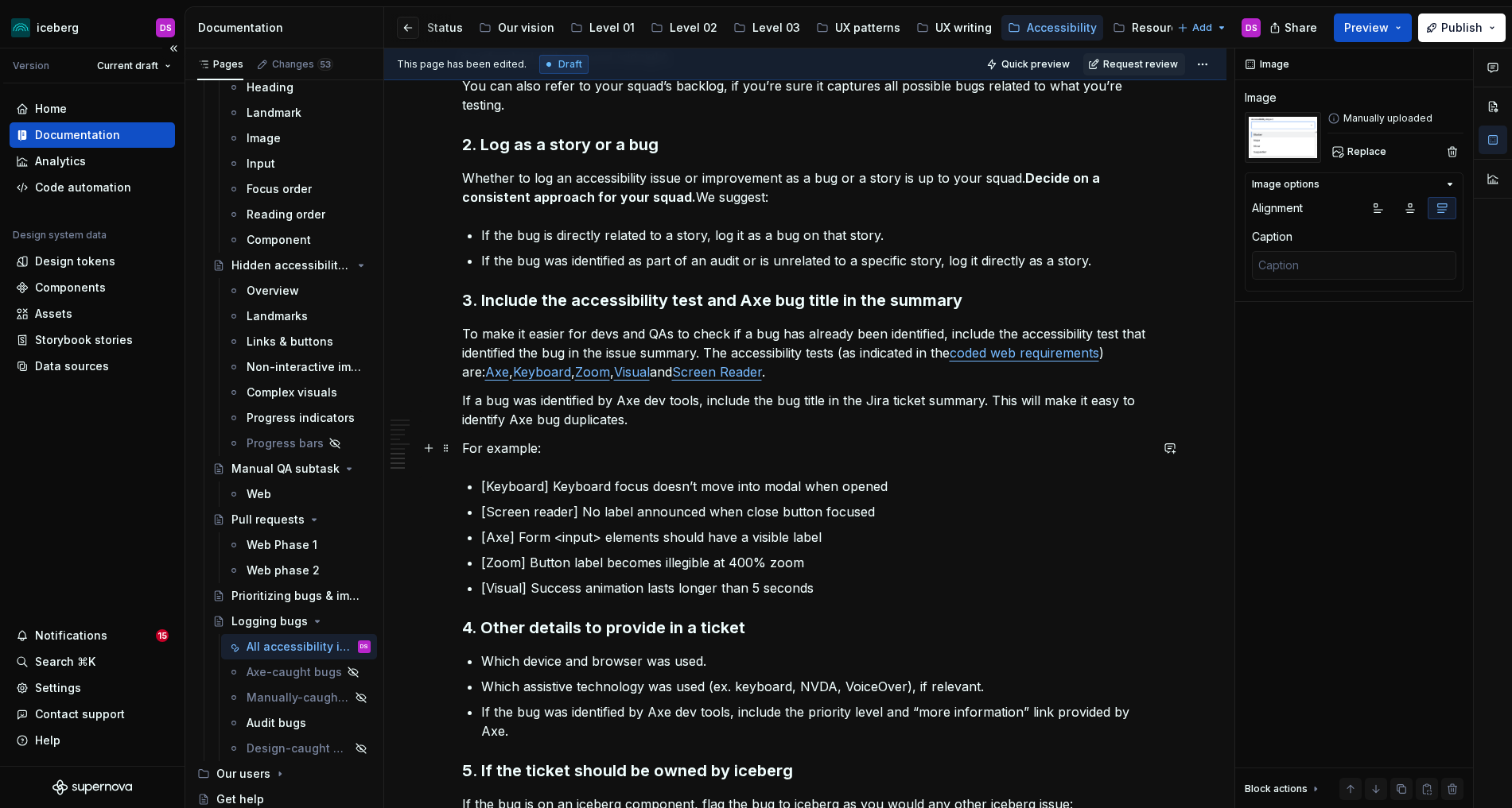
scroll to position [2028, 0]
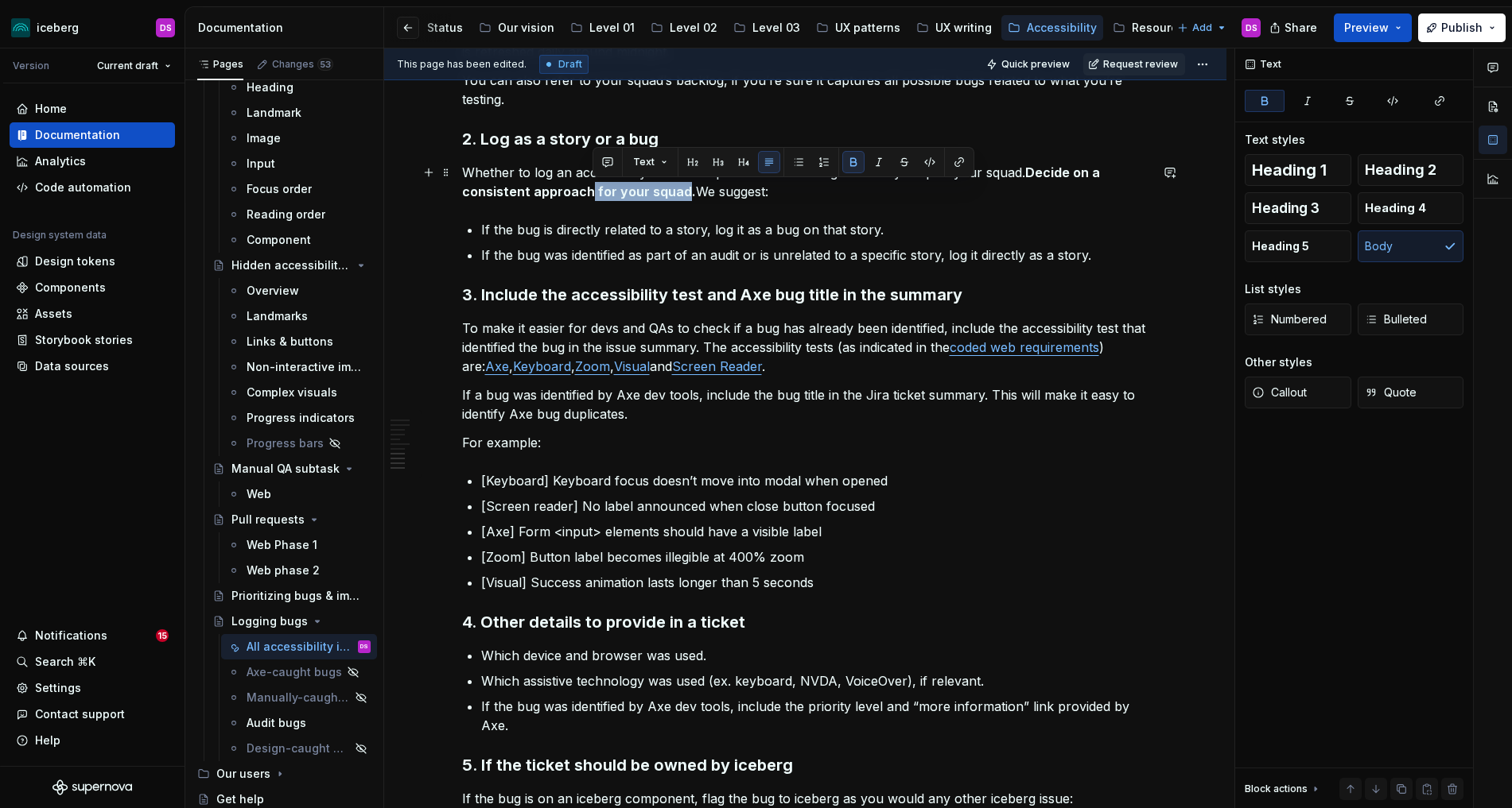
drag, startPoint x: 685, startPoint y: 193, endPoint x: 590, endPoint y: 193, distance: 95.0
click at [590, 193] on strong "Decide on a consistent approach for your squad." at bounding box center [782, 182] width 641 height 35
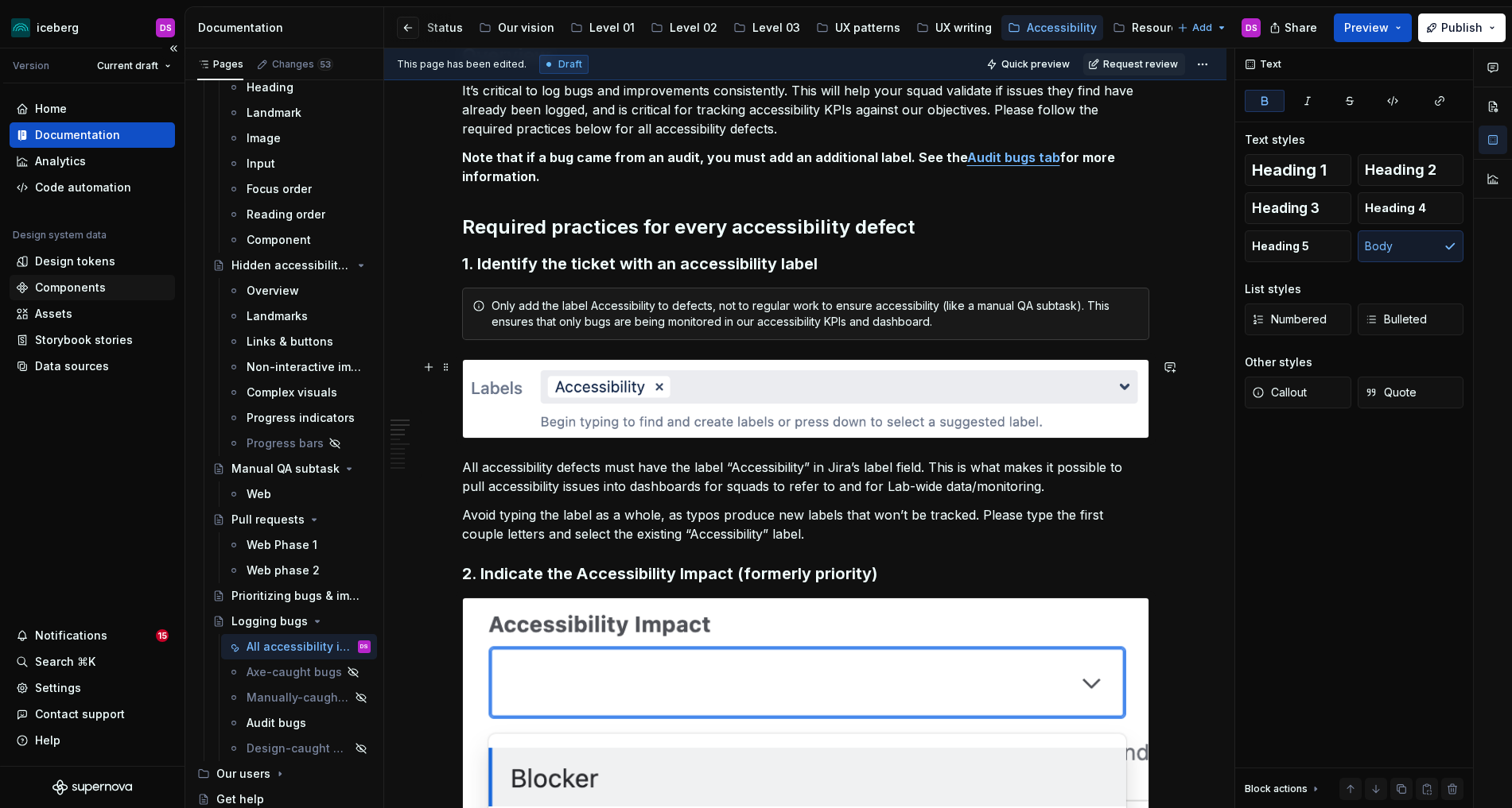
scroll to position [0, 0]
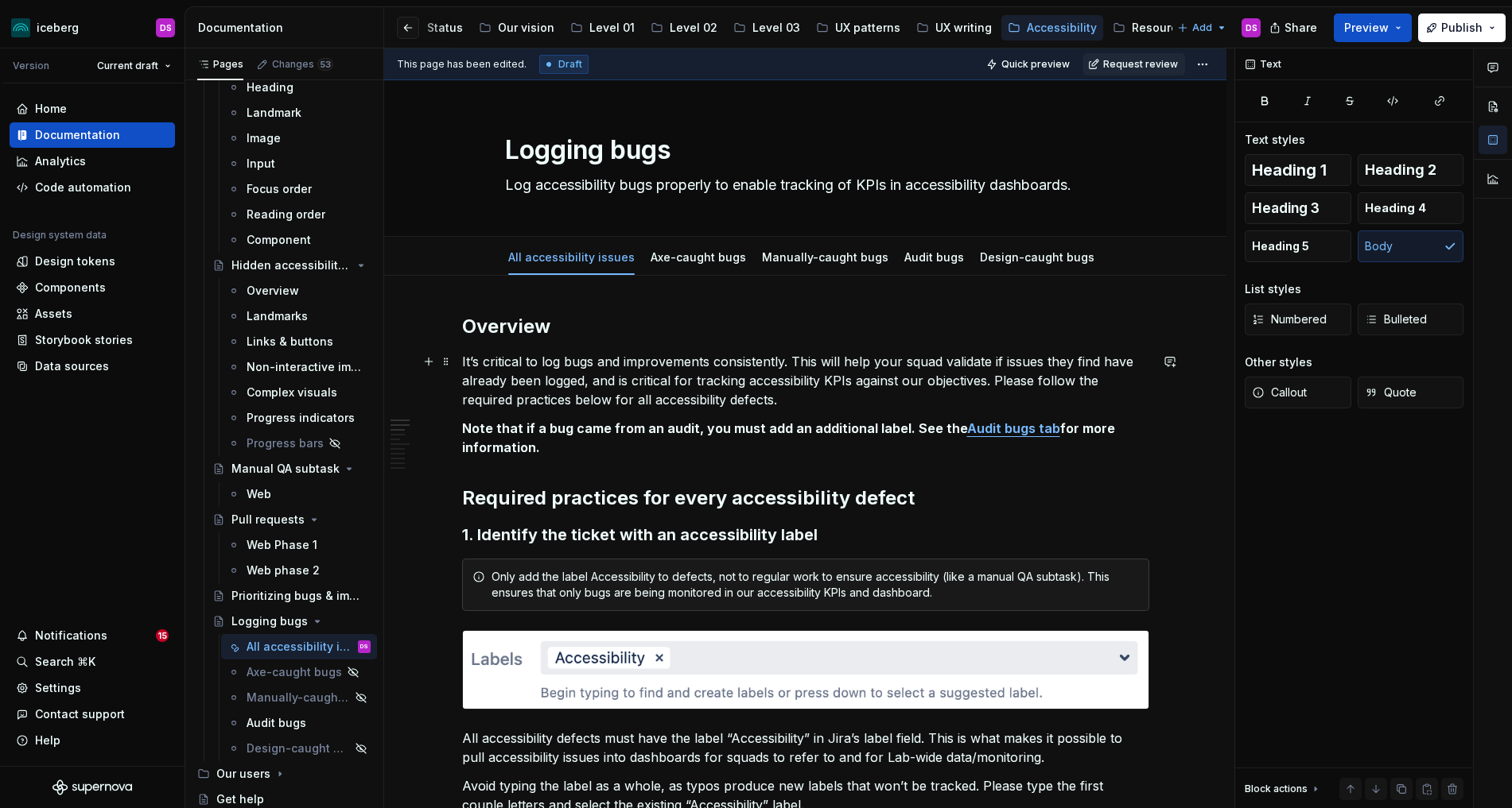
click at [506, 362] on p "It’s critical to log bugs and improvements consistently. This will help your sq…" at bounding box center [805, 380] width 687 height 57
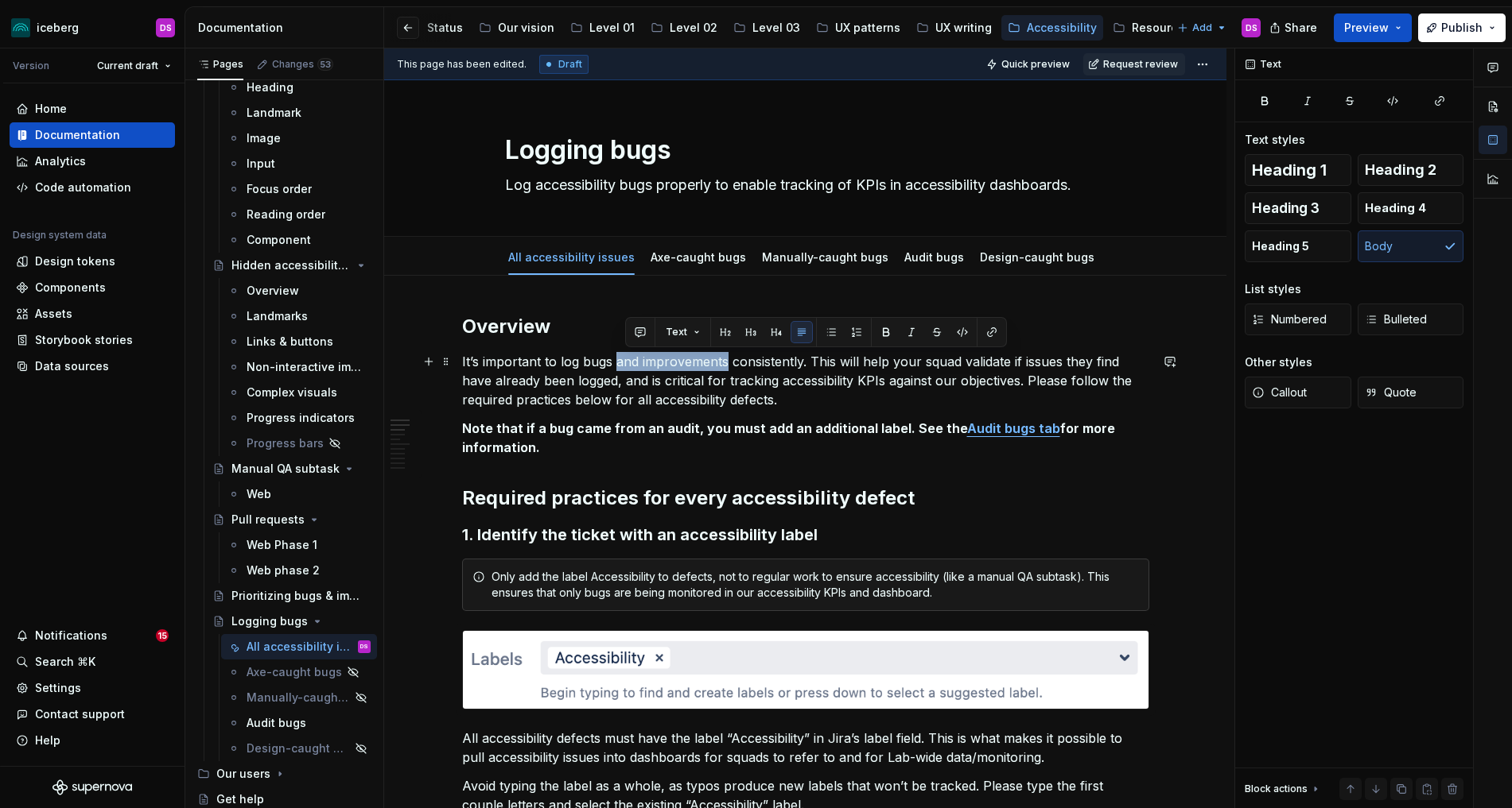
drag, startPoint x: 728, startPoint y: 361, endPoint x: 621, endPoint y: 363, distance: 107.0
click at [621, 363] on p "It’s important to log bugs and improvements consistently. This will help your s…" at bounding box center [805, 380] width 687 height 57
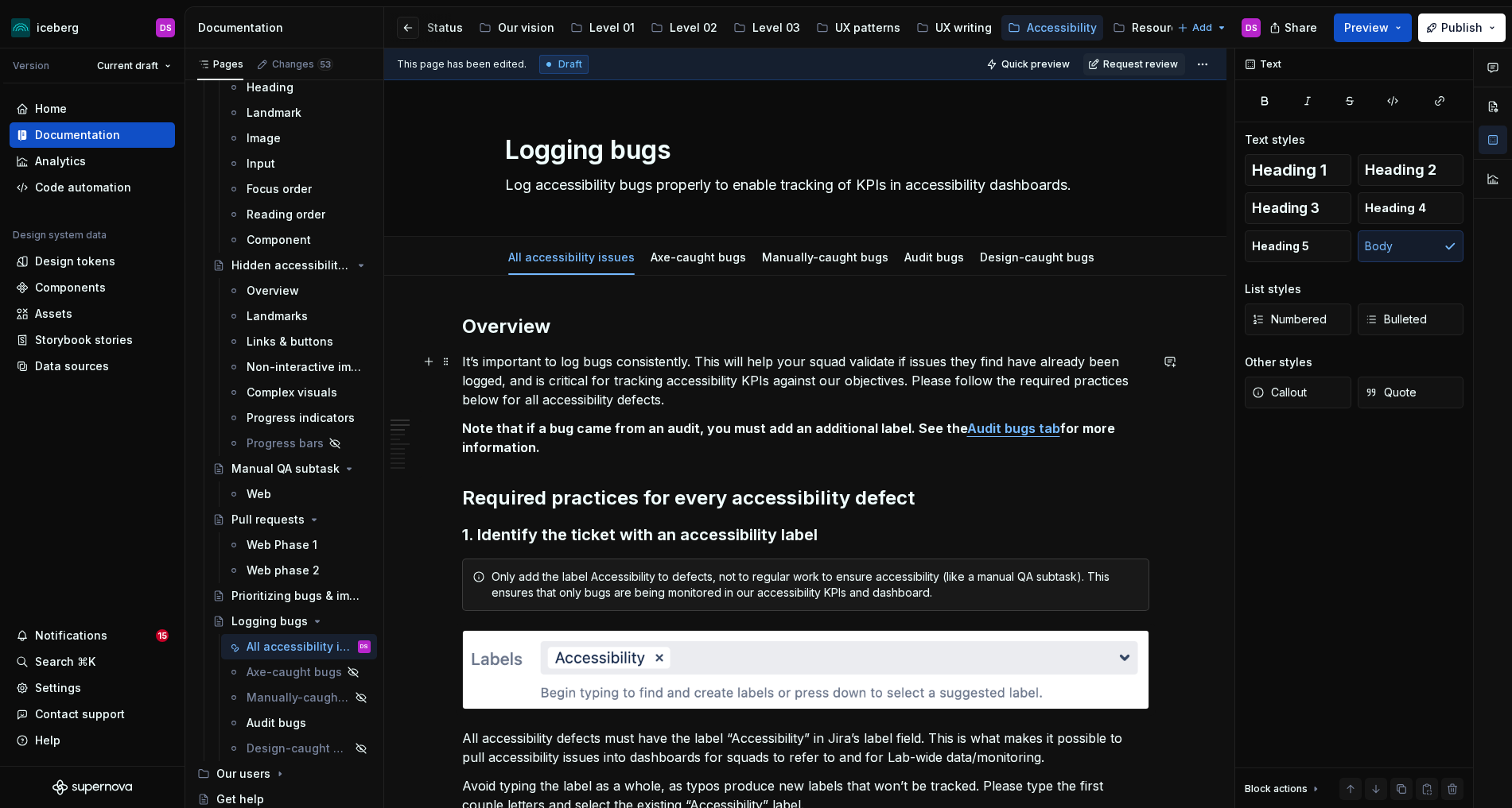
click at [584, 366] on p "It’s important to log bugs consistently. This will help your squad validate if …" at bounding box center [805, 380] width 687 height 57
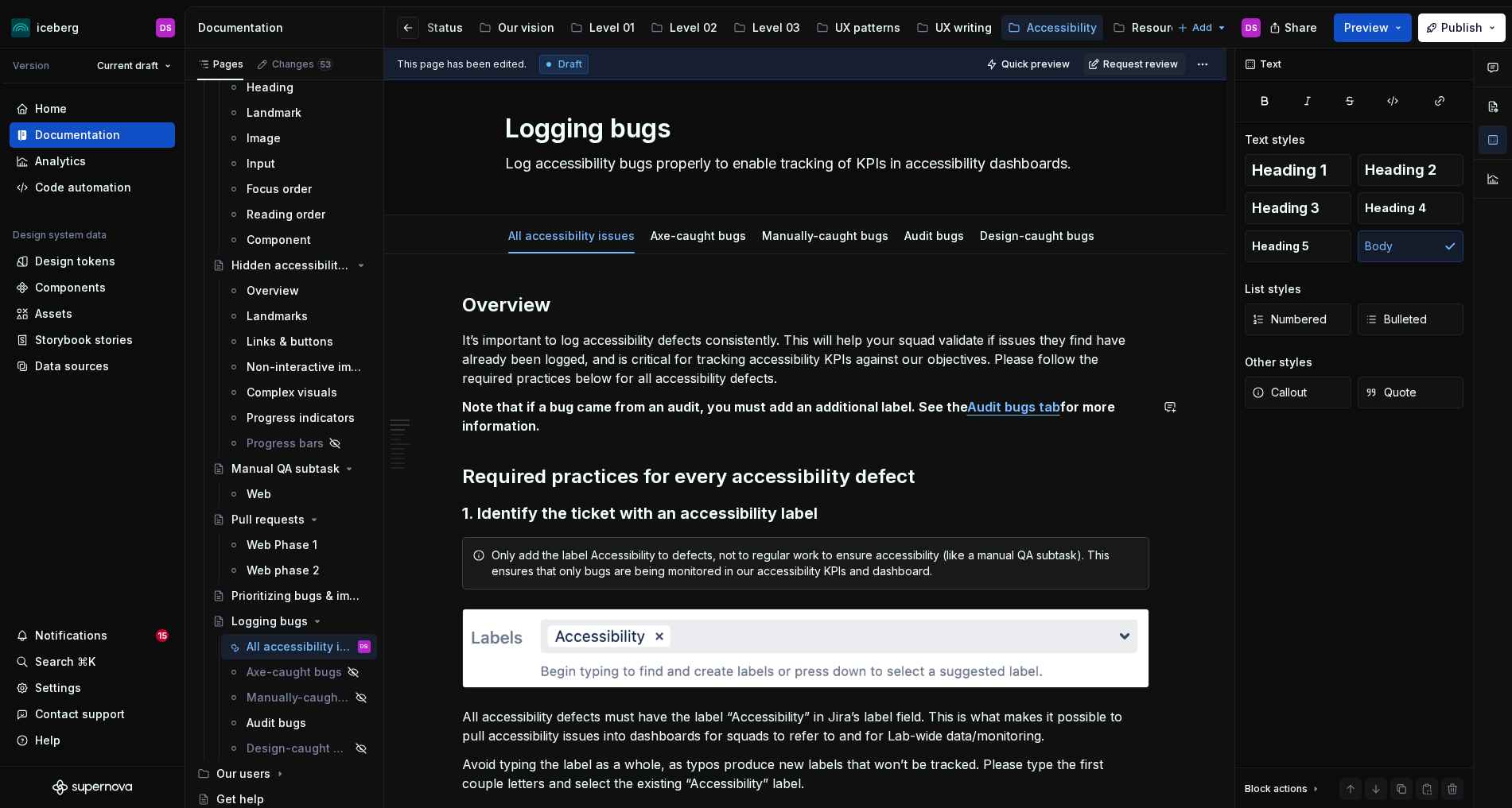
scroll to position [27, 0]
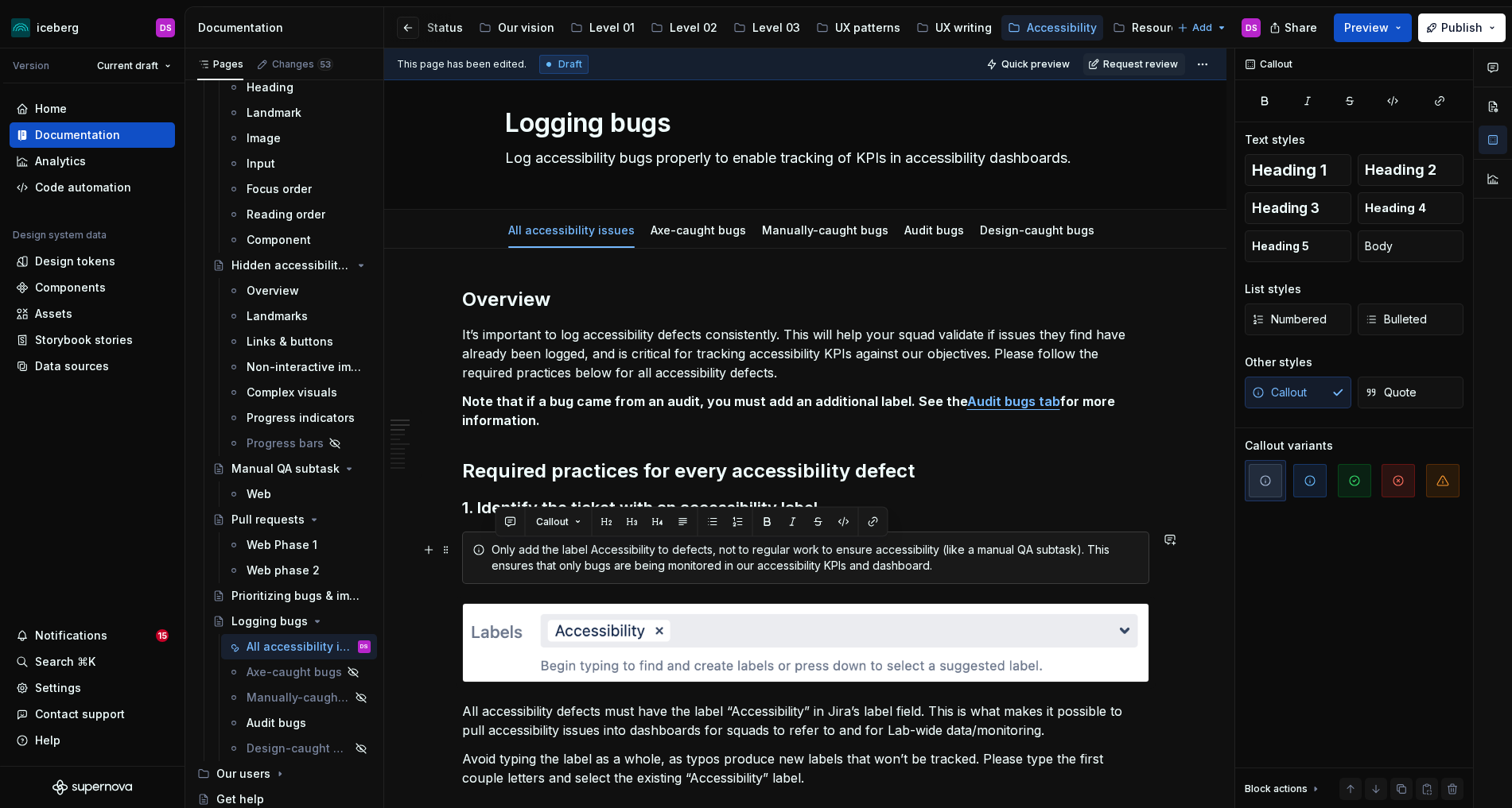
drag, startPoint x: 935, startPoint y: 560, endPoint x: 498, endPoint y: 553, distance: 437.1
click at [498, 553] on div "Only add the label Accessibility to defects, not to regular work to ensure acce…" at bounding box center [814, 558] width 648 height 32
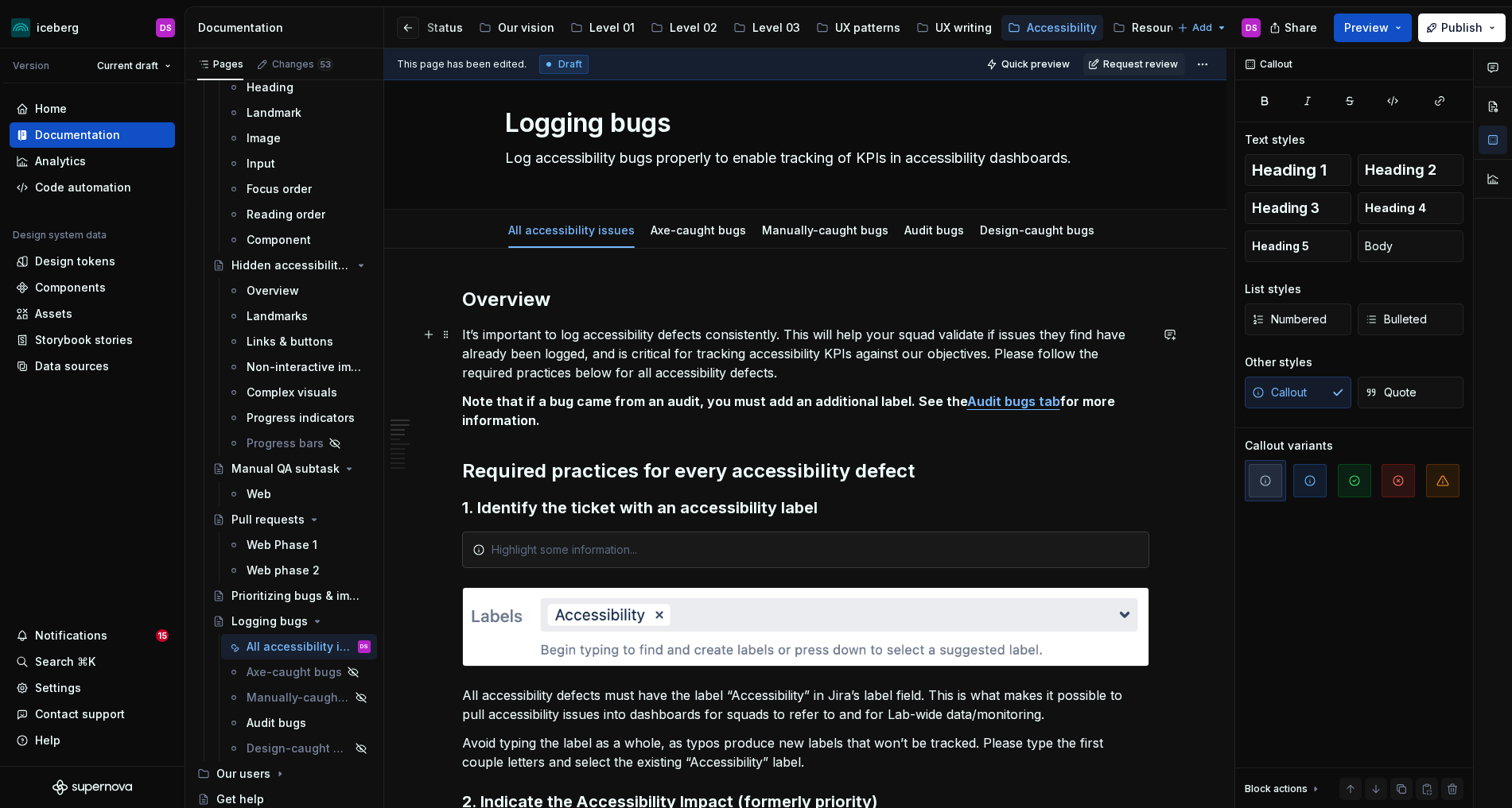
click at [800, 375] on p "It’s important to log accessibility defects consistently. This will help your s…" at bounding box center [805, 353] width 687 height 57
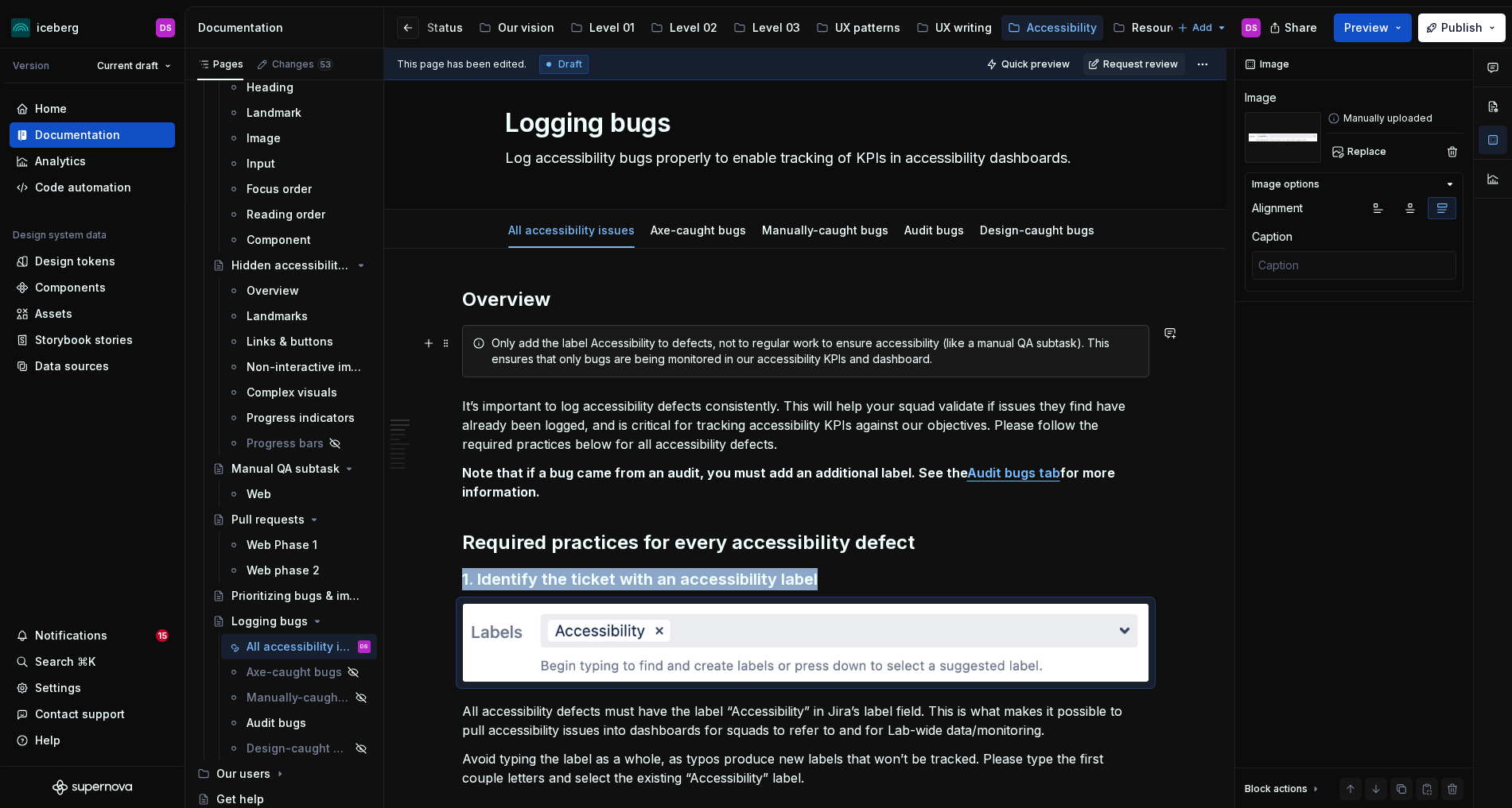
click at [660, 359] on div "Only add the label Accessibility to defects, not to regular work to ensure acce…" at bounding box center [814, 351] width 648 height 32
click at [591, 343] on div "Only add the label Accessibility to defects, not to regular work to ensure acce…" at bounding box center [814, 351] width 648 height 32
drag, startPoint x: 593, startPoint y: 343, endPoint x: 514, endPoint y: 342, distance: 79.0
click at [529, 342] on div "Only add the label Accessibility to defects, not to regular work to ensure acce…" at bounding box center [814, 351] width 648 height 32
drag, startPoint x: 499, startPoint y: 343, endPoint x: 605, endPoint y: 346, distance: 106.0
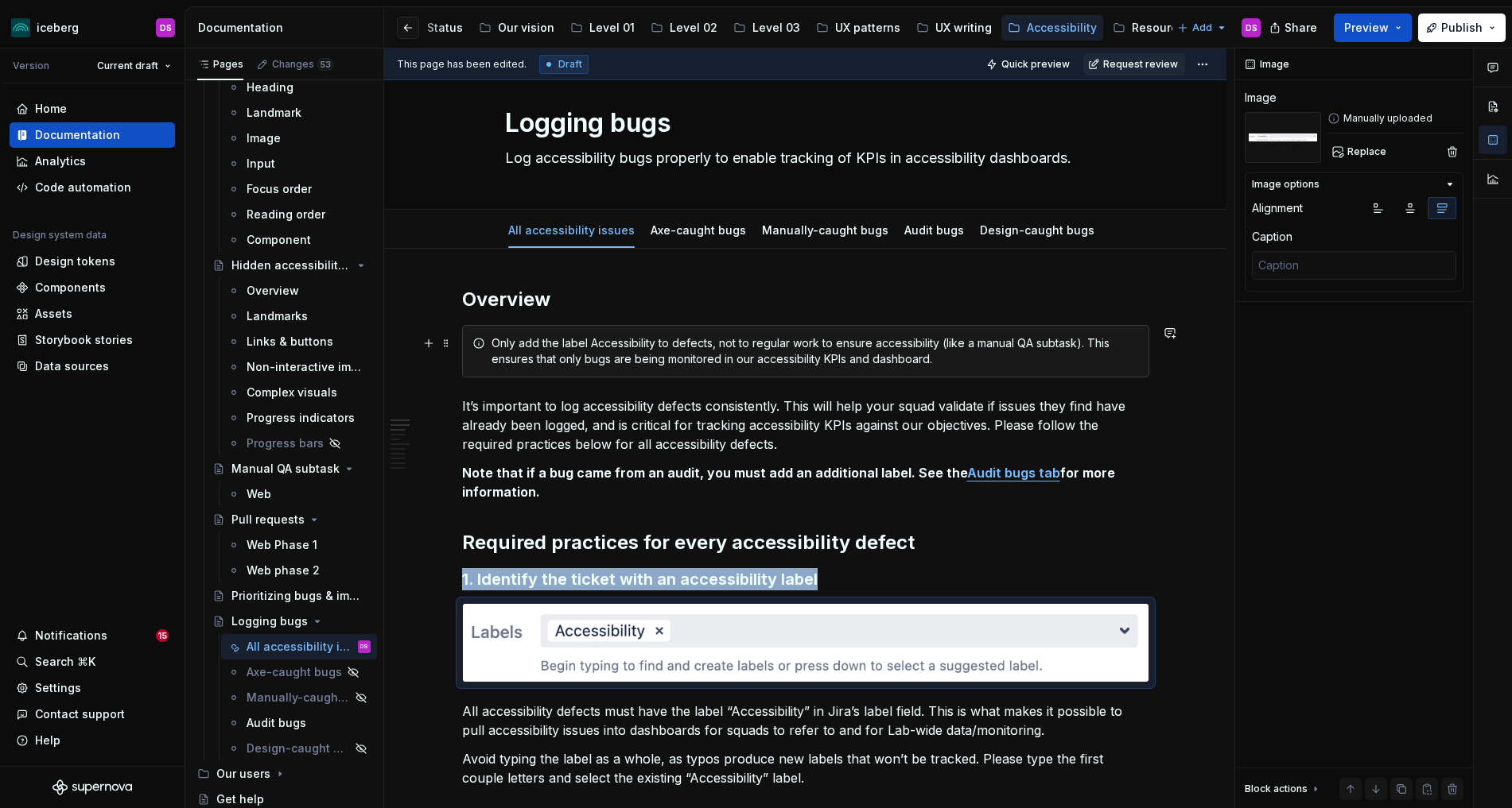
click at [605, 346] on div "Only add the label Accessibility to defects, not to regular work to ensure acce…" at bounding box center [814, 351] width 648 height 32
click at [599, 438] on p "It’s important to log accessibility defects consistently. This will help your s…" at bounding box center [805, 425] width 687 height 57
click at [683, 366] on div "Only add the label Accessibility to defects, not to regular work to ensure acce…" at bounding box center [814, 351] width 648 height 32
click at [268, 674] on div "Axe-caught bugs" at bounding box center [275, 672] width 59 height 16
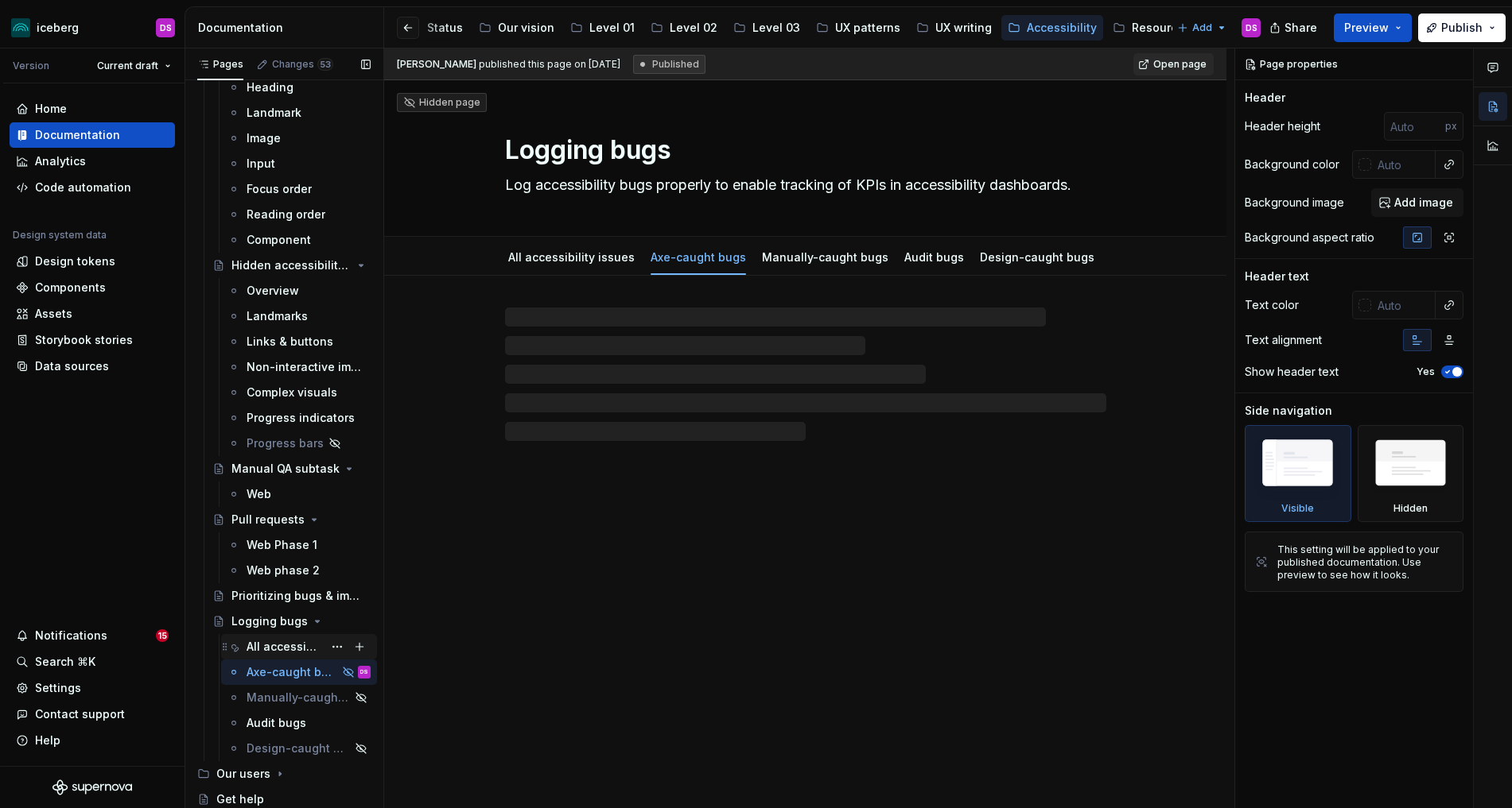
click at [266, 644] on div "All accessibility issues" at bounding box center [284, 647] width 76 height 16
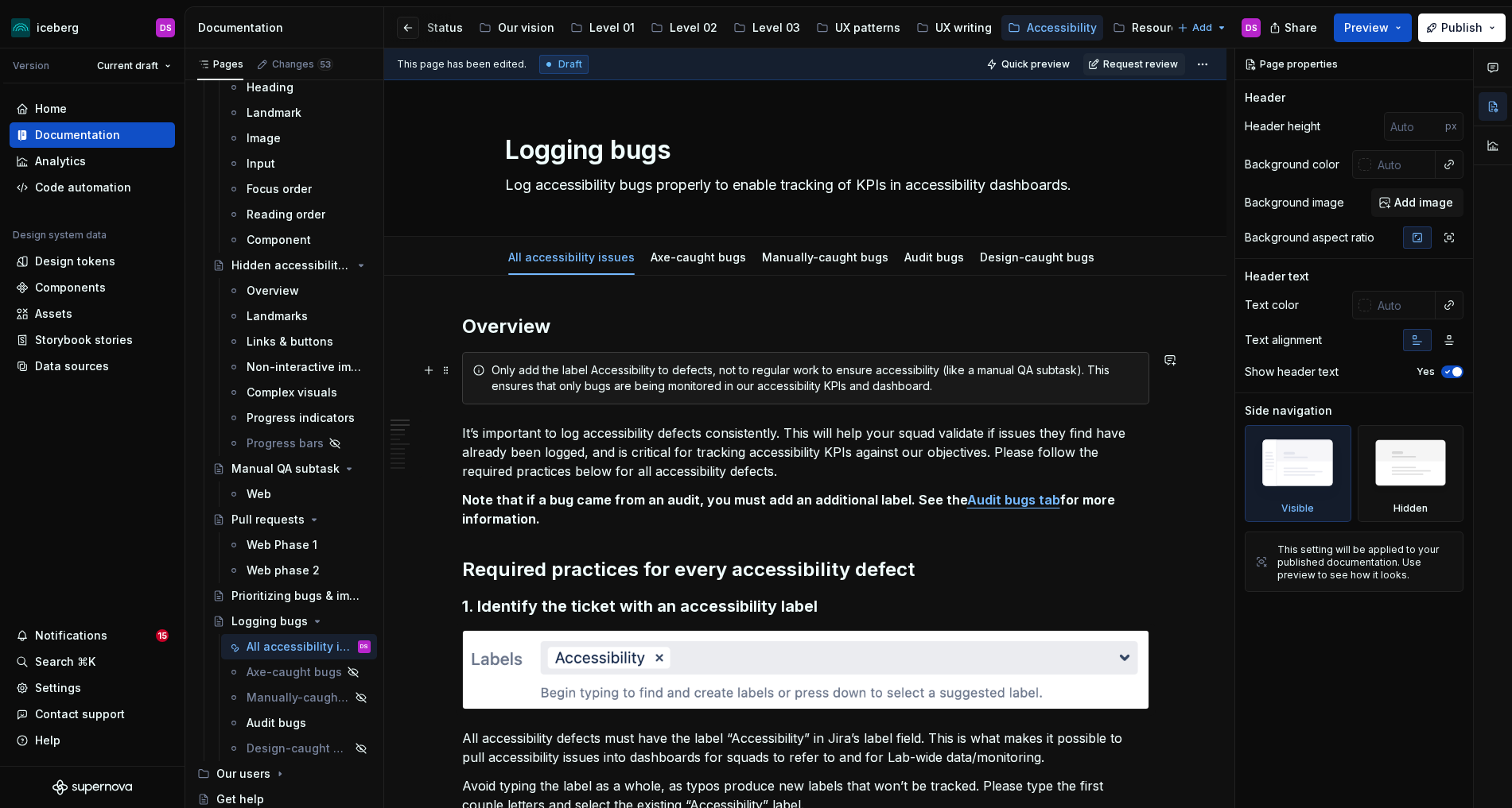
click at [530, 367] on div "Only add the label Accessibility to defects, not to regular work to ensure acce…" at bounding box center [814, 378] width 648 height 32
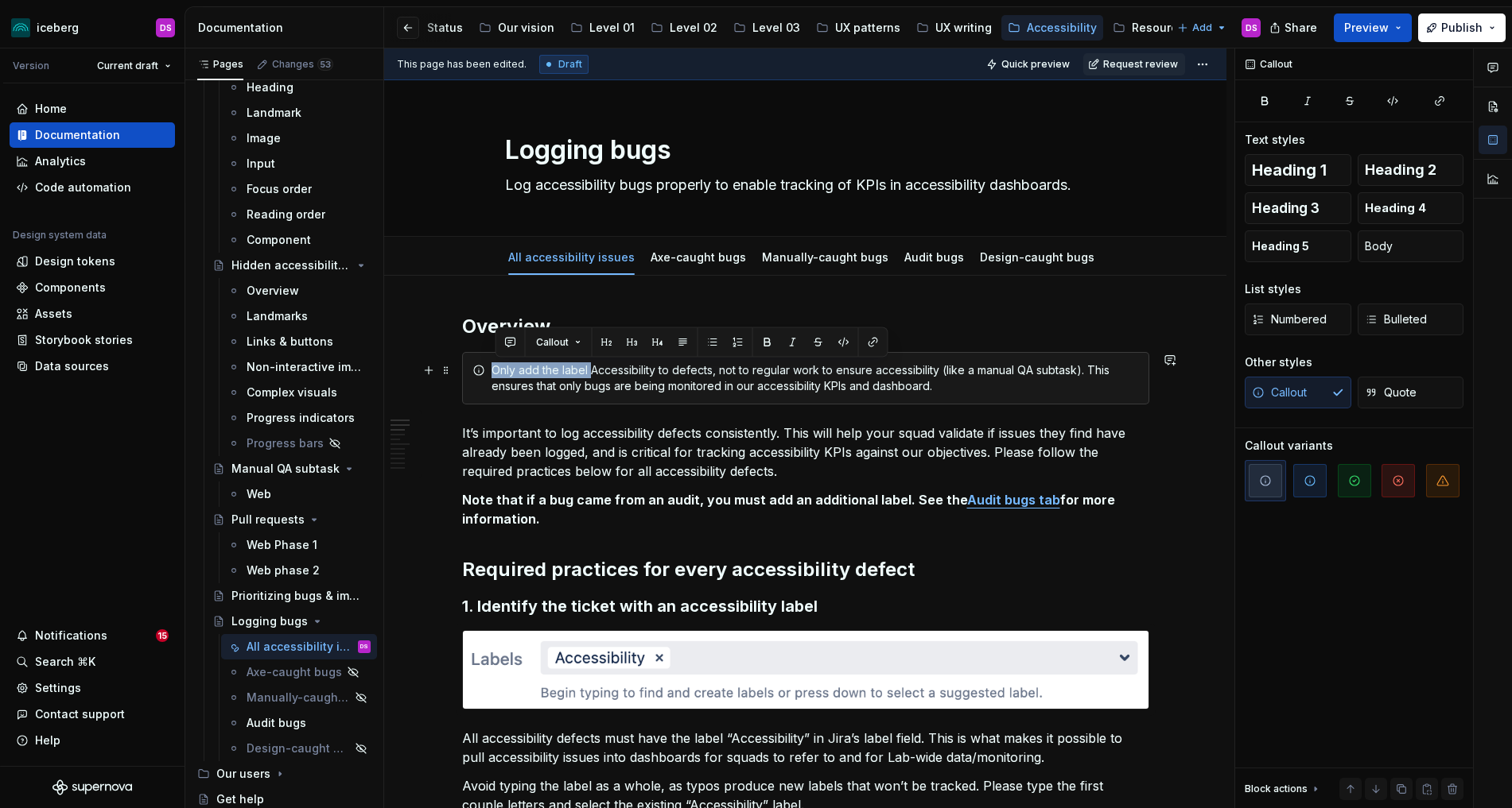
type textarea "*"
drag, startPoint x: 497, startPoint y: 372, endPoint x: 597, endPoint y: 369, distance: 100.0
click at [597, 369] on div "Only add the label Accessibility to defects, not to regular work to ensure acce…" at bounding box center [814, 378] width 648 height 32
click at [887, 389] on div "This process only applies to defects, not to regular work to ensure accessibili…" at bounding box center [814, 378] width 648 height 32
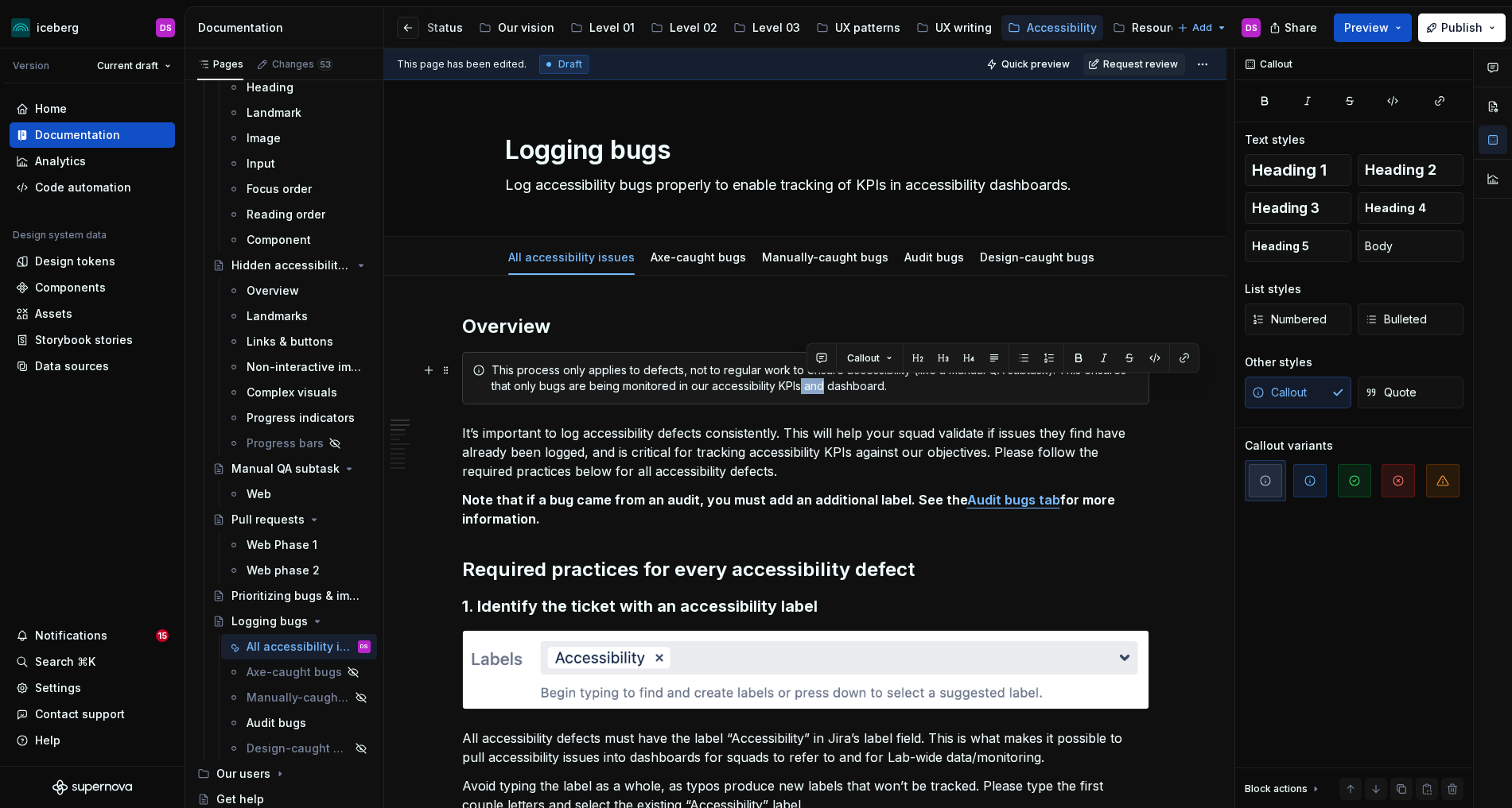
drag, startPoint x: 821, startPoint y: 388, endPoint x: 804, endPoint y: 388, distance: 17.0
click at [804, 388] on div "This process only applies to defects, not to regular work to ensure accessibili…" at bounding box center [814, 378] width 648 height 32
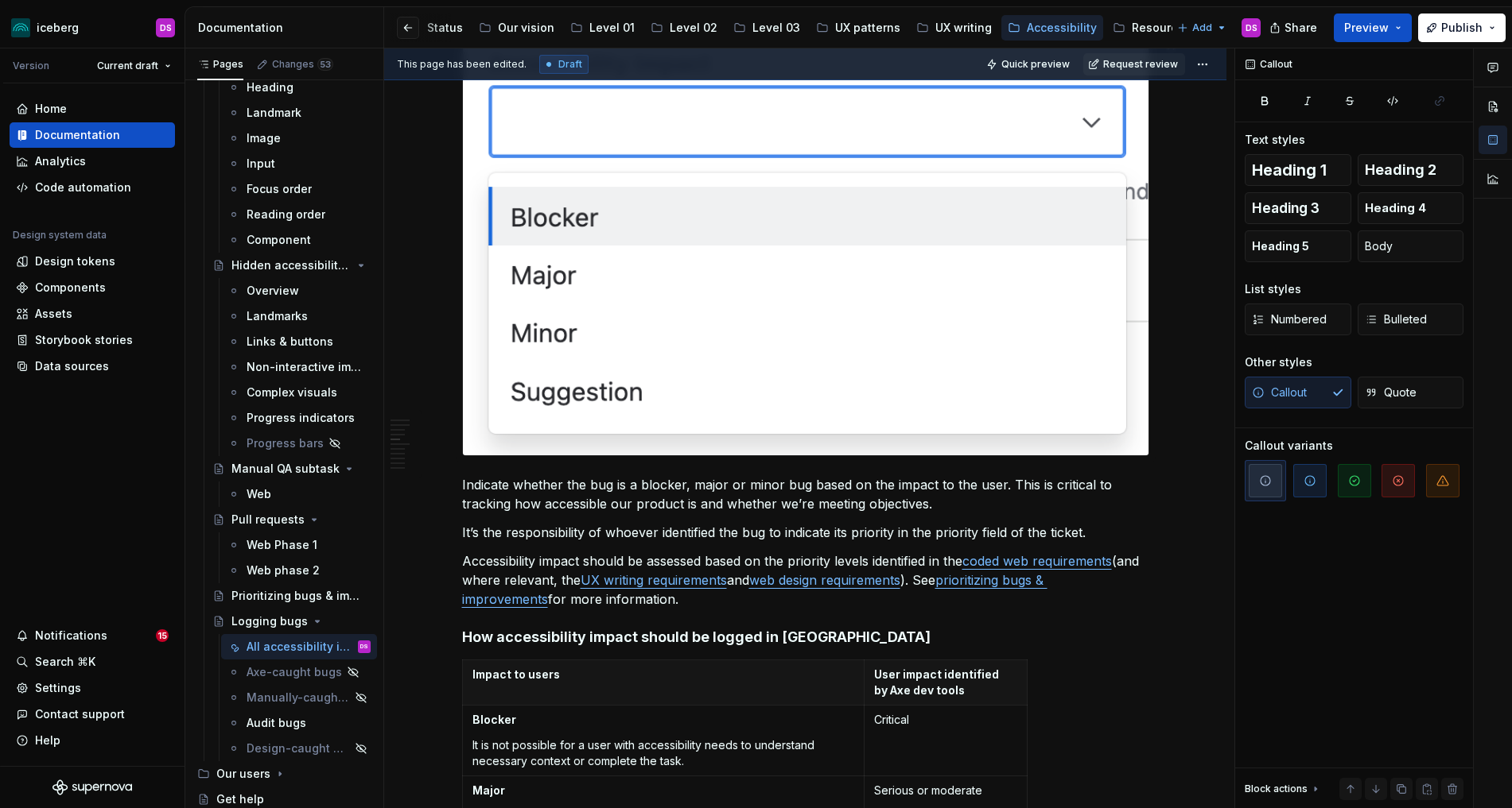
scroll to position [889, 0]
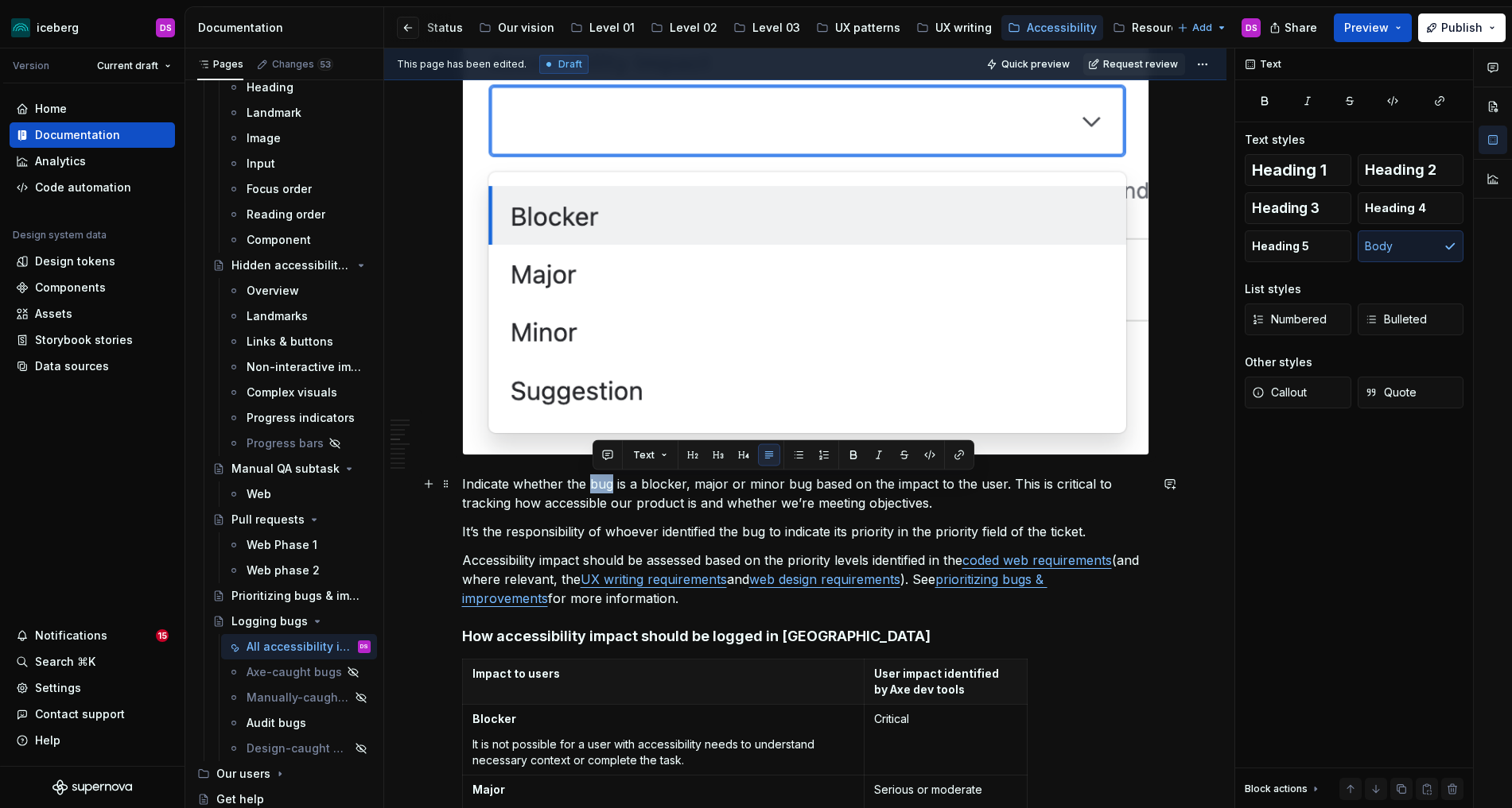
drag, startPoint x: 616, startPoint y: 487, endPoint x: 594, endPoint y: 490, distance: 22.2
click at [594, 490] on p "Indicate whether the bug is a blocker, major or minor bug based on the impact t…" at bounding box center [805, 494] width 687 height 38
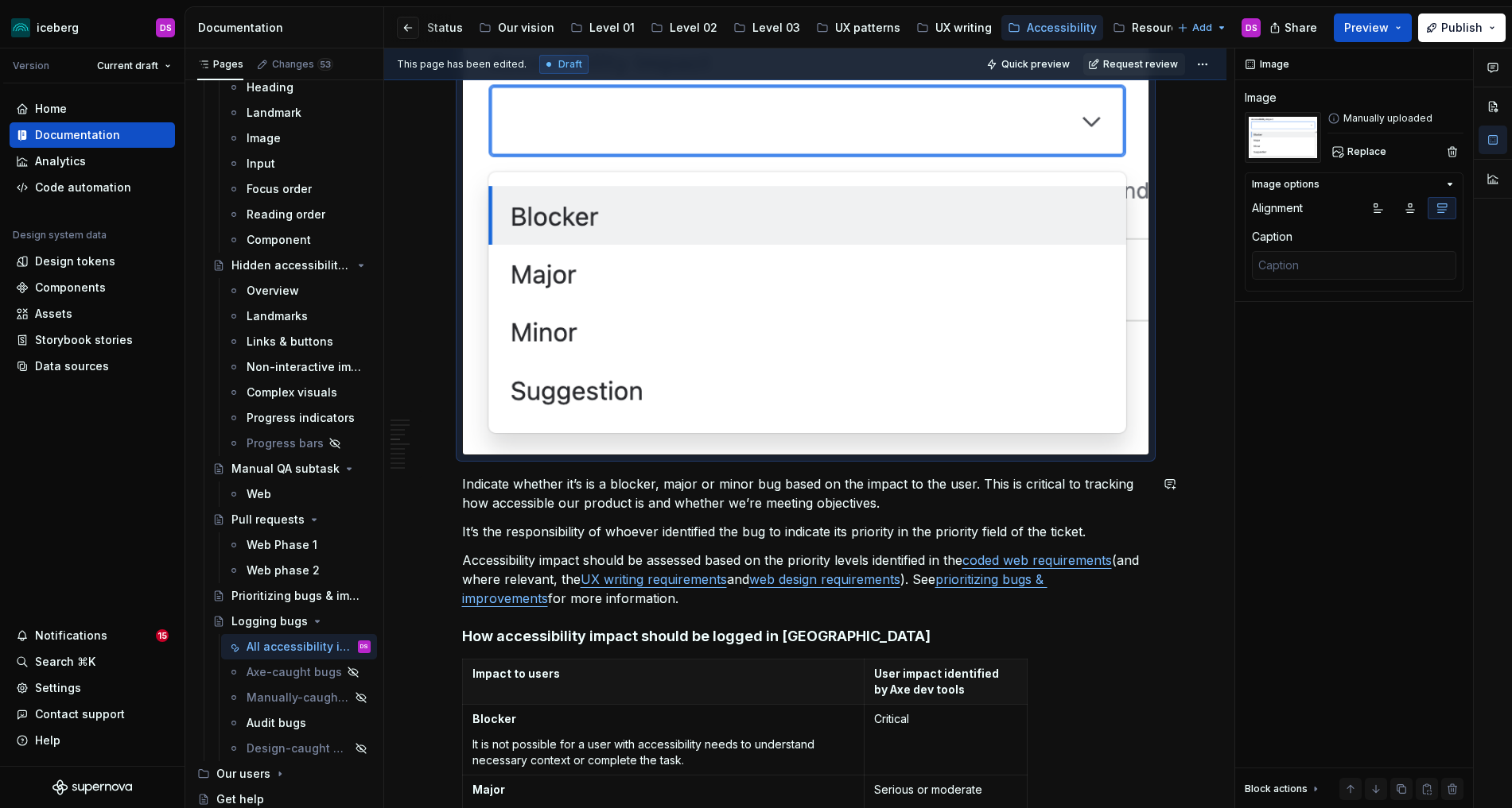
scroll to position [875, 0]
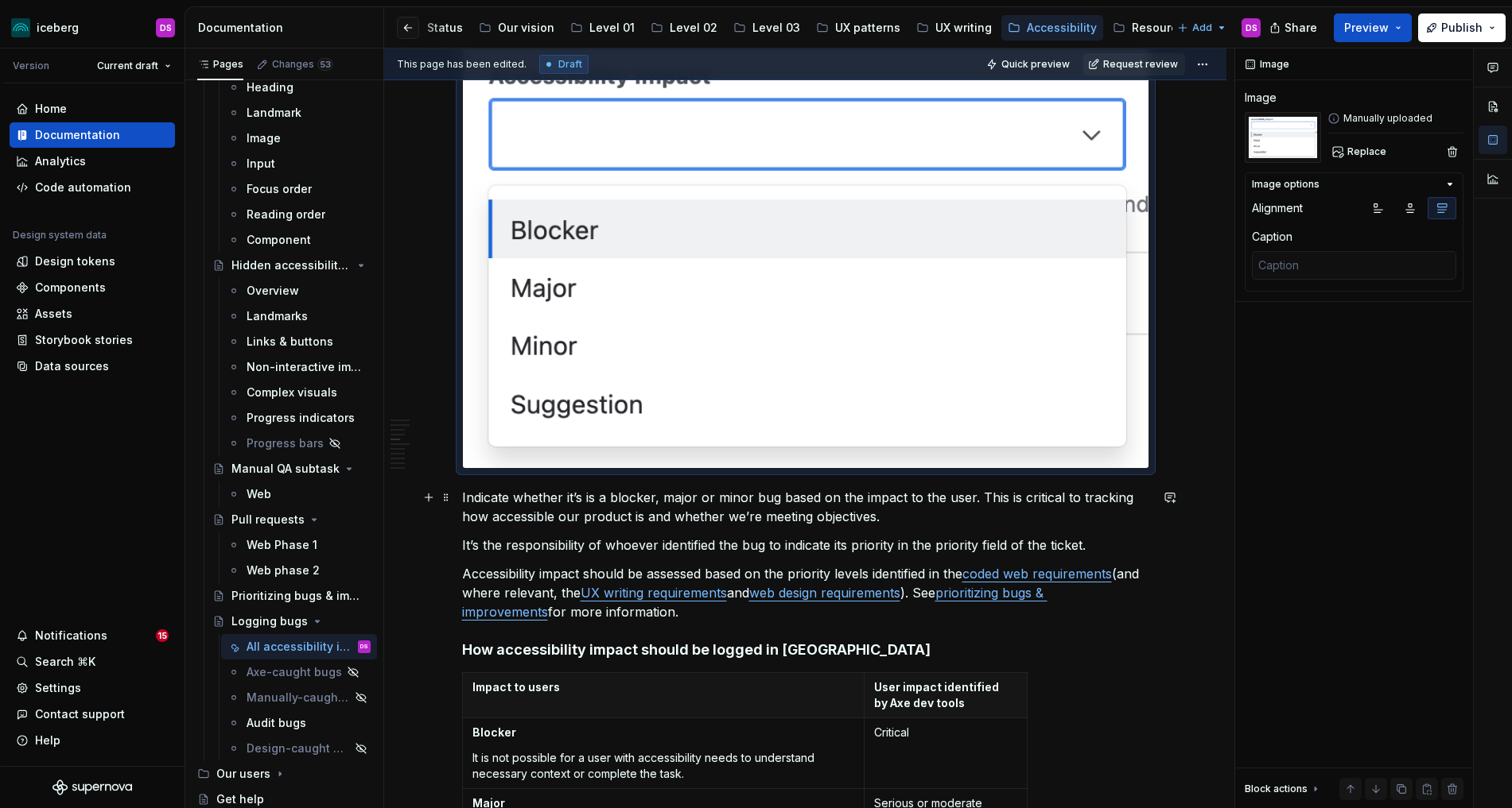
click at [597, 498] on p "Indicate whether it’s is a blocker, major or minor bug based on the impact to t…" at bounding box center [805, 507] width 687 height 38
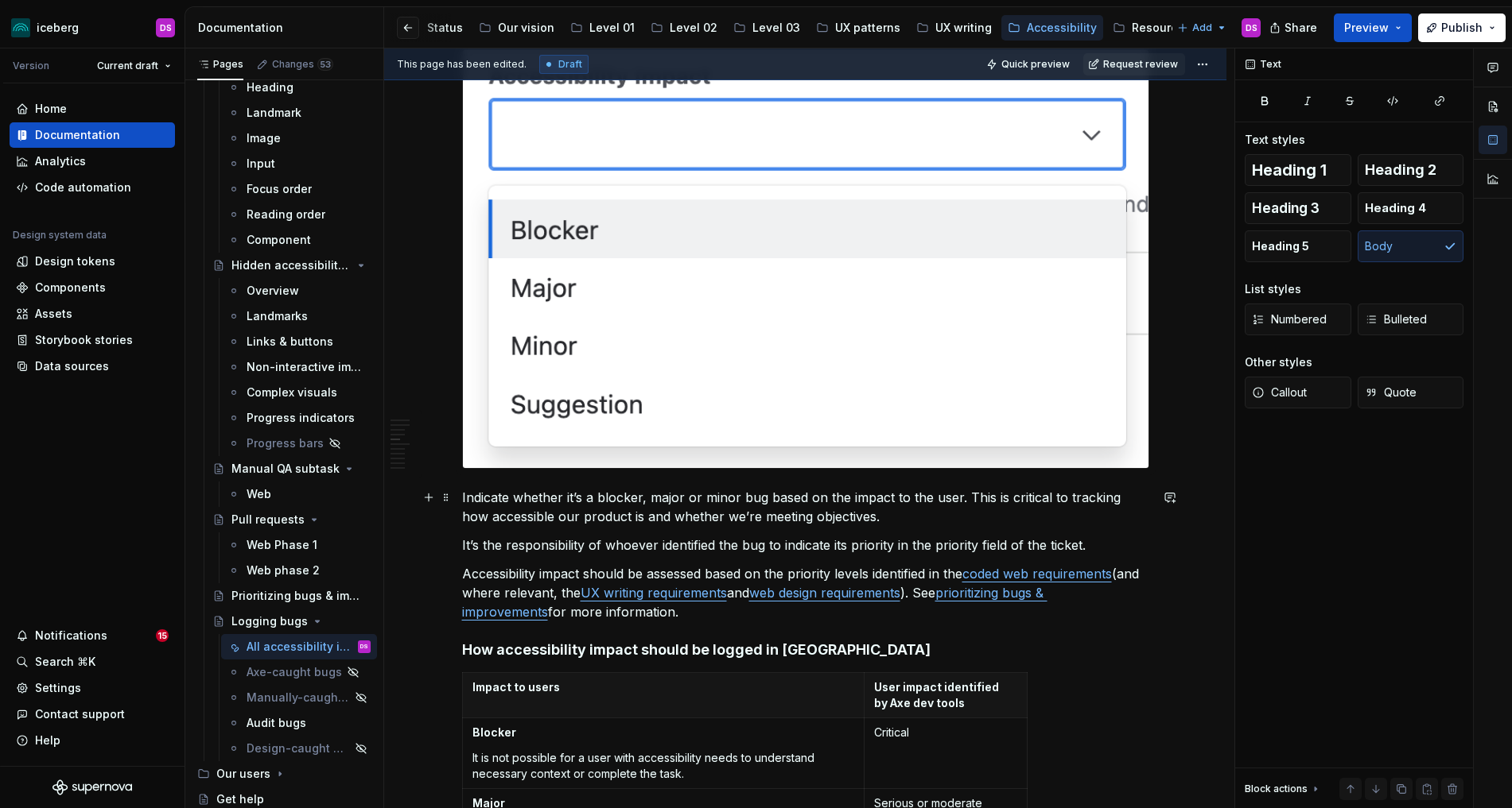
click at [899, 516] on p "Indicate whether it’s a blocker, major or minor bug based on the impact to the …" at bounding box center [805, 507] width 687 height 38
drag, startPoint x: 898, startPoint y: 542, endPoint x: 855, endPoint y: 549, distance: 43.6
click at [855, 549] on p "It’s the responsibility of whoever identified the bug to indicate its priority …" at bounding box center [805, 545] width 687 height 19
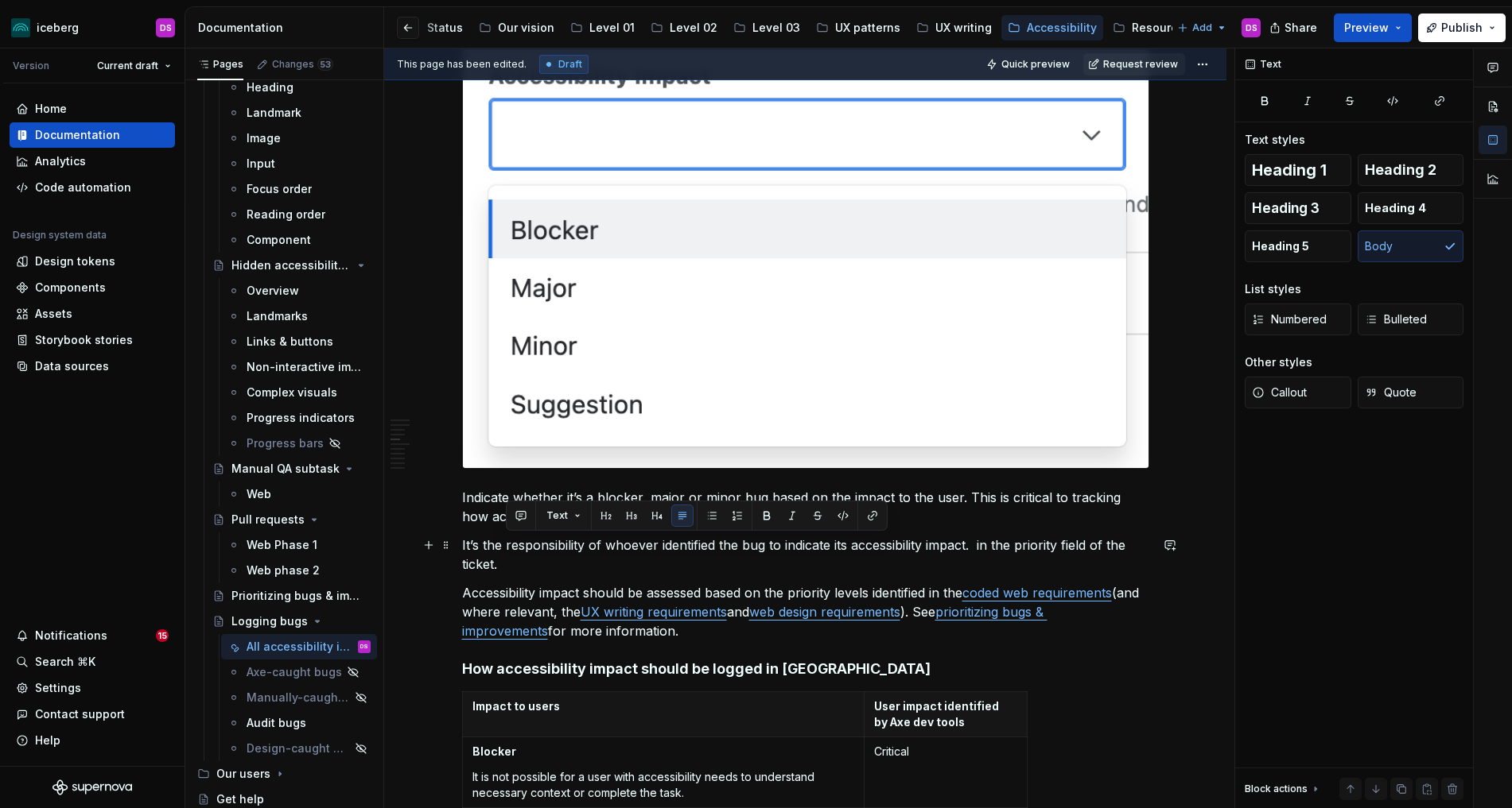
drag, startPoint x: 994, startPoint y: 562, endPoint x: 988, endPoint y: 550, distance: 13.4
click at [988, 550] on p "It’s the responsibility of whoever identified the bug to indicate its accessibi…" at bounding box center [805, 555] width 687 height 38
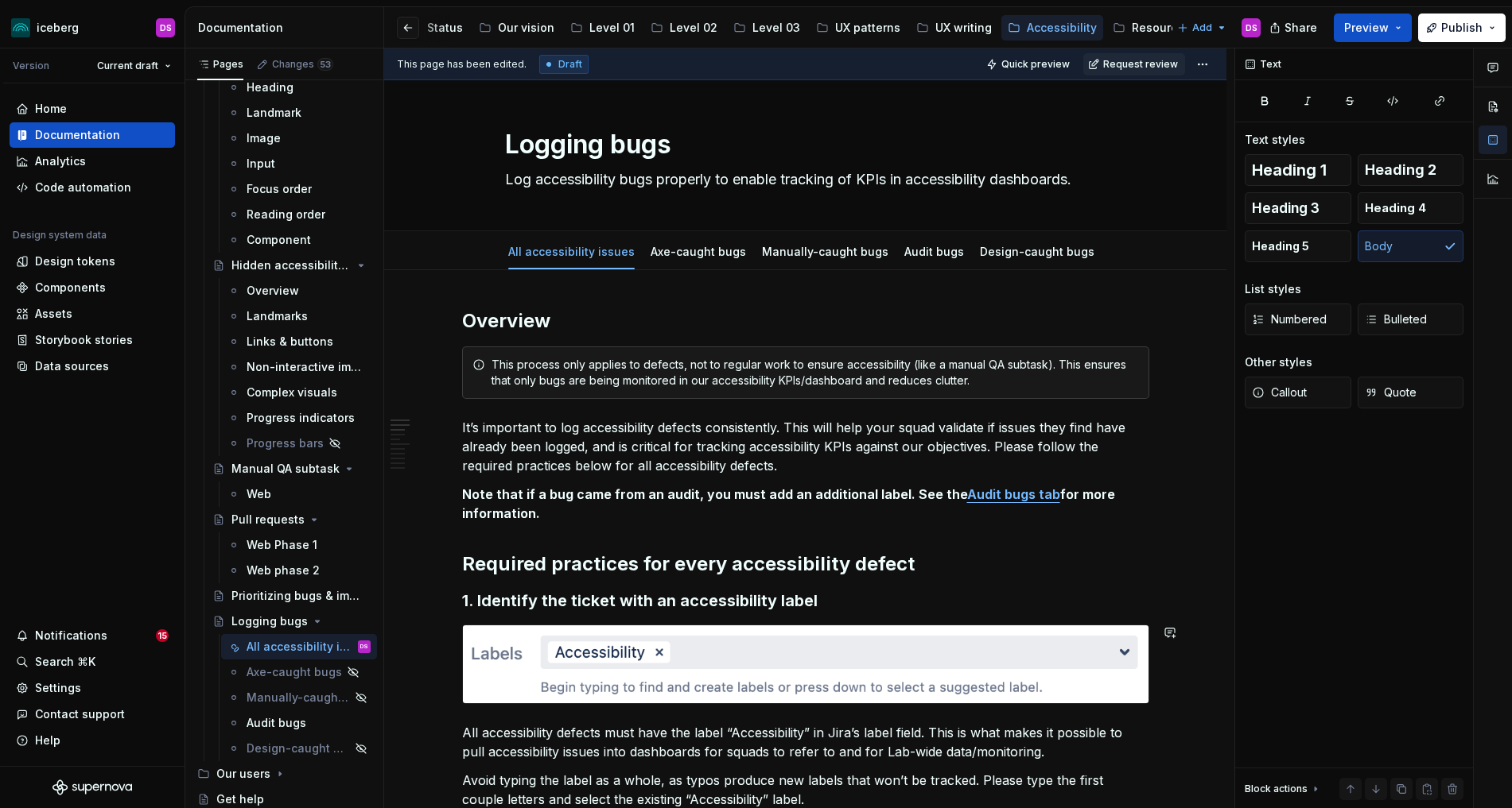
scroll to position [0, 0]
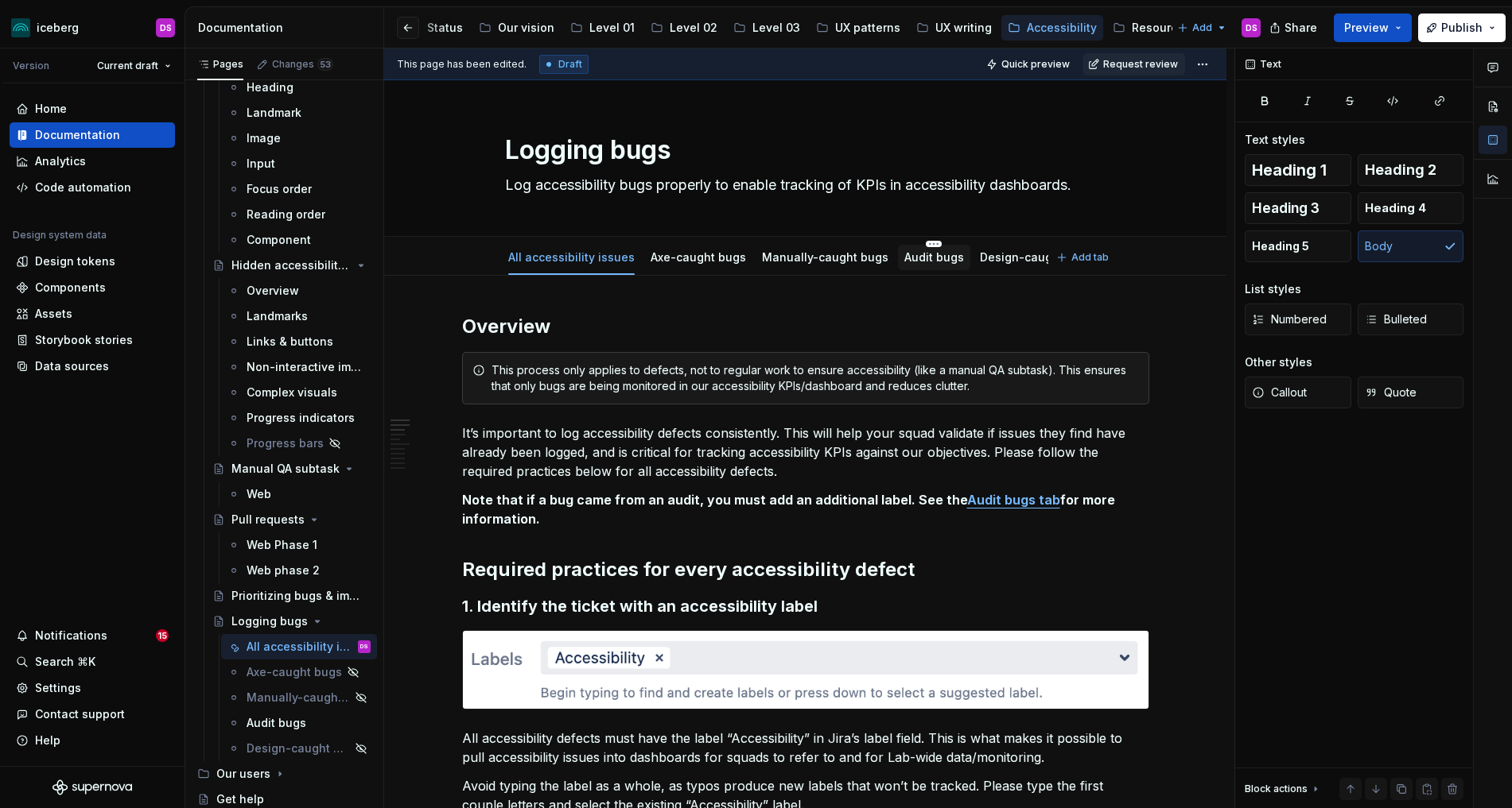
click at [922, 259] on link "Audit bugs" at bounding box center [934, 257] width 60 height 14
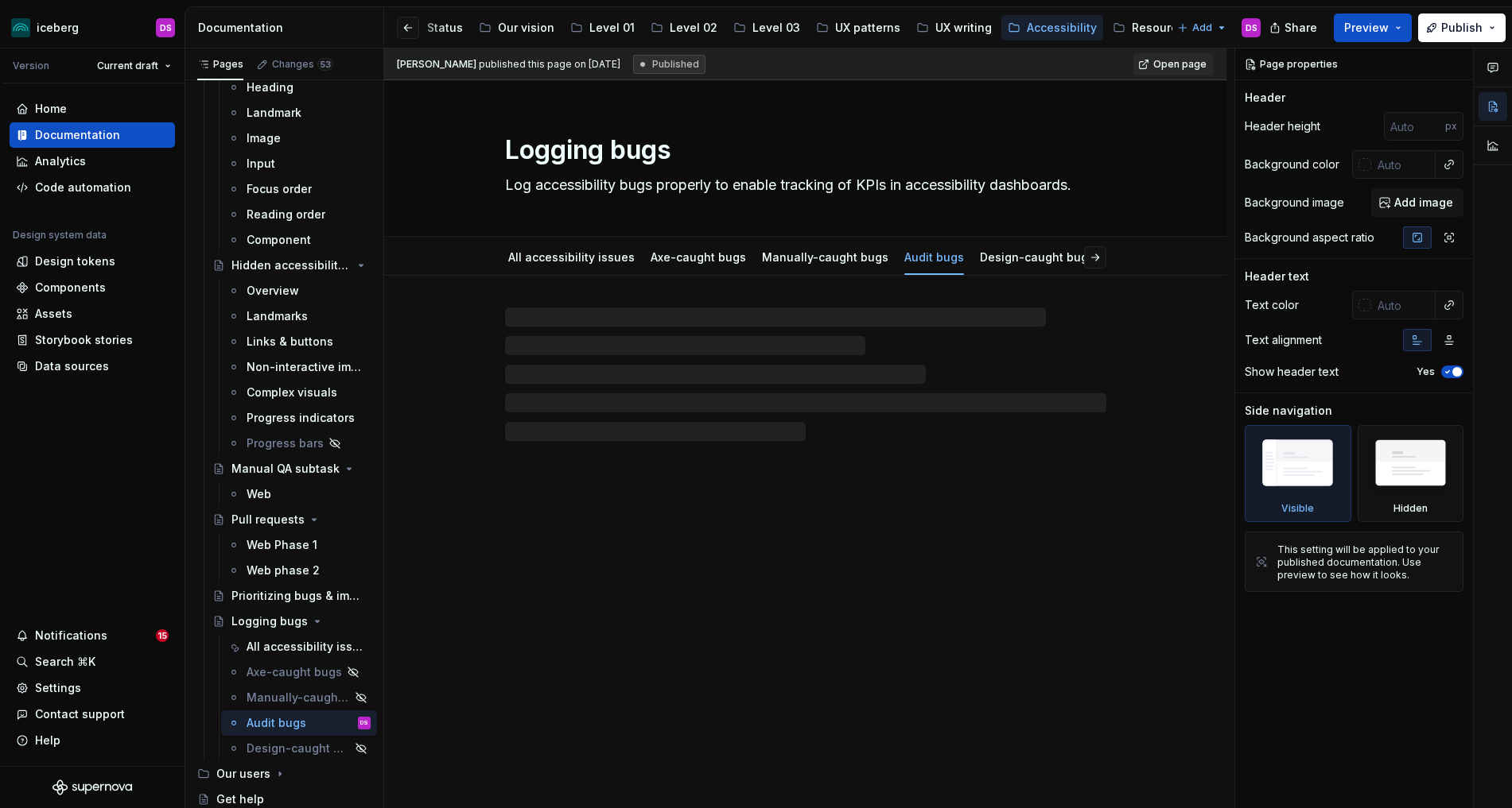
type textarea "*"
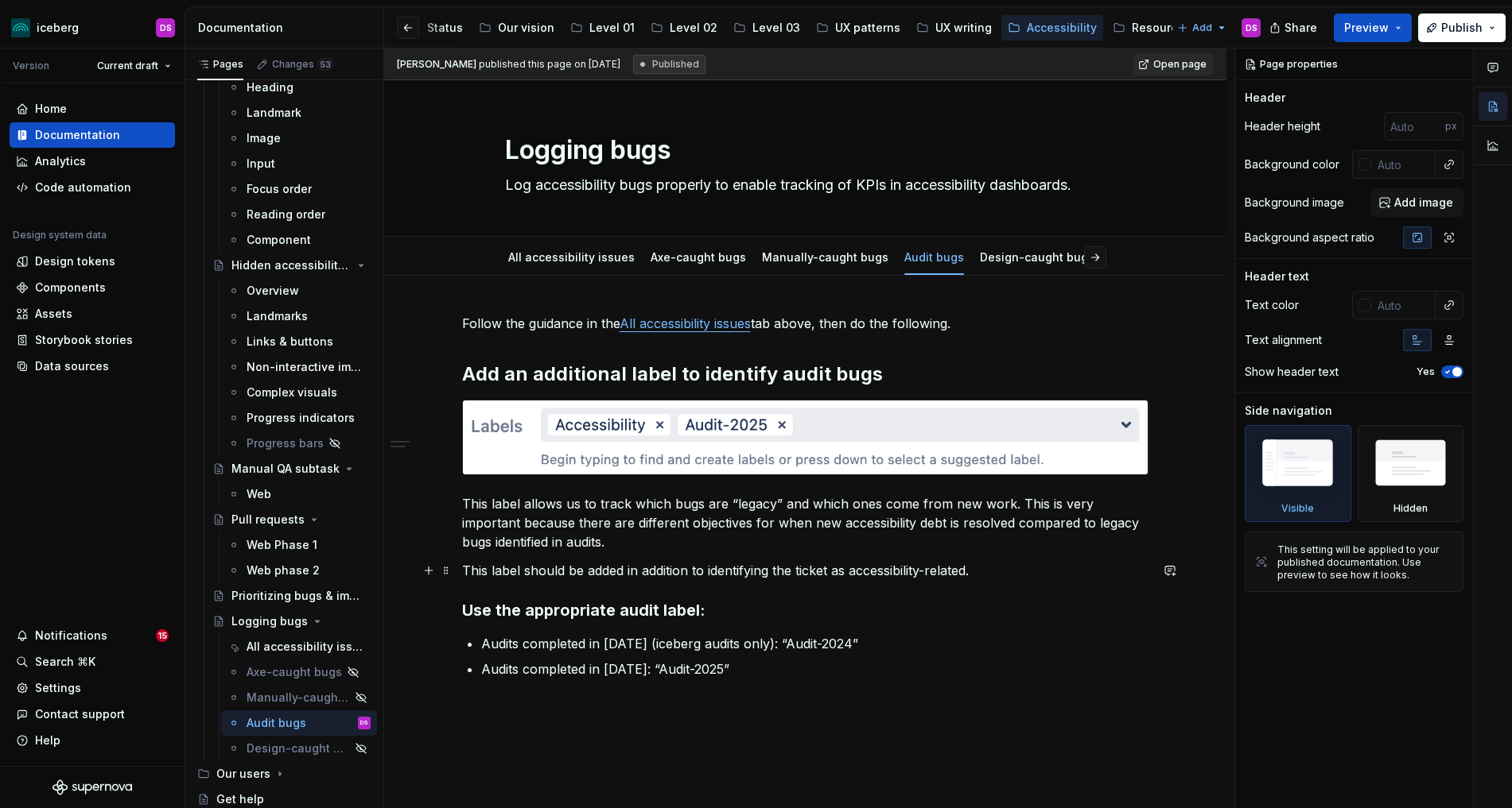
click at [711, 569] on p "This label should be added in addition to identifying the ticket as accessibili…" at bounding box center [805, 571] width 687 height 19
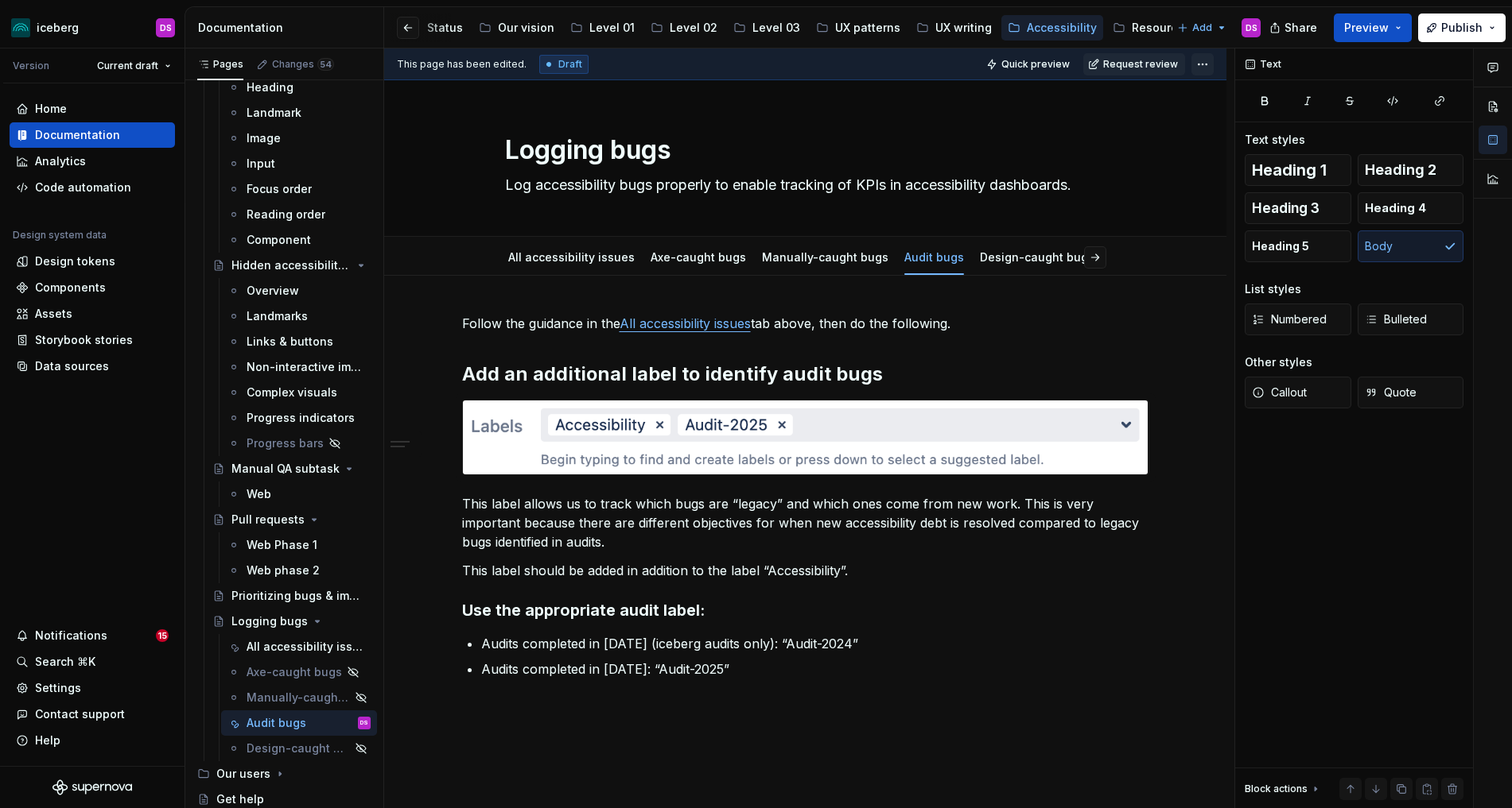
click at [1211, 61] on html "iceberg DS Version Current draft Home Documentation Analytics Code automation D…" at bounding box center [756, 404] width 1512 height 808
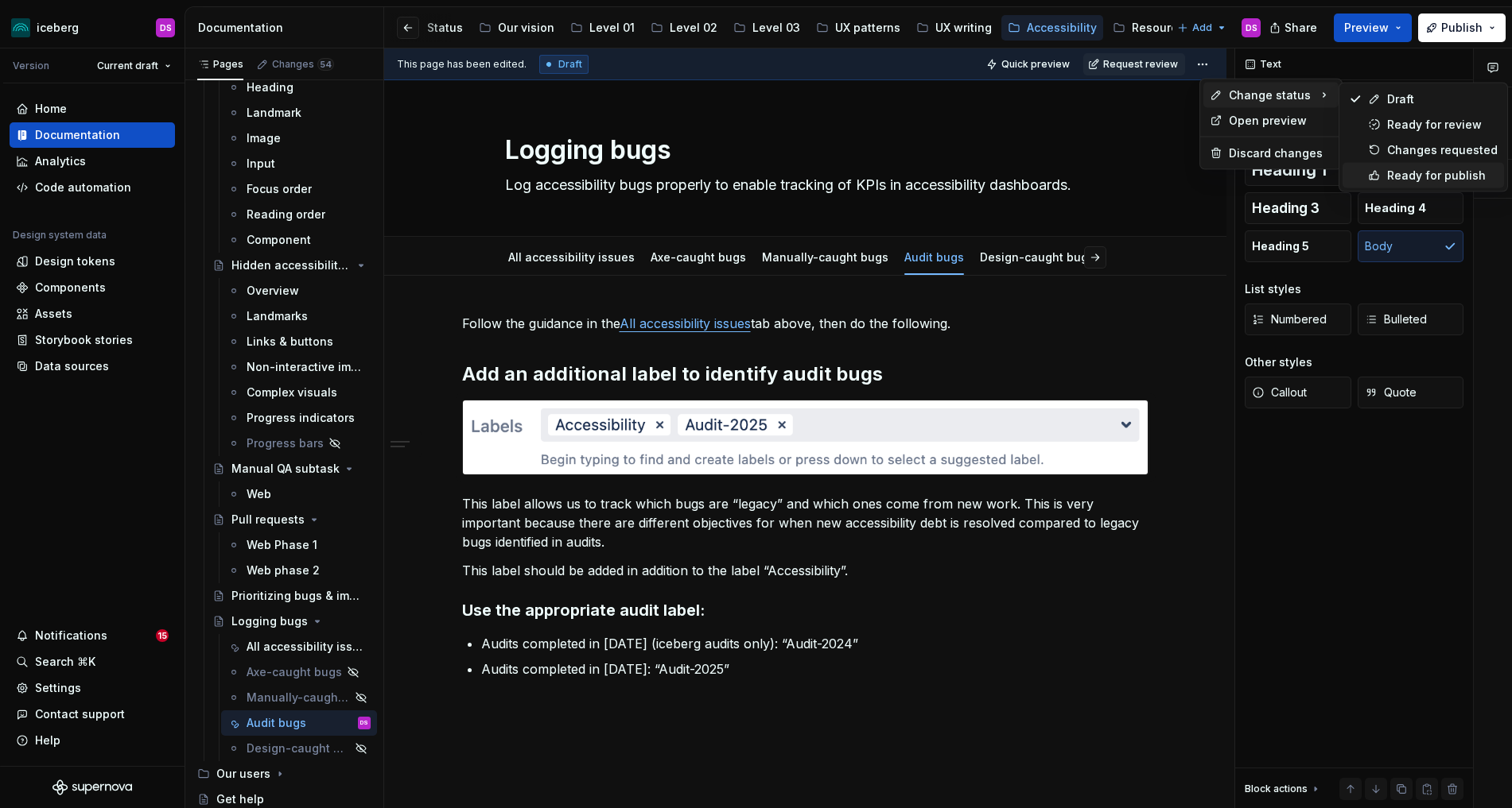
click at [1373, 175] on div "Ready for publish" at bounding box center [1442, 176] width 111 height 16
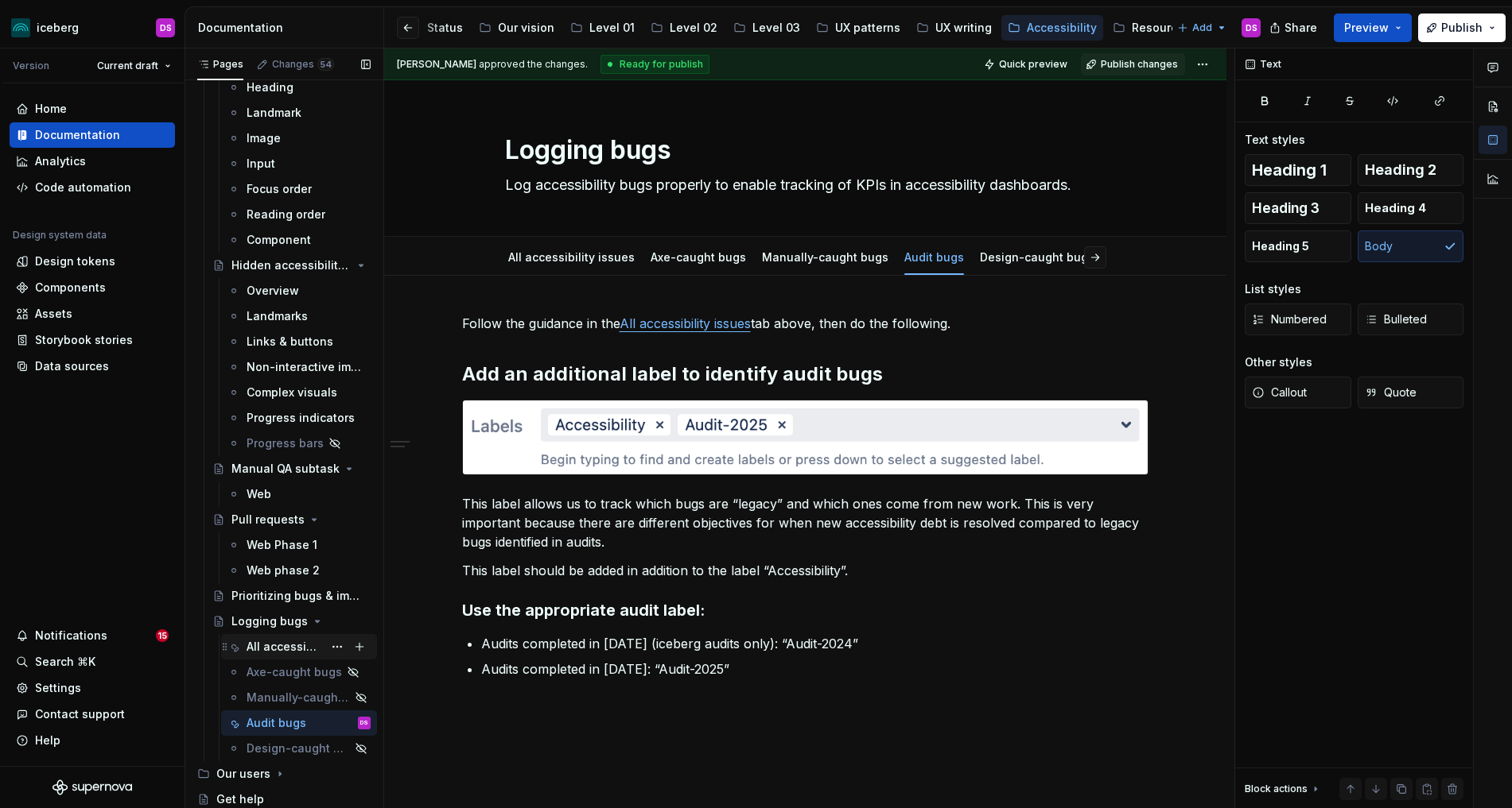
click at [268, 643] on div "All accessibility issues" at bounding box center [284, 647] width 76 height 16
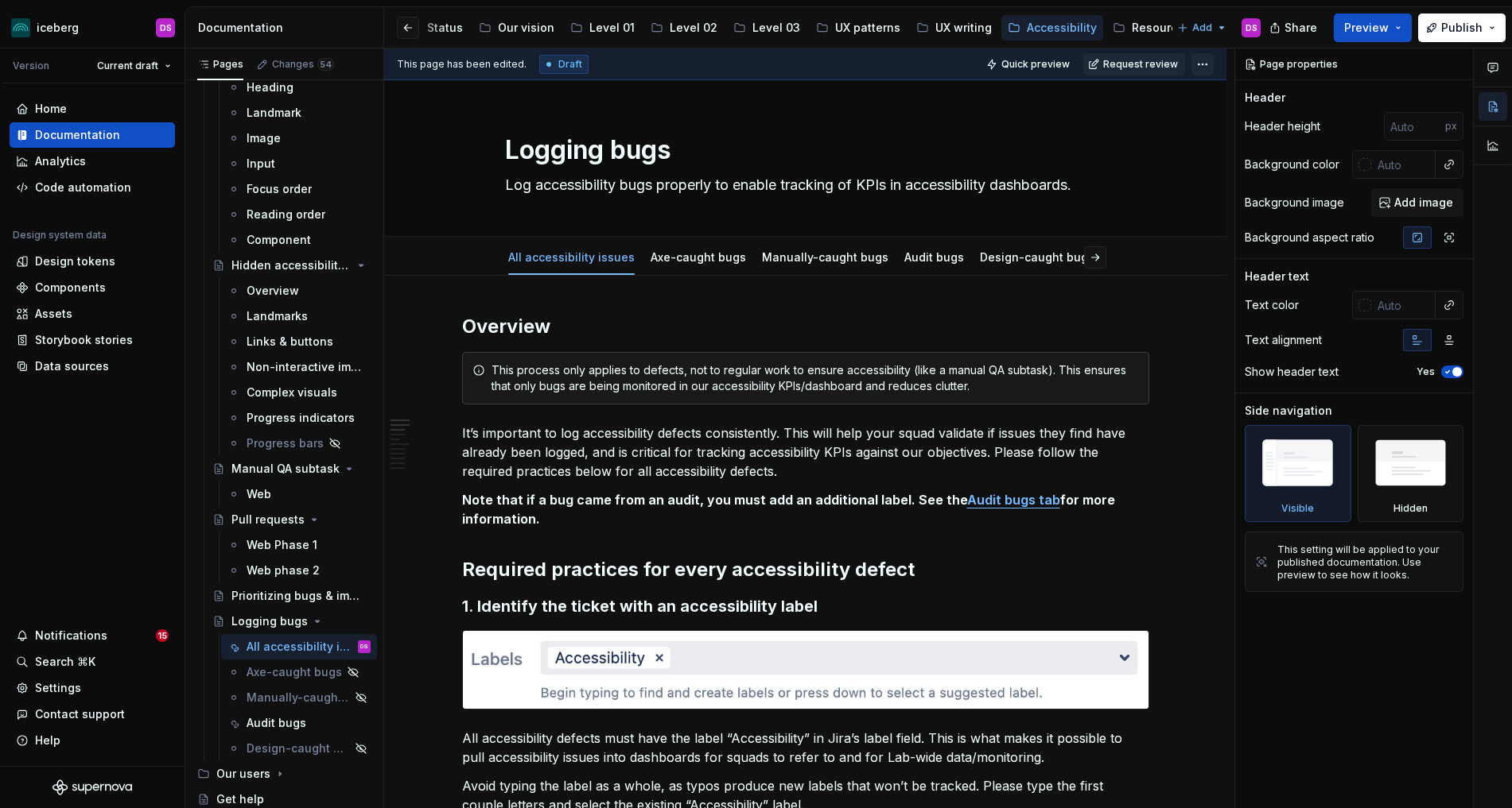
click at [1214, 63] on html "iceberg DS Version Current draft Home Documentation Analytics Code automation D…" at bounding box center [756, 404] width 1512 height 808
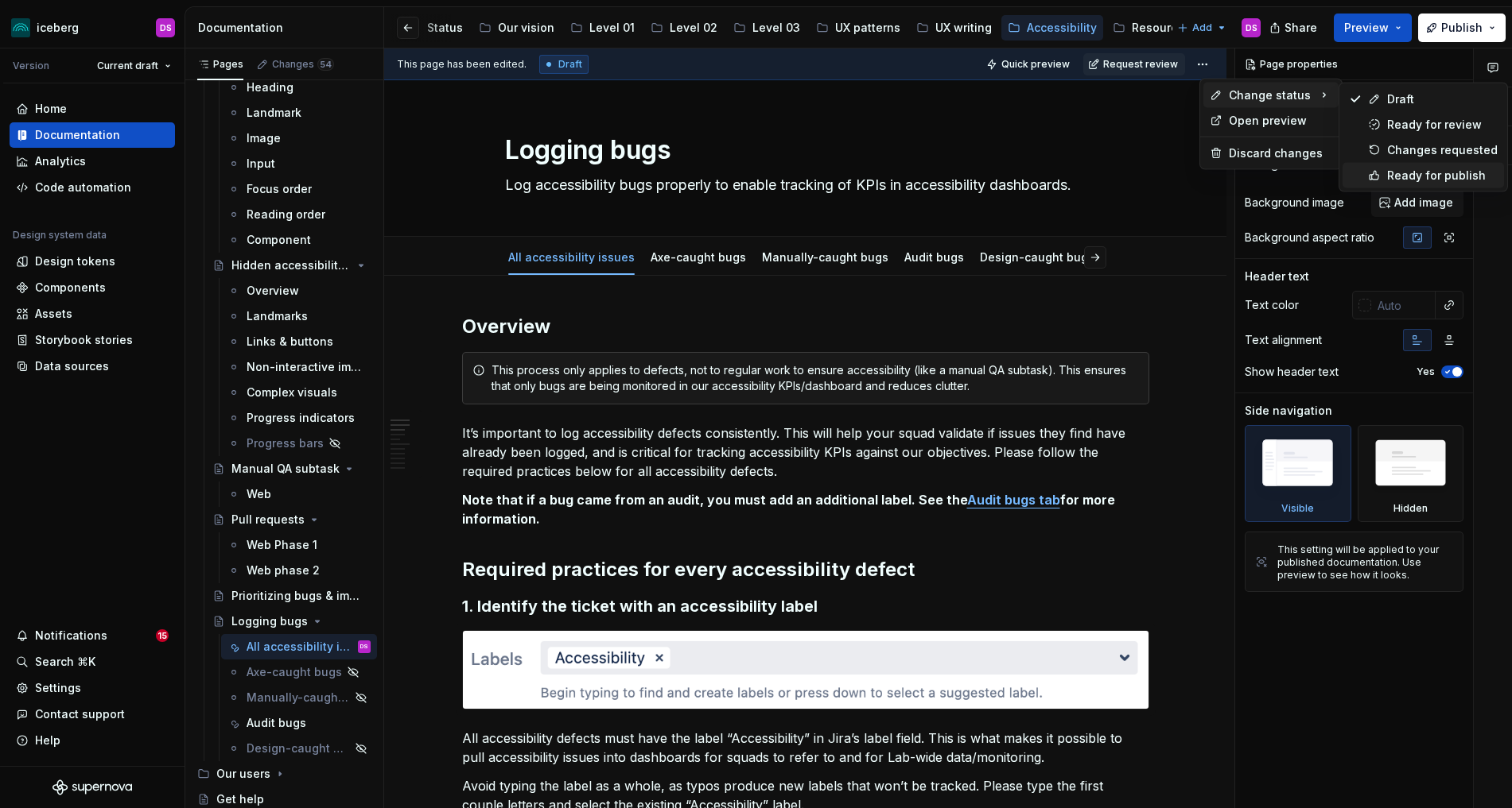
click at [1373, 178] on div "Ready for publish" at bounding box center [1442, 176] width 111 height 16
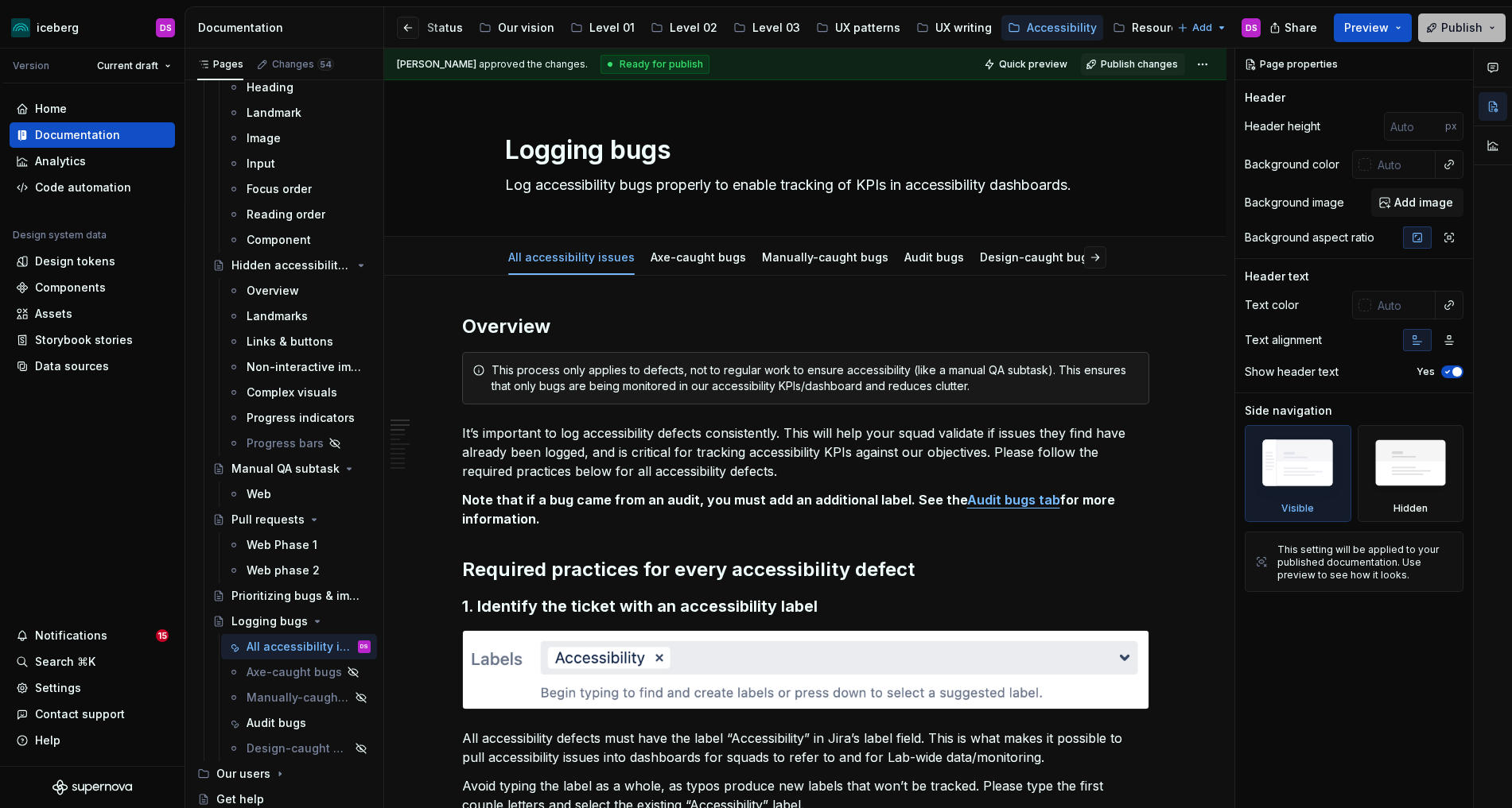
click at [1373, 24] on span "Publish" at bounding box center [1461, 28] width 41 height 16
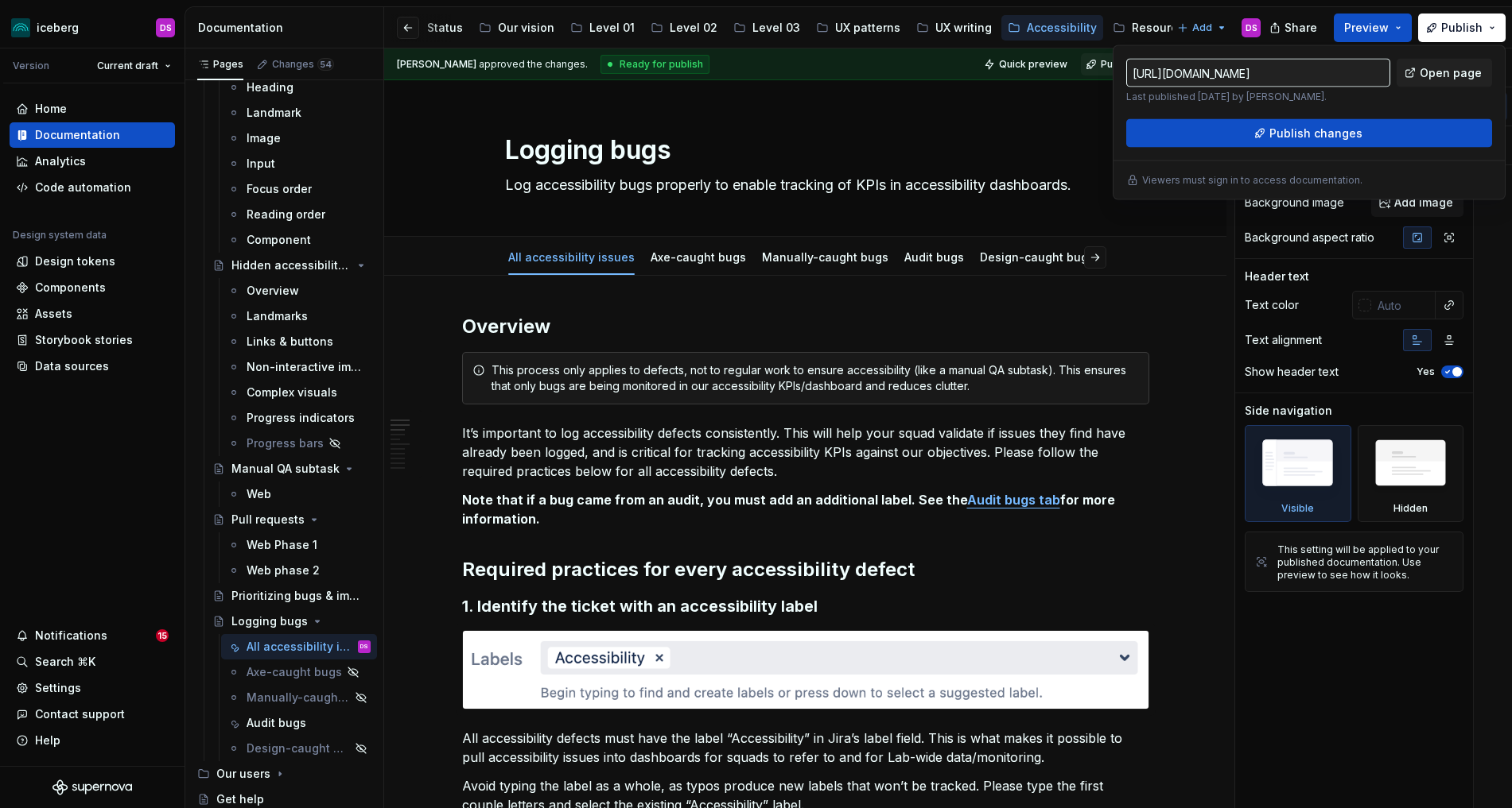
type textarea "*"
click at [1329, 131] on span "Publish changes" at bounding box center [1315, 134] width 93 height 16
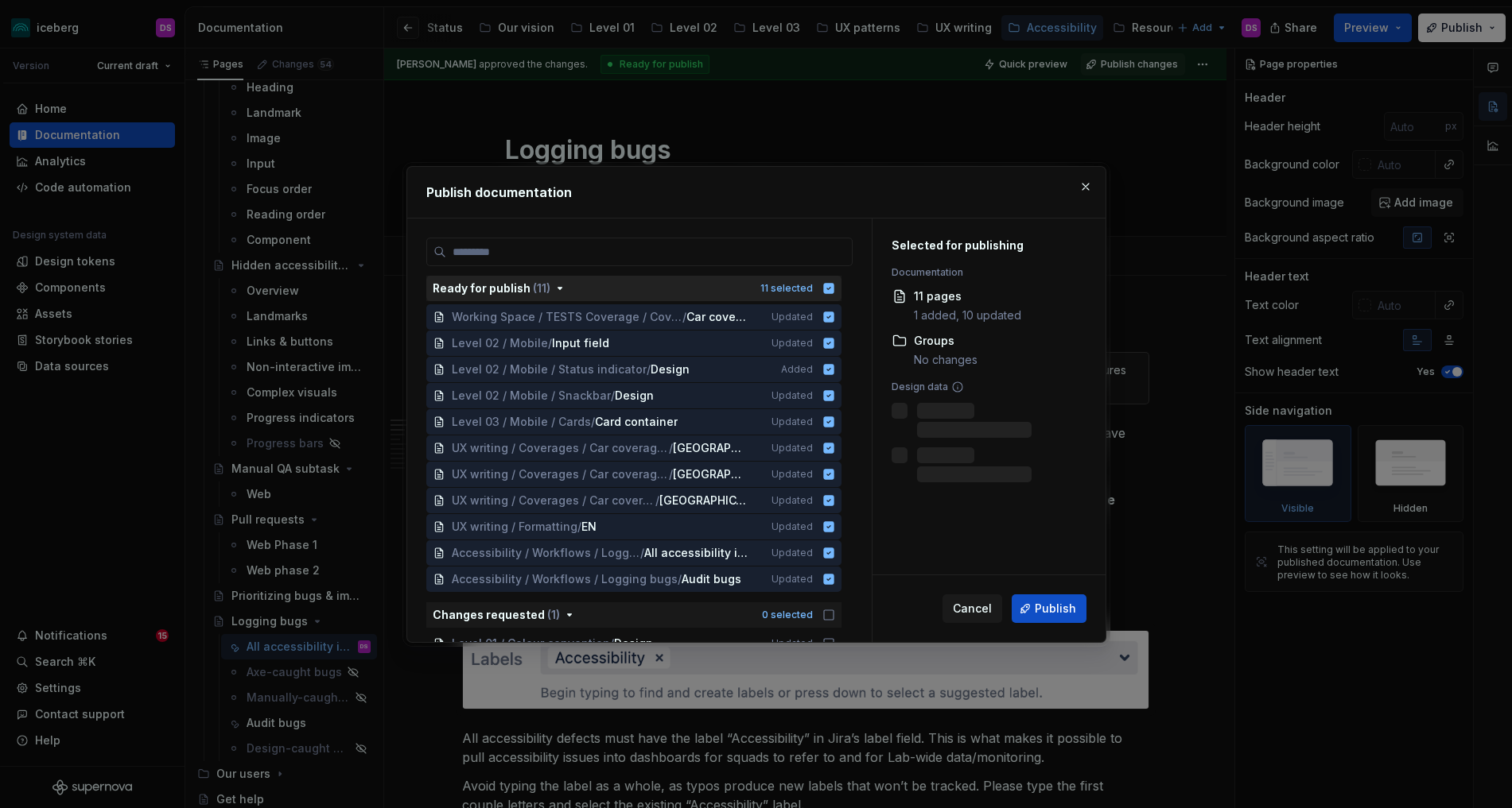
click at [833, 287] on icon "button" at bounding box center [828, 288] width 10 height 10
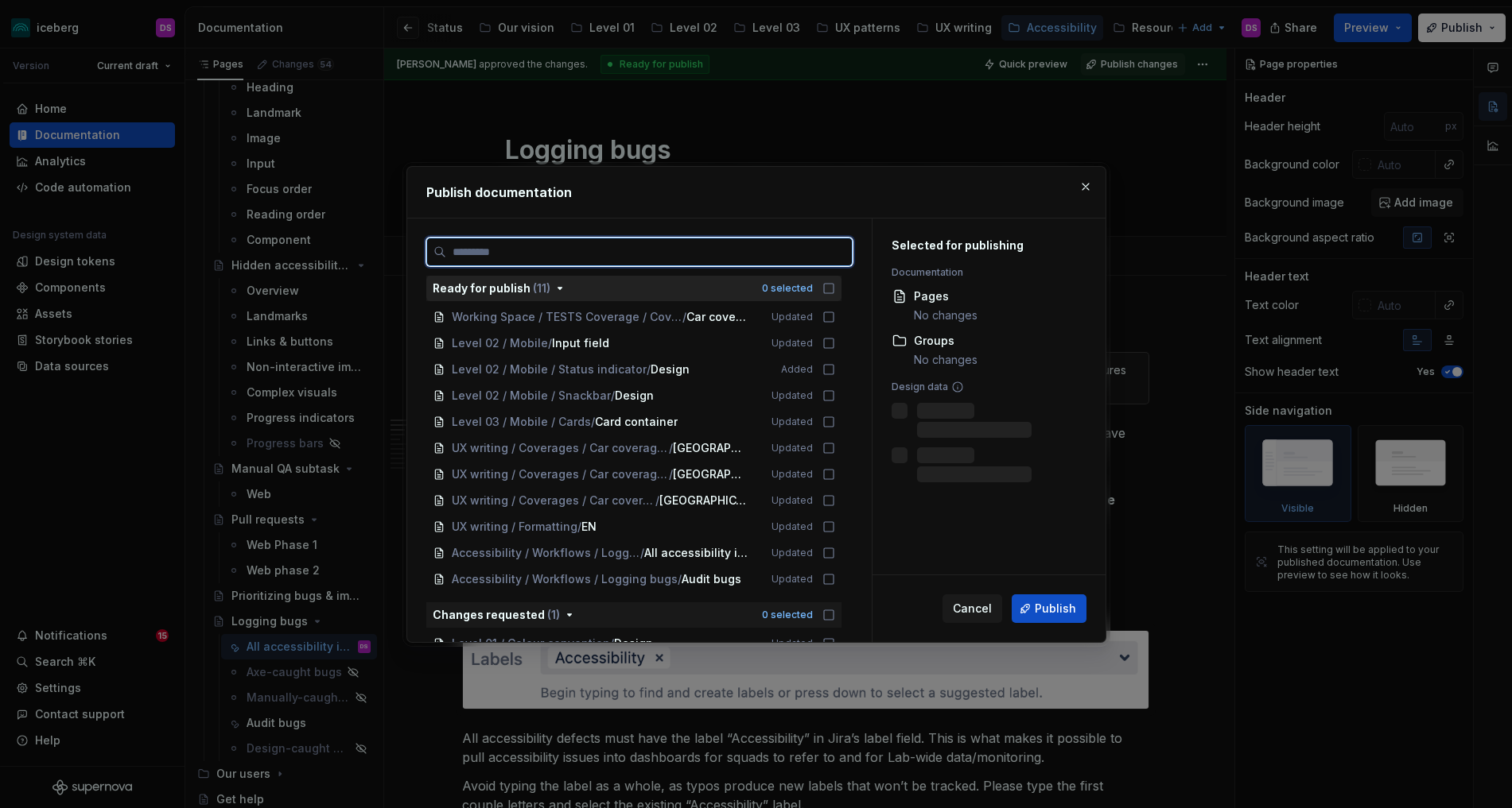
click at [727, 252] on input "search" at bounding box center [649, 252] width 405 height 16
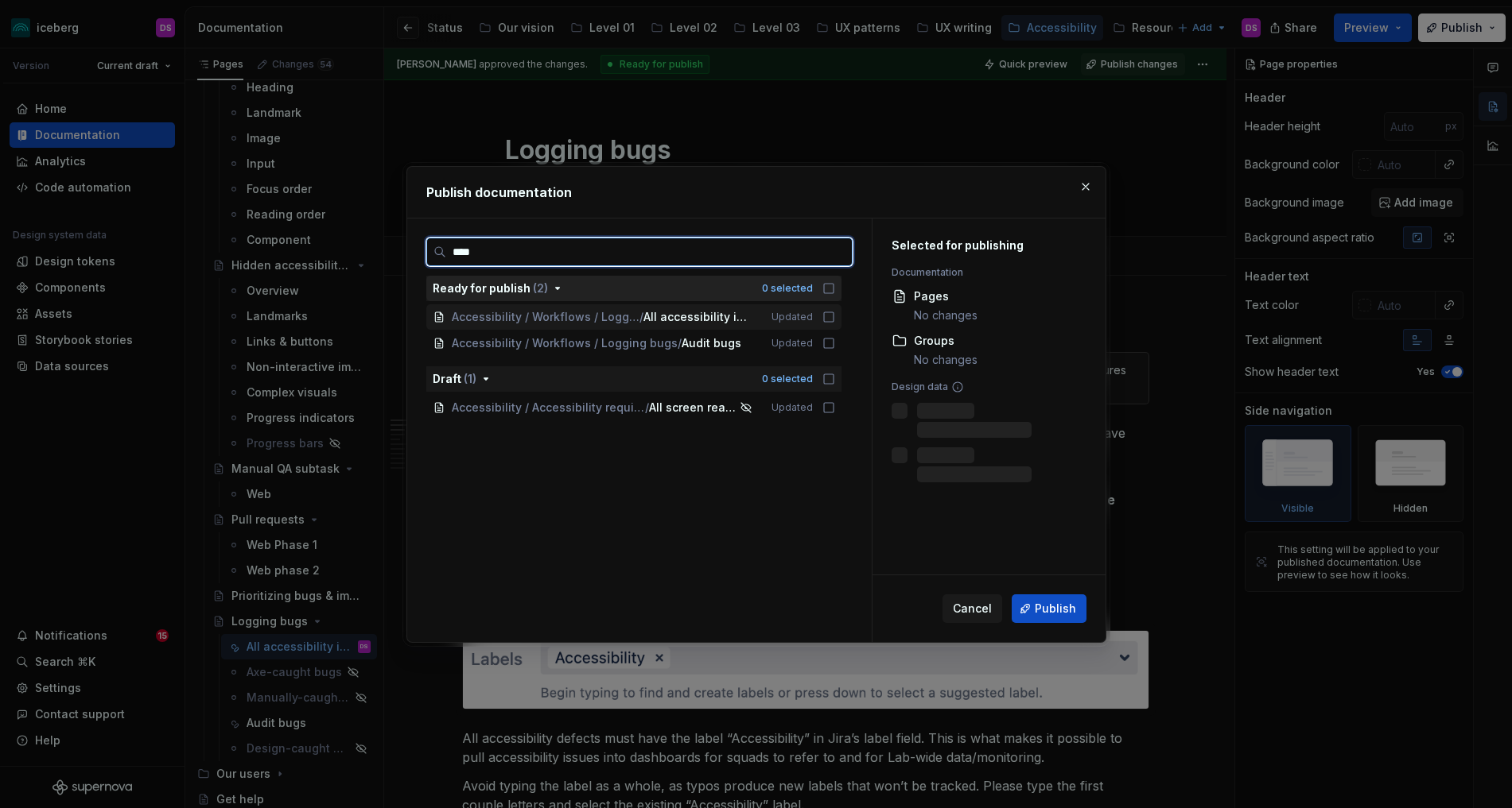
type input "*****"
click at [833, 319] on icon at bounding box center [828, 317] width 13 height 13
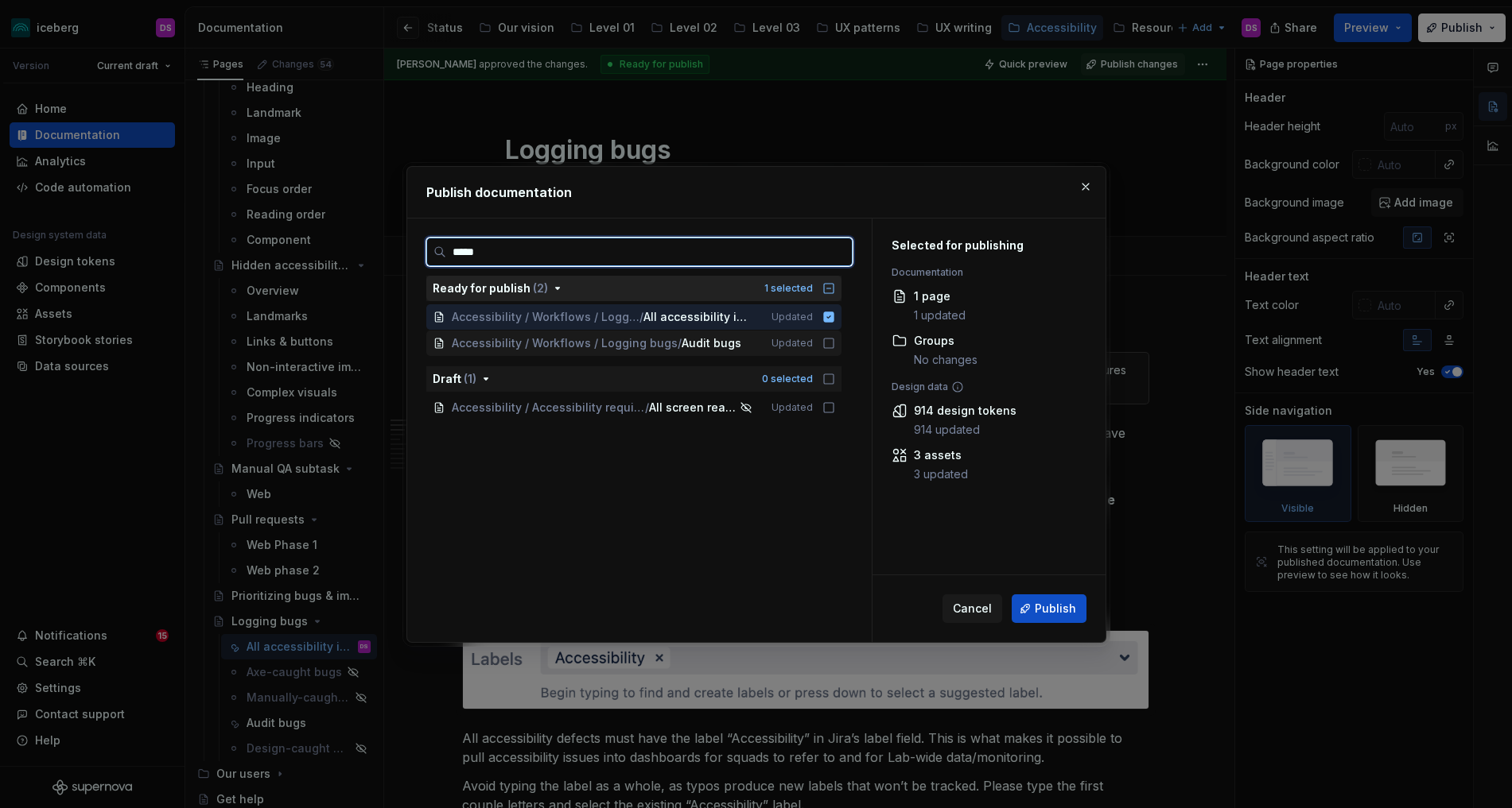
click at [831, 340] on icon at bounding box center [828, 343] width 10 height 10
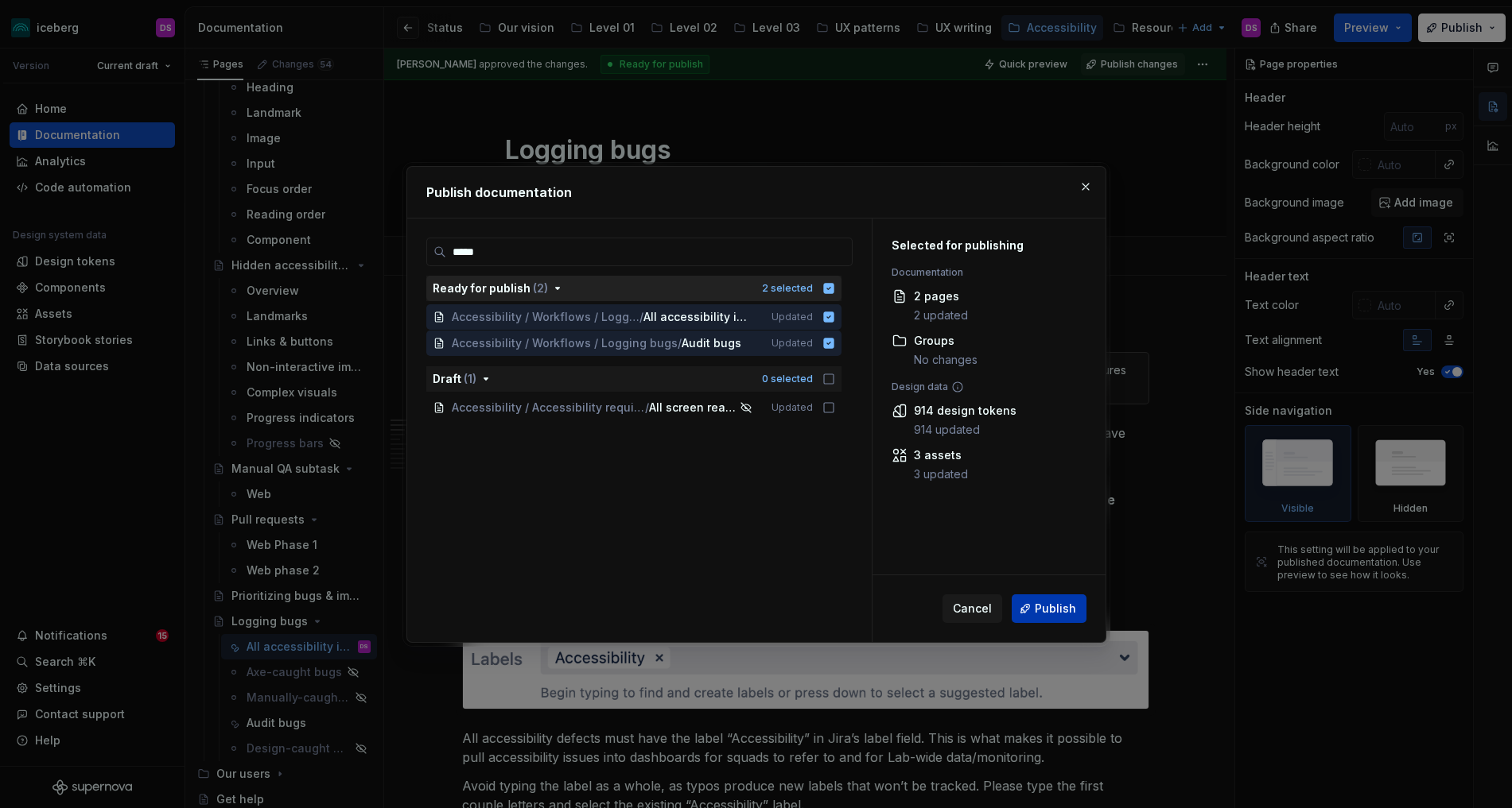
click at [1055, 611] on span "Publish" at bounding box center [1055, 608] width 41 height 16
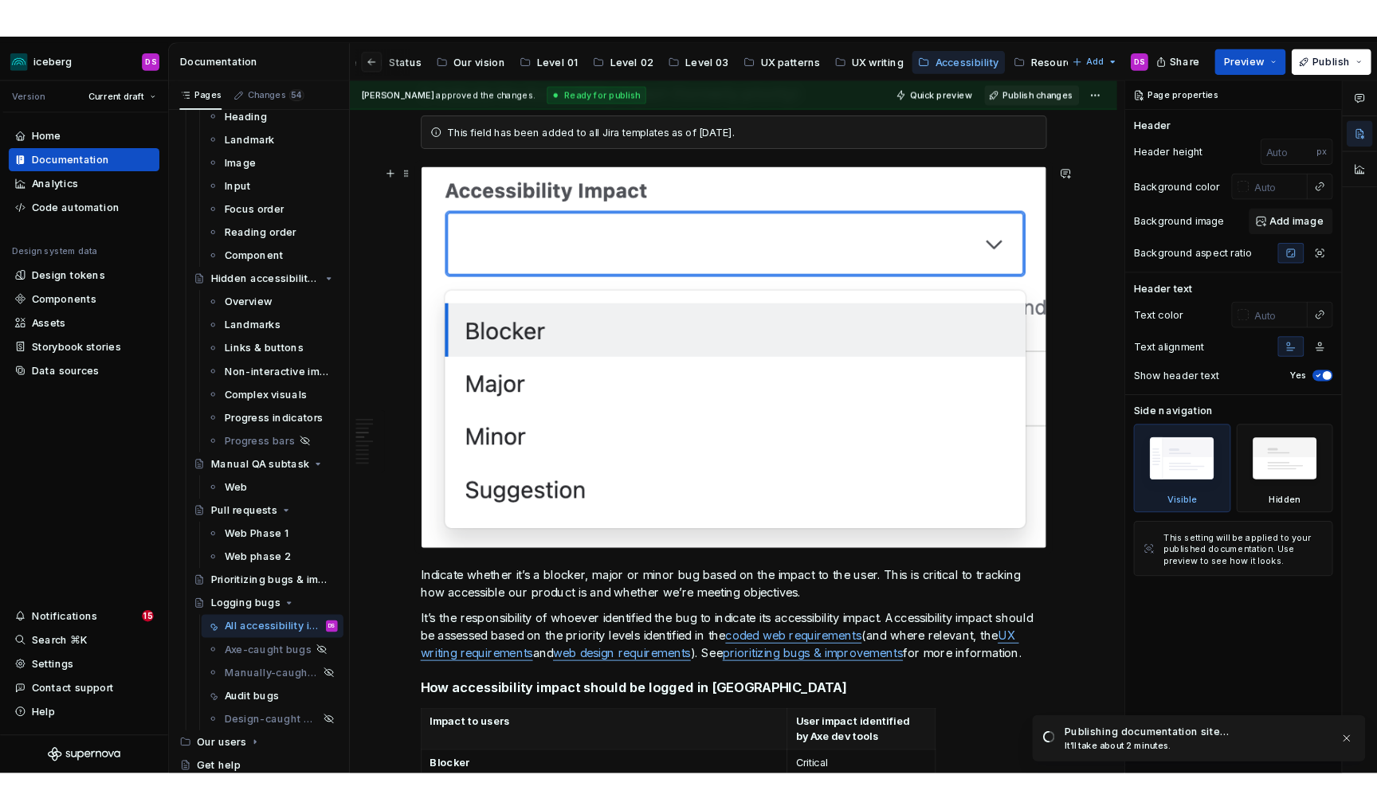
scroll to position [788, 0]
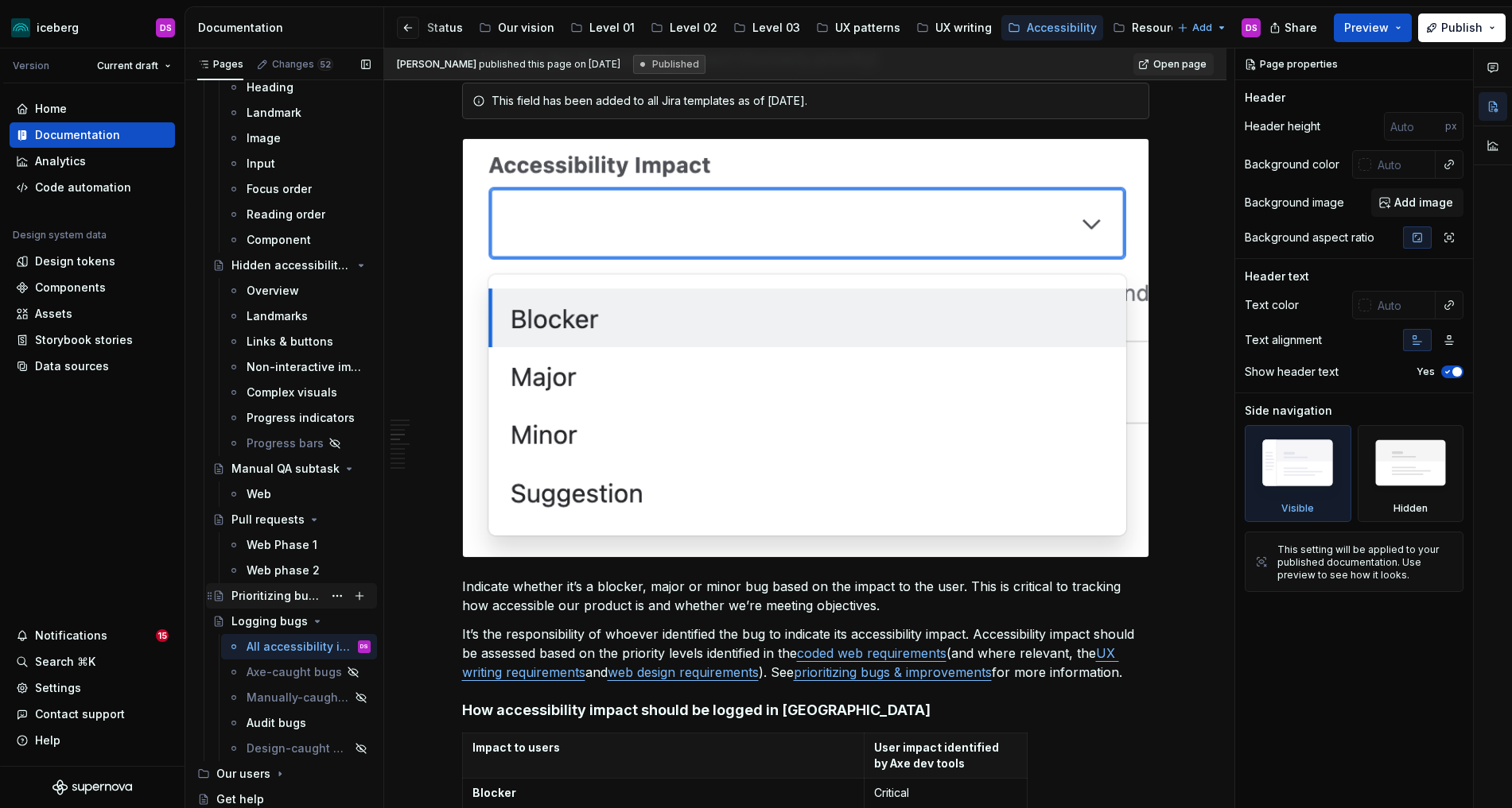
click at [270, 593] on div "Prioritizing bugs & improvements" at bounding box center [277, 597] width 92 height 16
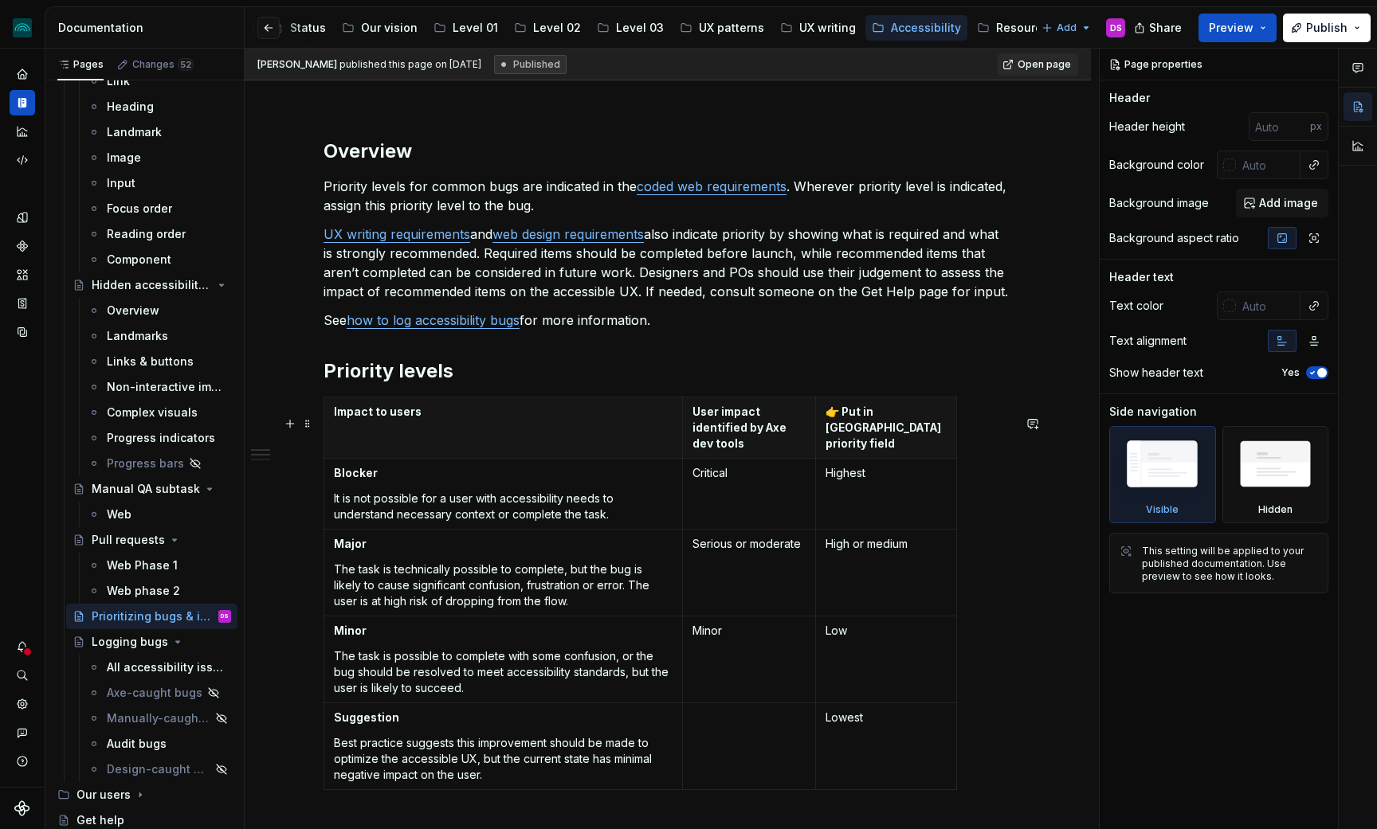
scroll to position [174, 0]
click at [892, 413] on html "iceberg DS Design system data Documentation Accessibility guide for tree Page t…" at bounding box center [688, 414] width 1377 height 829
type textarea "*"
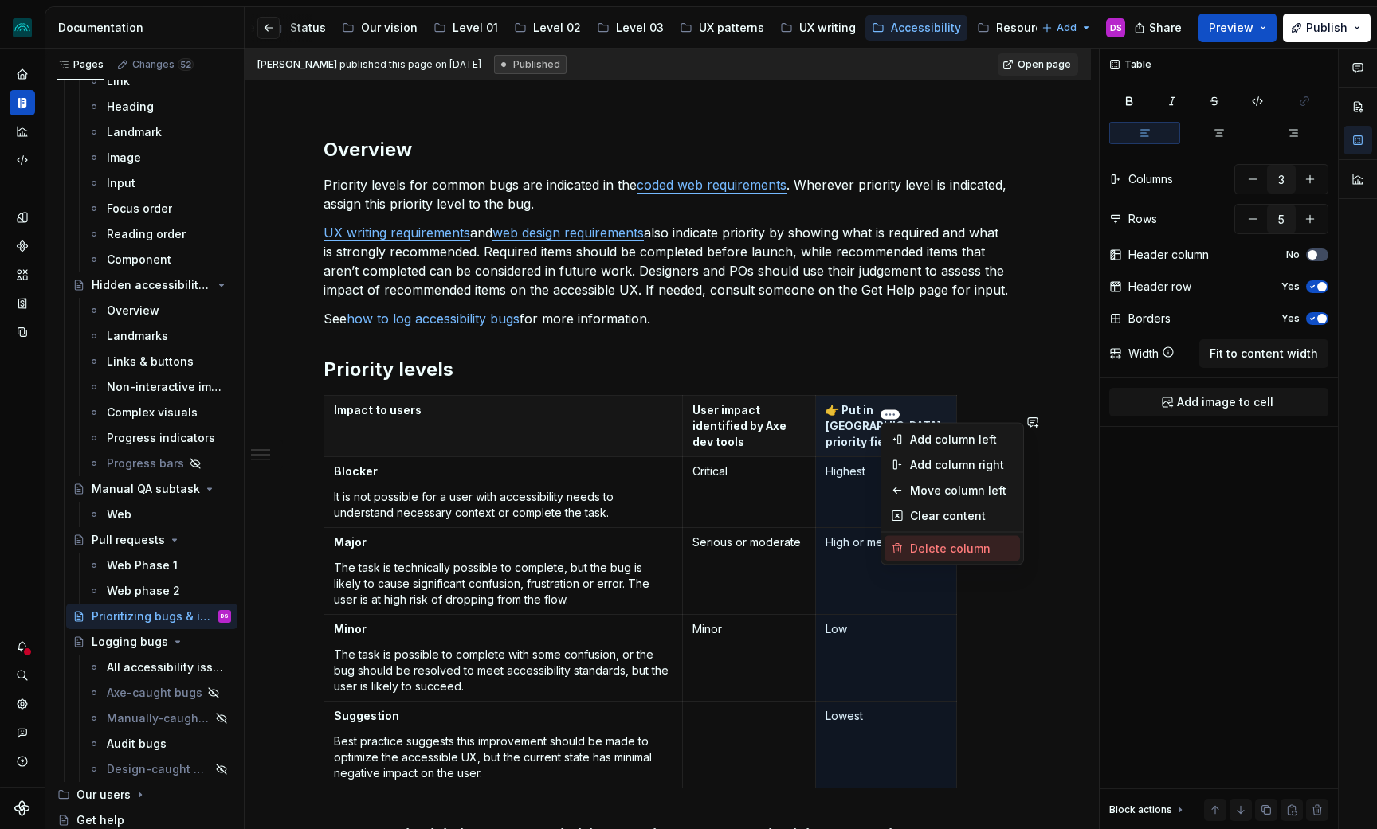
click at [948, 554] on div "Delete column" at bounding box center [962, 549] width 104 height 16
type input "2"
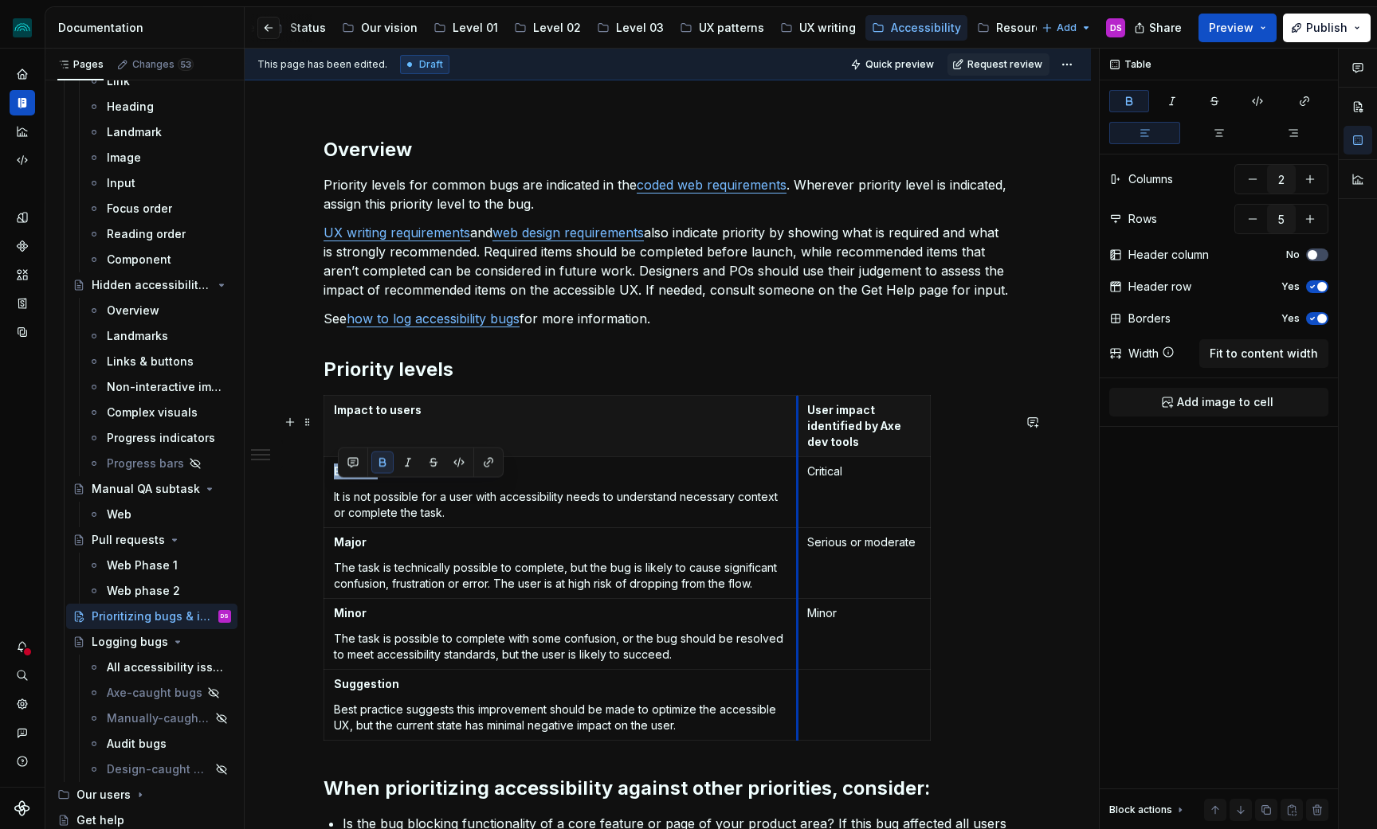
drag, startPoint x: 686, startPoint y: 518, endPoint x: 858, endPoint y: 514, distance: 172.1
click at [801, 516] on td "Critical" at bounding box center [864, 492] width 133 height 71
type textarea "*"
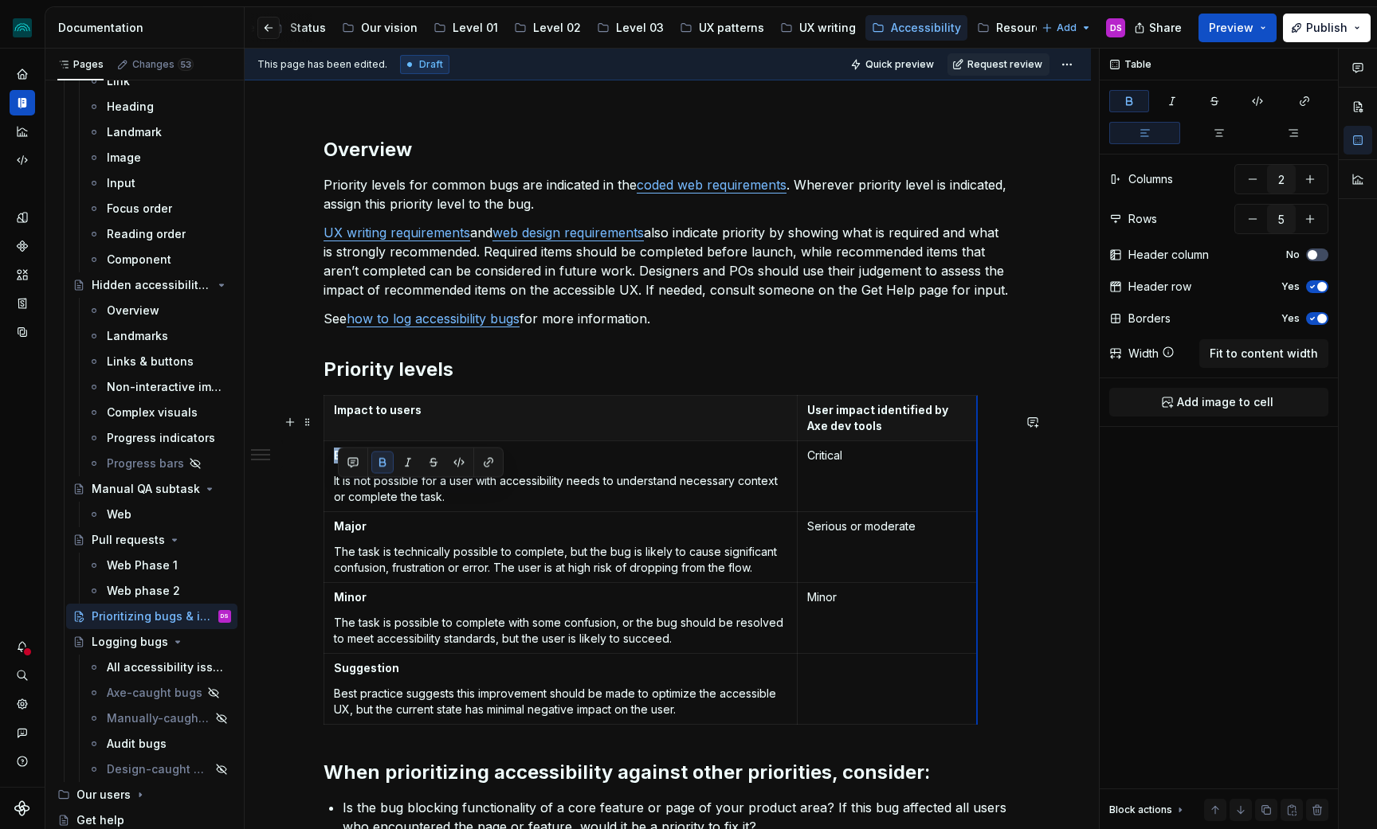
drag, startPoint x: 934, startPoint y: 517, endPoint x: 981, endPoint y: 518, distance: 47.0
click at [833, 708] on td at bounding box center [888, 689] width 180 height 71
click at [752, 370] on div "Overview Priority levels for common bugs are indicated in the coded web require…" at bounding box center [667, 589] width 688 height 904
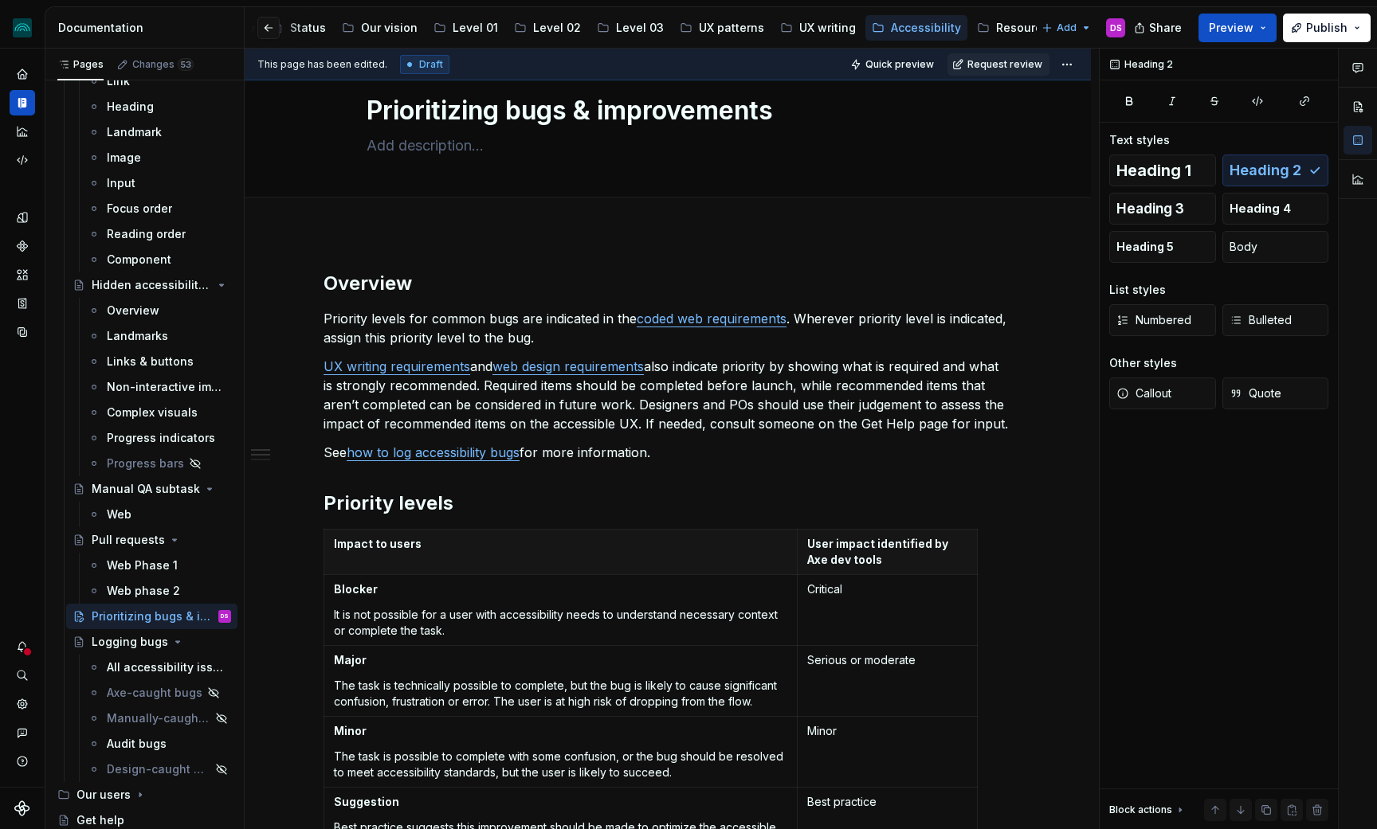
scroll to position [16, 0]
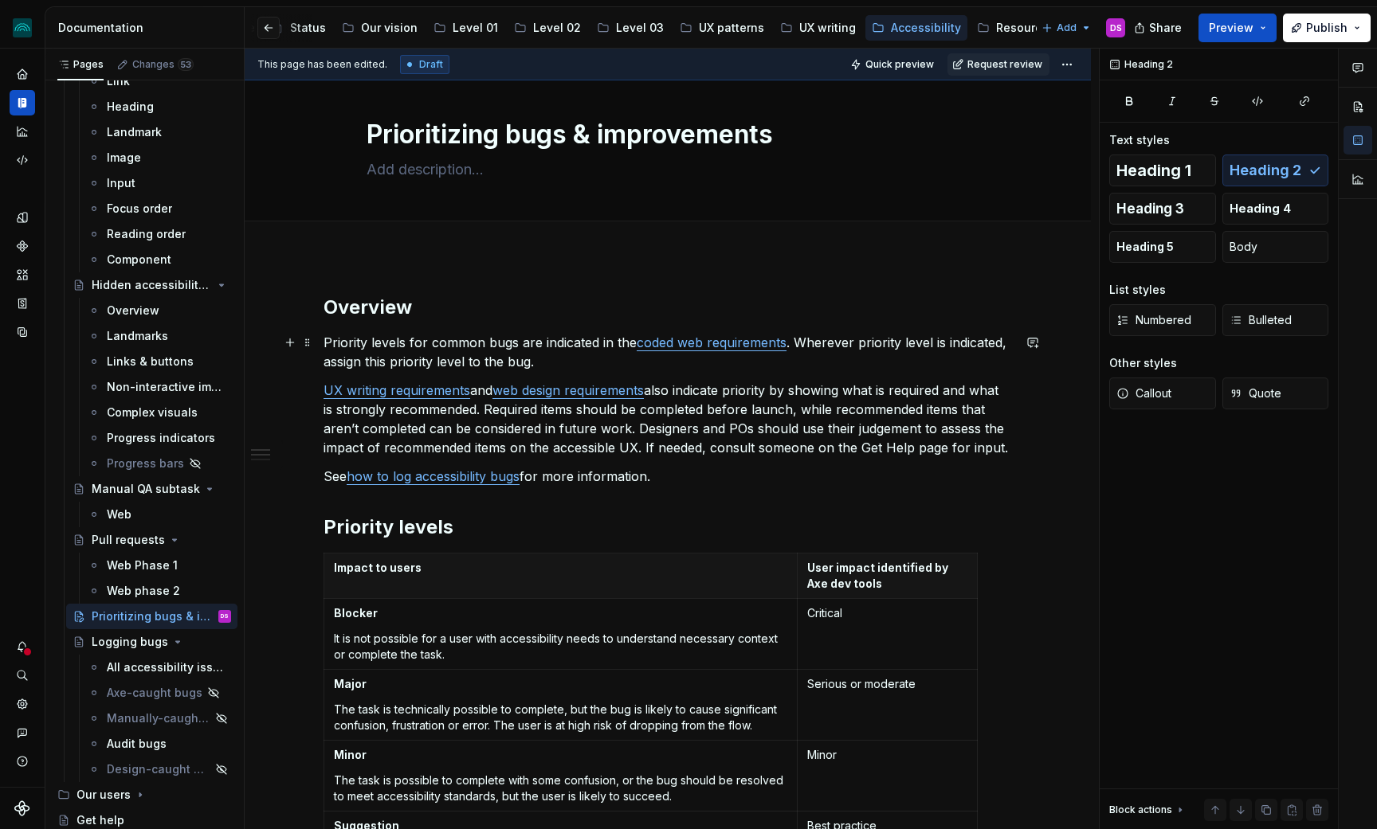
click at [518, 347] on p "Priority levels for common bugs are indicated in the coded web requirements . W…" at bounding box center [667, 352] width 688 height 38
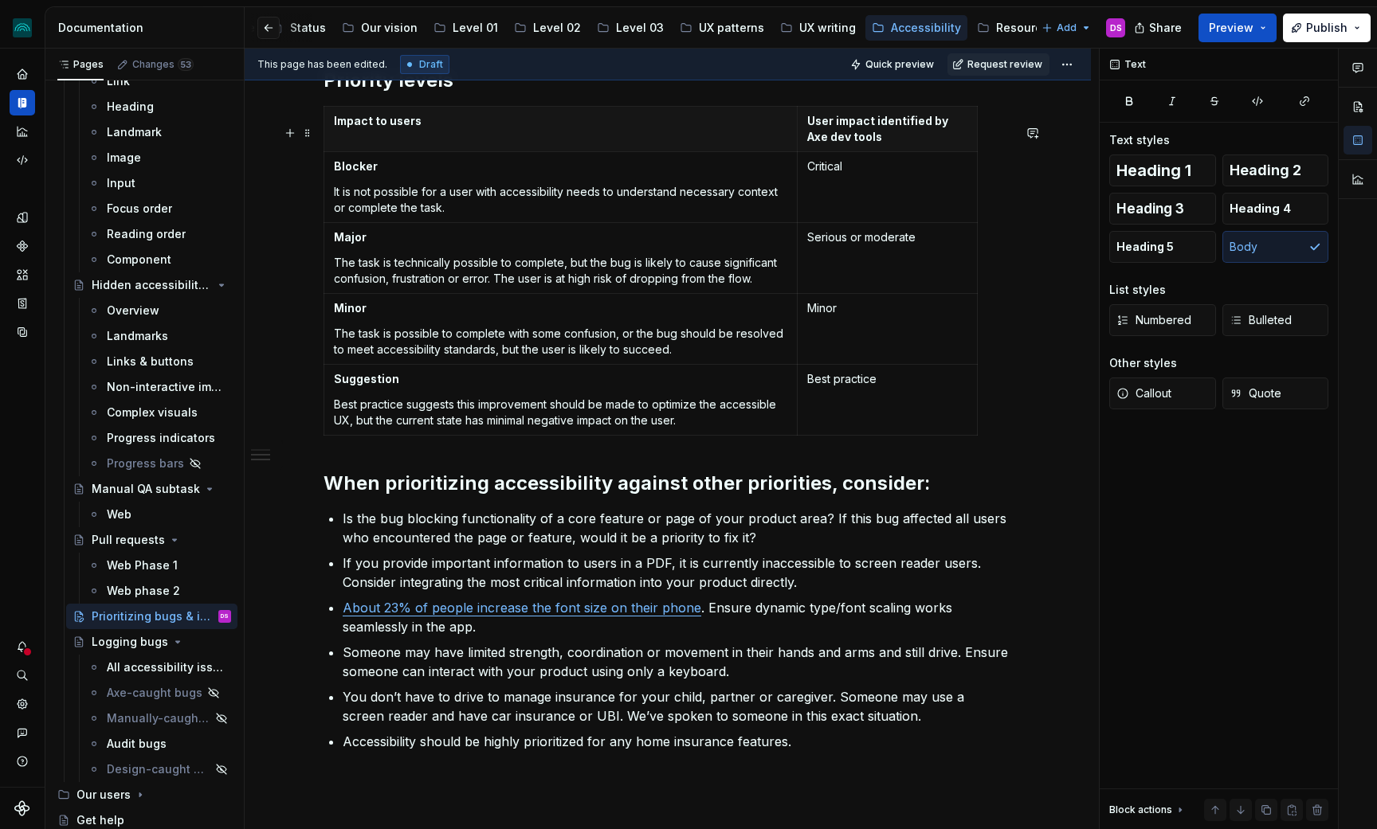
scroll to position [465, 0]
click at [200, 617] on button "Page tree" at bounding box center [197, 617] width 22 height 22
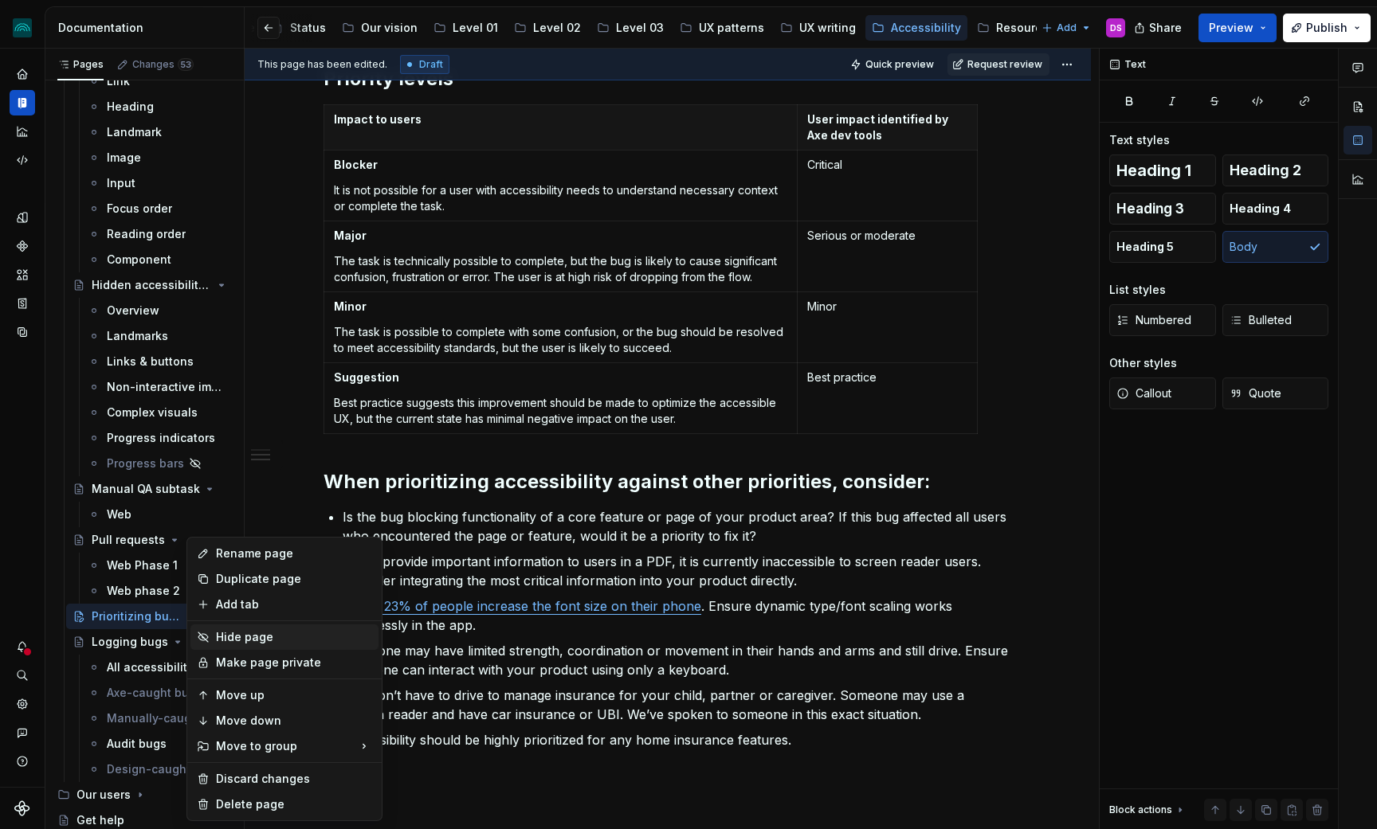
click at [285, 640] on div "Hide page" at bounding box center [294, 637] width 156 height 16
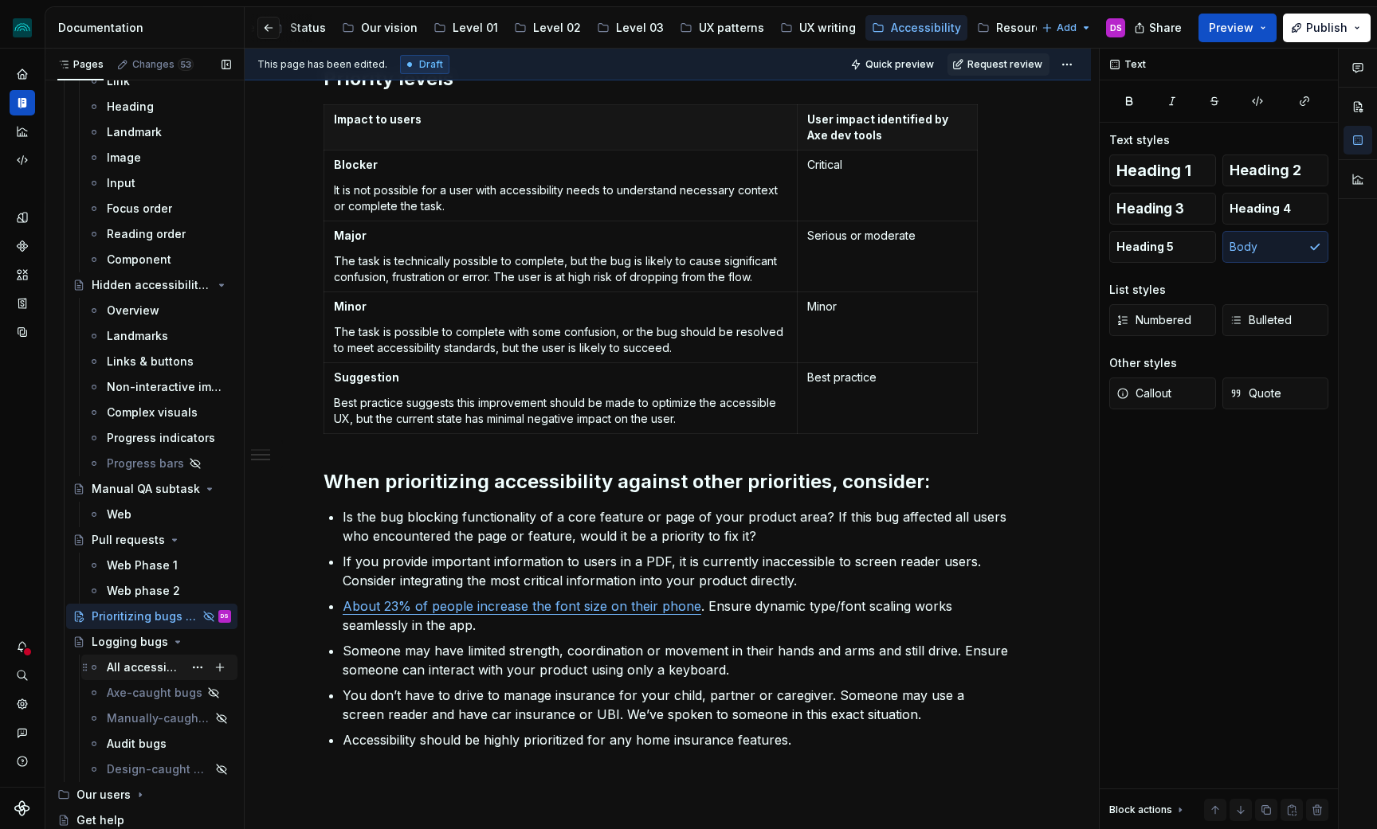
click at [152, 664] on div "All accessibility issues" at bounding box center [145, 668] width 76 height 16
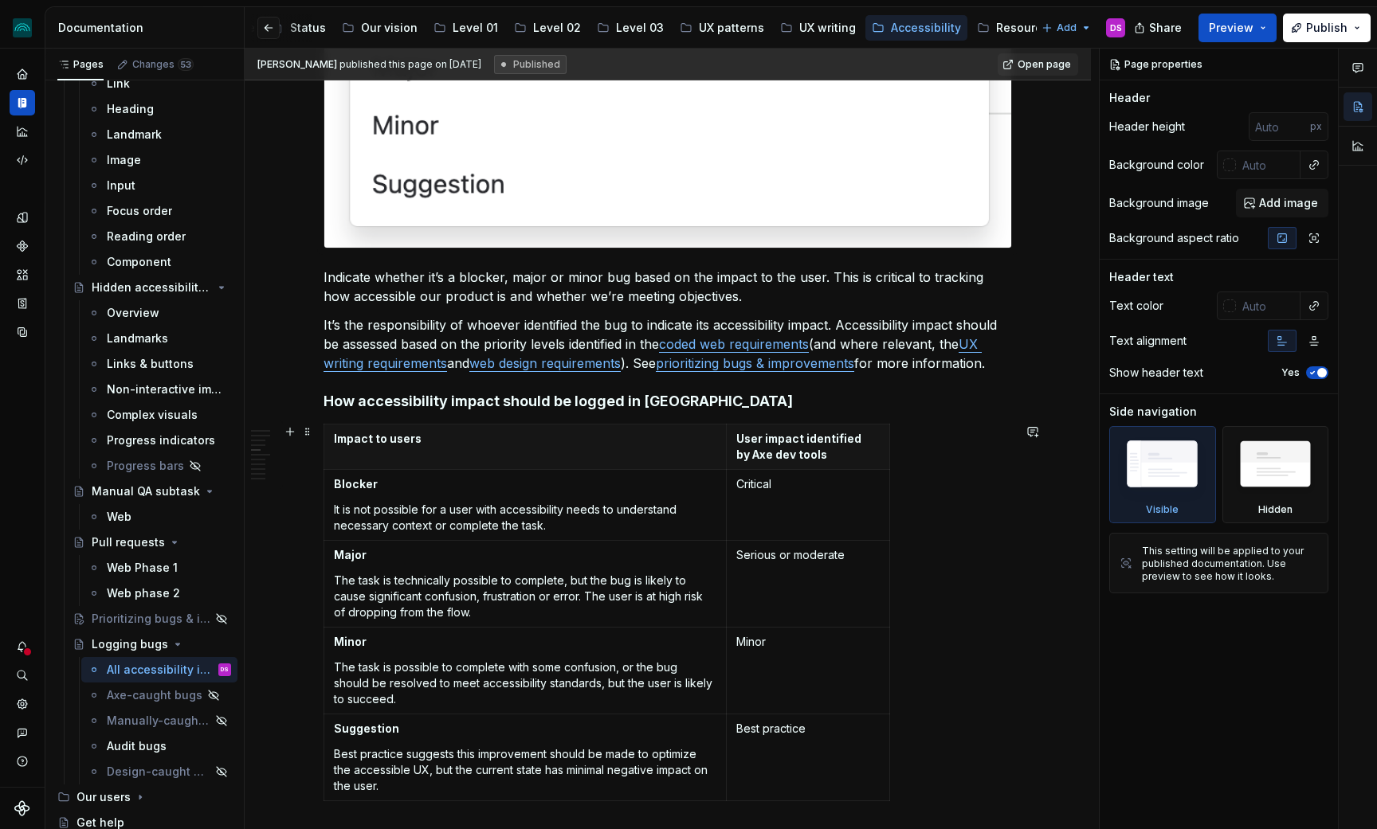
scroll to position [1102, 0]
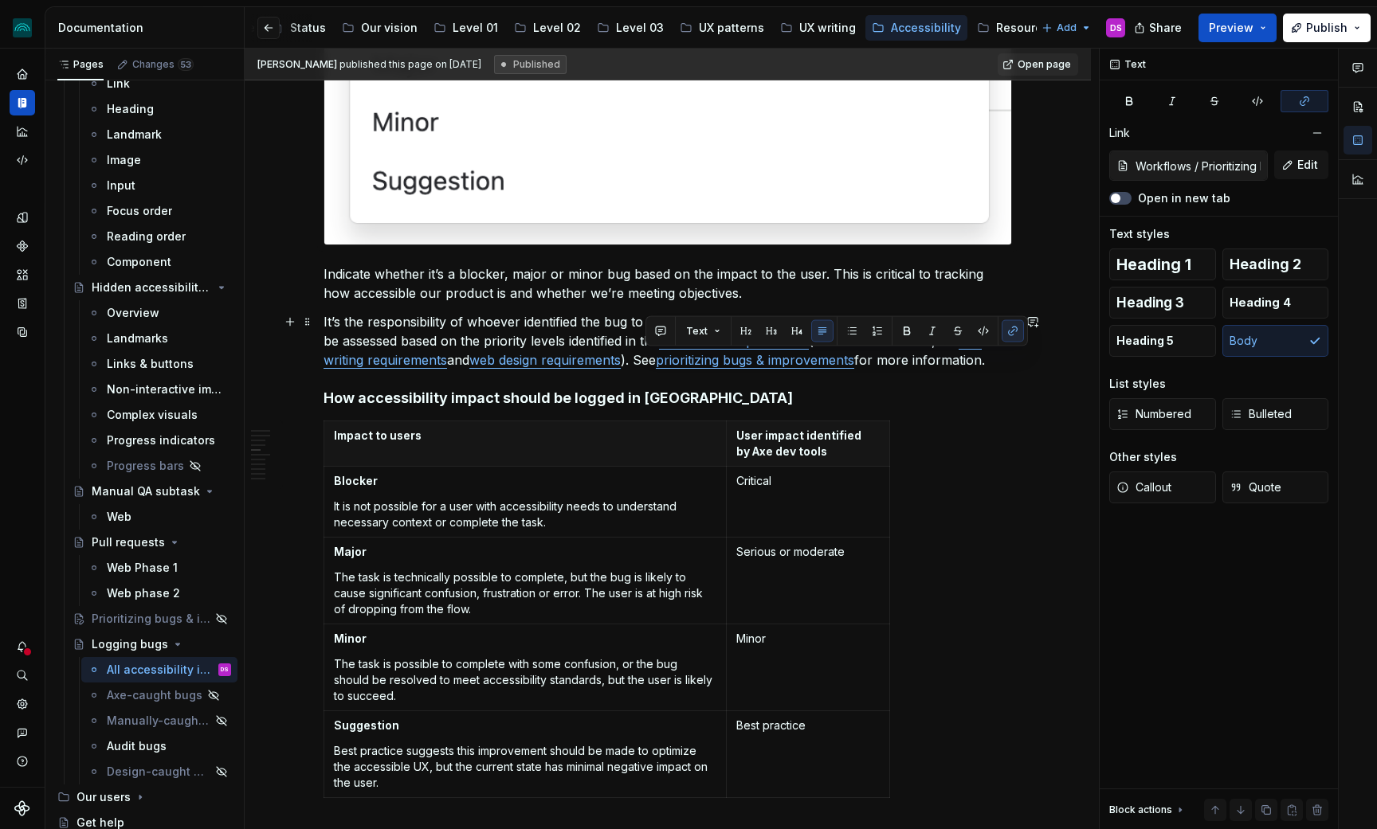
drag, startPoint x: 645, startPoint y: 365, endPoint x: 1001, endPoint y: 362, distance: 355.4
click at [1001, 362] on p "It’s the responsibility of whoever identified the bug to indicate its accessibi…" at bounding box center [667, 340] width 688 height 57
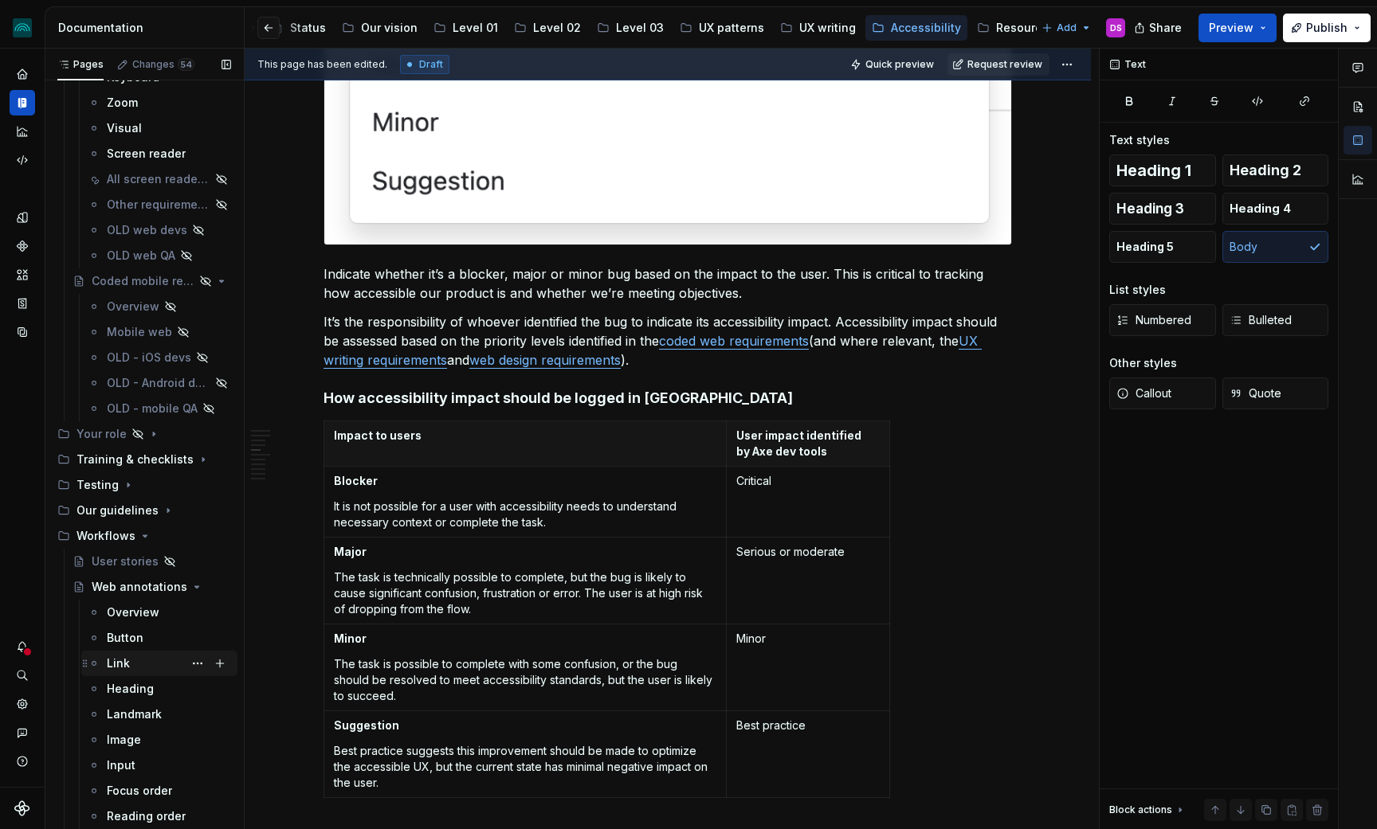
scroll to position [382, 0]
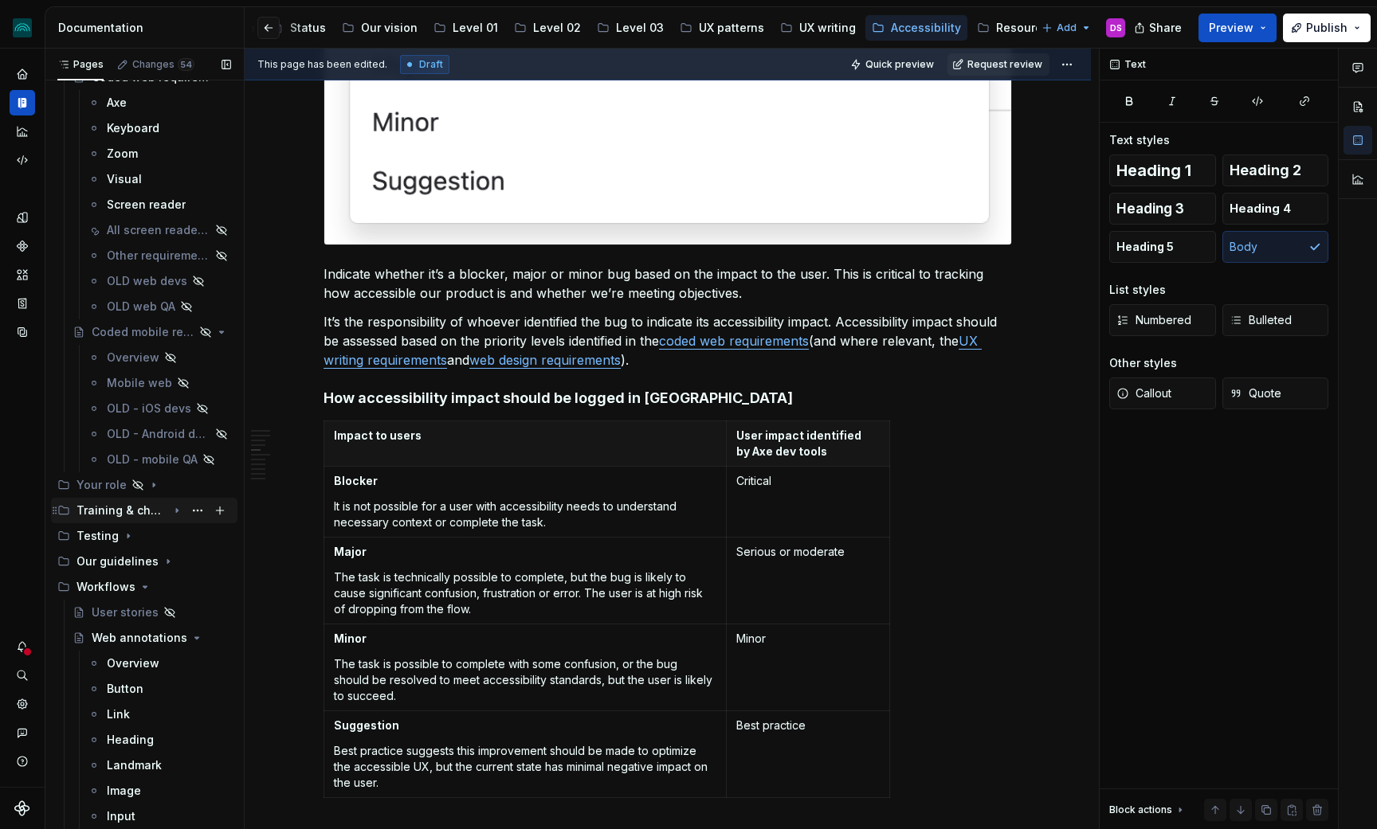
click at [176, 510] on icon "Page tree" at bounding box center [177, 511] width 2 height 4
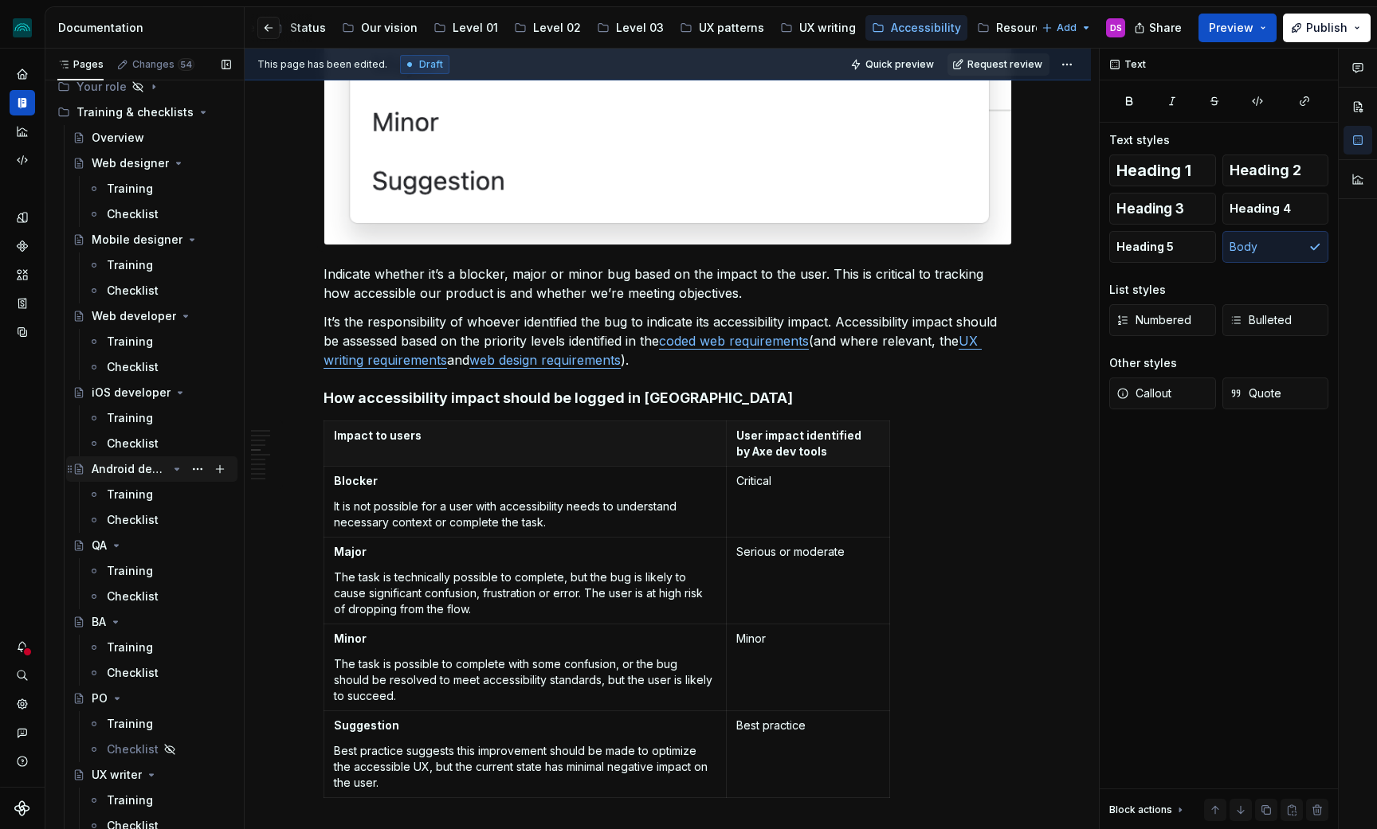
scroll to position [848, 0]
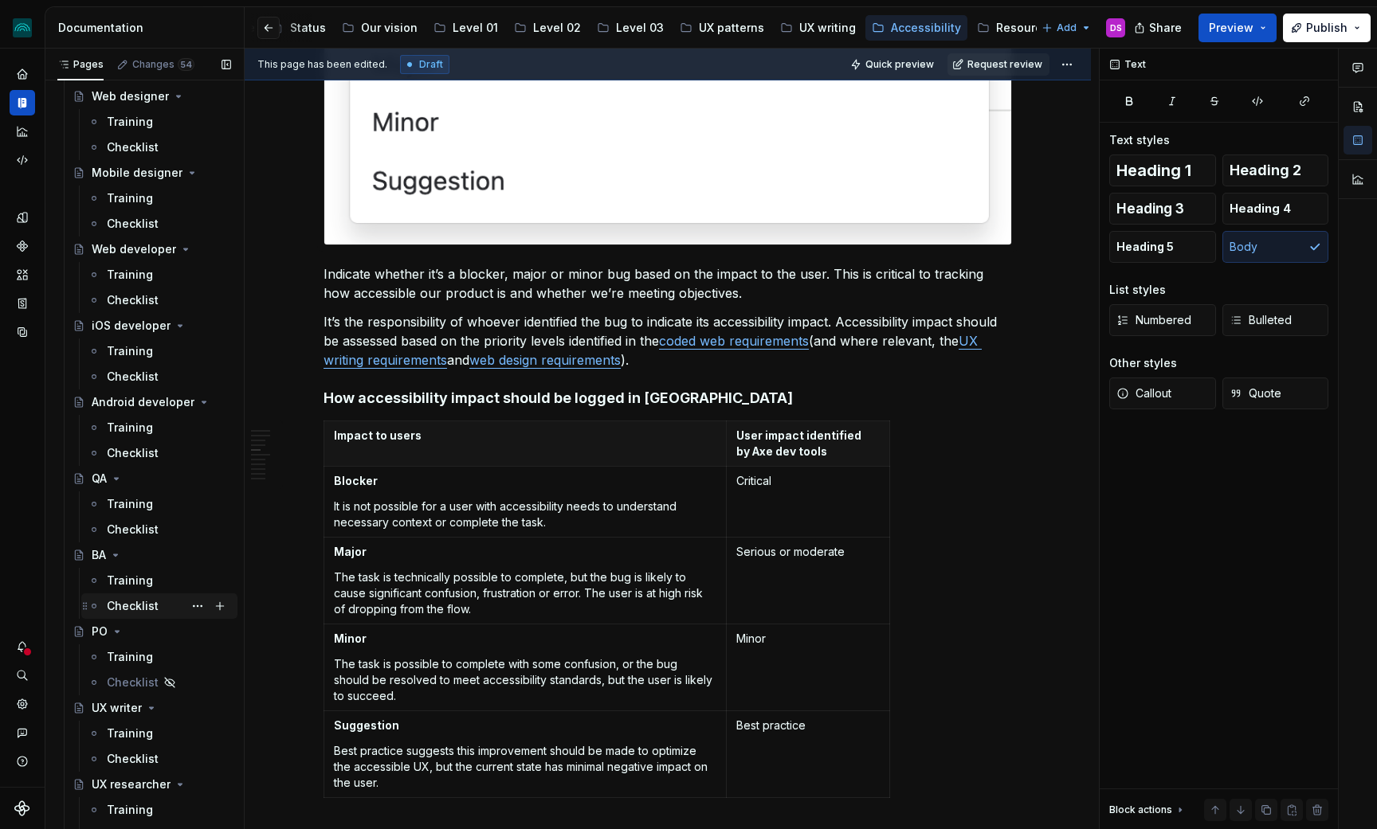
click at [133, 604] on div "Checklist" at bounding box center [133, 606] width 52 height 16
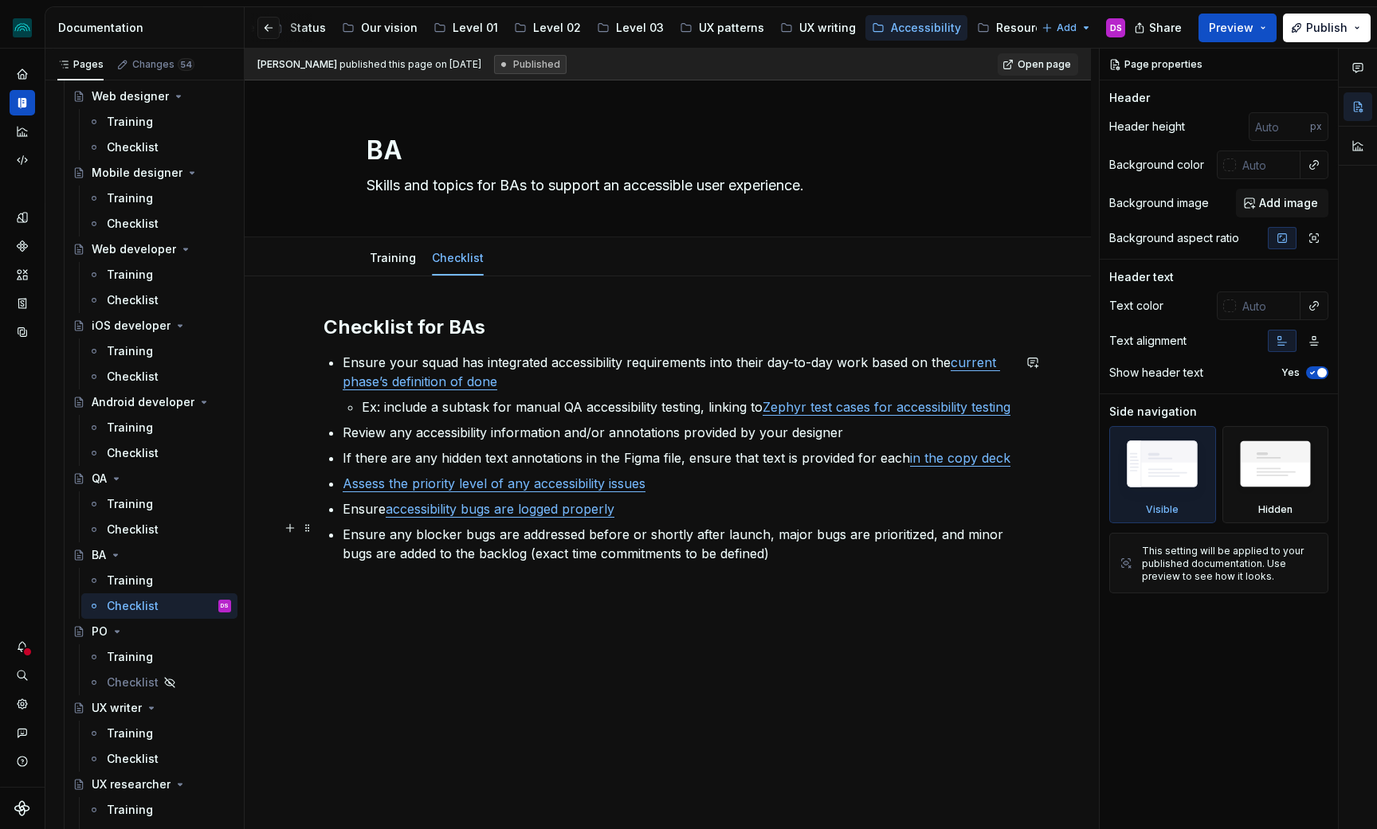
scroll to position [20, 0]
click at [664, 484] on p "Assess the priority level of any accessibility issues" at bounding box center [677, 482] width 669 height 19
type textarea "*"
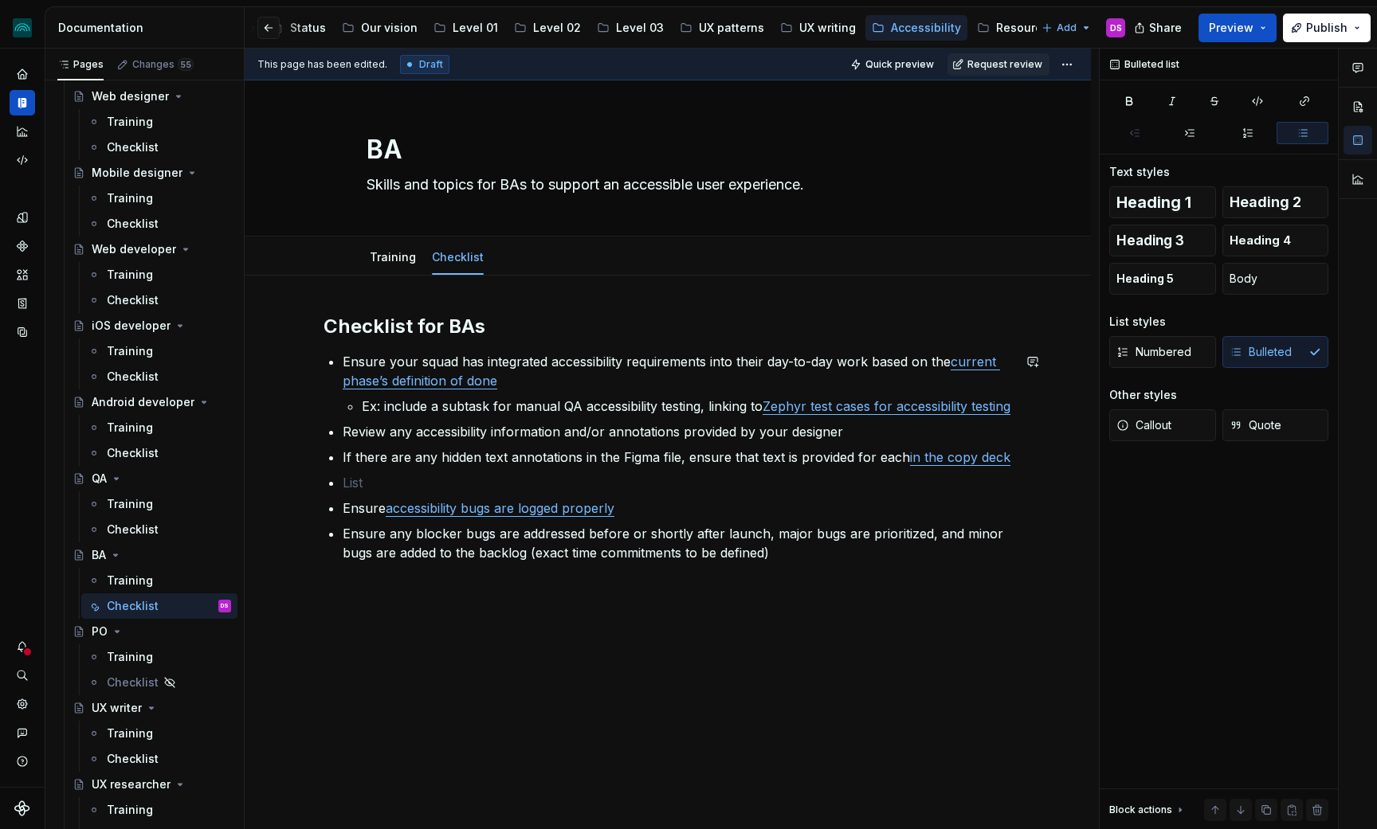
scroll to position [0, 0]
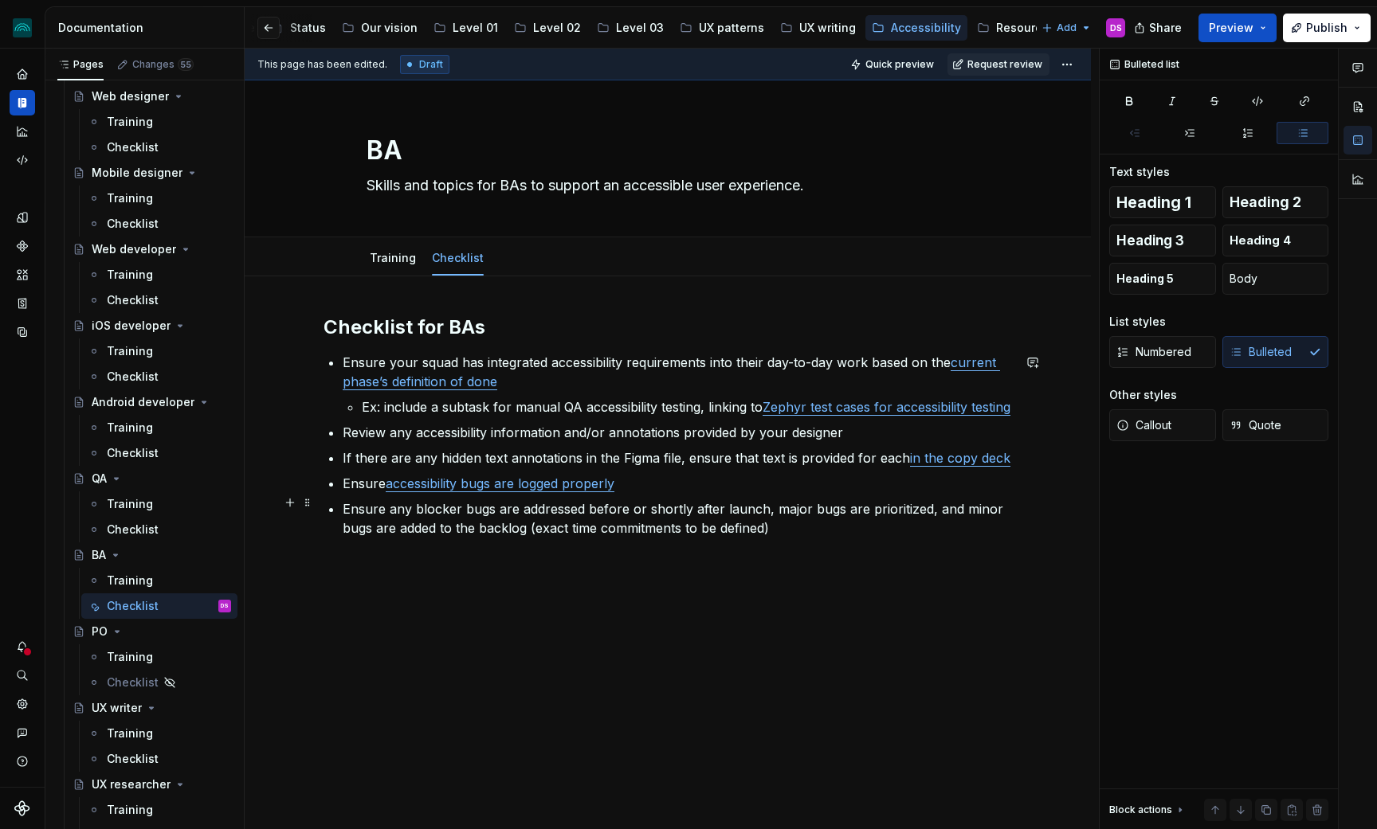
click at [637, 493] on p "Ensure accessibility bugs are logged properly" at bounding box center [677, 483] width 669 height 19
drag, startPoint x: 768, startPoint y: 550, endPoint x: 723, endPoint y: 551, distance: 44.6
click at [723, 538] on p "Ensure any blocker bugs are addressed before or shortly after launch, major bug…" at bounding box center [677, 519] width 669 height 38
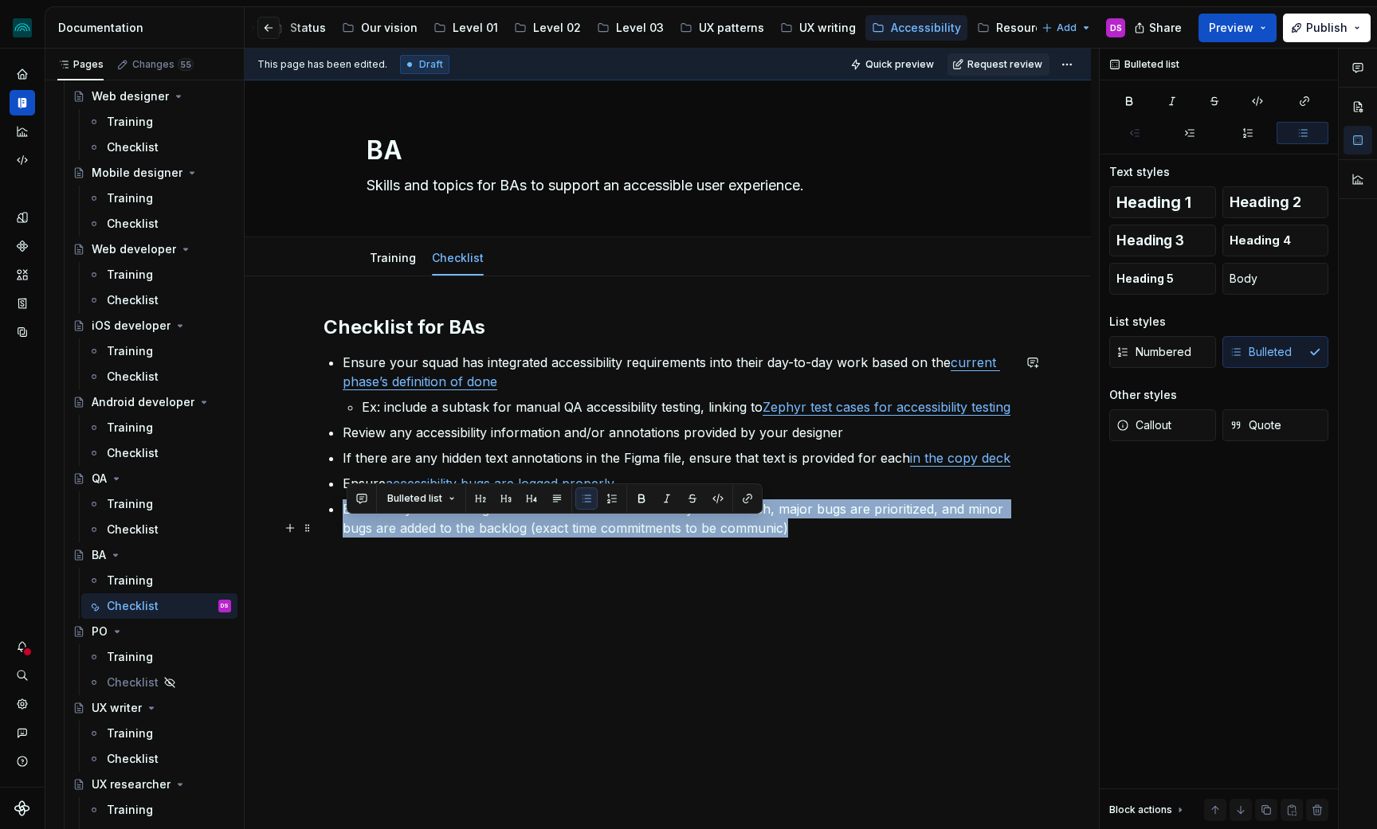
drag, startPoint x: 662, startPoint y: 551, endPoint x: 322, endPoint y: 521, distance: 341.5
click at [322, 521] on div "Checklist for BAs Ensure your squad has integrated accessibility requirements i…" at bounding box center [668, 540] width 846 height 529
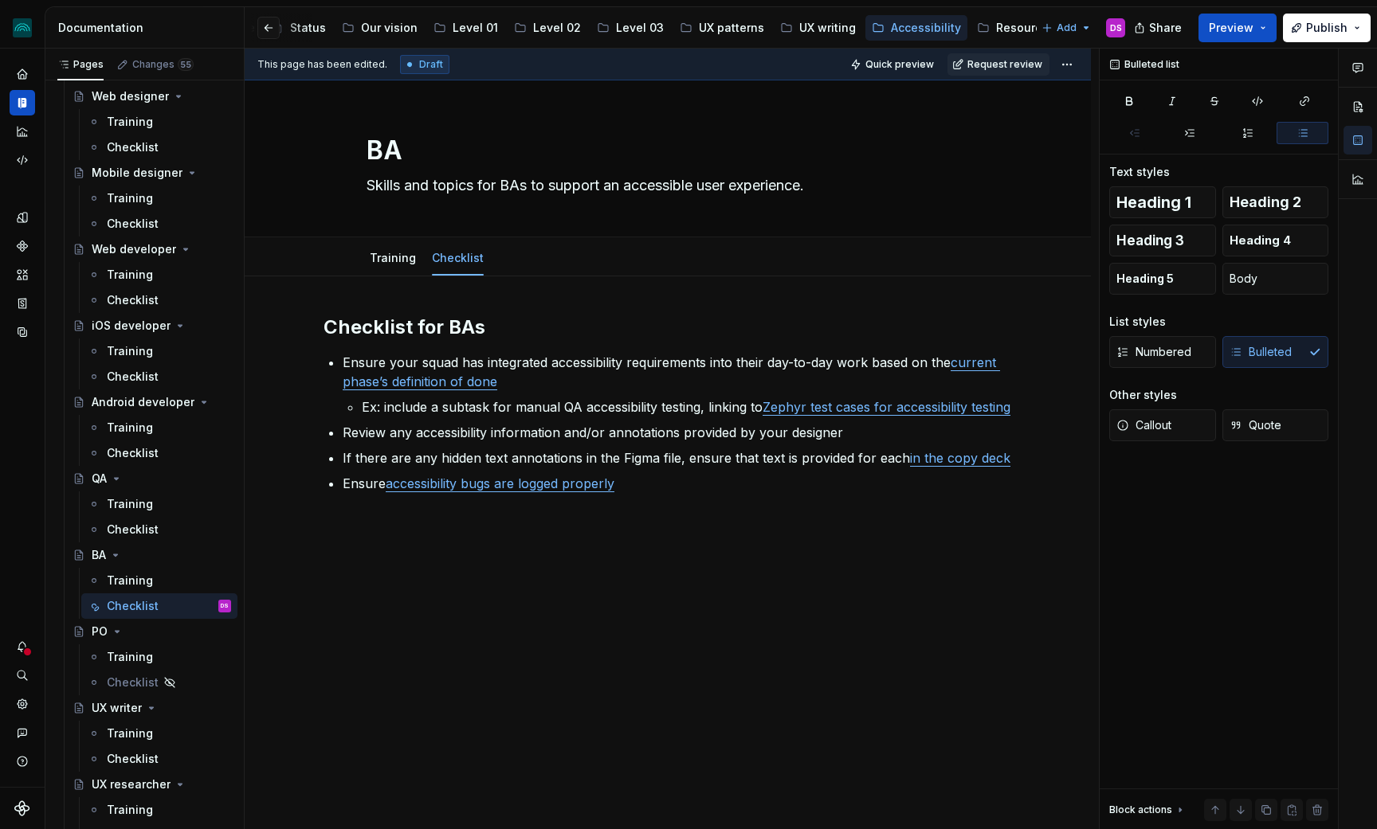
click at [1086, 62] on div "This page has been edited. Draft Quick preview Request review" at bounding box center [668, 65] width 846 height 32
click at [1080, 64] on html "iceberg DS Design system data Documentation Accessibility guide for tree Page t…" at bounding box center [688, 414] width 1377 height 829
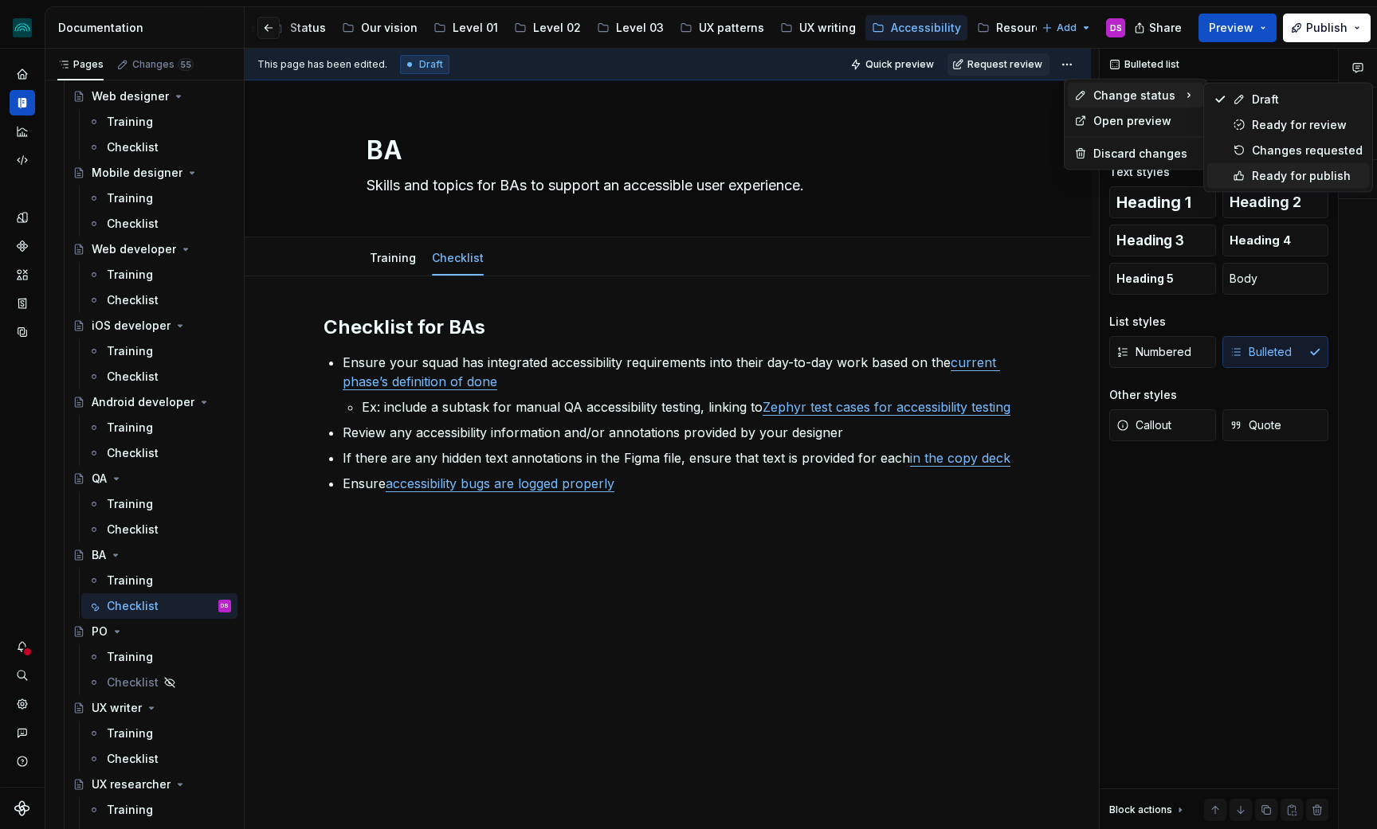
click at [1276, 181] on div "Ready for publish" at bounding box center [1307, 176] width 111 height 16
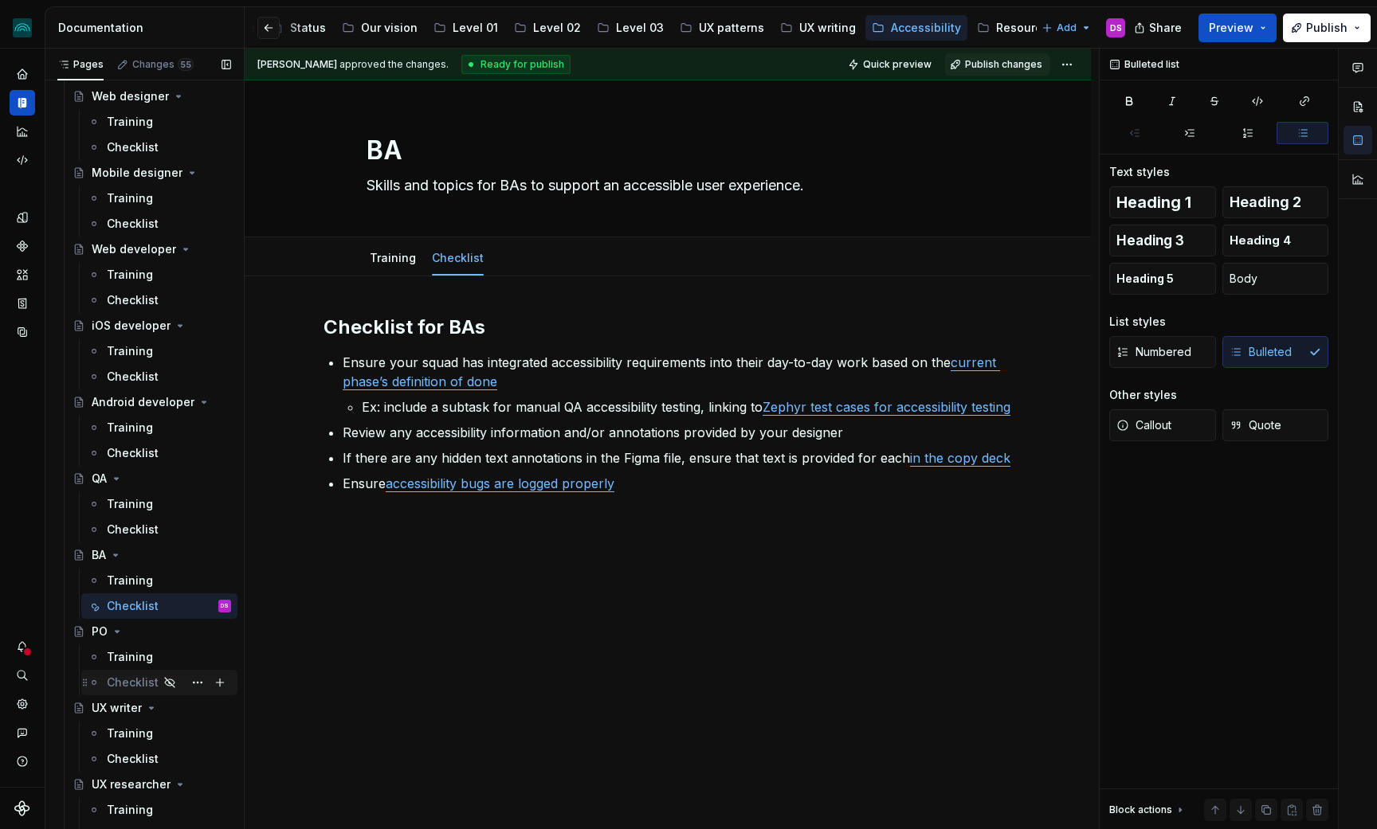
click at [126, 680] on div "Checklist" at bounding box center [133, 683] width 52 height 16
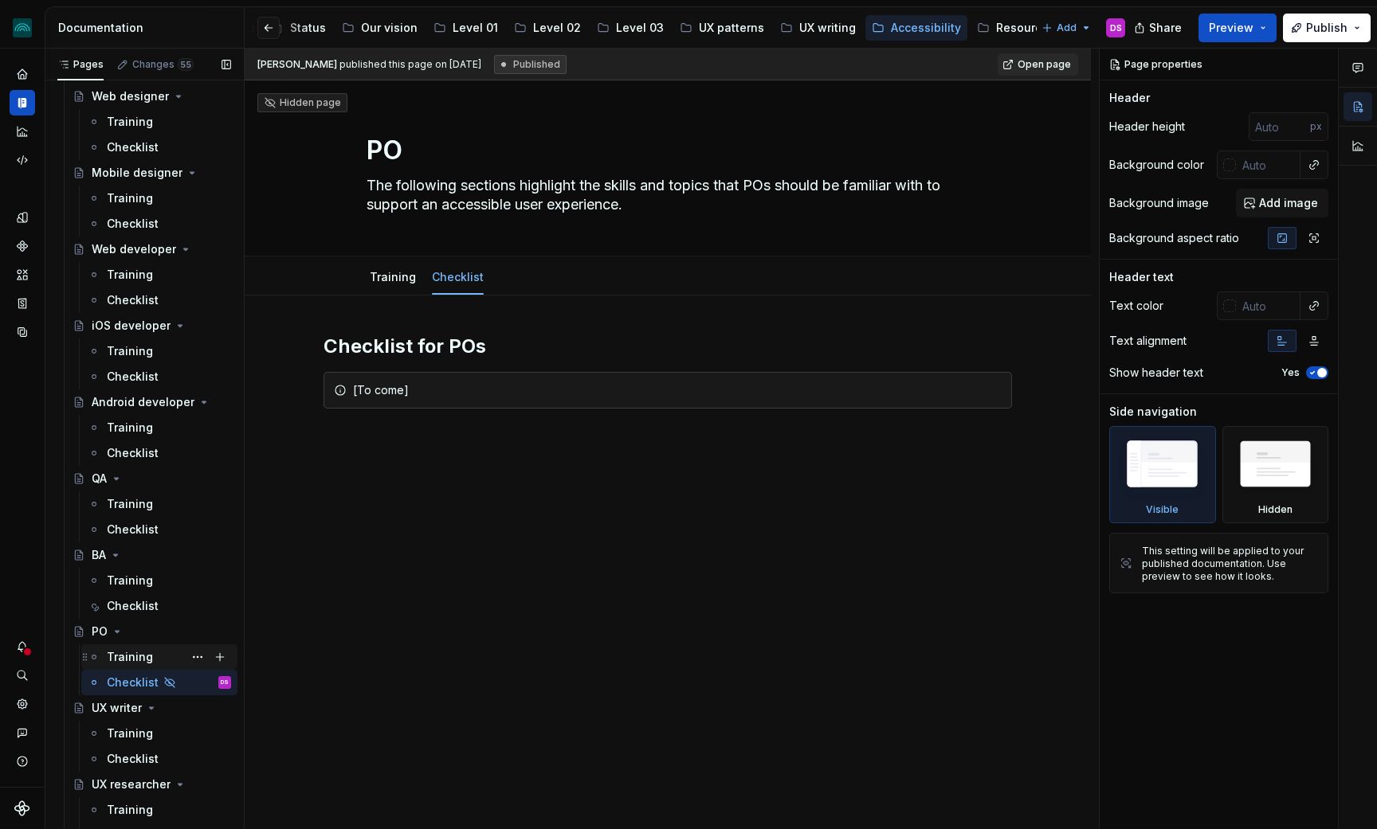
click at [125, 657] on div "Training" at bounding box center [130, 657] width 46 height 16
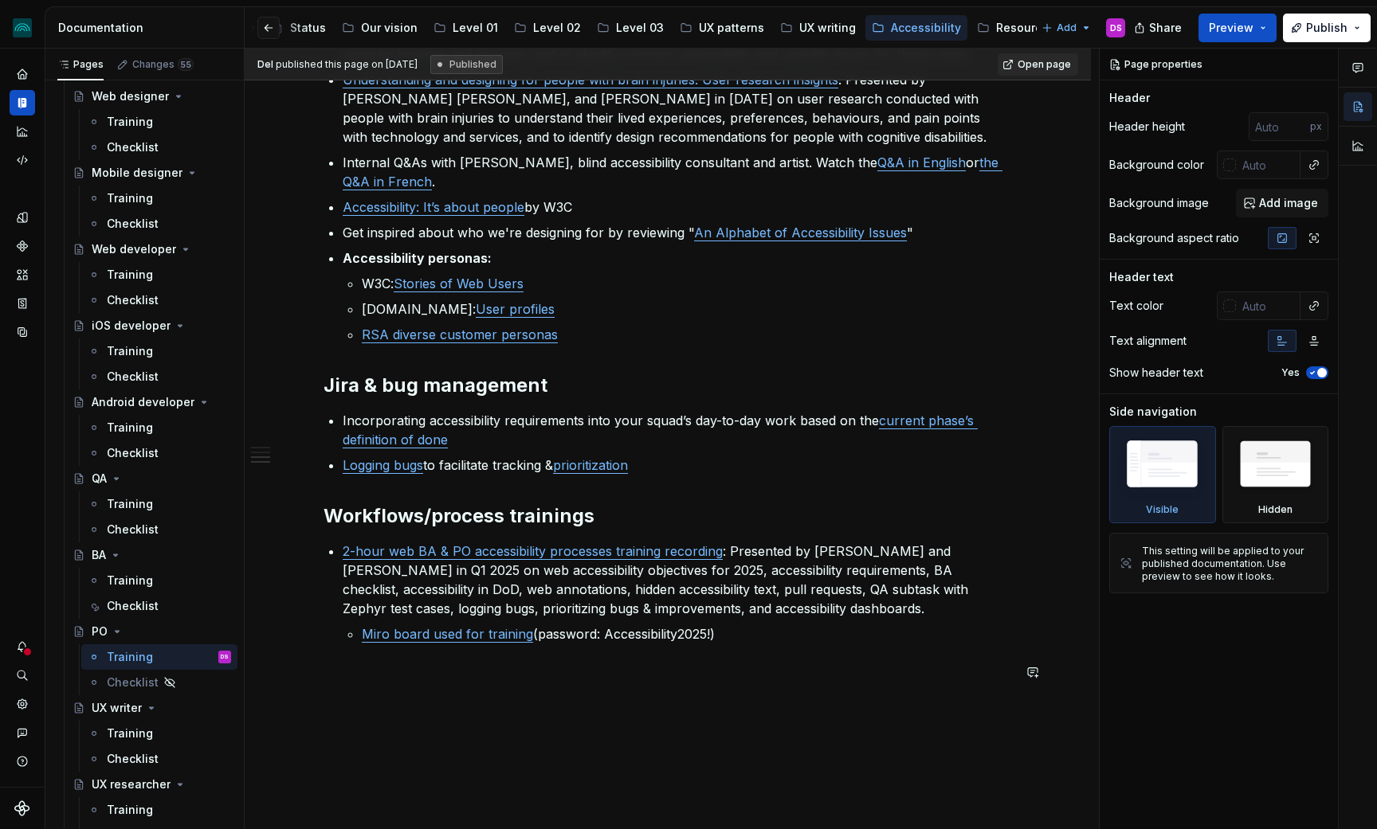
scroll to position [616, 0]
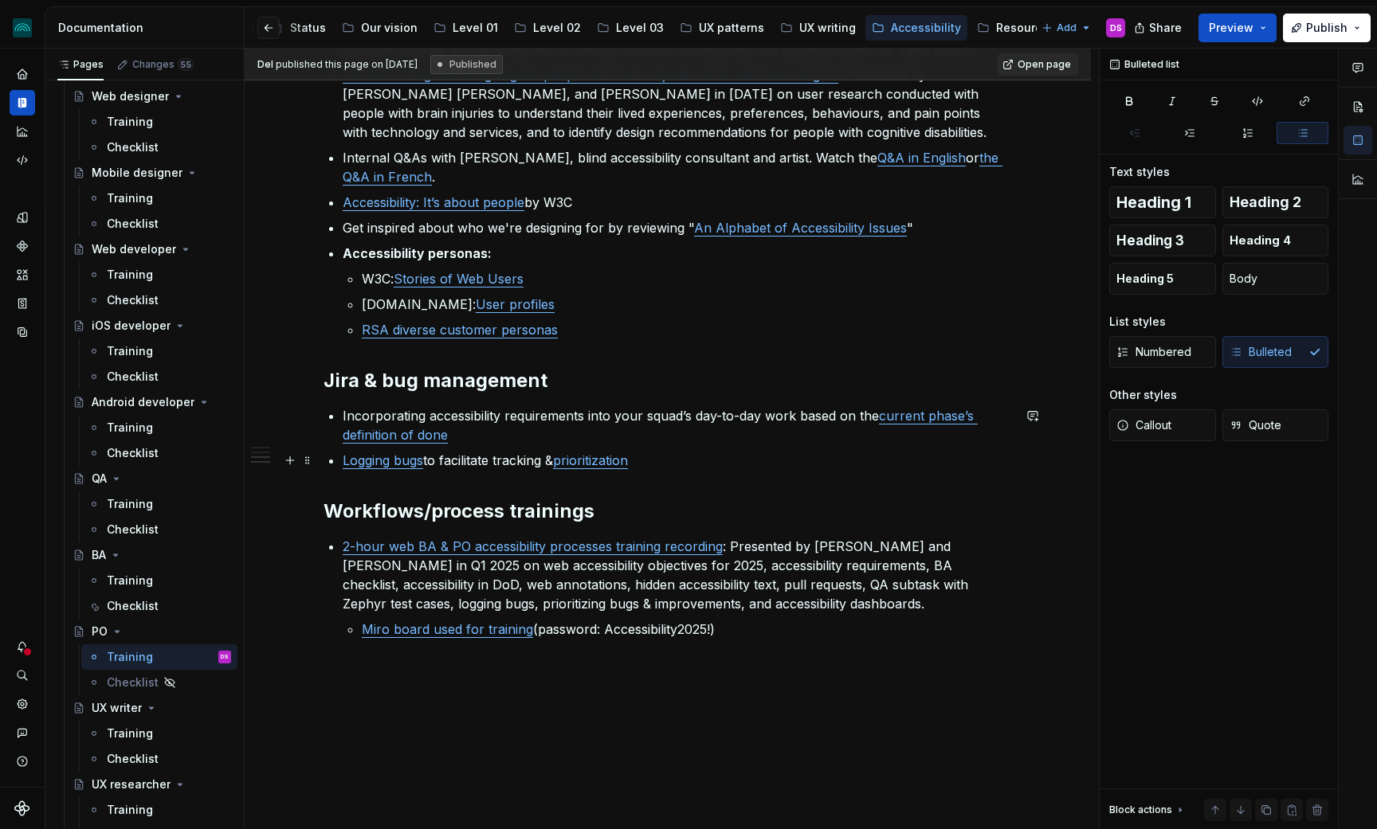
type textarea "*"
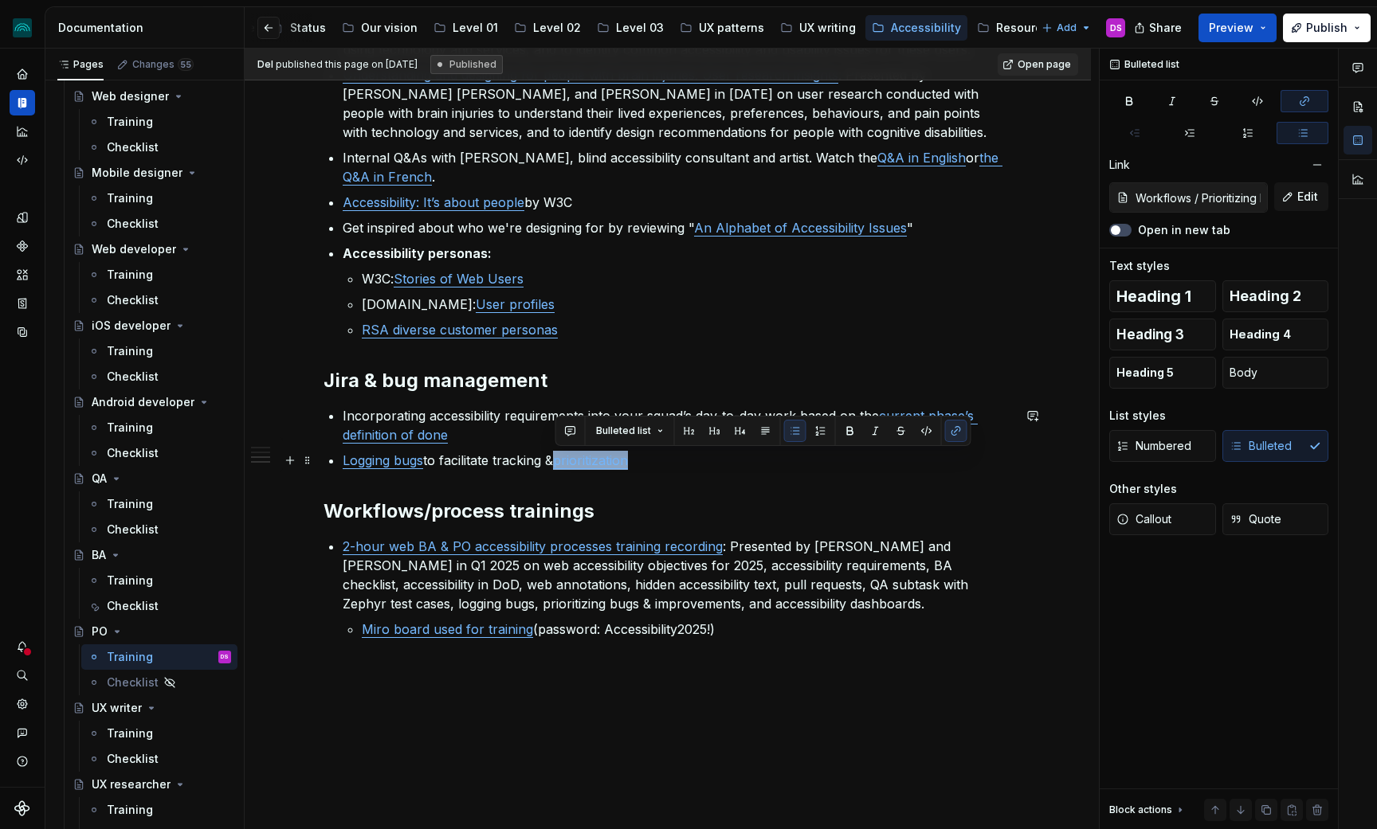
drag, startPoint x: 657, startPoint y: 456, endPoint x: 556, endPoint y: 462, distance: 101.4
click at [556, 462] on p "Logging bugs to facilitate tracking & prioritization" at bounding box center [677, 460] width 669 height 19
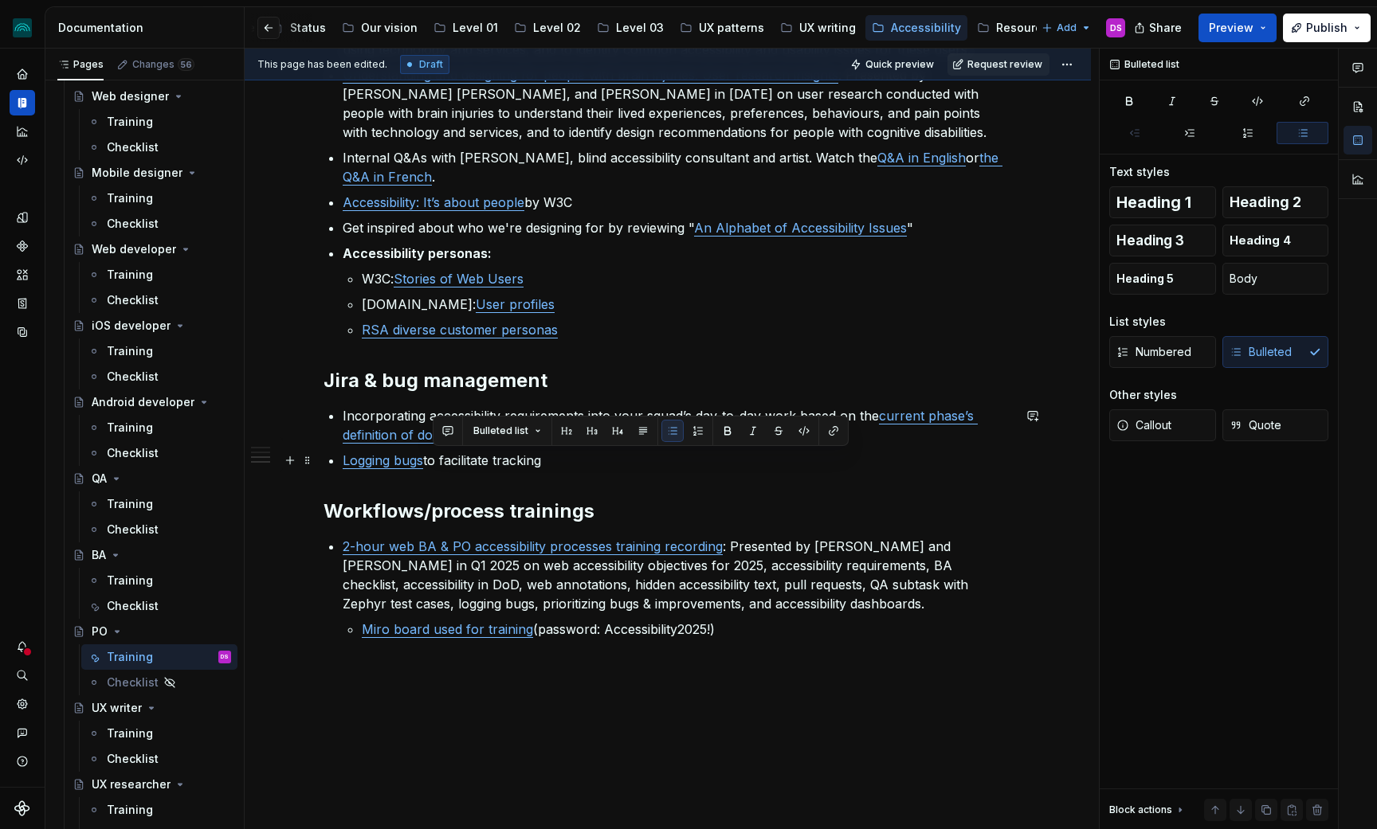
click at [432, 461] on p "Logging bugs to facilitate tracking" at bounding box center [677, 460] width 669 height 19
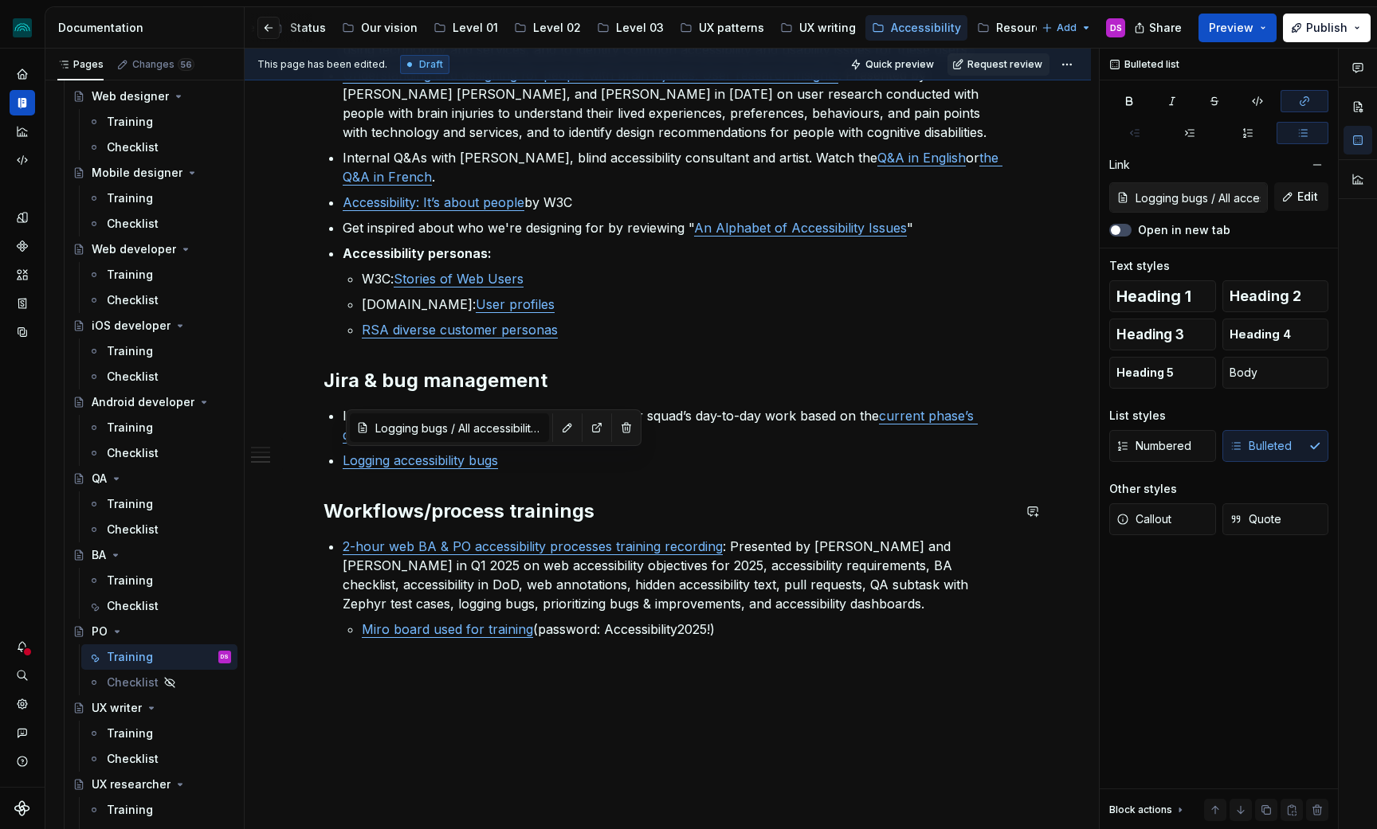
click at [786, 470] on div "Introduction to web accessibility Watch a tech talk where we give an overview o…" at bounding box center [667, 197] width 688 height 959
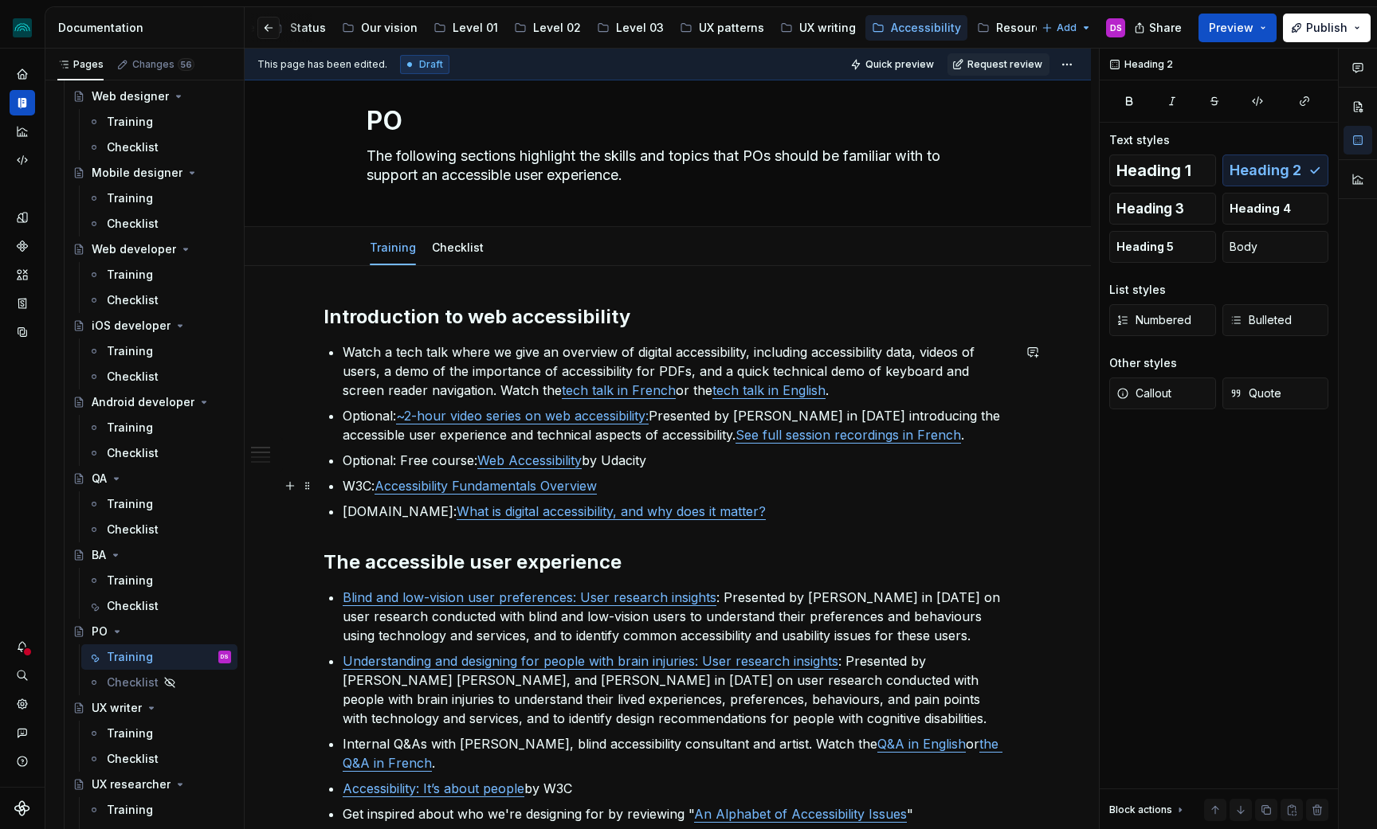
scroll to position [19, 0]
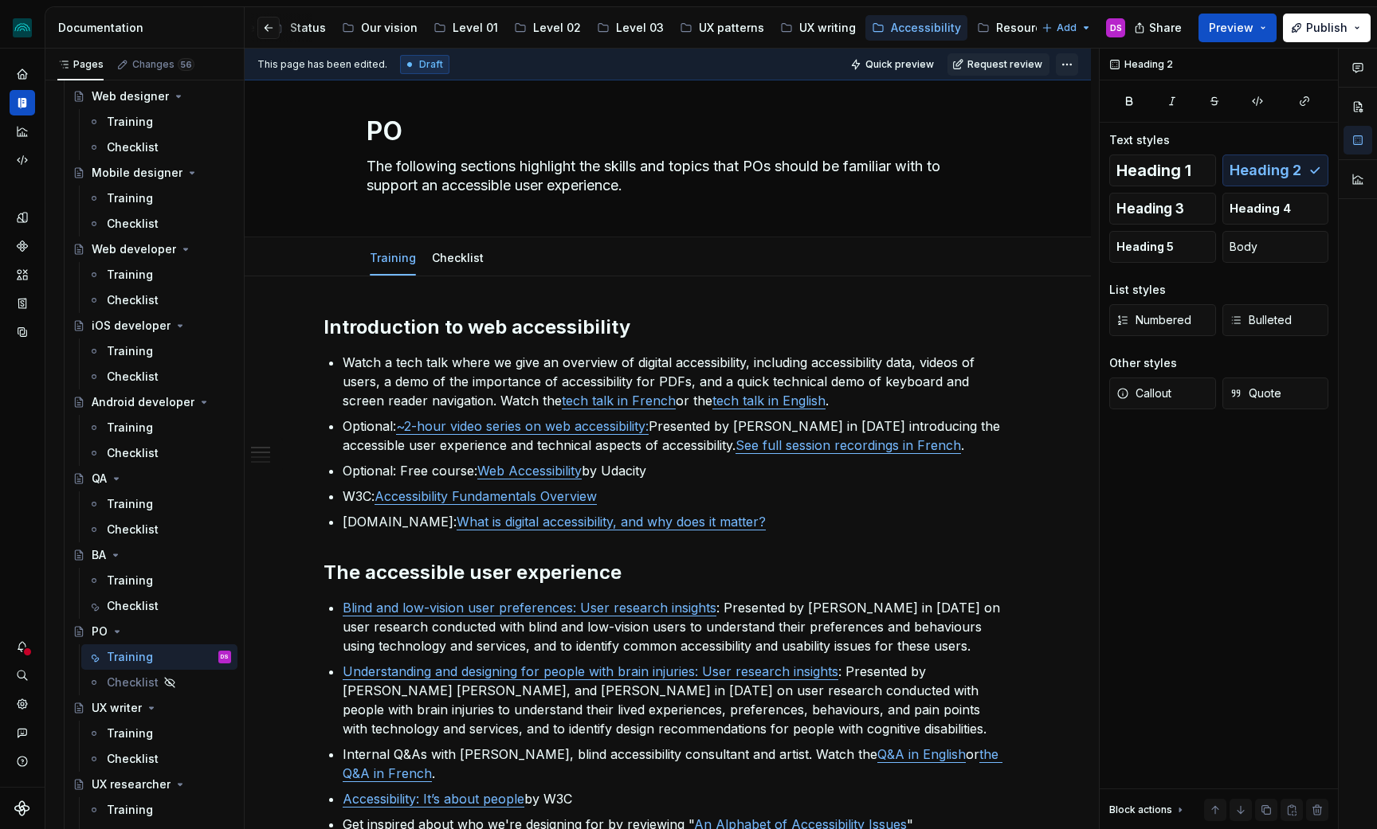
click at [1083, 61] on html "iceberg DS Design system data Documentation Accessibility guide for tree Page t…" at bounding box center [688, 414] width 1377 height 829
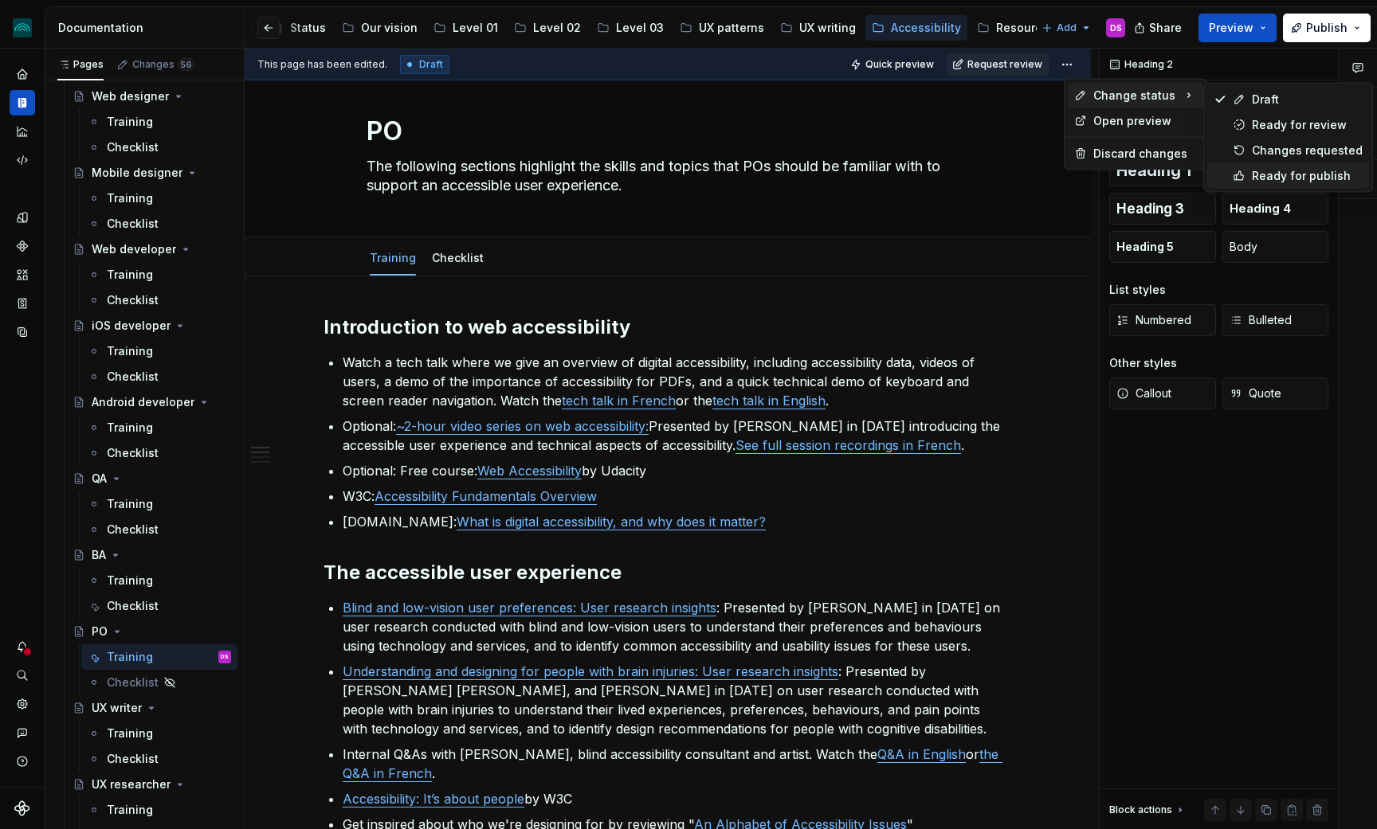
click at [1300, 170] on div "Ready for publish" at bounding box center [1307, 176] width 111 height 16
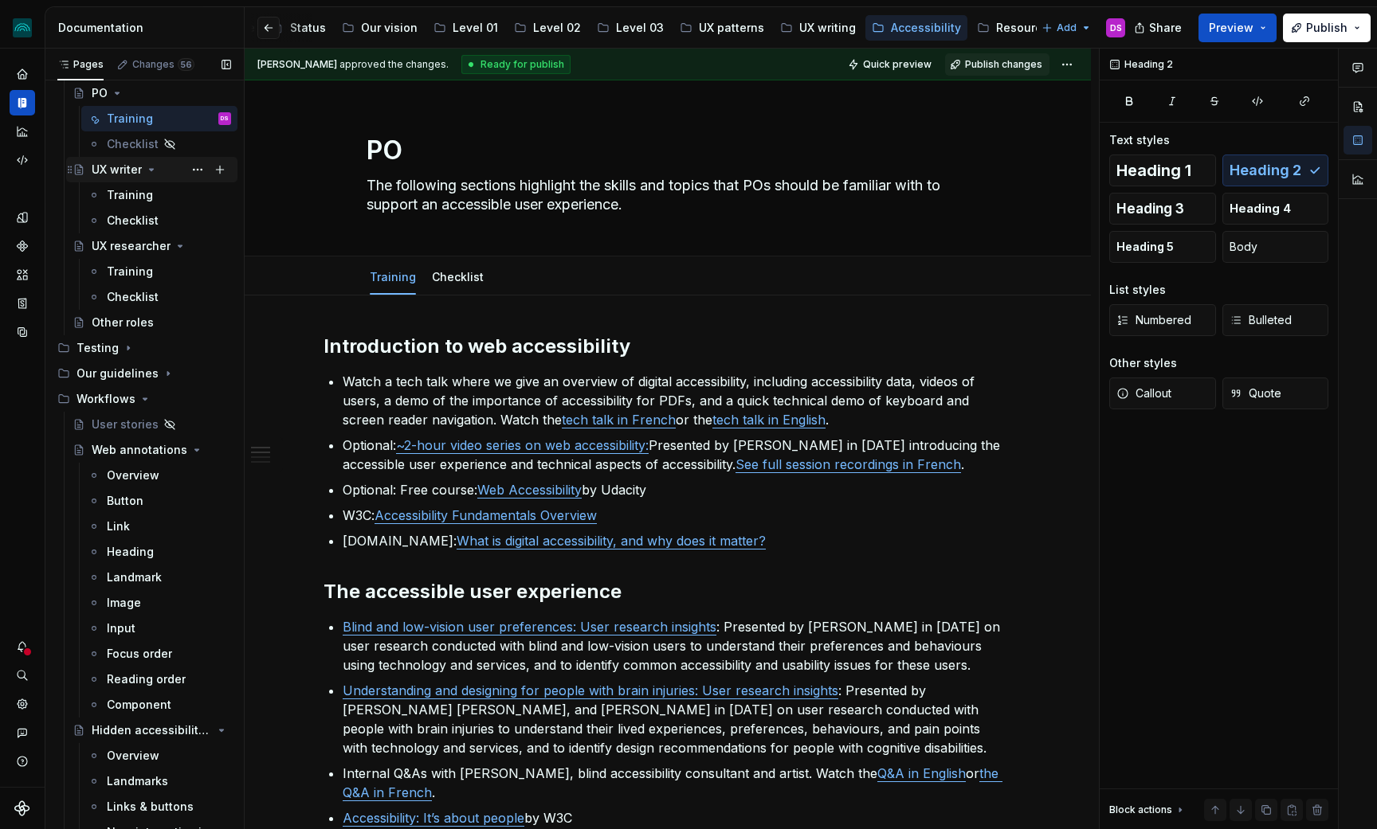
scroll to position [1391, 0]
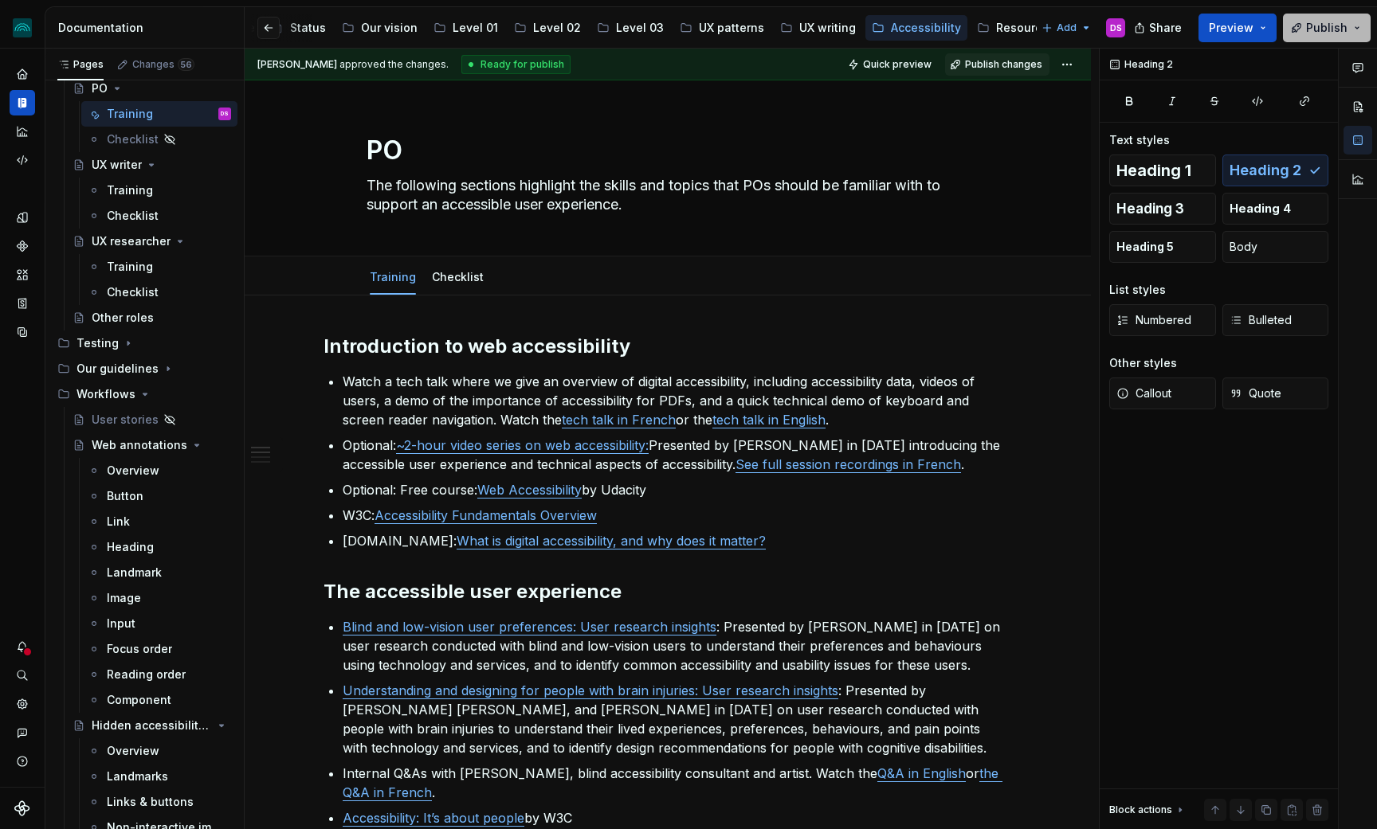
click at [1312, 36] on button "Publish" at bounding box center [1327, 28] width 88 height 29
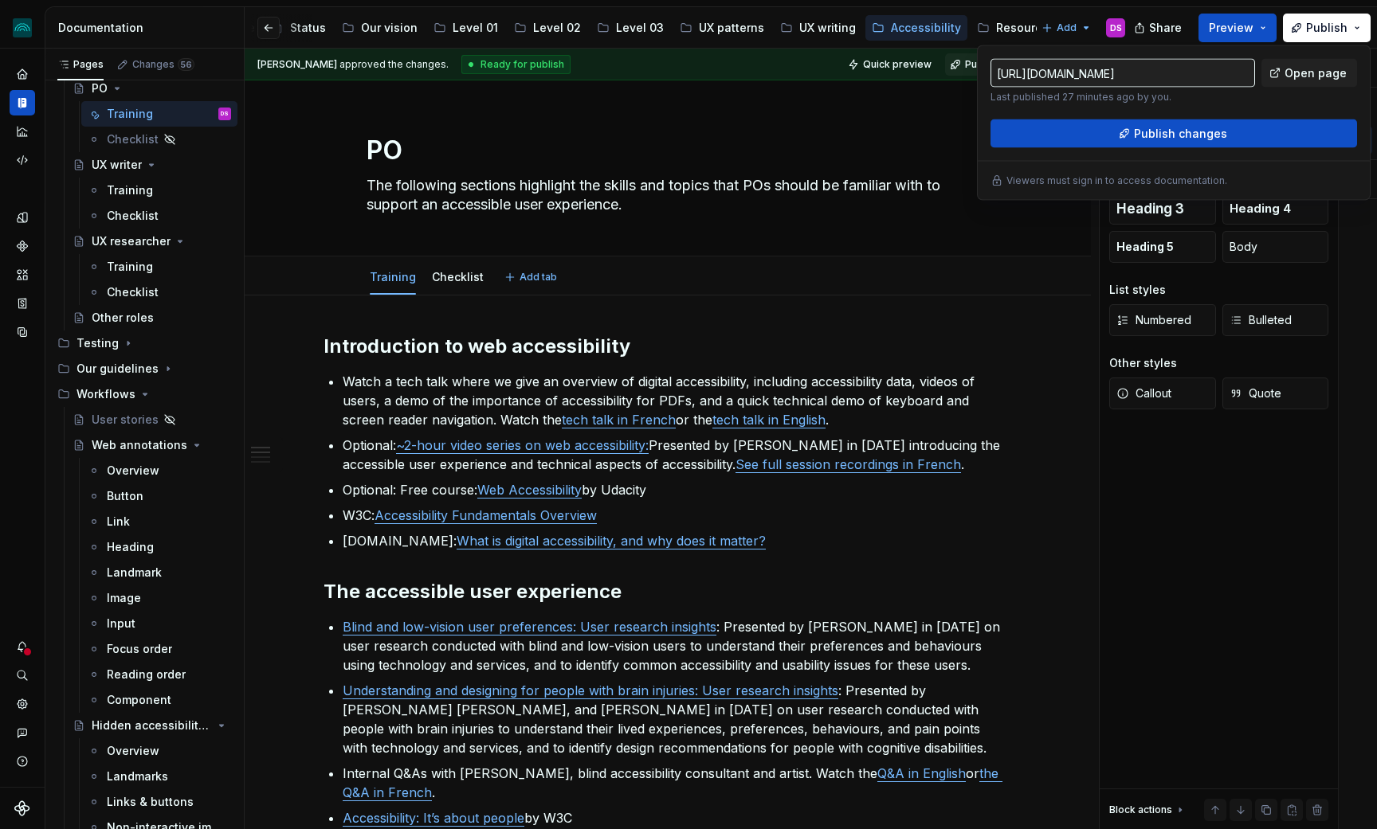
type textarea "*"
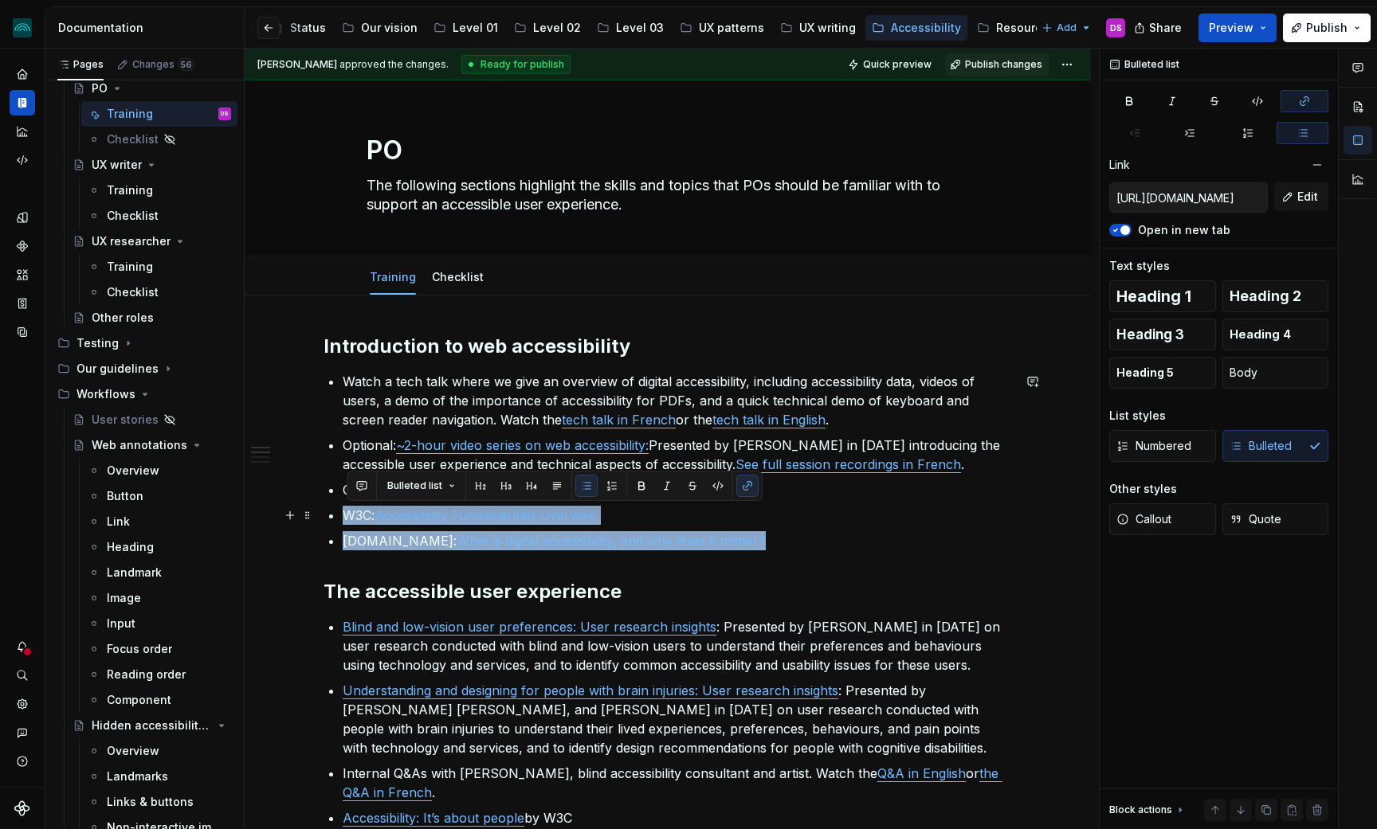
type input "[URL][DOMAIN_NAME]"
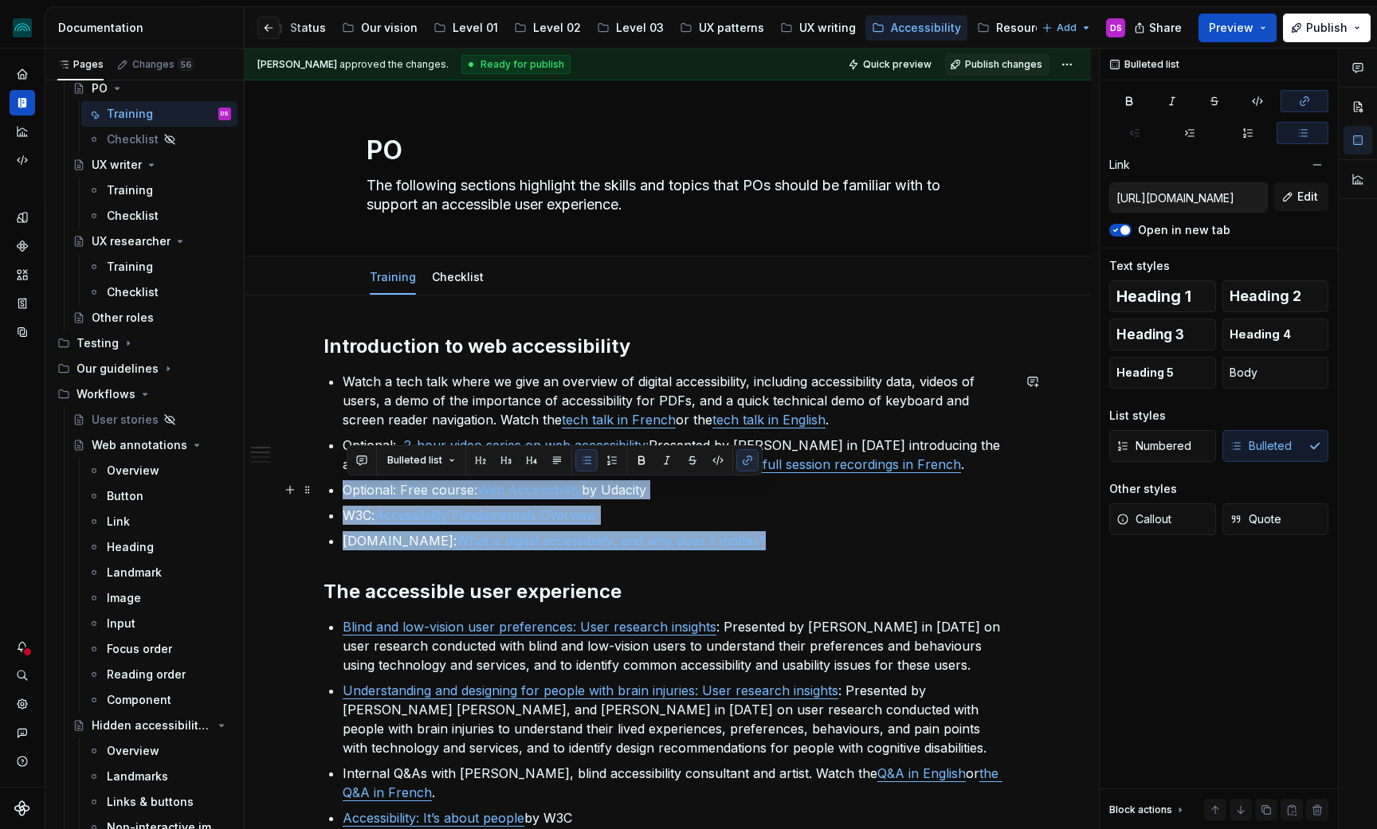
drag, startPoint x: 743, startPoint y: 548, endPoint x: 334, endPoint y: 488, distance: 413.2
click at [334, 488] on div "Introduction to web accessibility Watch a tech talk where we give an overview o…" at bounding box center [667, 813] width 688 height 959
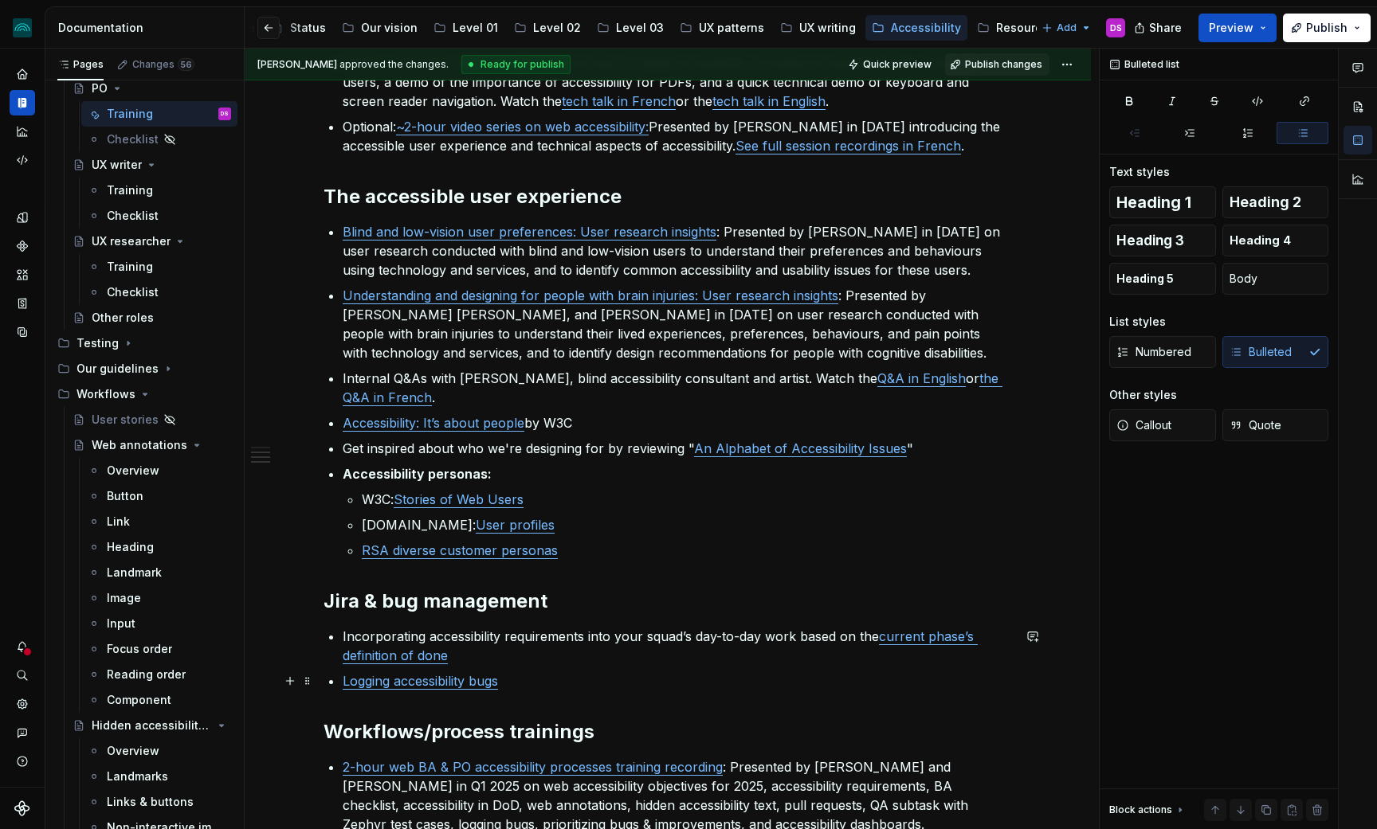
scroll to position [340, 0]
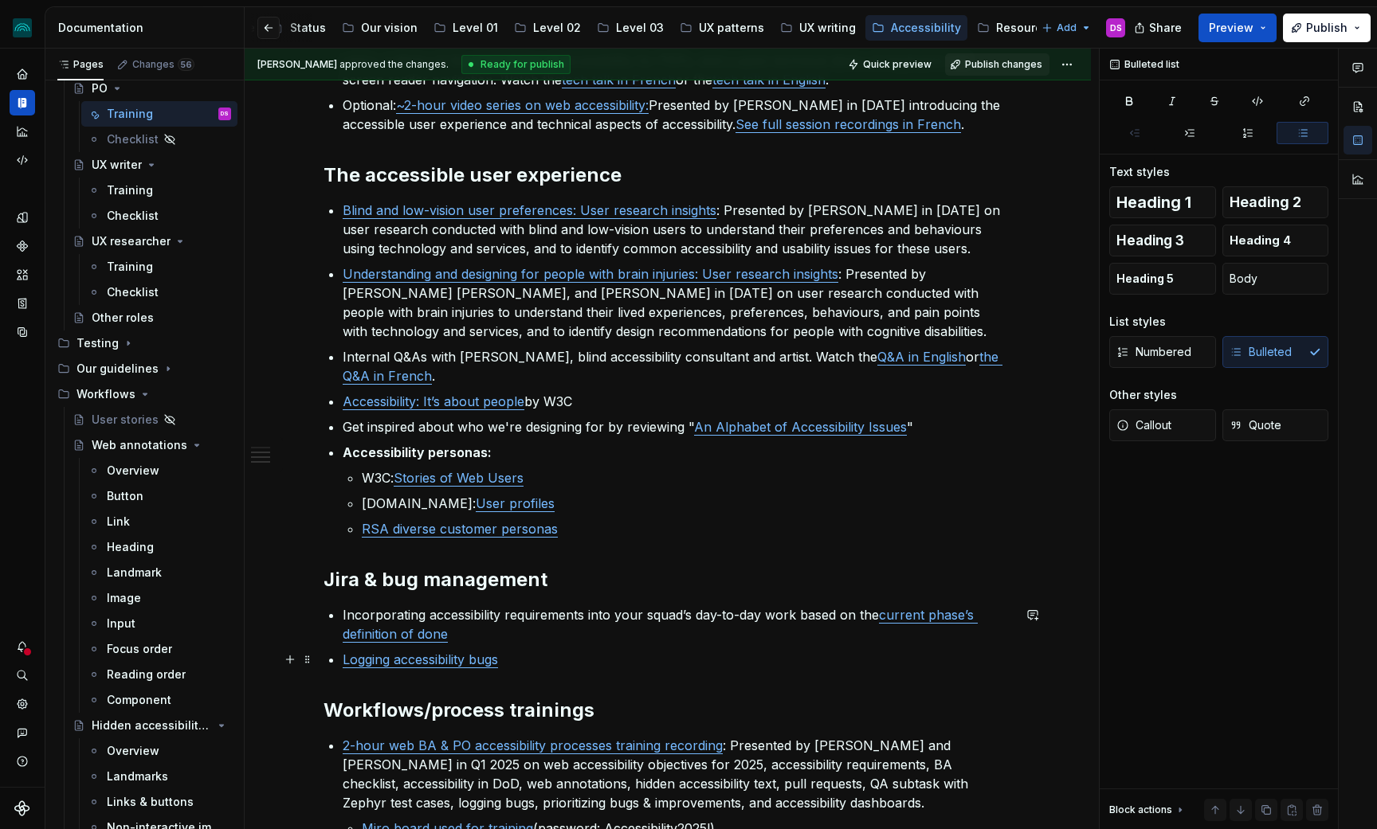
type textarea "*"
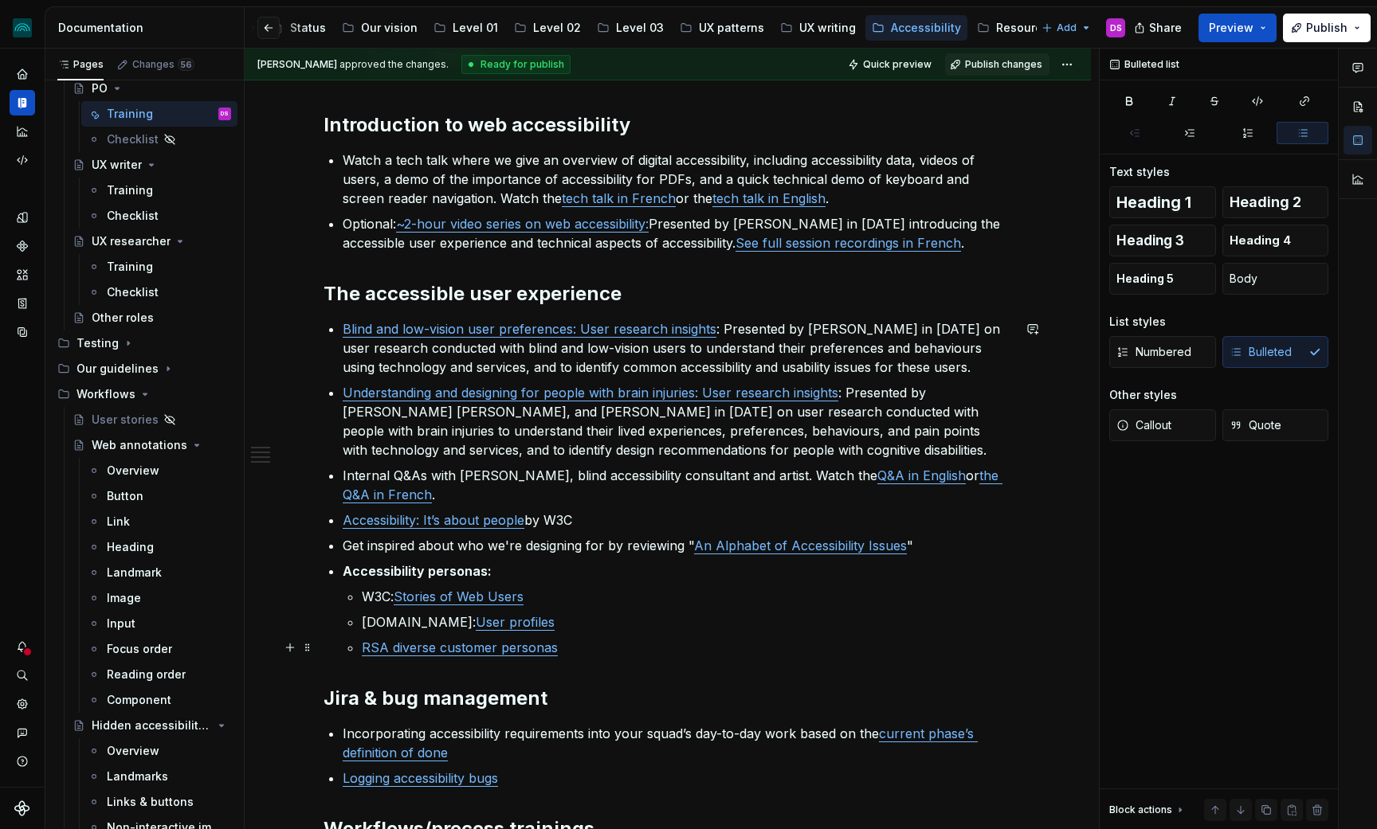
scroll to position [214, 0]
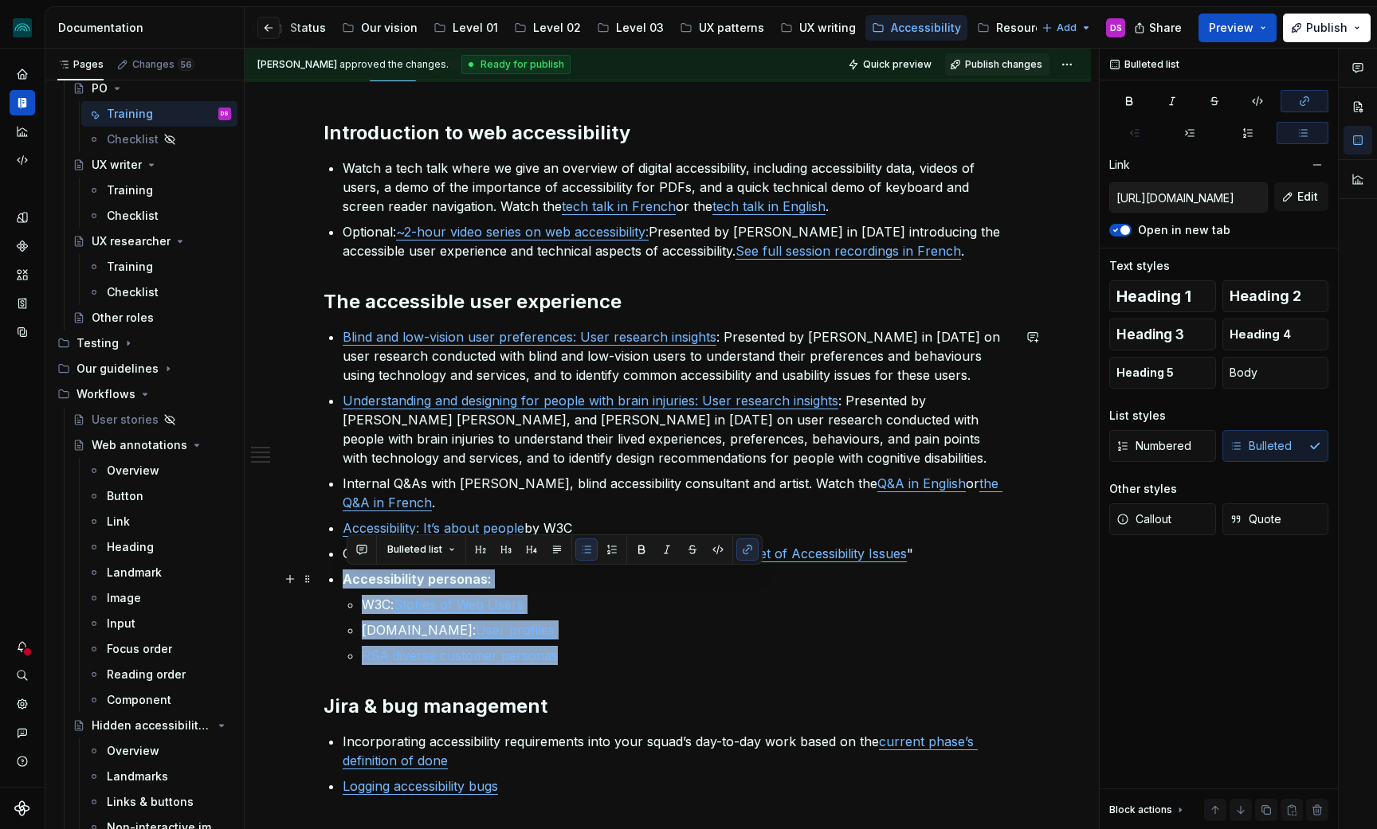
type input "[URL][DOMAIN_NAME]"
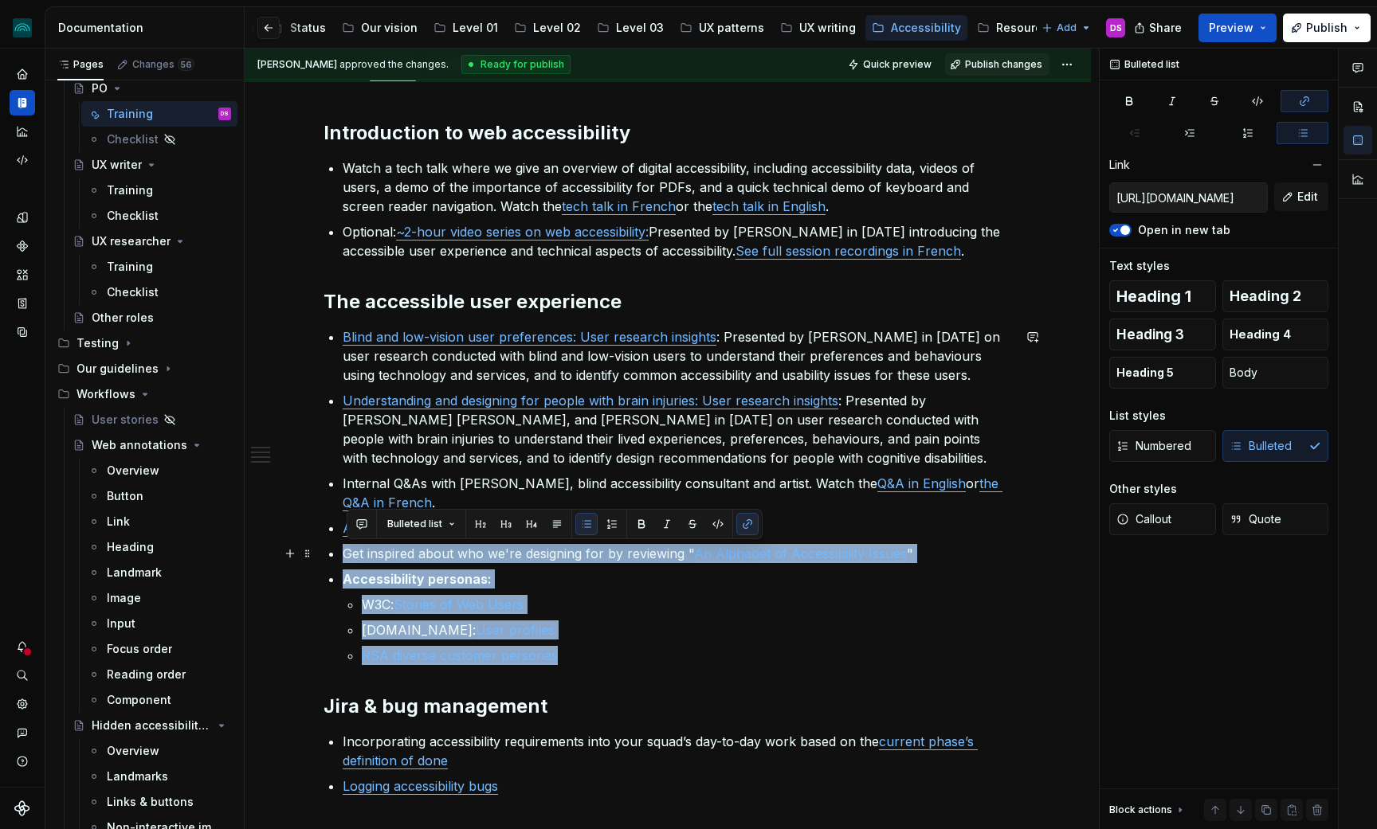
drag, startPoint x: 590, startPoint y: 664, endPoint x: 342, endPoint y: 560, distance: 268.9
click at [342, 560] on div "Introduction to web accessibility Watch a tech talk where we give an overview o…" at bounding box center [667, 561] width 688 height 883
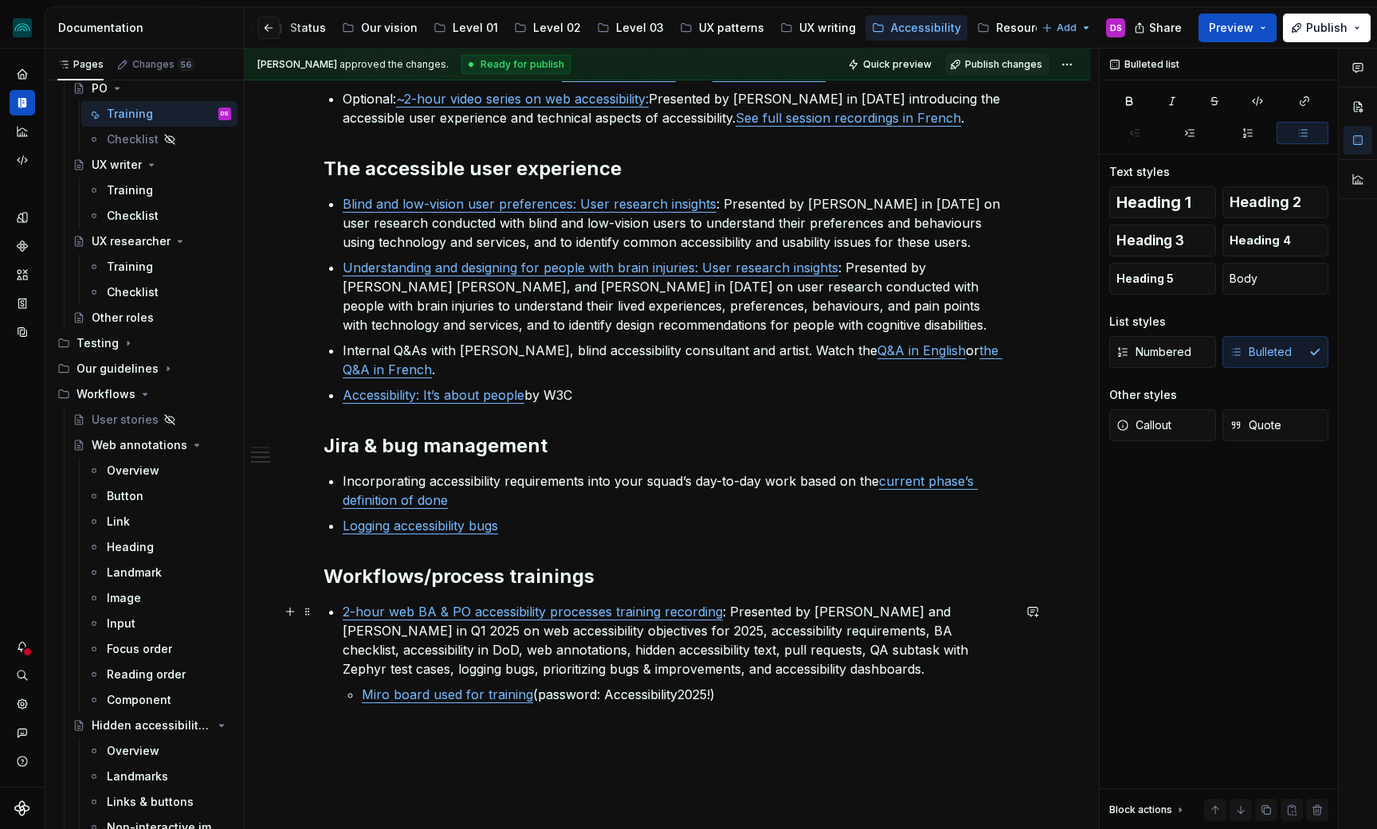
scroll to position [359, 0]
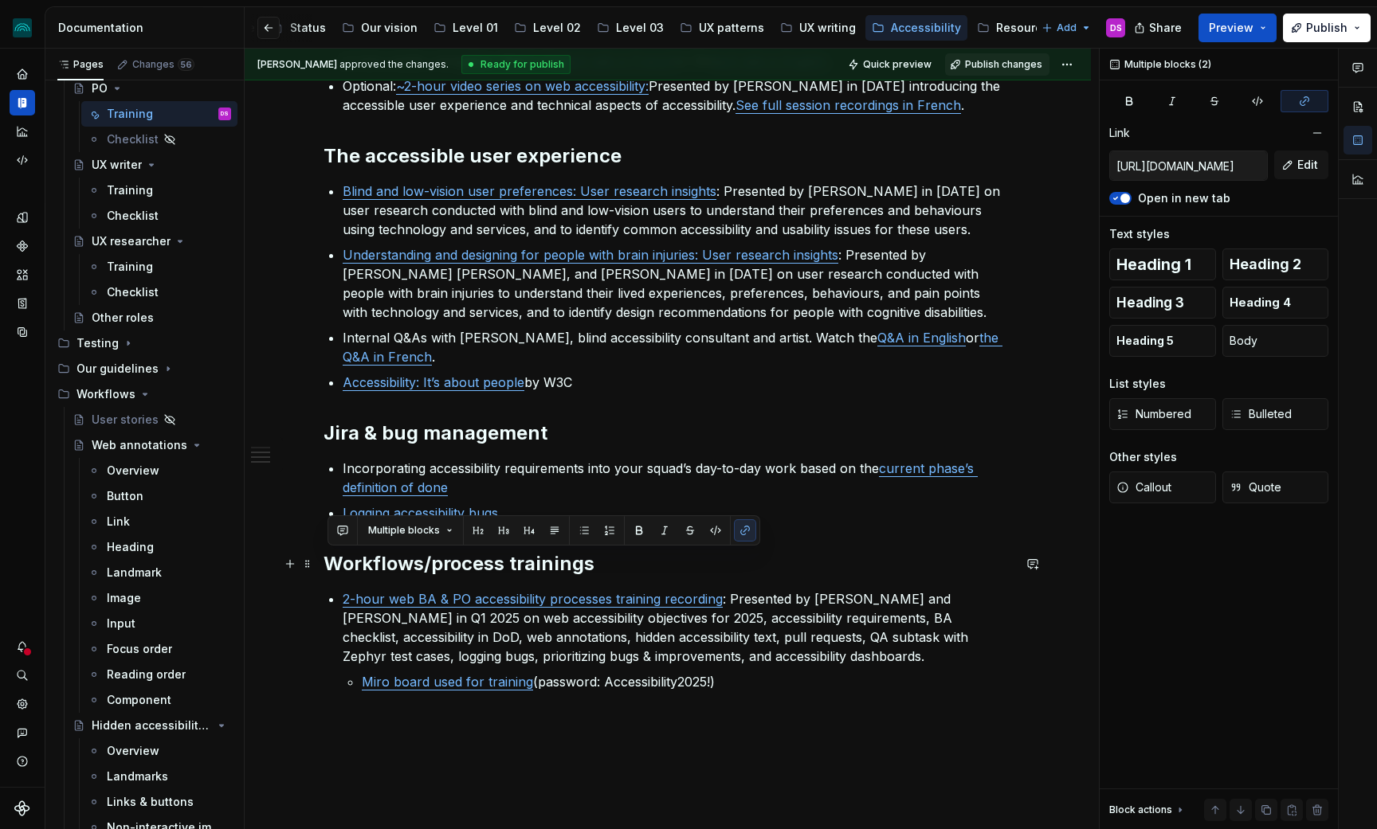
drag, startPoint x: 744, startPoint y: 684, endPoint x: 324, endPoint y: 570, distance: 435.1
click at [324, 570] on div "Introduction to web accessibility Watch a tech talk where we give an overview o…" at bounding box center [668, 466] width 846 height 1061
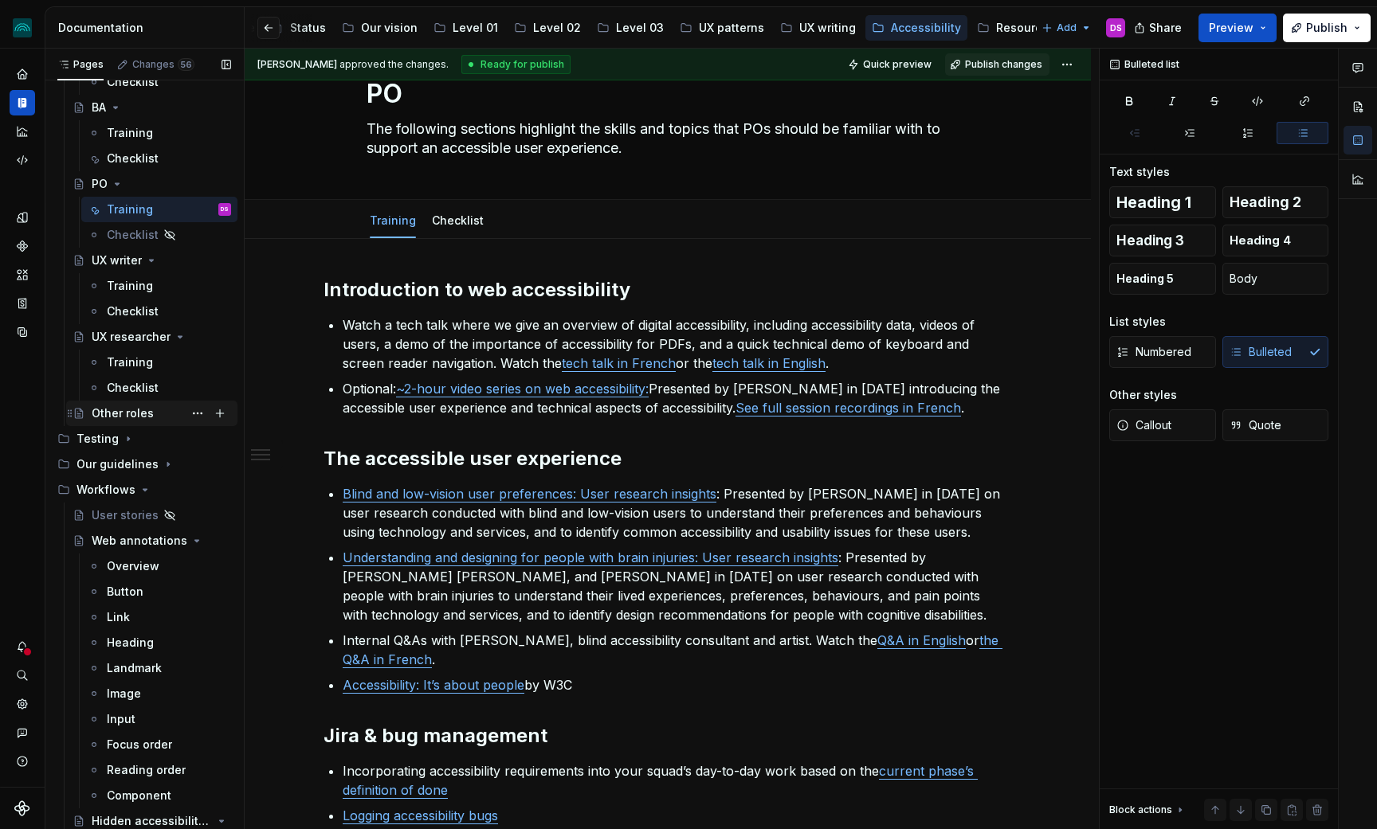
scroll to position [1281, 0]
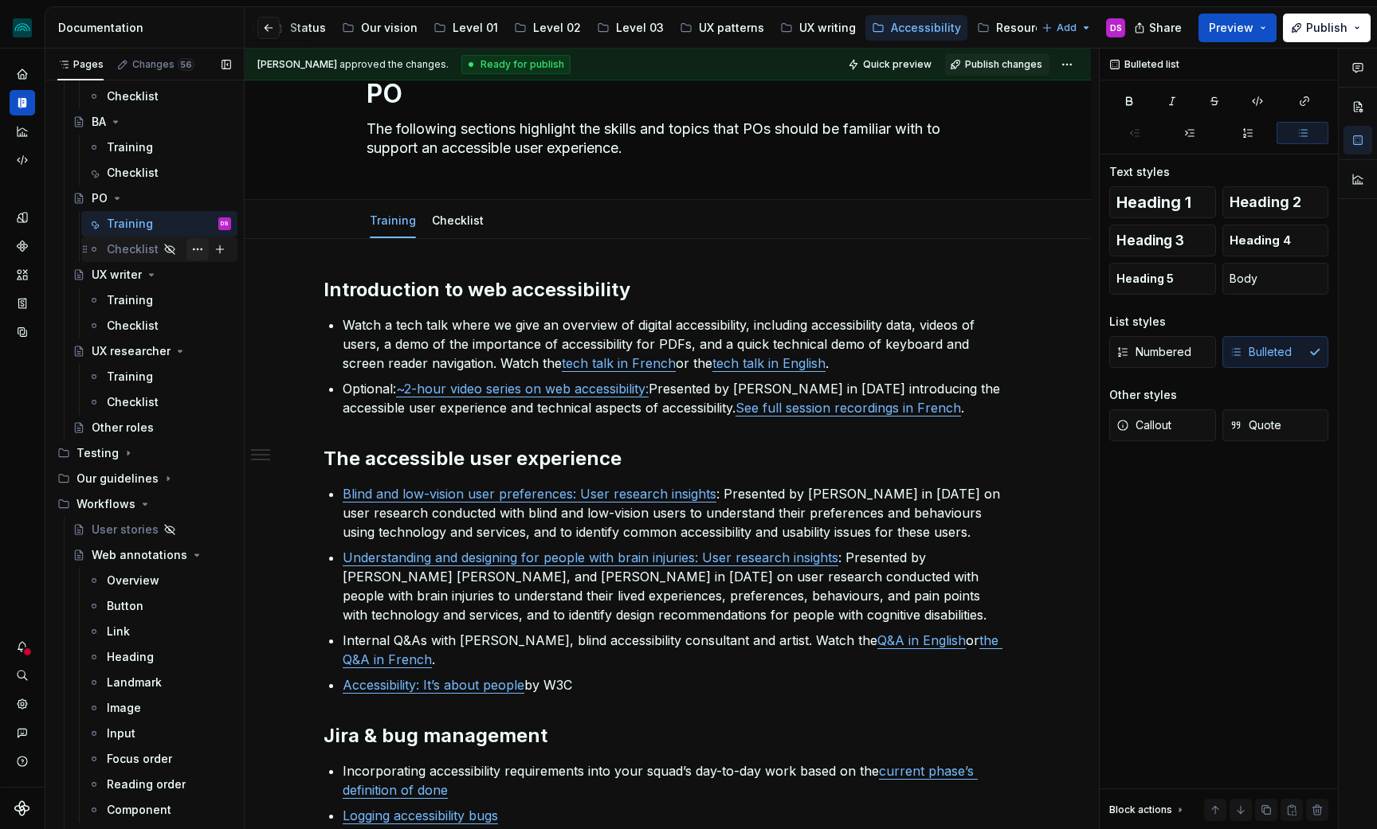
click at [200, 249] on button "Page tree" at bounding box center [197, 249] width 22 height 22
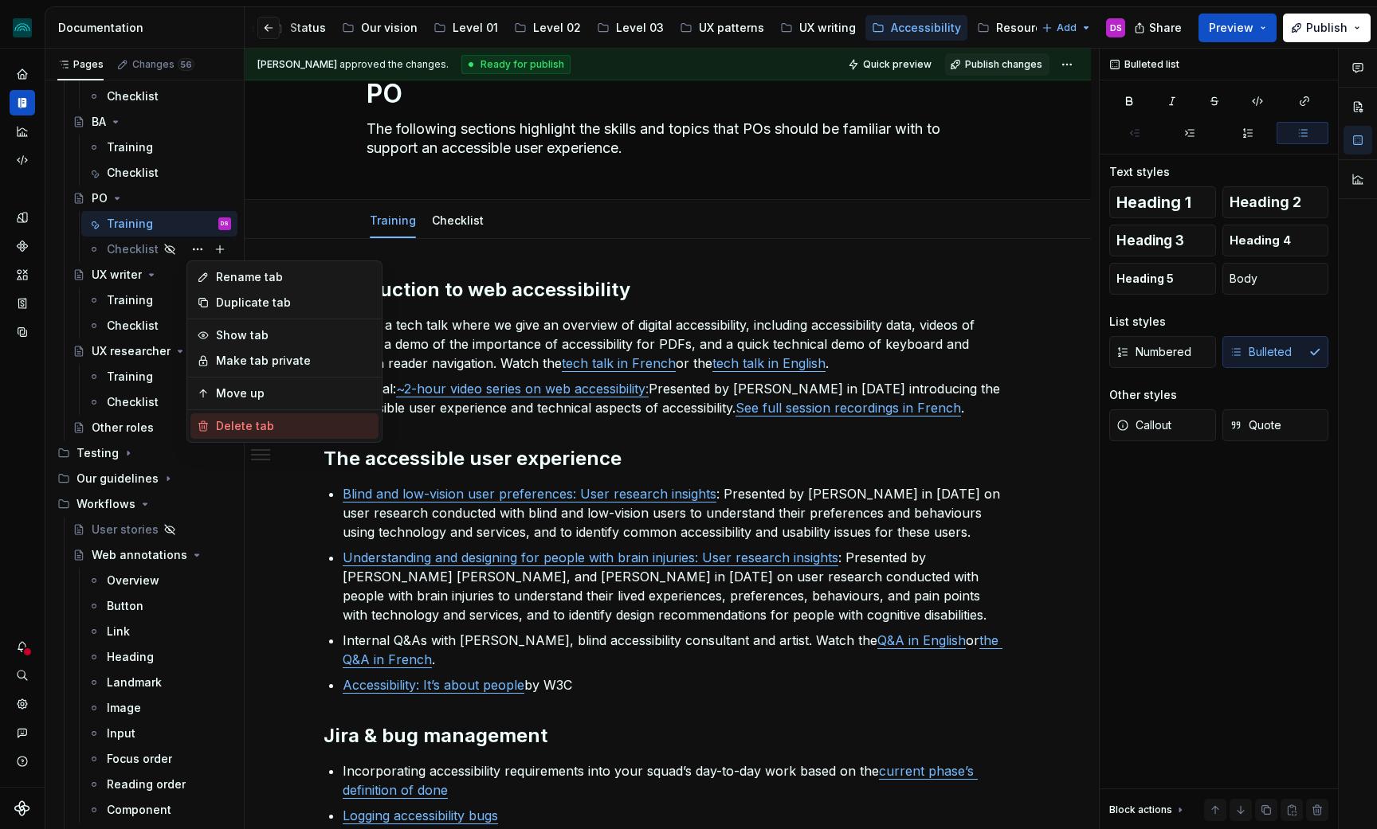
click at [229, 424] on div "Delete tab" at bounding box center [294, 426] width 156 height 16
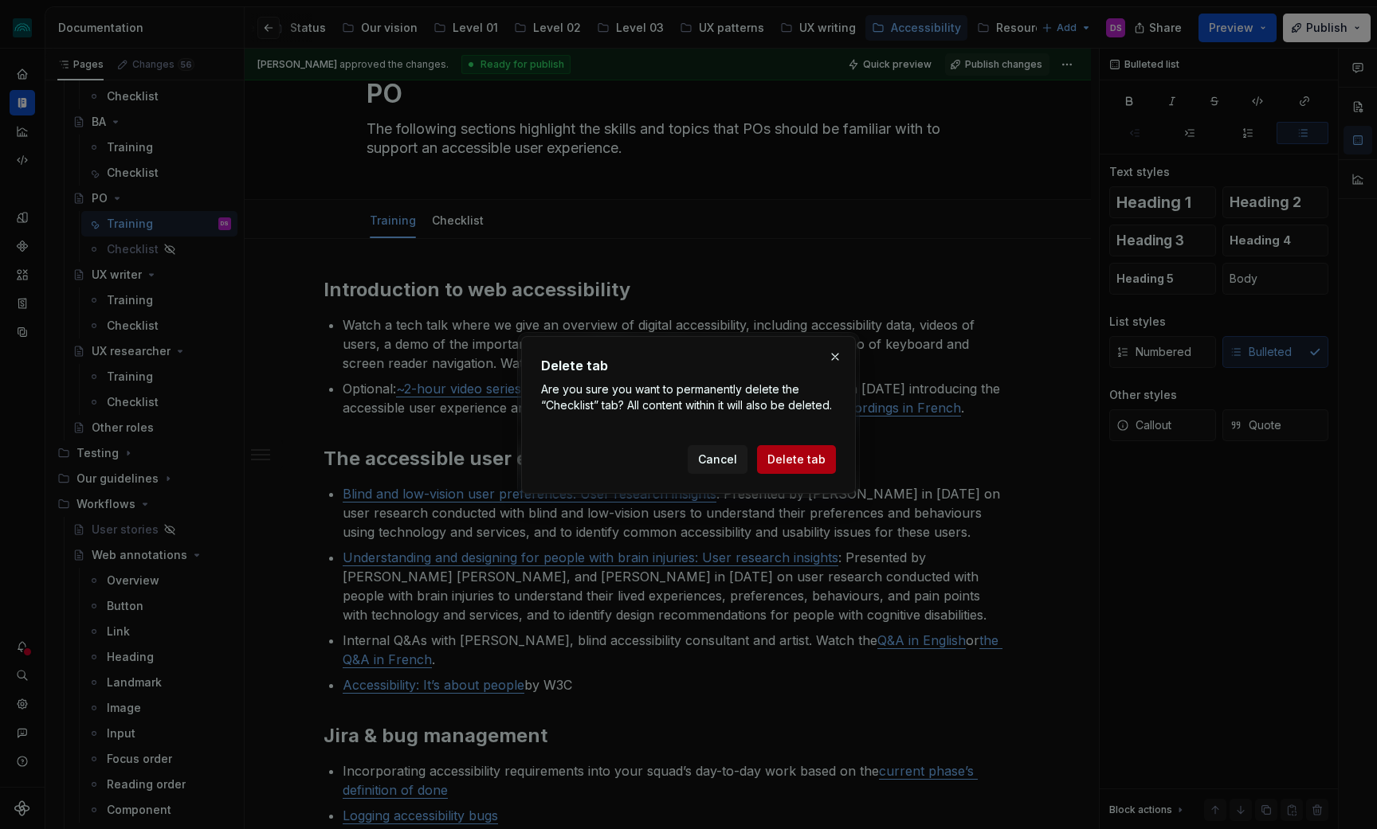
click at [805, 453] on span "Delete tab" at bounding box center [796, 460] width 58 height 16
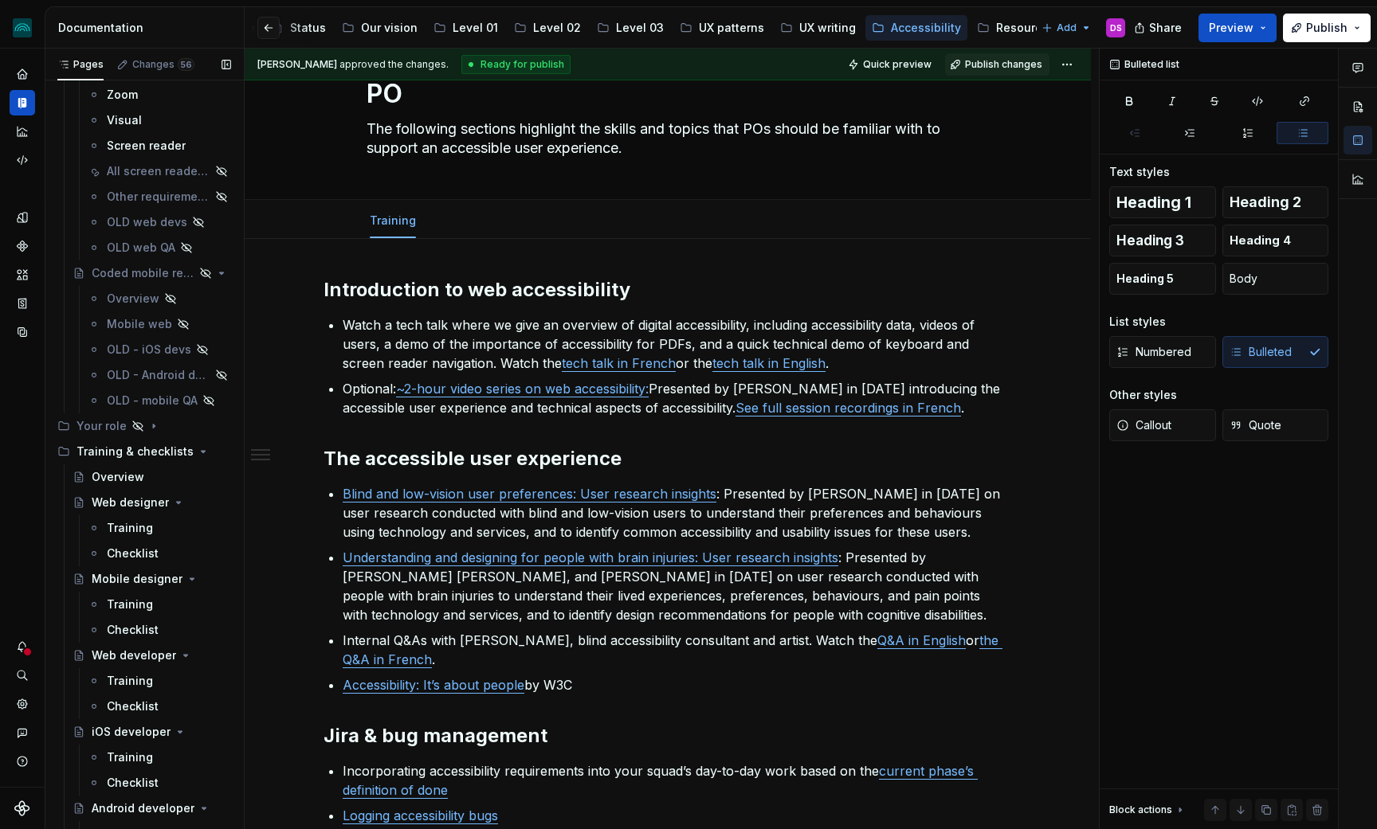
scroll to position [449, 0]
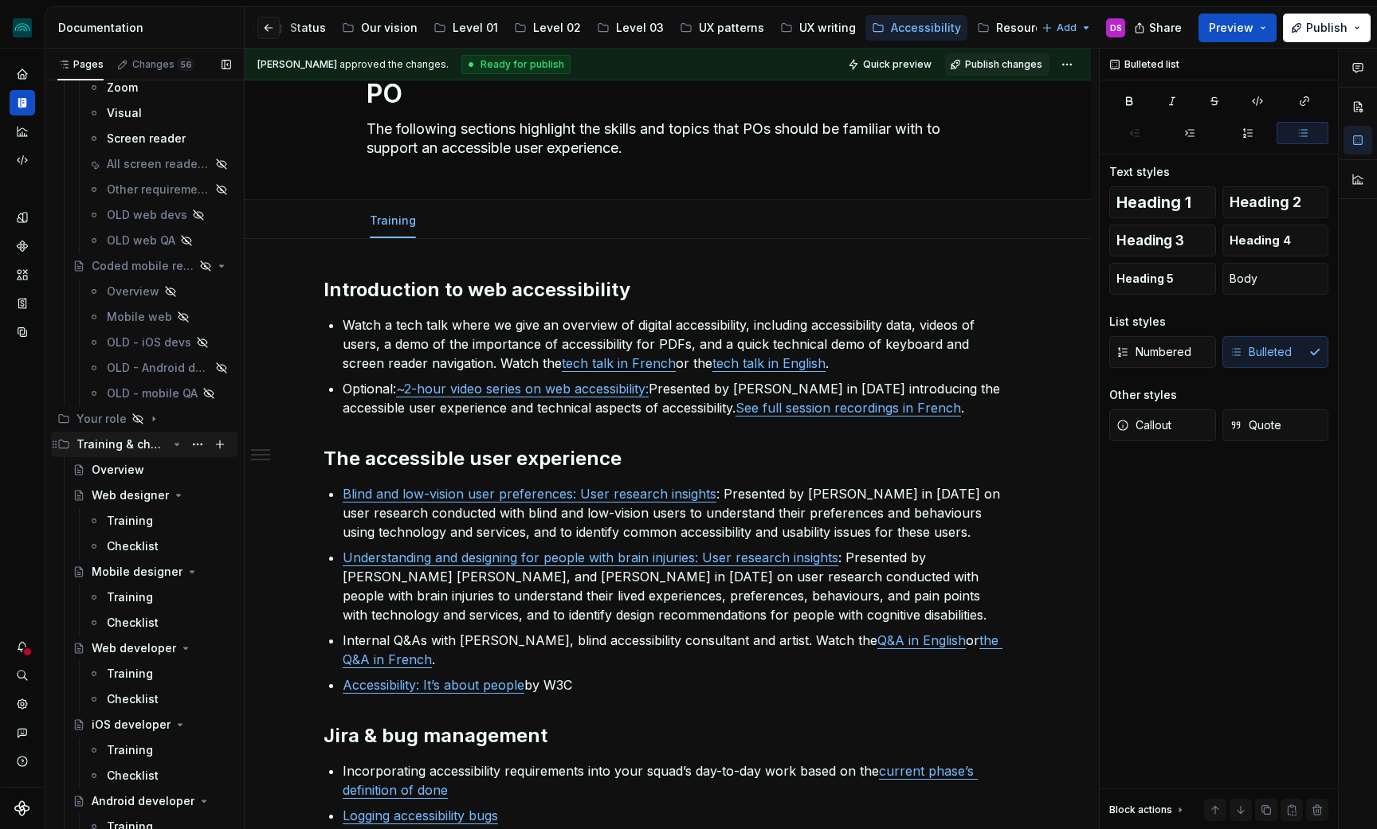
click at [175, 444] on icon "Page tree" at bounding box center [177, 445] width 4 height 2
click at [123, 470] on icon "Page tree" at bounding box center [128, 470] width 13 height 13
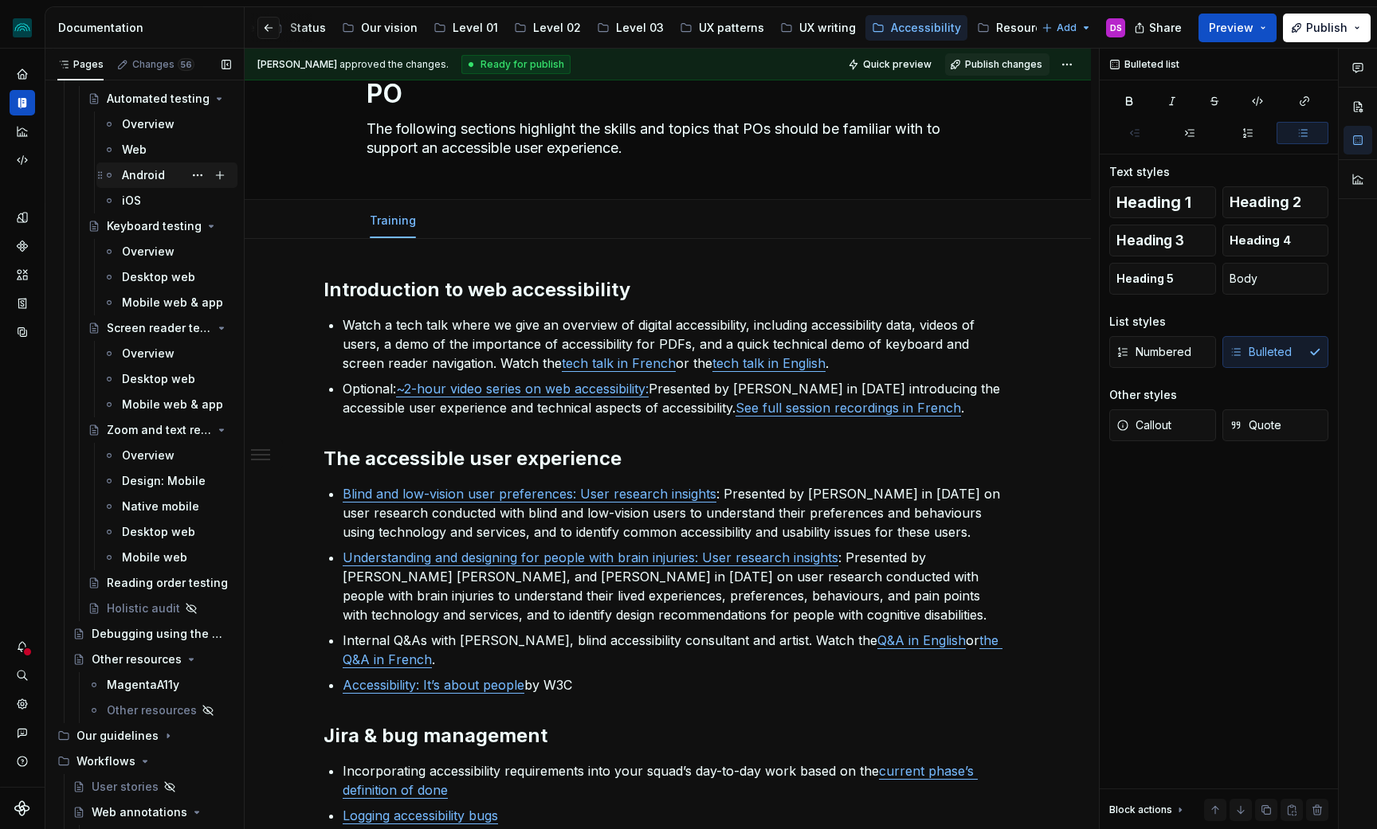
scroll to position [911, 0]
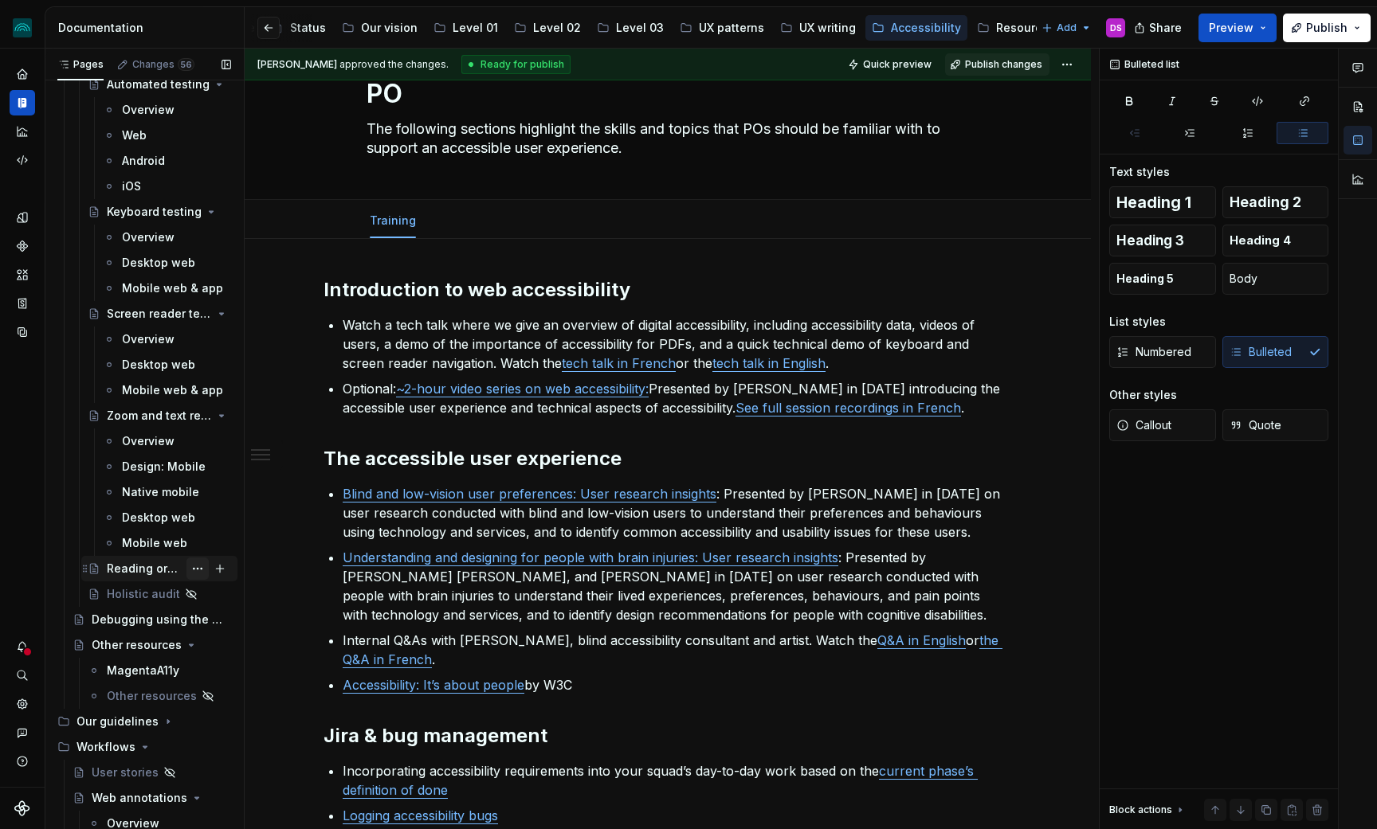
click at [196, 570] on button "Page tree" at bounding box center [197, 569] width 22 height 22
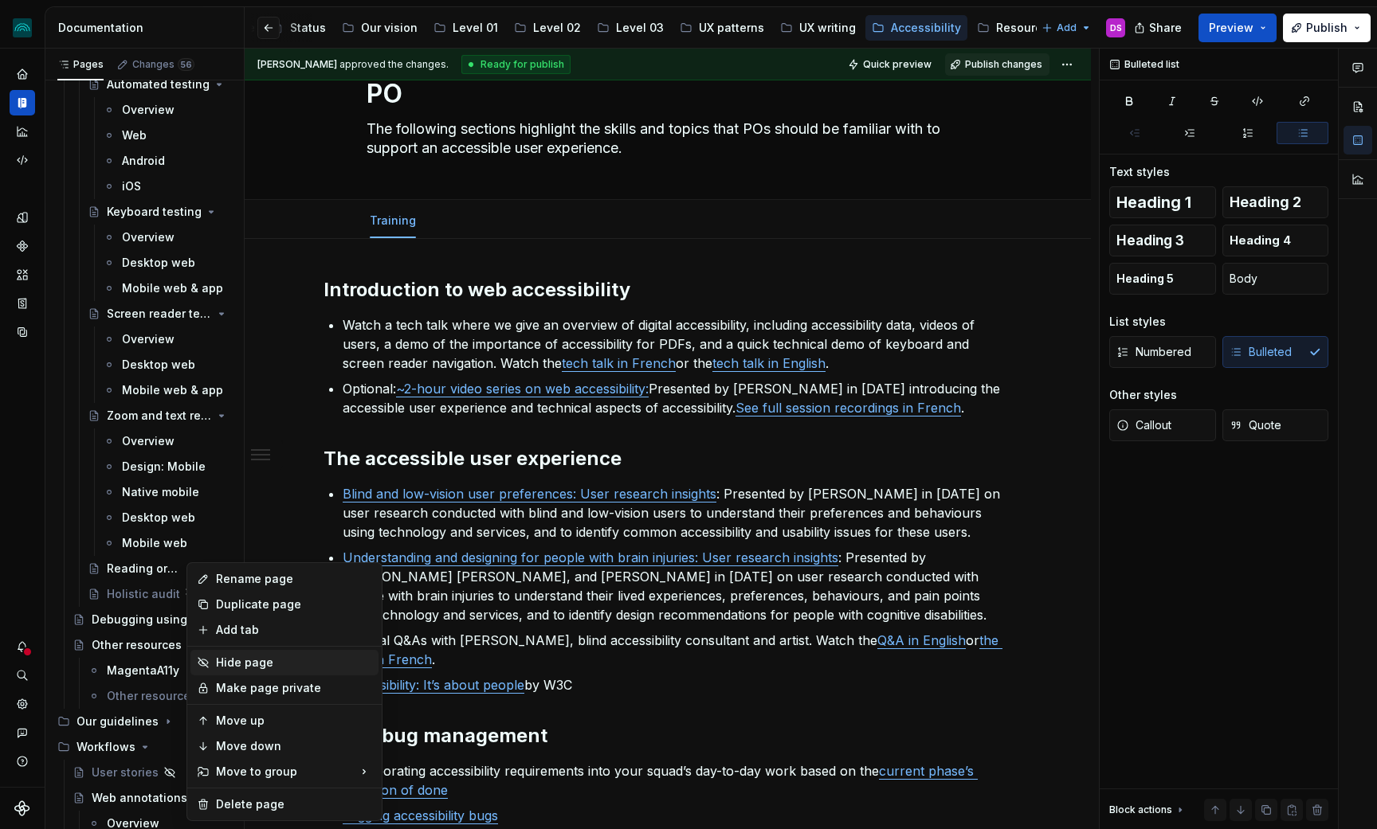
click at [272, 665] on div "Hide page" at bounding box center [294, 663] width 156 height 16
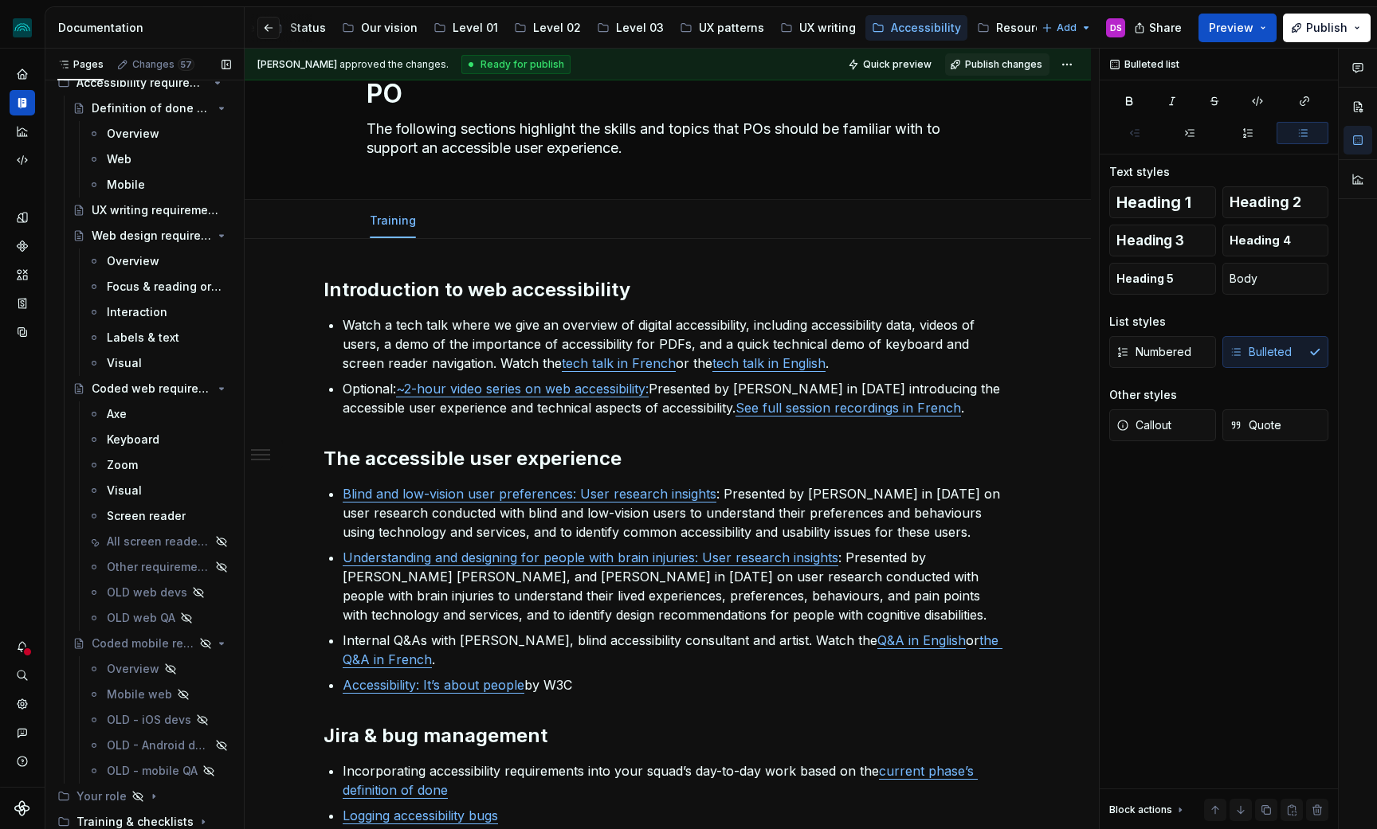
scroll to position [0, 0]
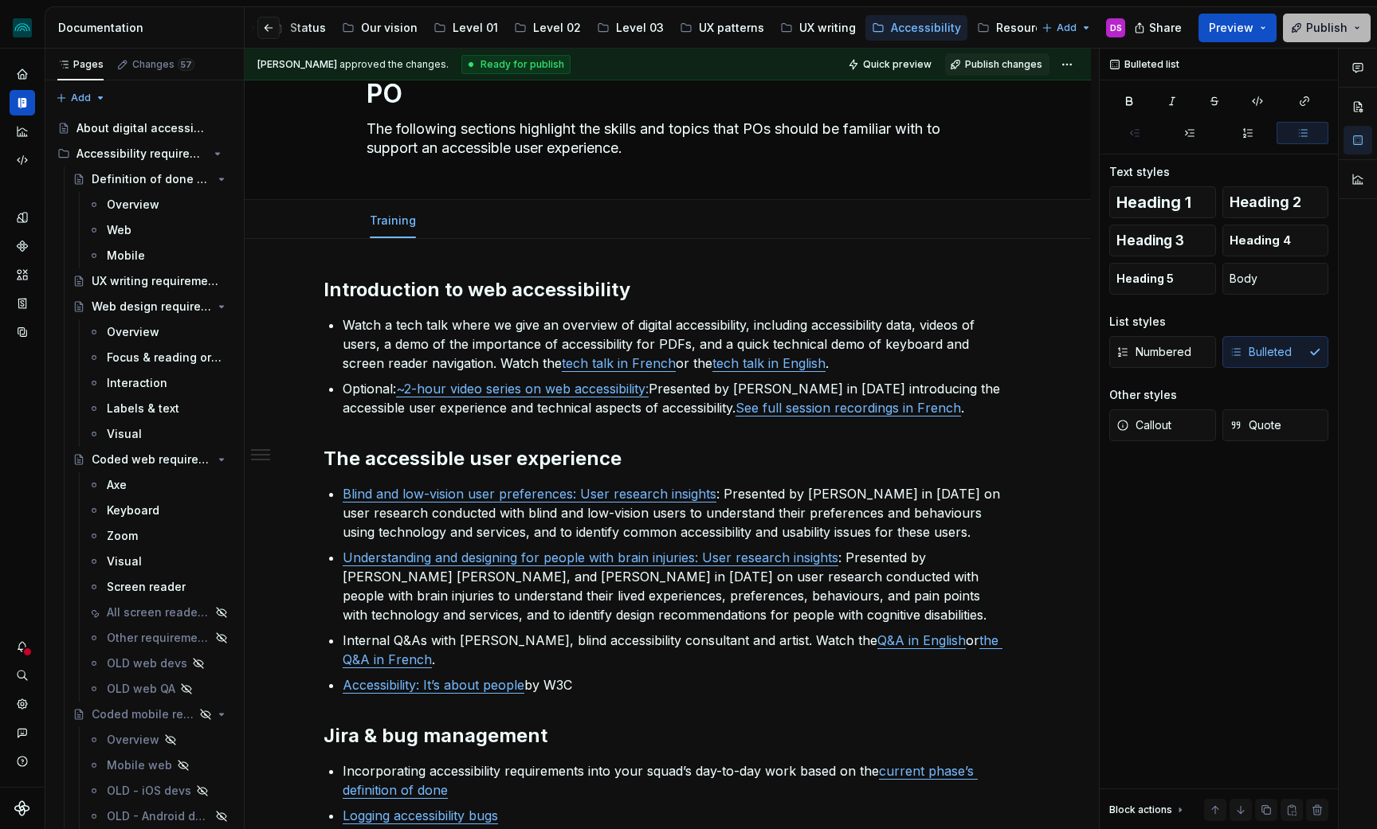
click at [1320, 27] on span "Publish" at bounding box center [1326, 28] width 41 height 16
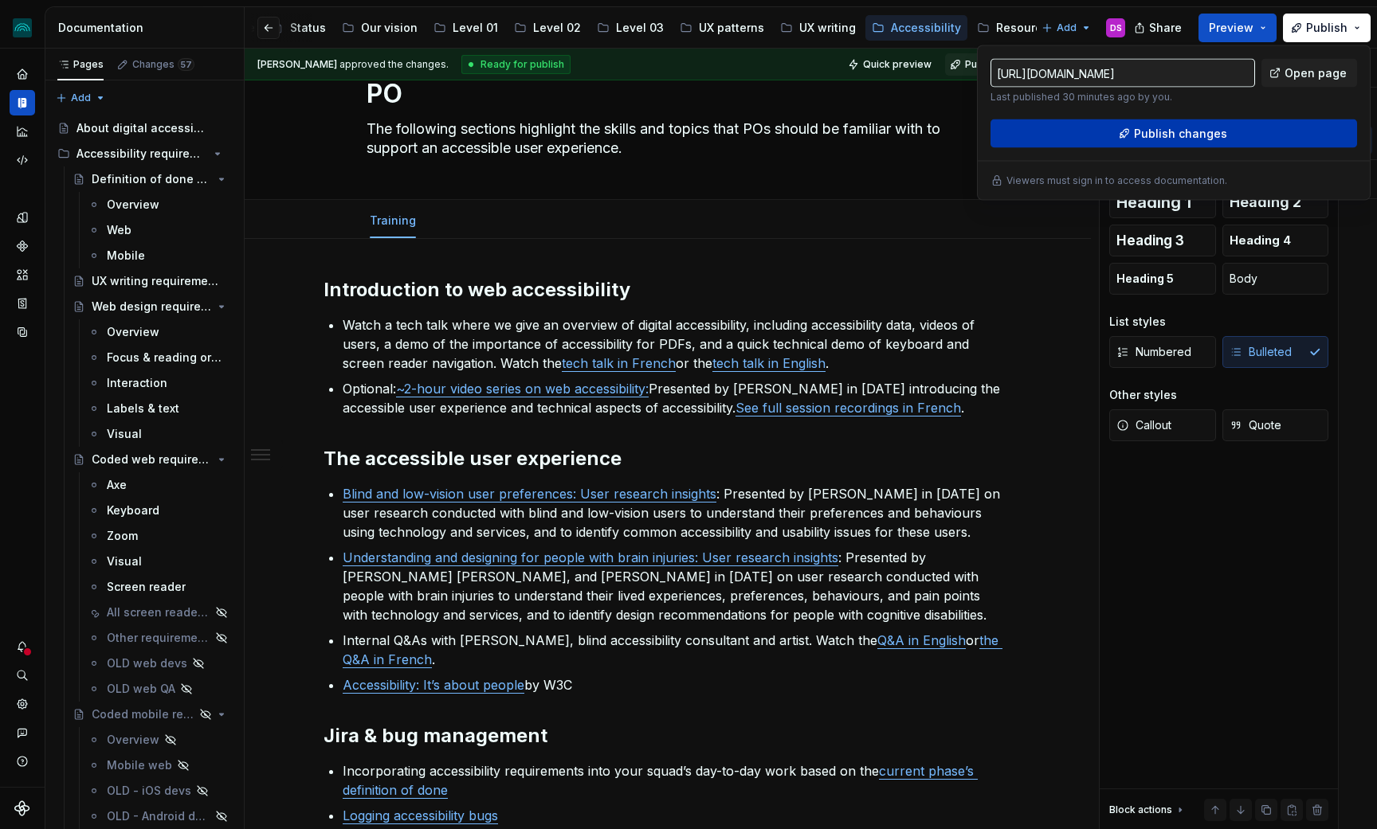
type textarea "*"
click at [1158, 135] on span "Publish changes" at bounding box center [1180, 134] width 93 height 16
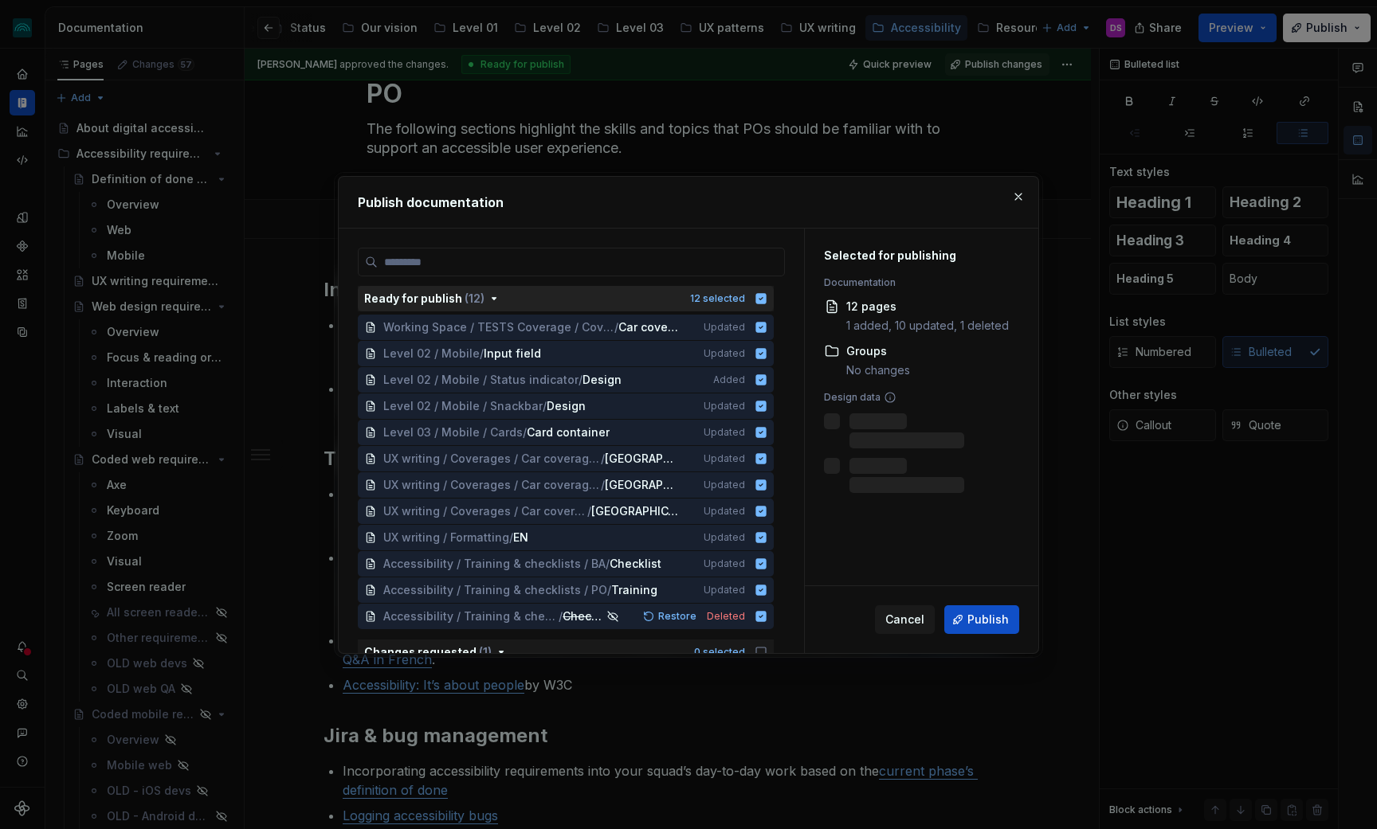
click at [766, 300] on icon "button" at bounding box center [761, 298] width 10 height 10
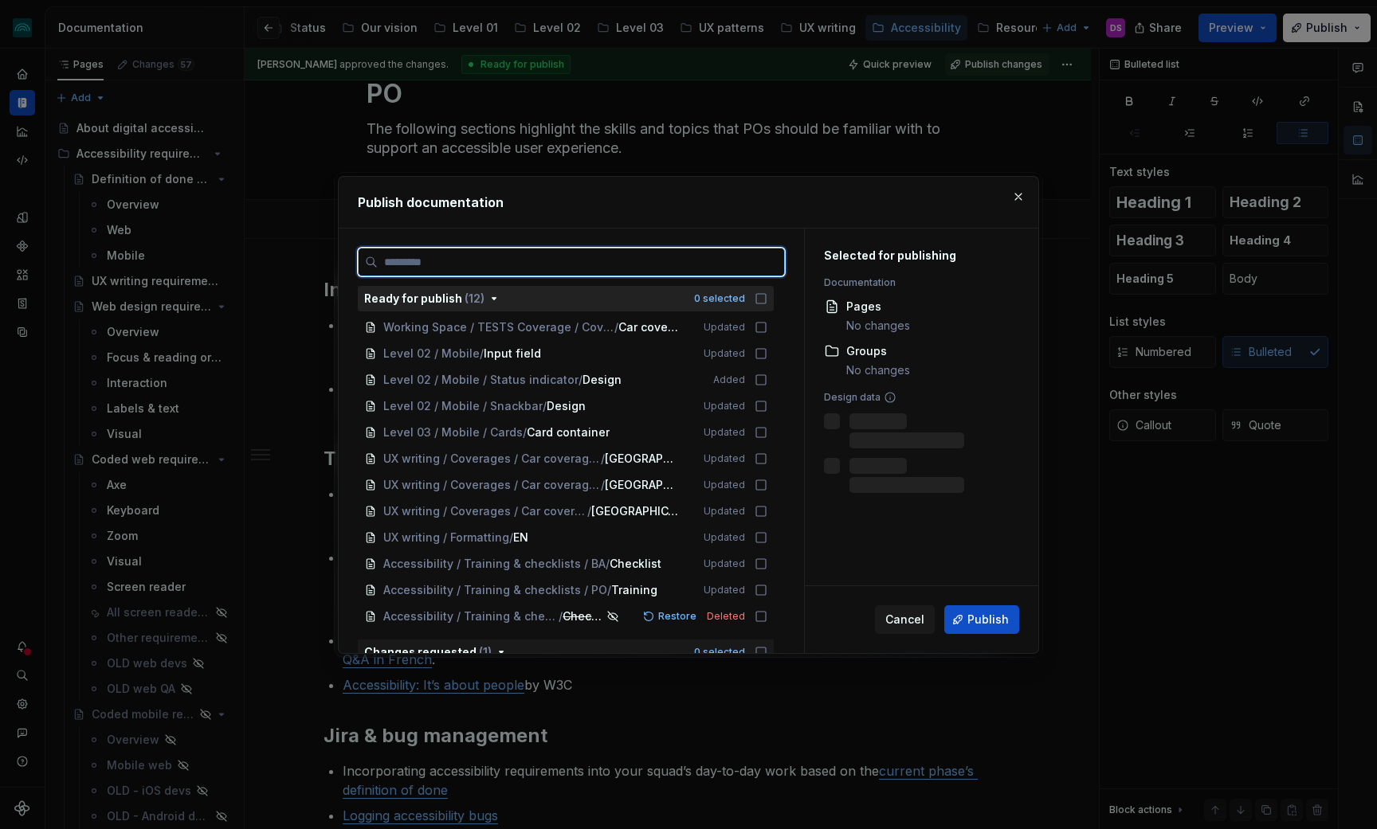
click at [711, 256] on input "search" at bounding box center [581, 262] width 406 height 16
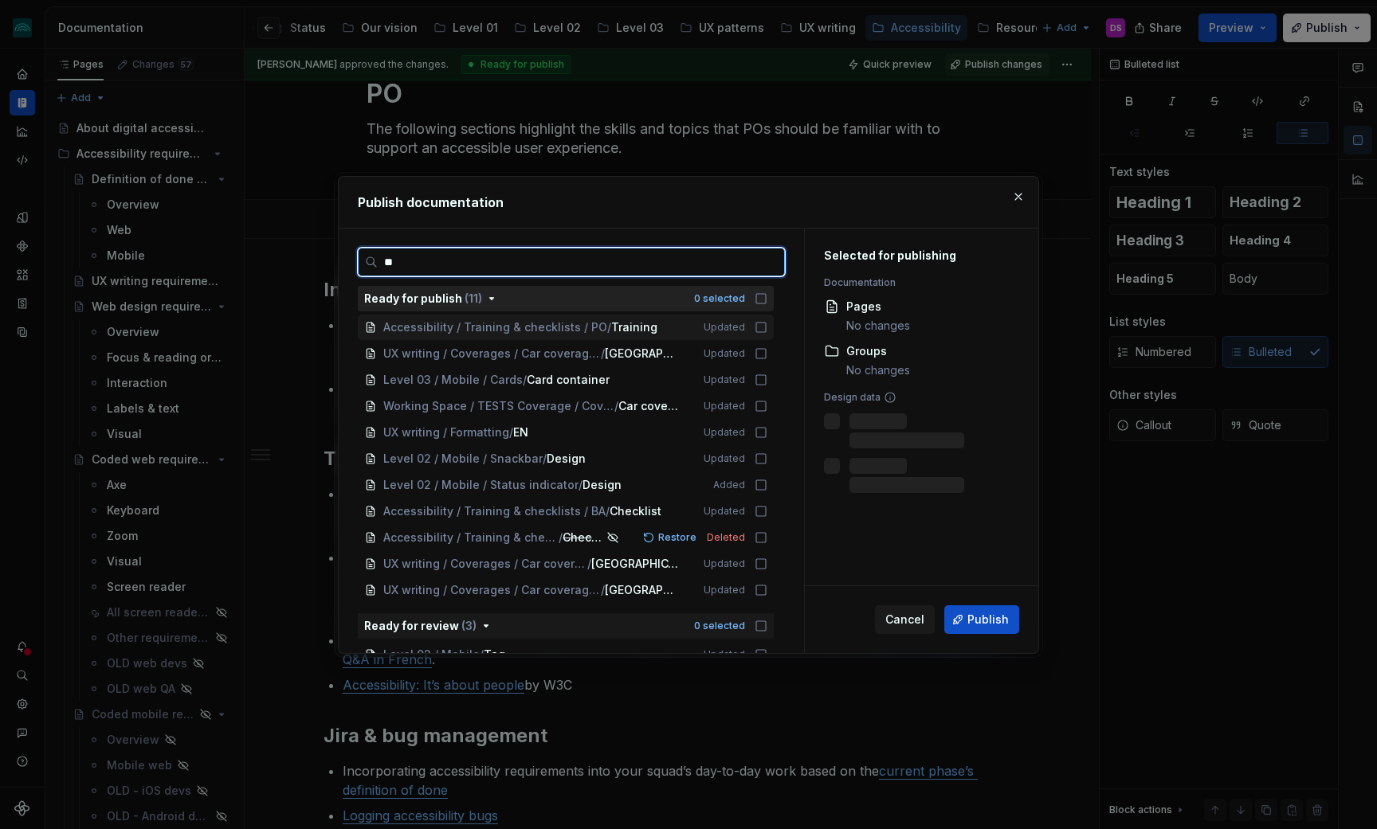
type input "***"
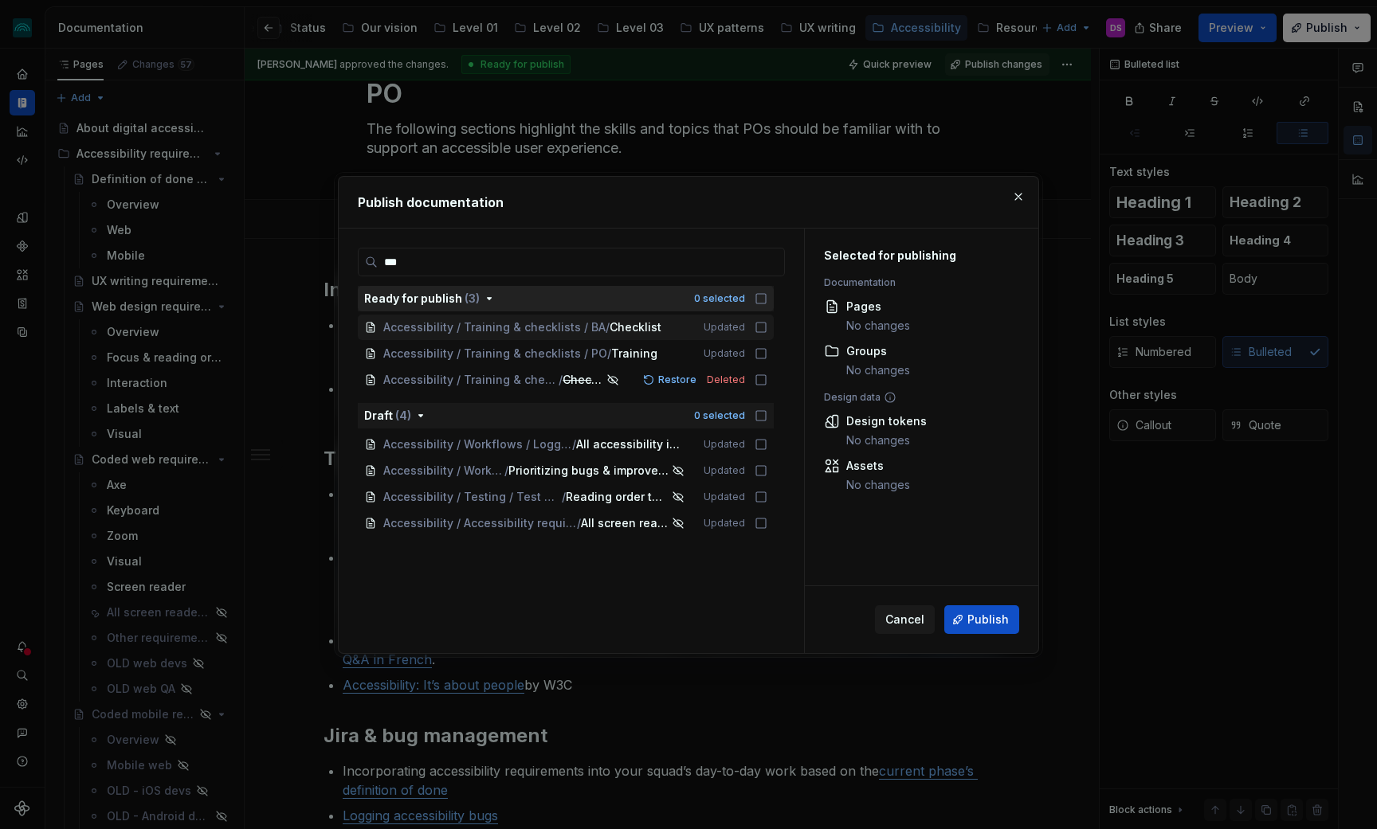
click at [767, 297] on icon "button" at bounding box center [761, 298] width 13 height 13
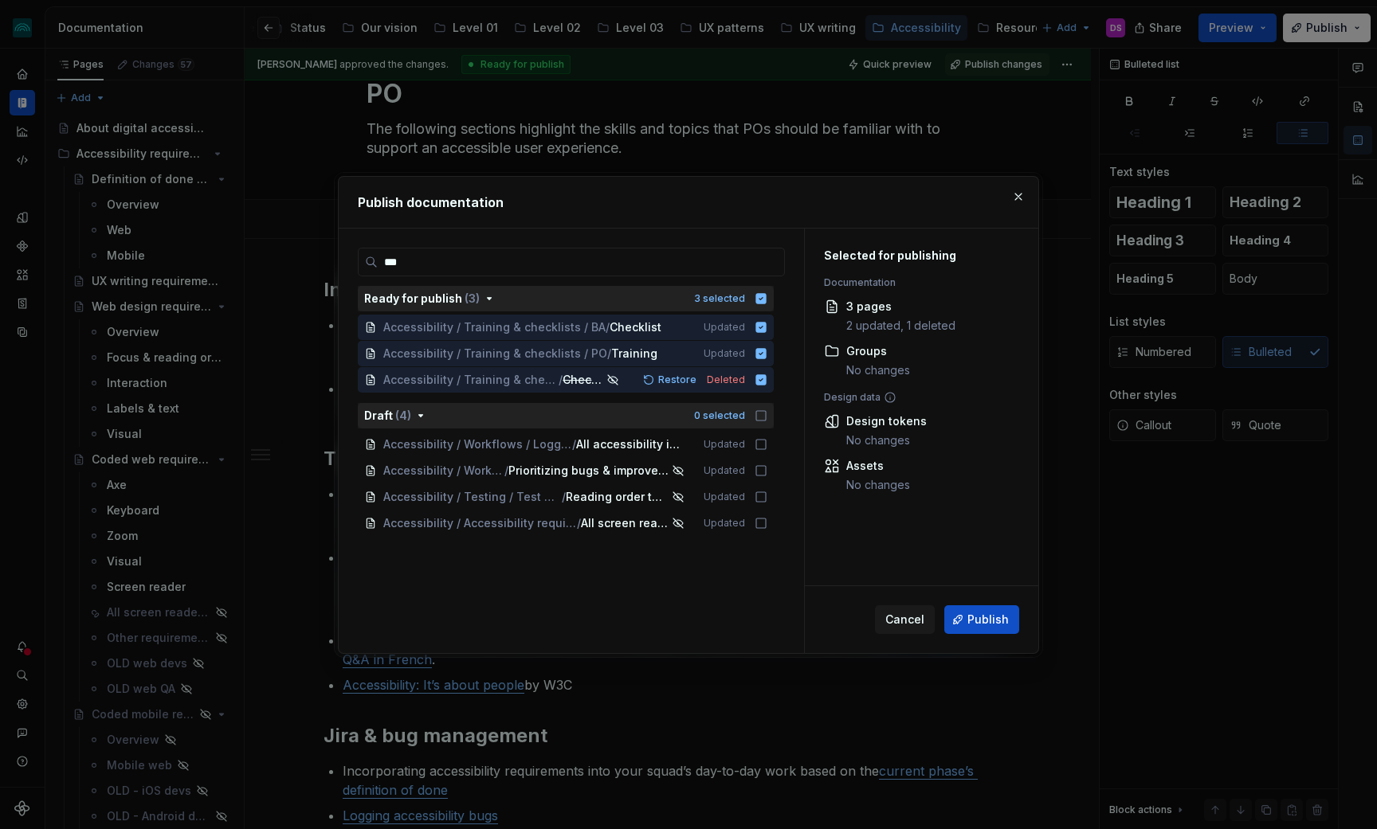
click at [767, 416] on icon "button" at bounding box center [761, 416] width 13 height 13
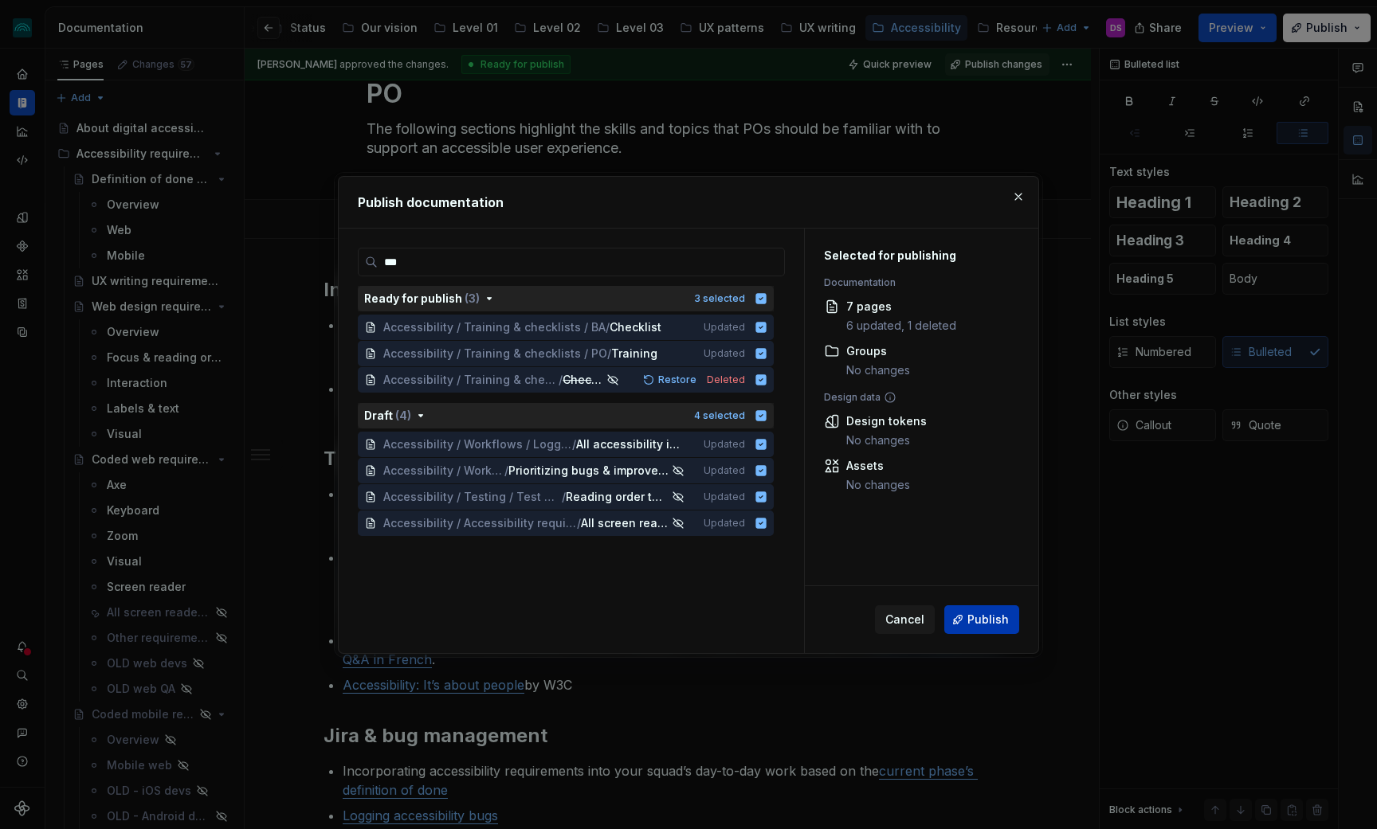
click at [988, 626] on span "Publish" at bounding box center [987, 620] width 41 height 16
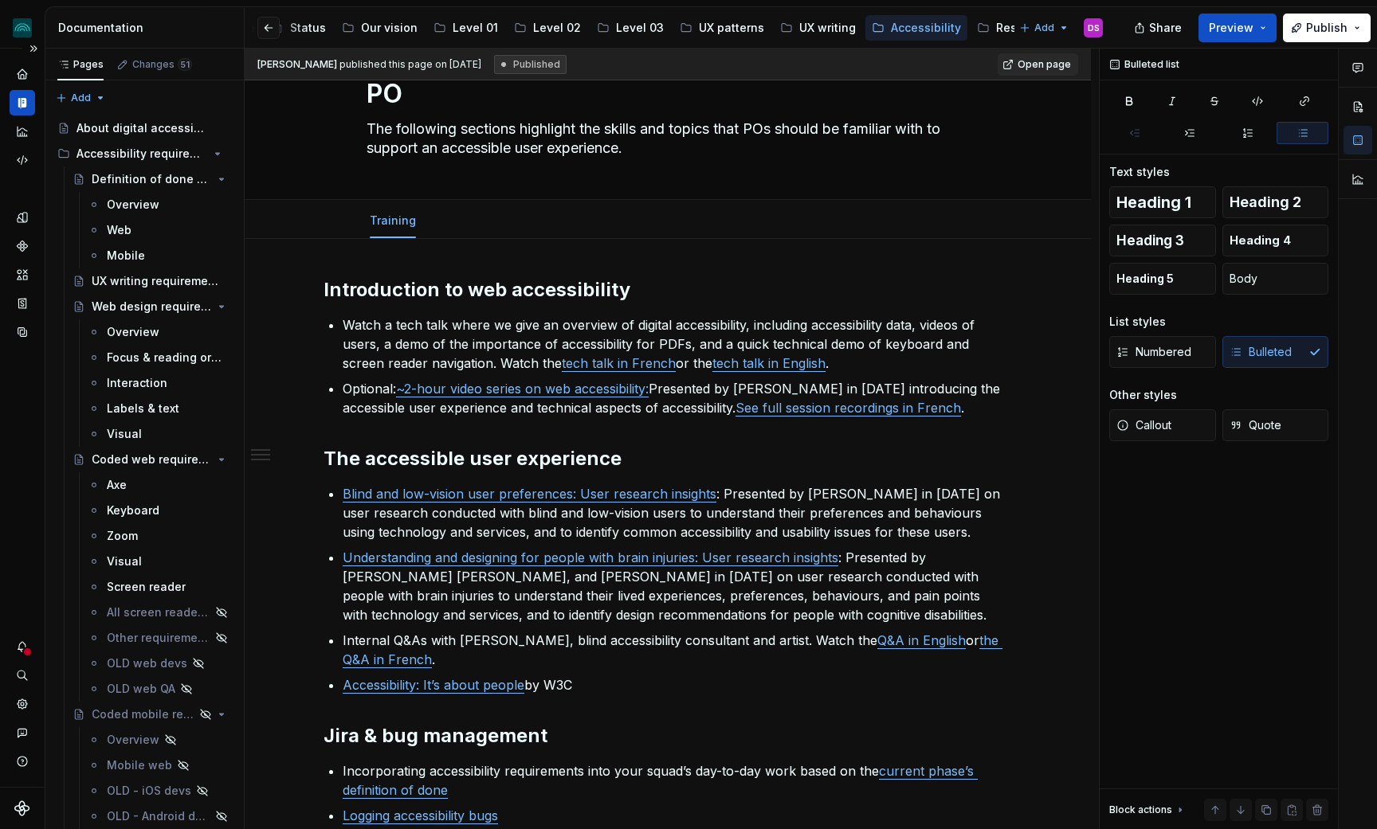
type textarea "*"
